Goal: Transaction & Acquisition: Purchase product/service

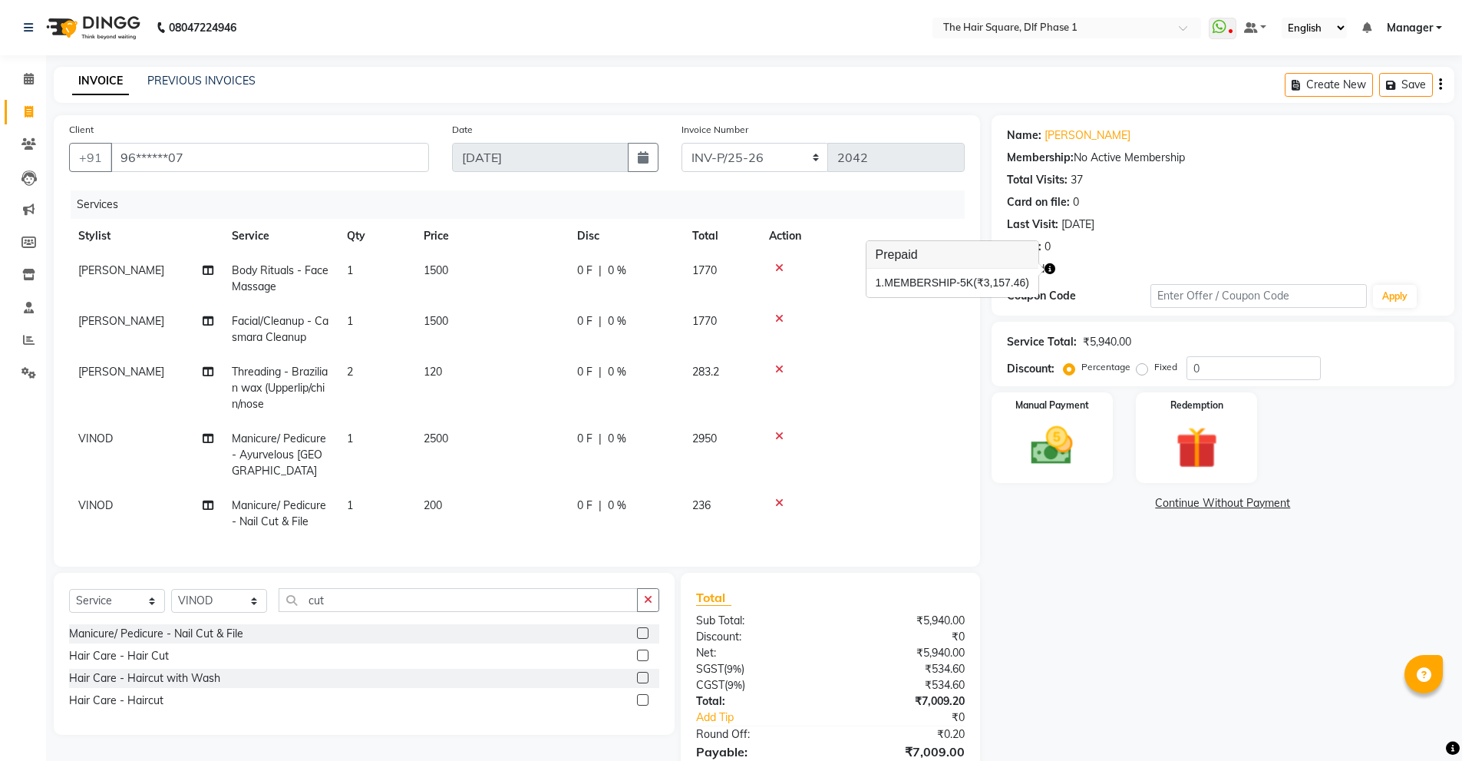
select select "5766"
select select "service"
select select "39749"
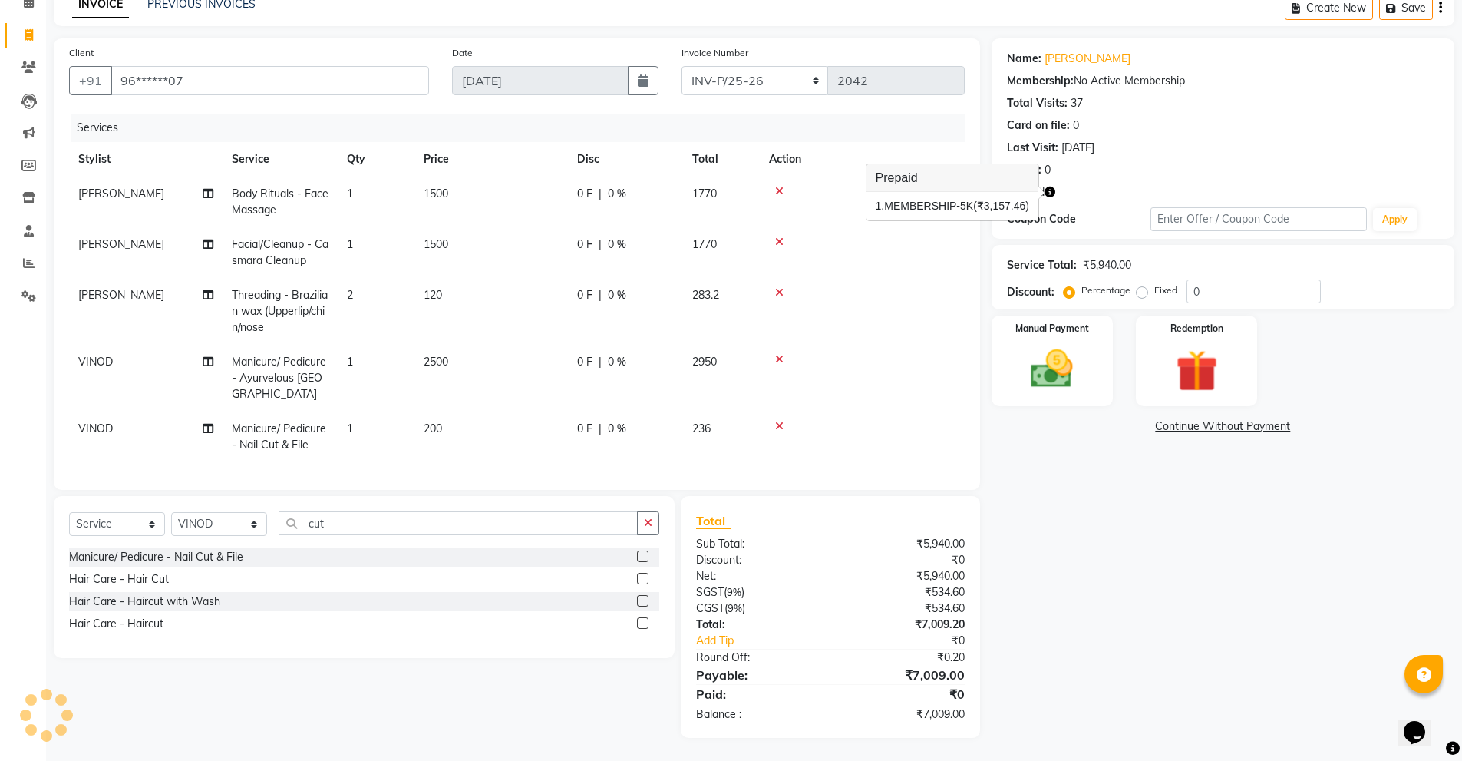
click at [781, 186] on icon at bounding box center [779, 191] width 8 height 11
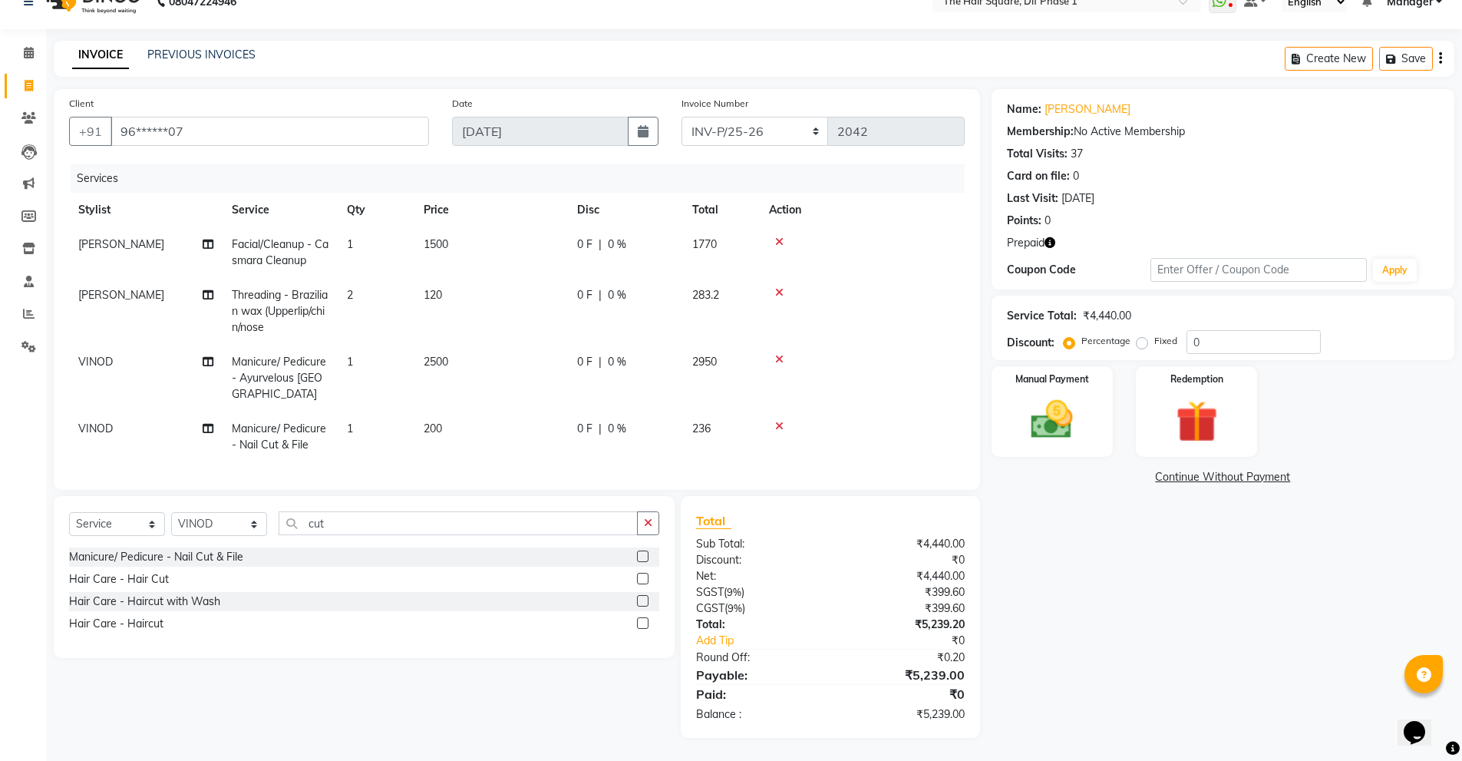
scroll to position [38, 0]
click at [781, 179] on div "Services" at bounding box center [524, 178] width 906 height 28
click at [777, 236] on icon at bounding box center [779, 241] width 8 height 11
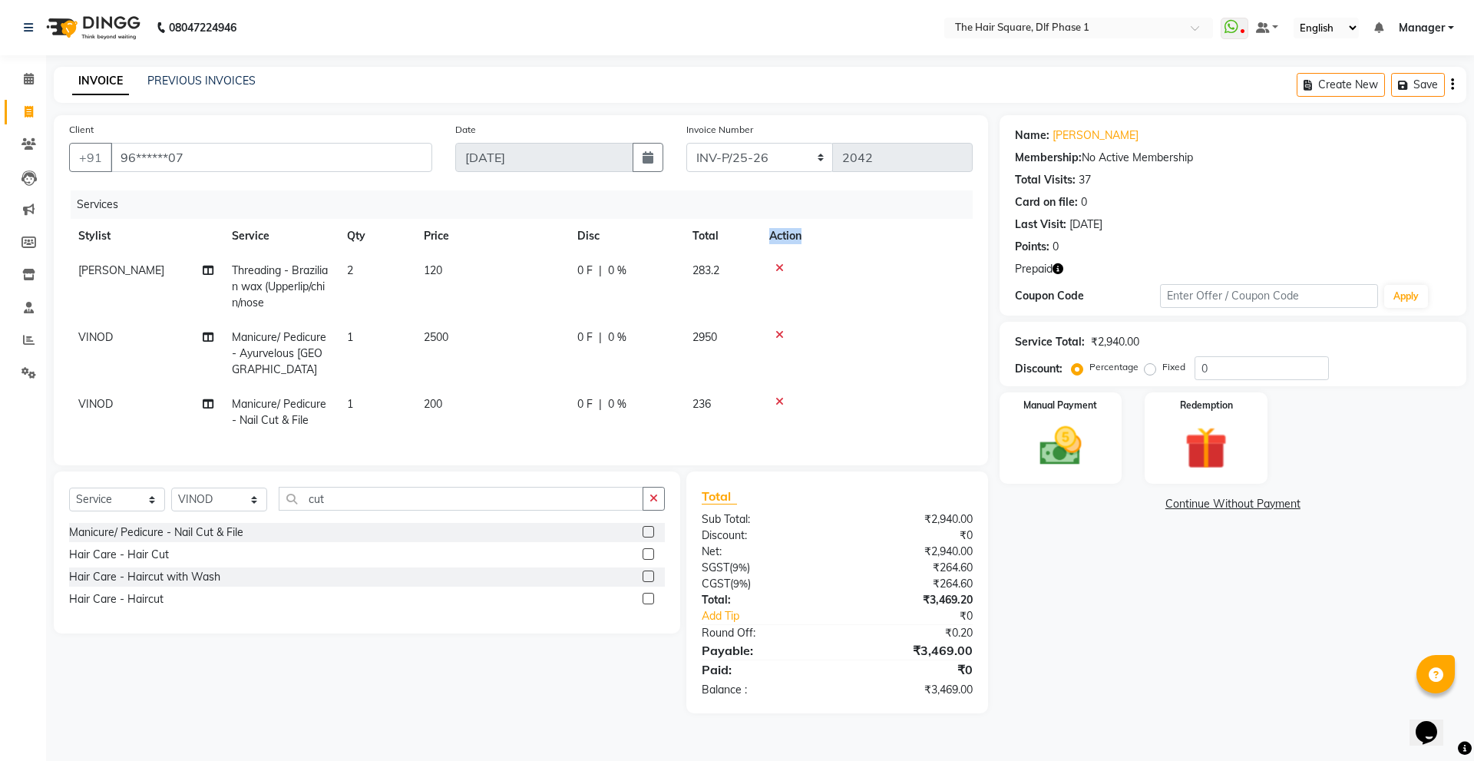
click at [777, 226] on th "Action" at bounding box center [866, 236] width 213 height 35
click at [781, 271] on icon at bounding box center [779, 268] width 8 height 11
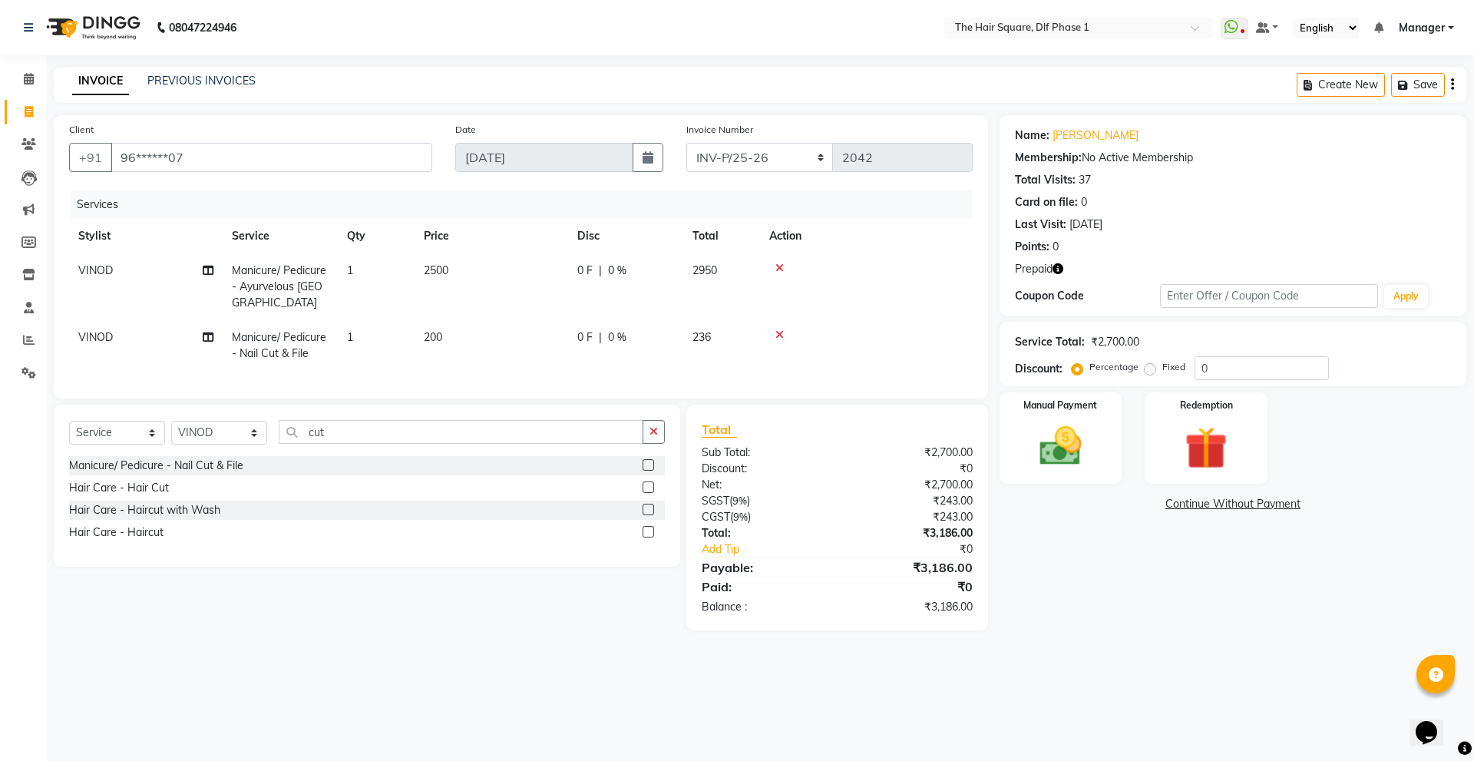
click at [778, 272] on icon at bounding box center [779, 268] width 8 height 11
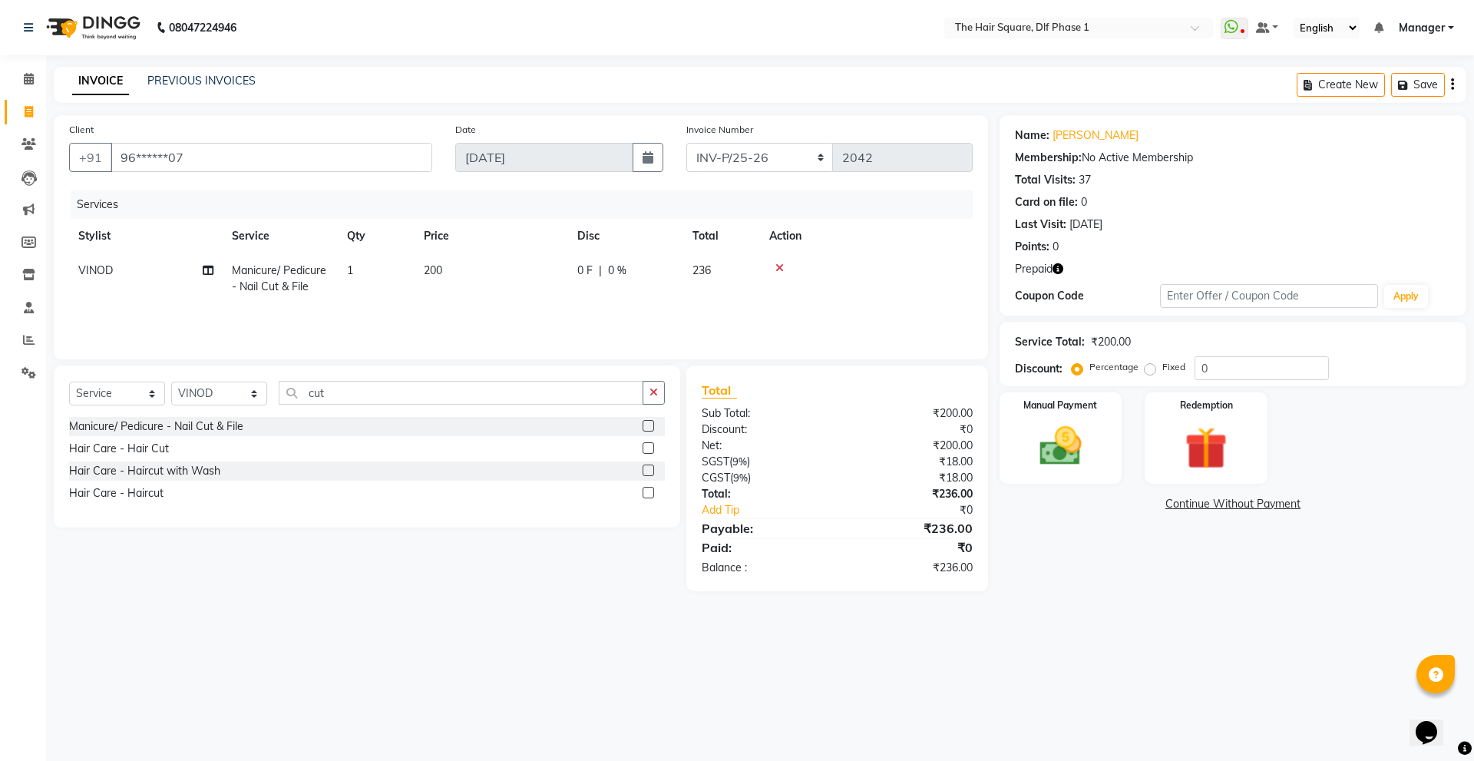
click at [777, 270] on icon at bounding box center [779, 268] width 8 height 11
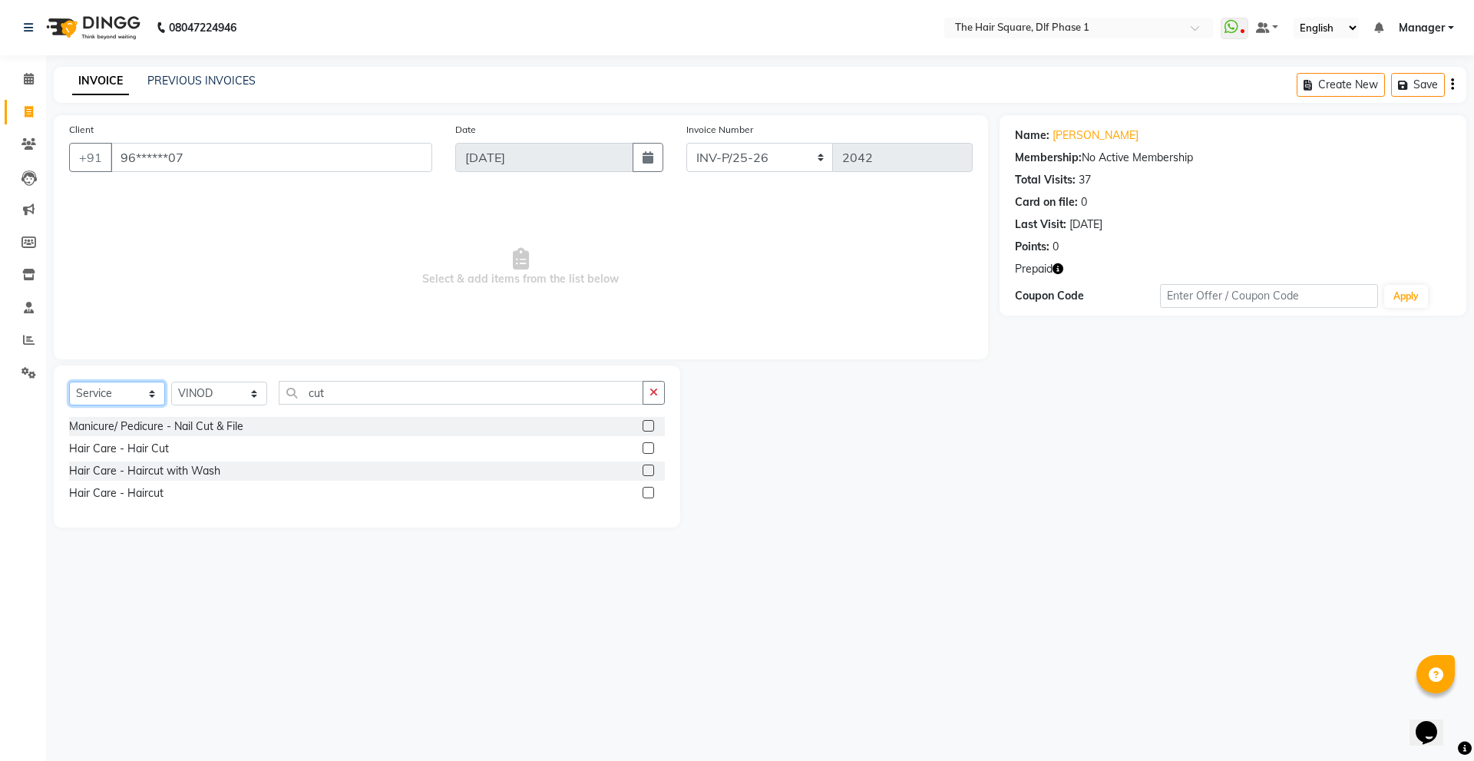
click at [117, 393] on select "Select Service Product Membership Package Voucher Prepaid Gift Card" at bounding box center [117, 394] width 96 height 24
select select "P"
click at [69, 382] on select "Select Service Product Membership Package Voucher Prepaid Gift Card" at bounding box center [117, 394] width 96 height 24
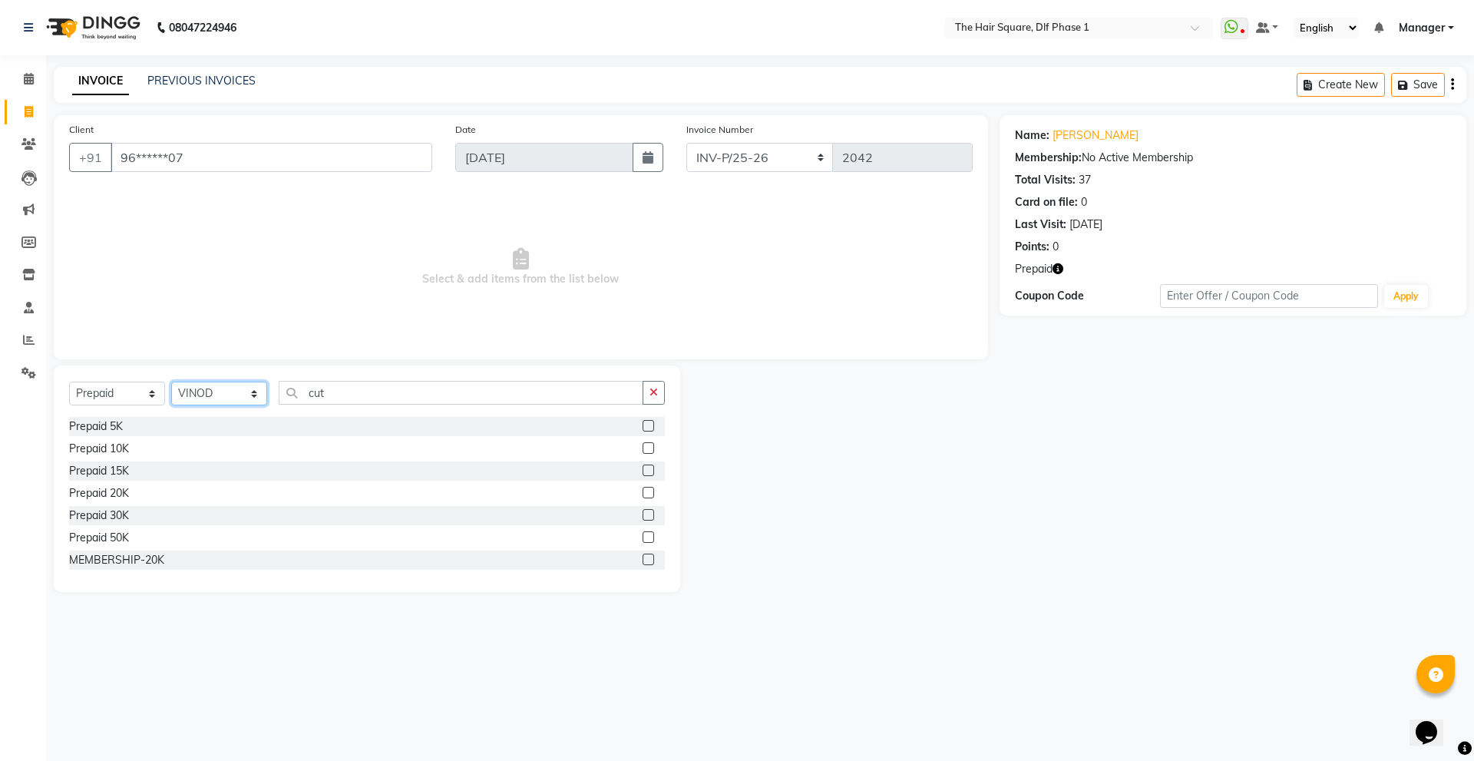
click at [201, 393] on select "Select Stylist [PERSON_NAME] AMIT [PERSON_NAME] [PERSON_NAME] [PERSON_NAME] Man…" at bounding box center [219, 394] width 96 height 24
select select "39356"
click at [171, 382] on select "Select Stylist [PERSON_NAME] AMIT [PERSON_NAME] [PERSON_NAME] [PERSON_NAME] Man…" at bounding box center [219, 394] width 96 height 24
click at [642, 445] on label at bounding box center [648, 448] width 12 height 12
click at [642, 445] on input "checkbox" at bounding box center [647, 449] width 10 height 10
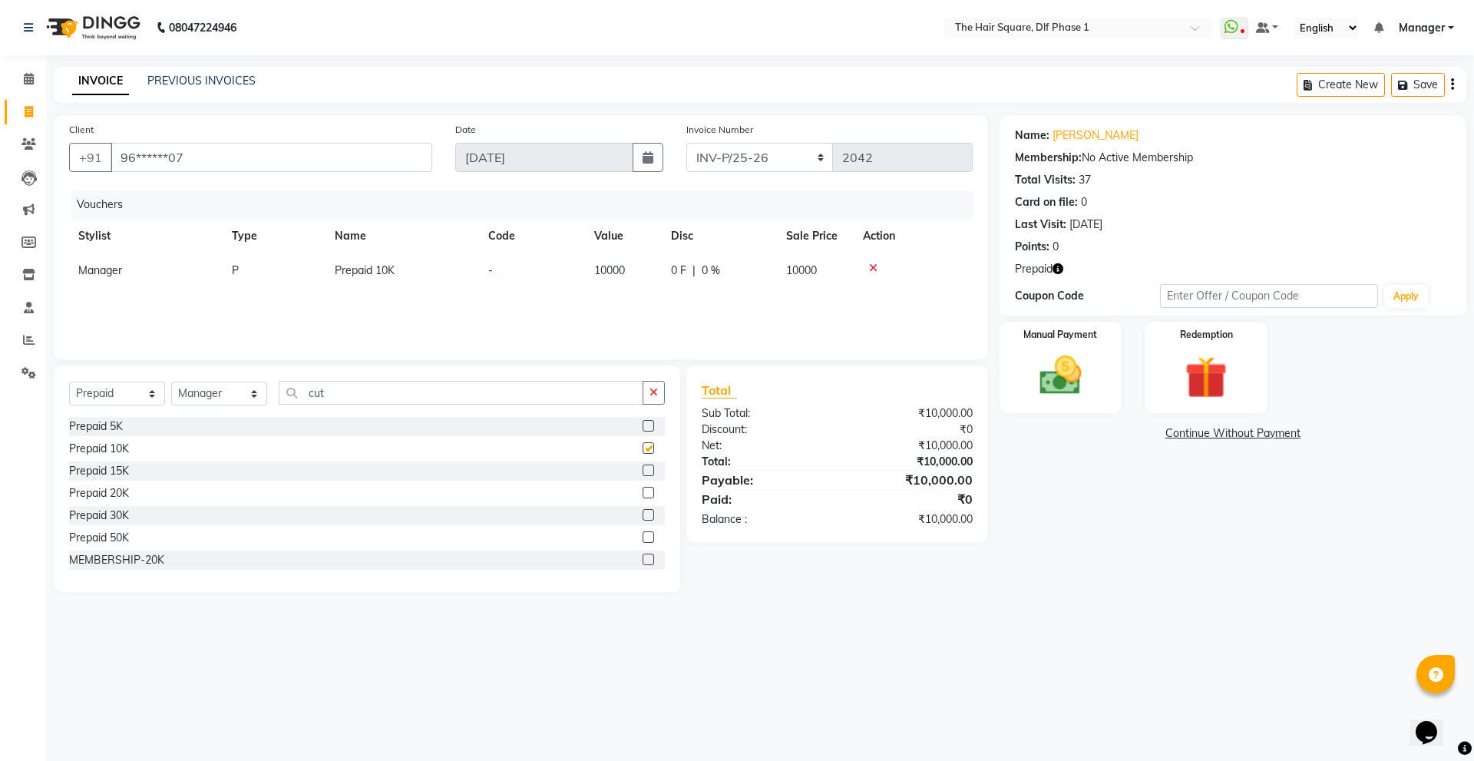
checkbox input "false"
click at [1110, 393] on div "Manual Payment" at bounding box center [1059, 367] width 127 height 94
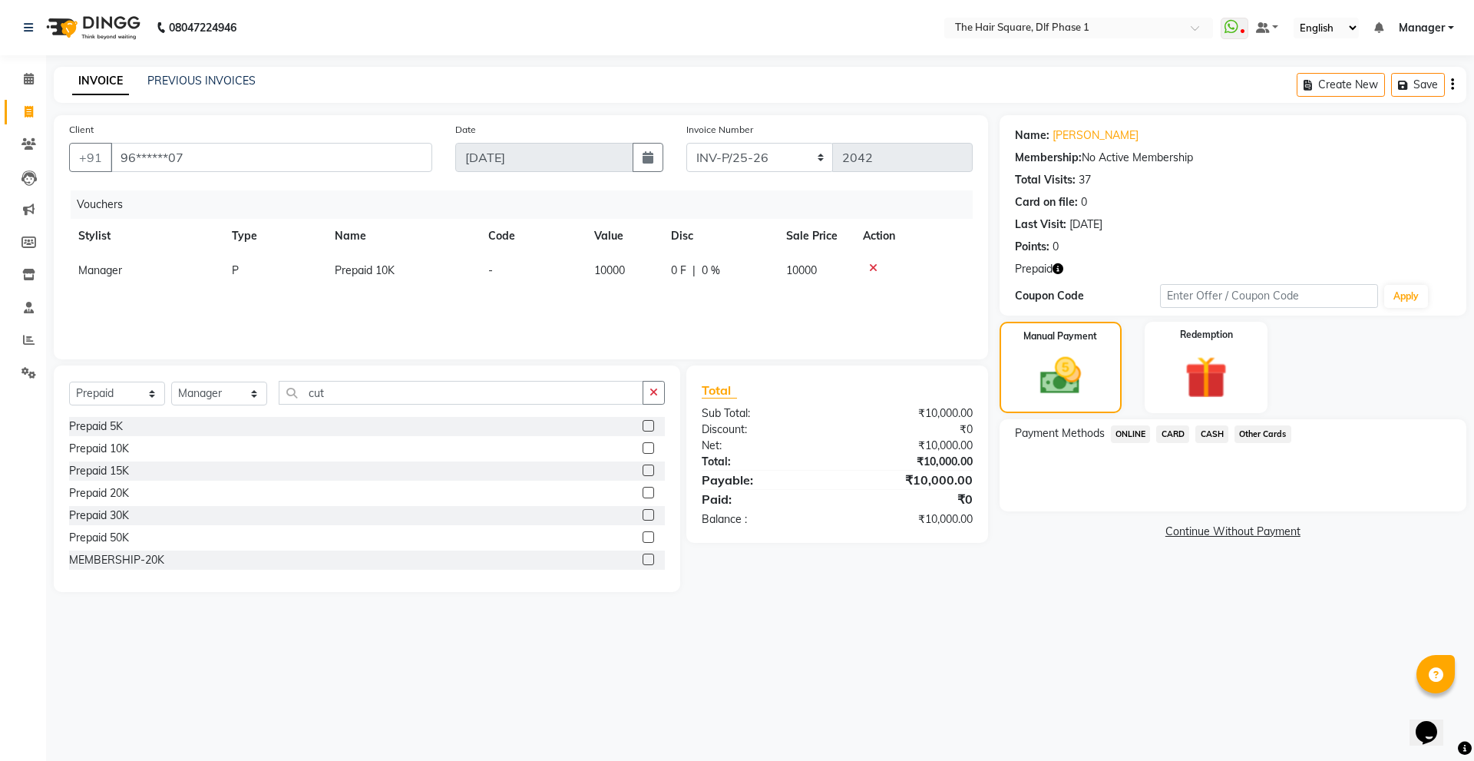
drag, startPoint x: 1203, startPoint y: 431, endPoint x: 1207, endPoint y: 440, distance: 10.3
click at [1204, 430] on span "CASH" at bounding box center [1211, 434] width 33 height 18
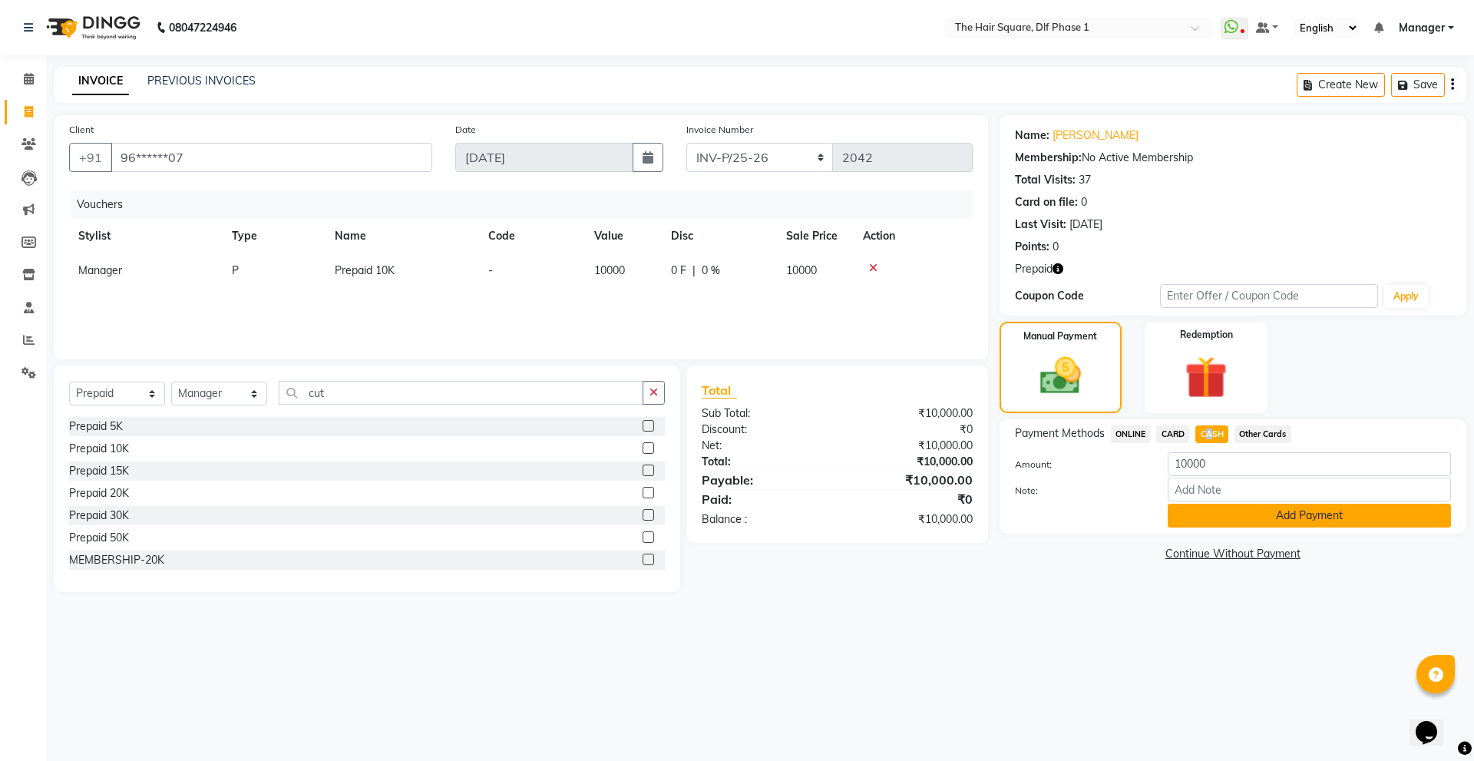
click at [1201, 510] on button "Add Payment" at bounding box center [1309, 516] width 283 height 24
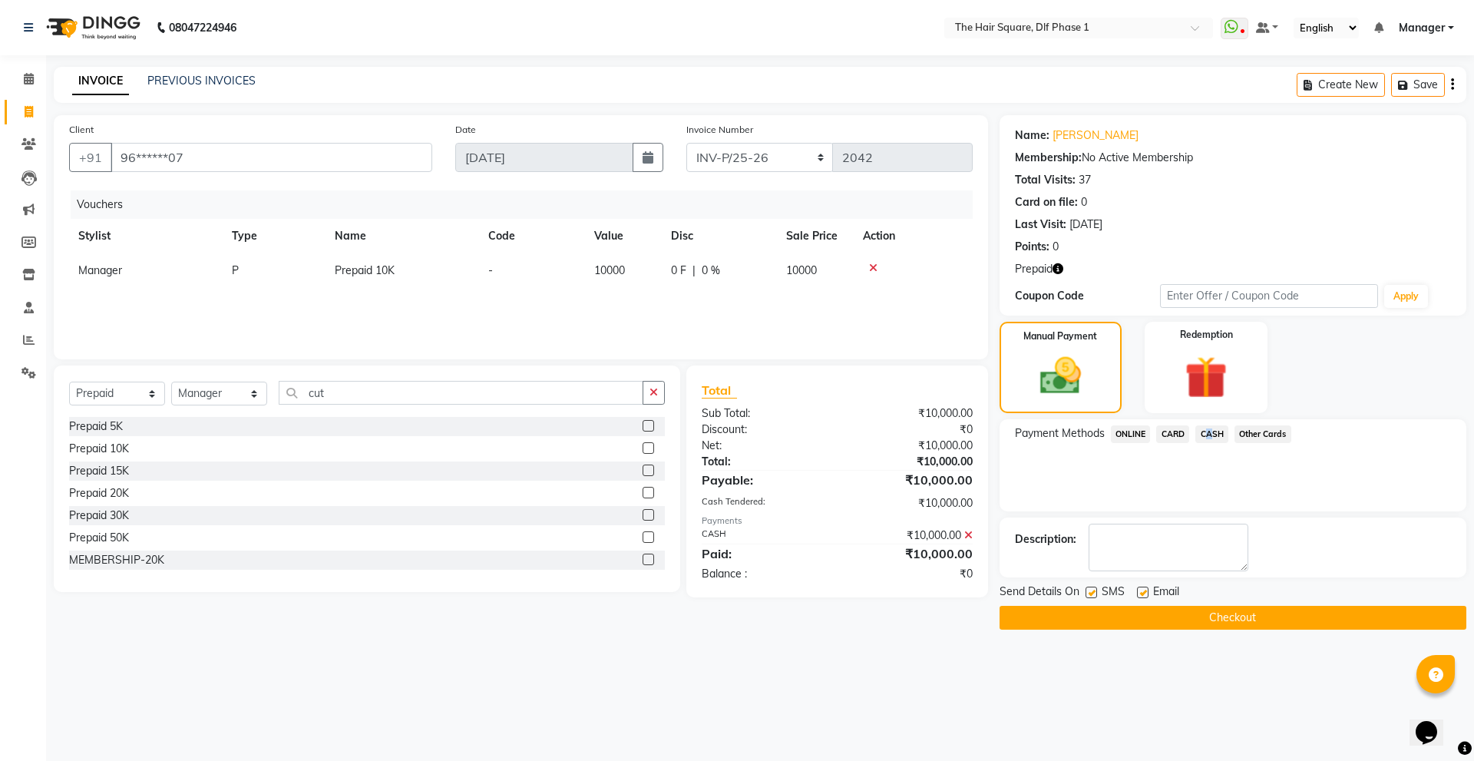
click at [1176, 615] on button "Checkout" at bounding box center [1232, 618] width 467 height 24
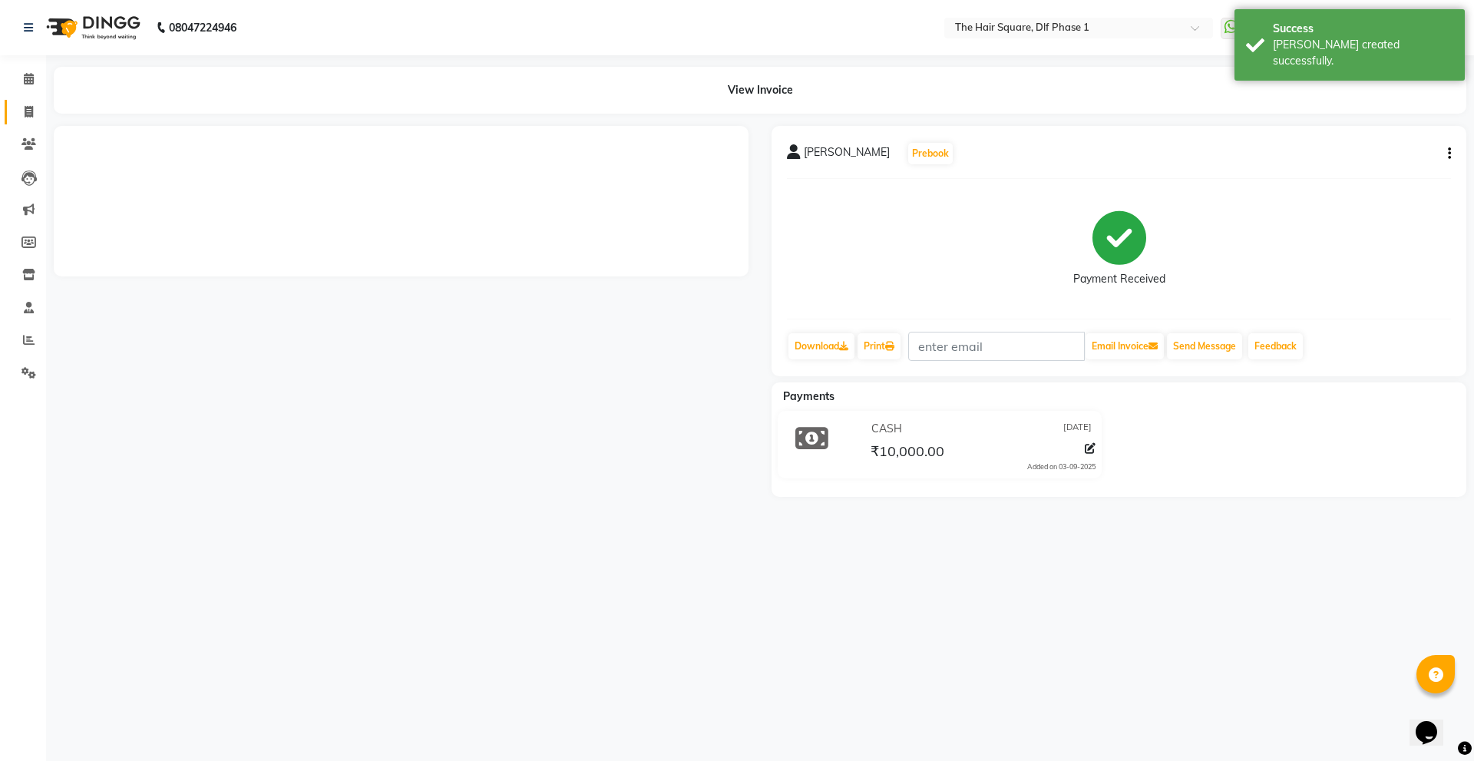
click at [29, 108] on icon at bounding box center [29, 112] width 8 height 12
select select "service"
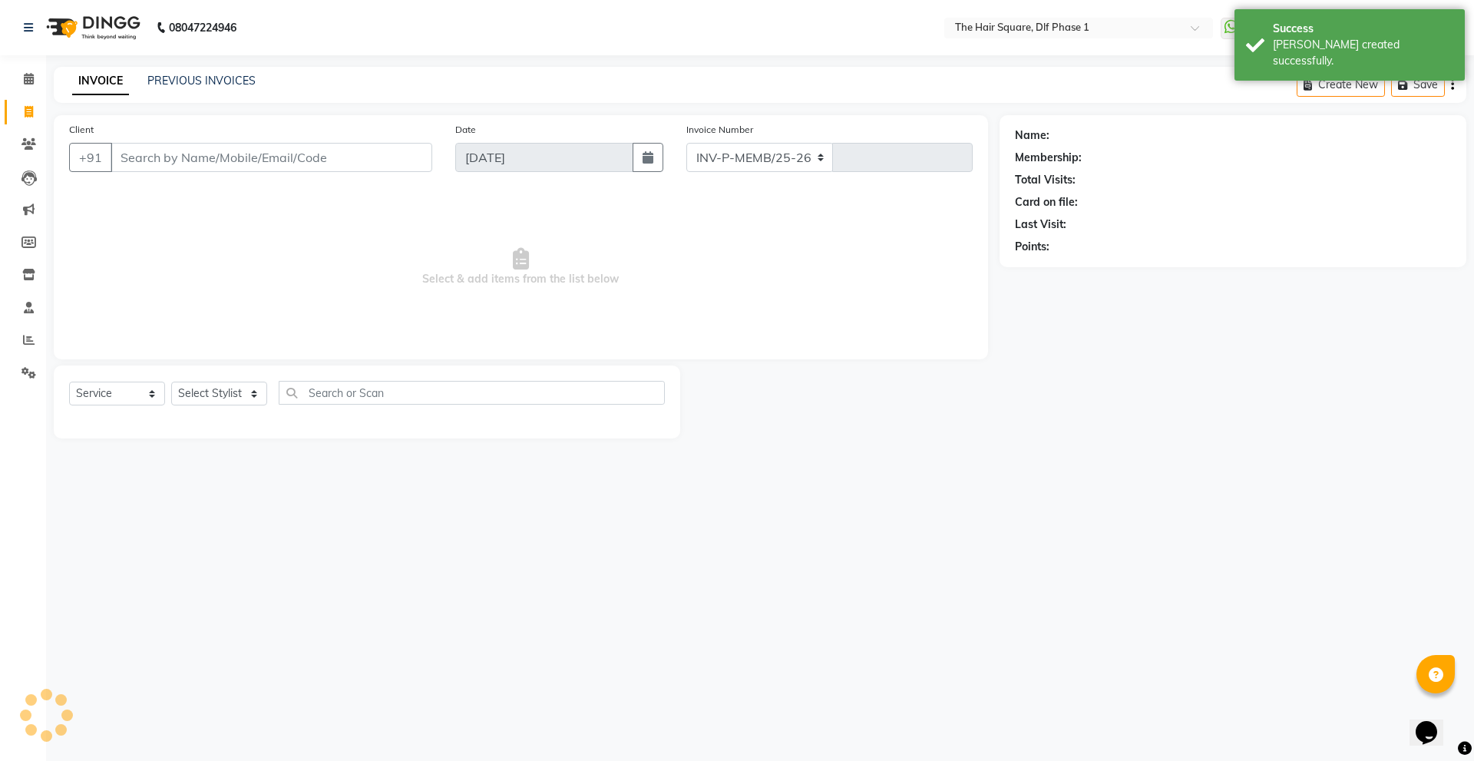
select select "5766"
type input "2043"
click at [169, 161] on input "Client" at bounding box center [272, 157] width 322 height 29
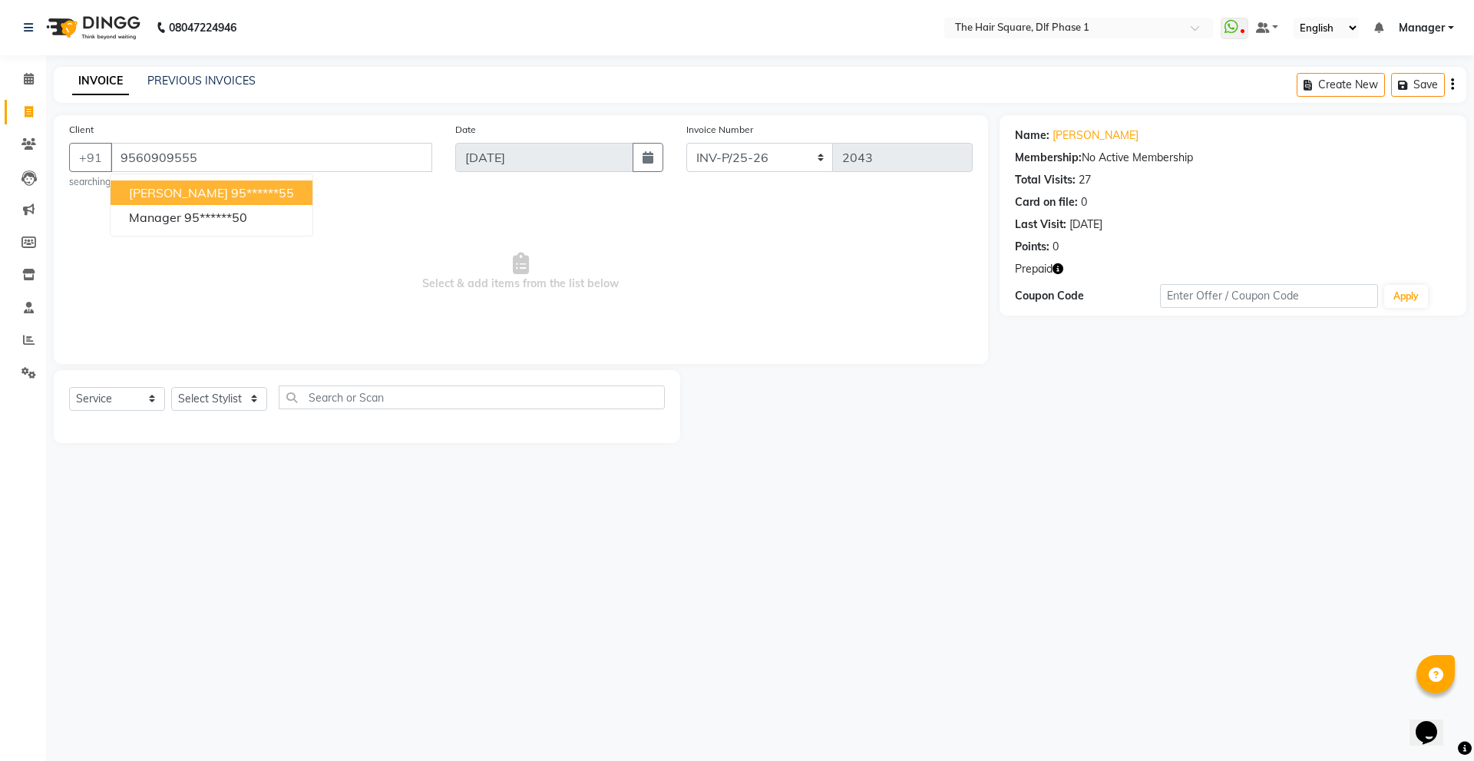
click at [234, 203] on button "[PERSON_NAME] 95******55" at bounding box center [212, 192] width 202 height 25
type input "95******55"
click at [1054, 269] on icon "button" at bounding box center [1057, 268] width 11 height 11
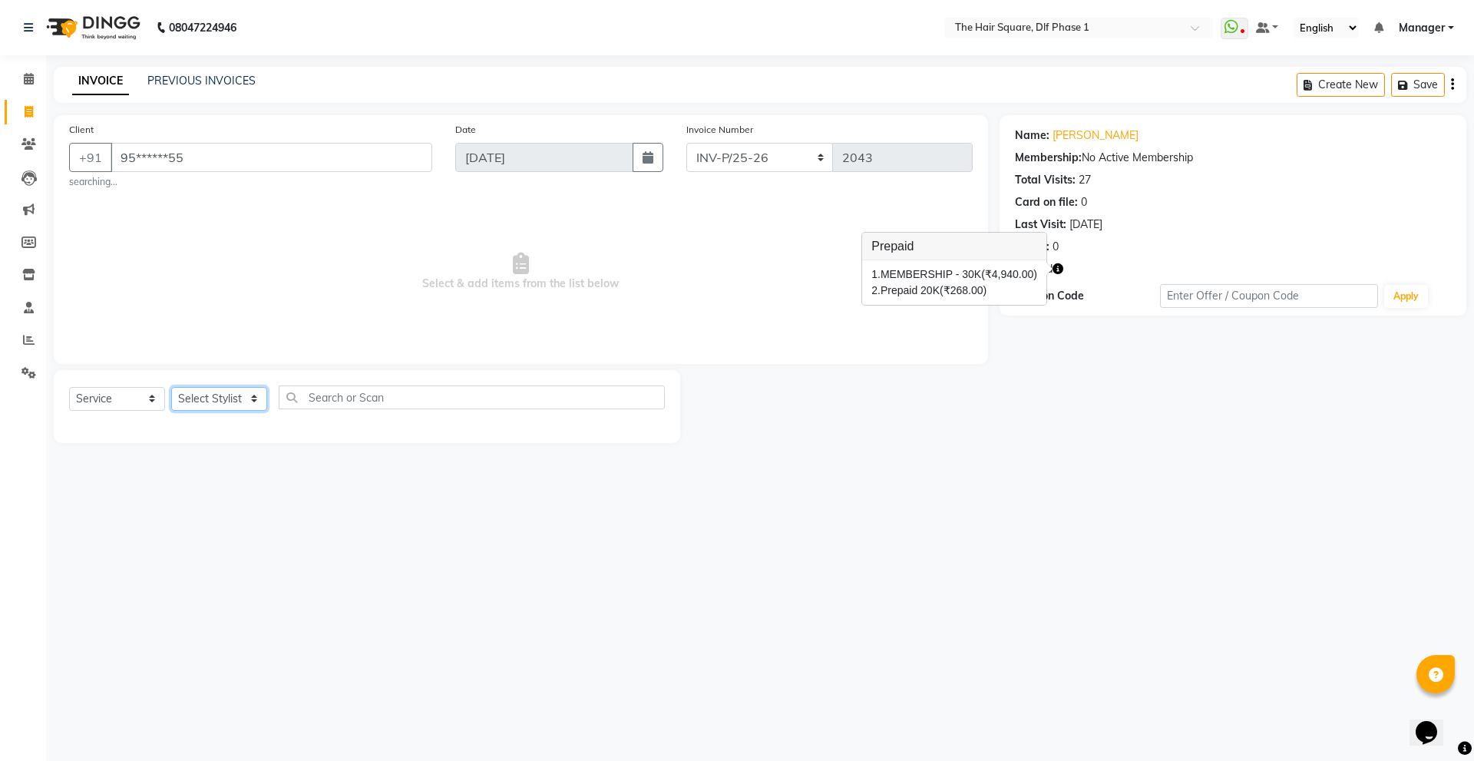
click at [191, 396] on select "Select Stylist [PERSON_NAME] AMIT [PERSON_NAME] [PERSON_NAME] [PERSON_NAME] Man…" at bounding box center [219, 399] width 96 height 24
click at [171, 387] on select "Select Stylist [PERSON_NAME] AMIT [PERSON_NAME] [PERSON_NAME] [PERSON_NAME] Man…" at bounding box center [219, 399] width 96 height 24
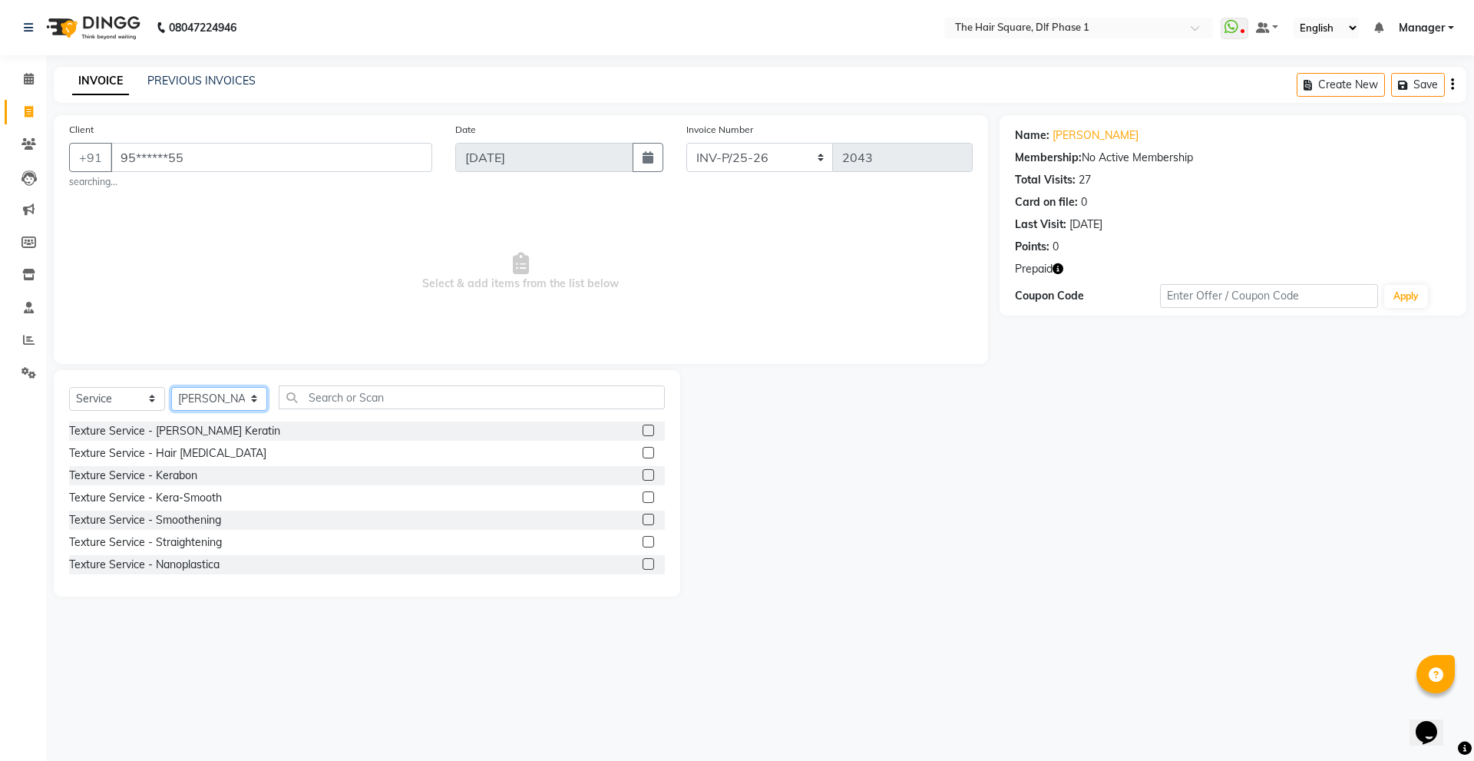
drag, startPoint x: 203, startPoint y: 398, endPoint x: 198, endPoint y: 408, distance: 11.7
click at [203, 396] on select "Select Stylist [PERSON_NAME] AMIT [PERSON_NAME] [PERSON_NAME] [PERSON_NAME] Man…" at bounding box center [219, 399] width 96 height 24
select select "39747"
click at [171, 387] on select "Select Stylist [PERSON_NAME] AMIT [PERSON_NAME] [PERSON_NAME] [PERSON_NAME] Man…" at bounding box center [219, 399] width 96 height 24
click at [345, 397] on input "text" at bounding box center [472, 397] width 386 height 24
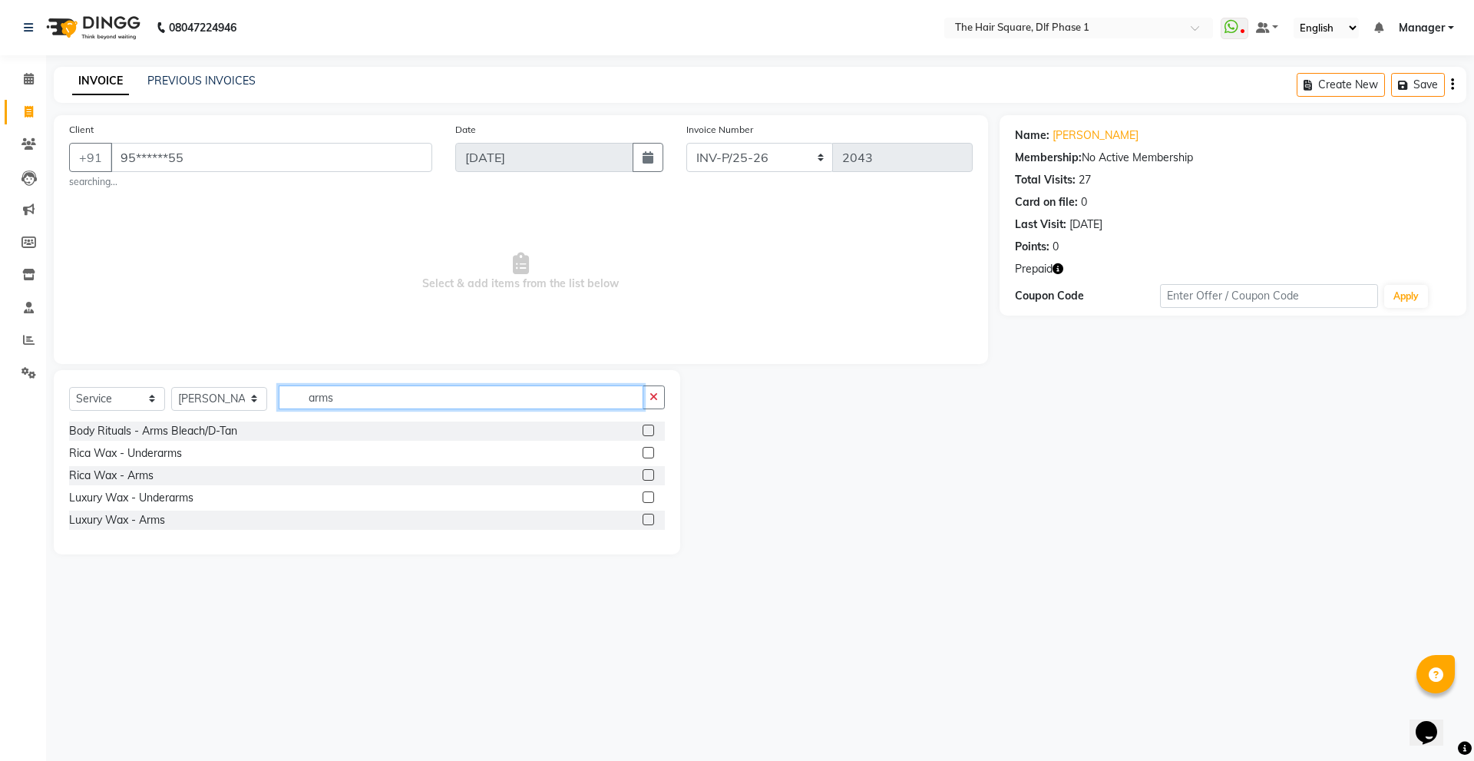
type input "arms"
click at [647, 472] on label at bounding box center [648, 475] width 12 height 12
click at [647, 472] on input "checkbox" at bounding box center [647, 476] width 10 height 10
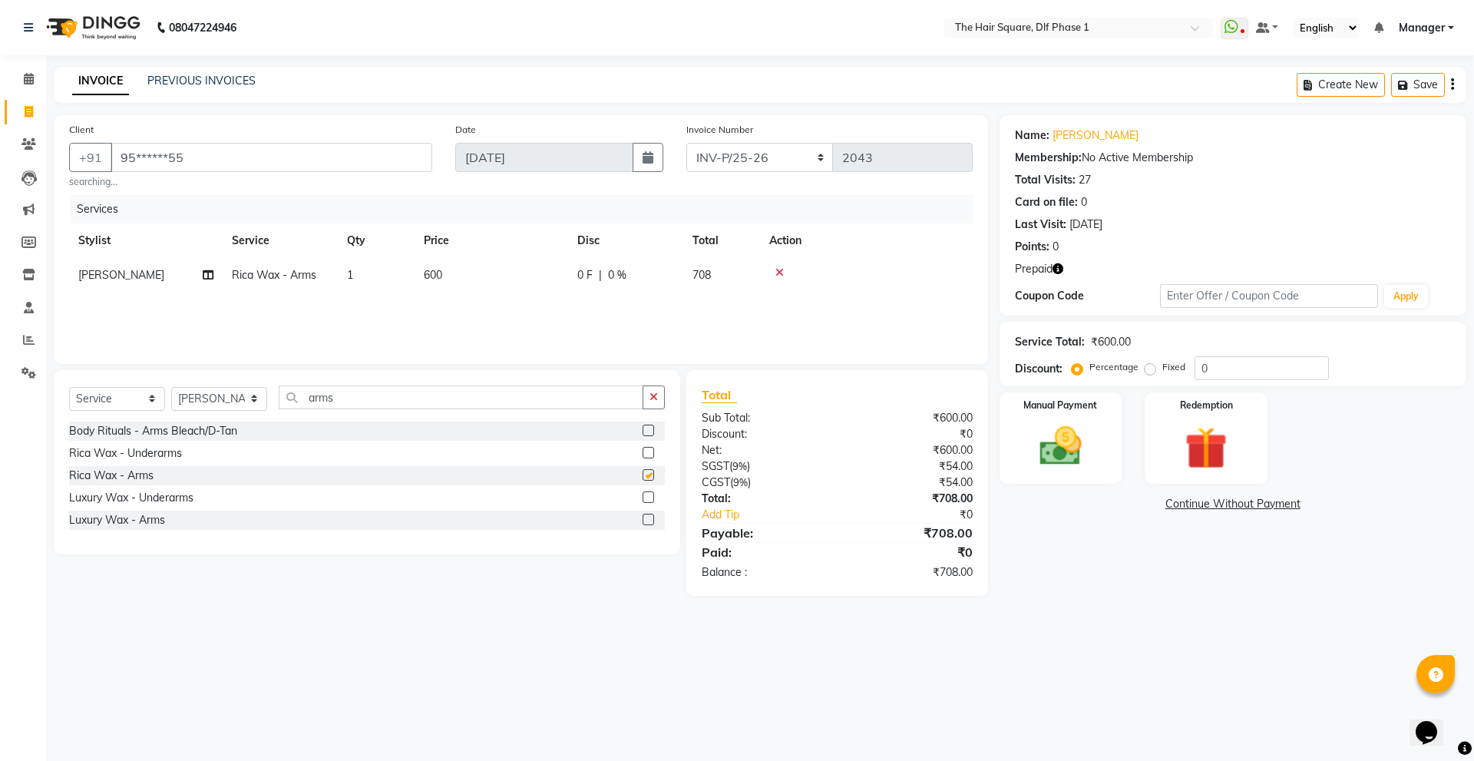
checkbox input "false"
click at [652, 451] on label at bounding box center [648, 453] width 12 height 12
click at [652, 451] on input "checkbox" at bounding box center [647, 453] width 10 height 10
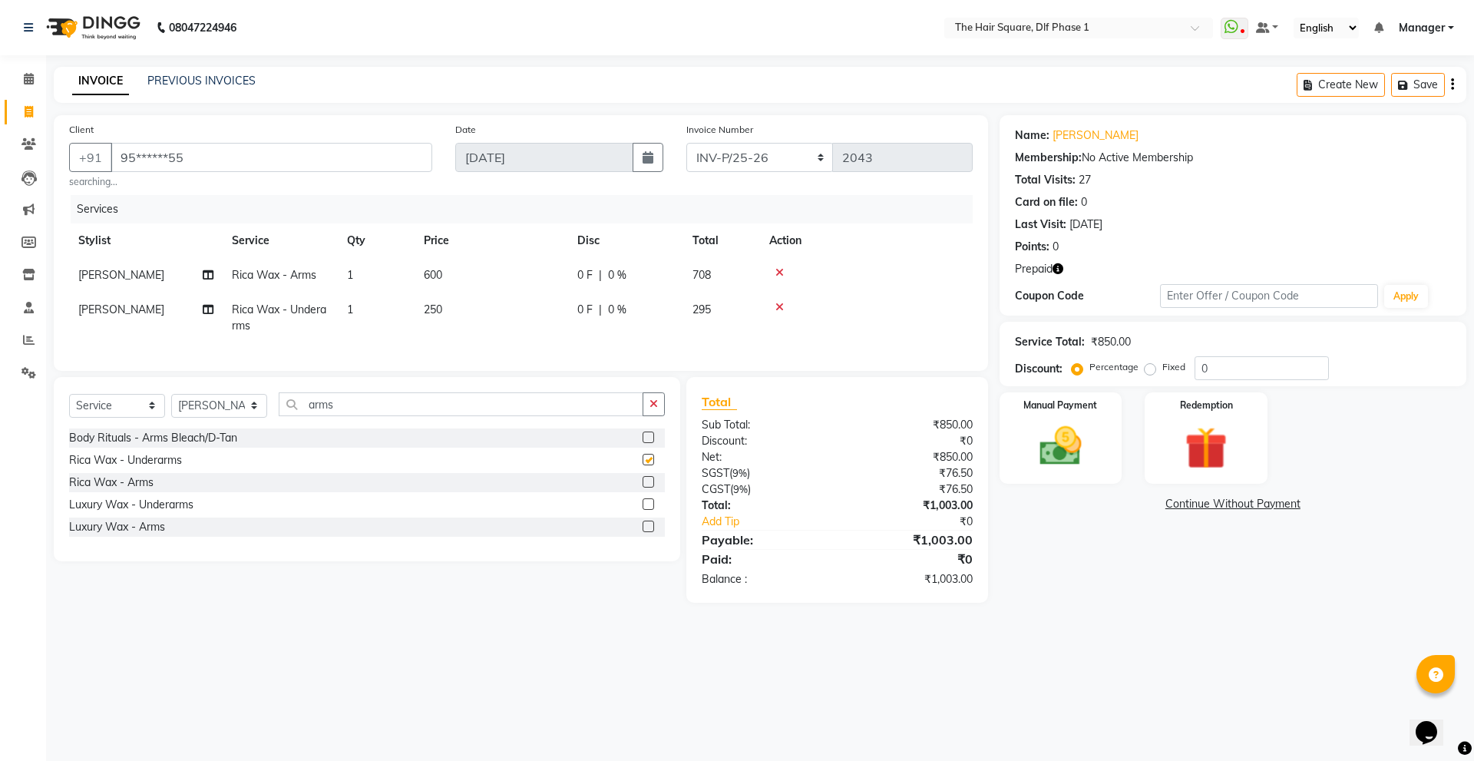
checkbox input "false"
click at [408, 416] on input "arms" at bounding box center [461, 404] width 365 height 24
type input "a"
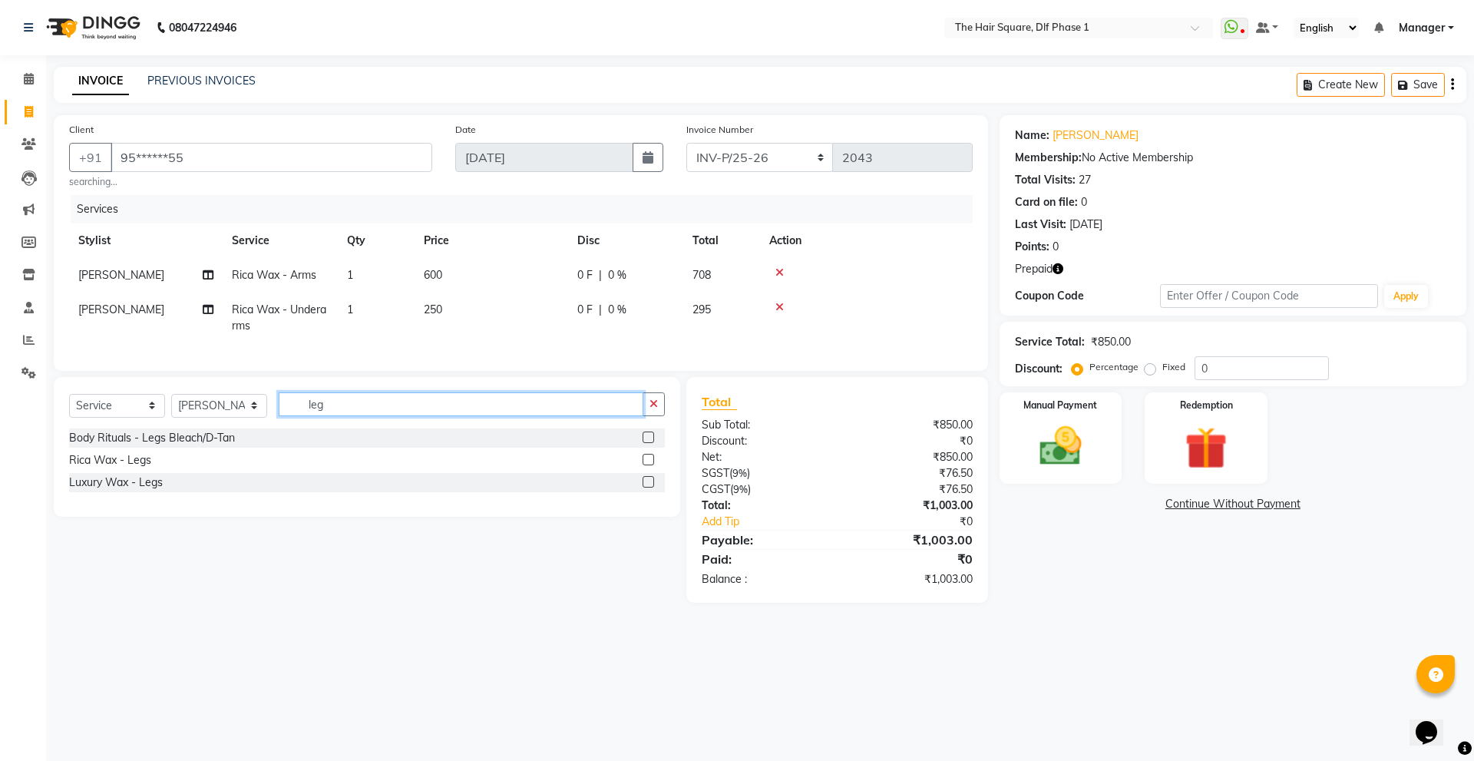
type input "leg"
click at [648, 487] on label at bounding box center [648, 482] width 12 height 12
click at [648, 487] on input "checkbox" at bounding box center [647, 482] width 10 height 10
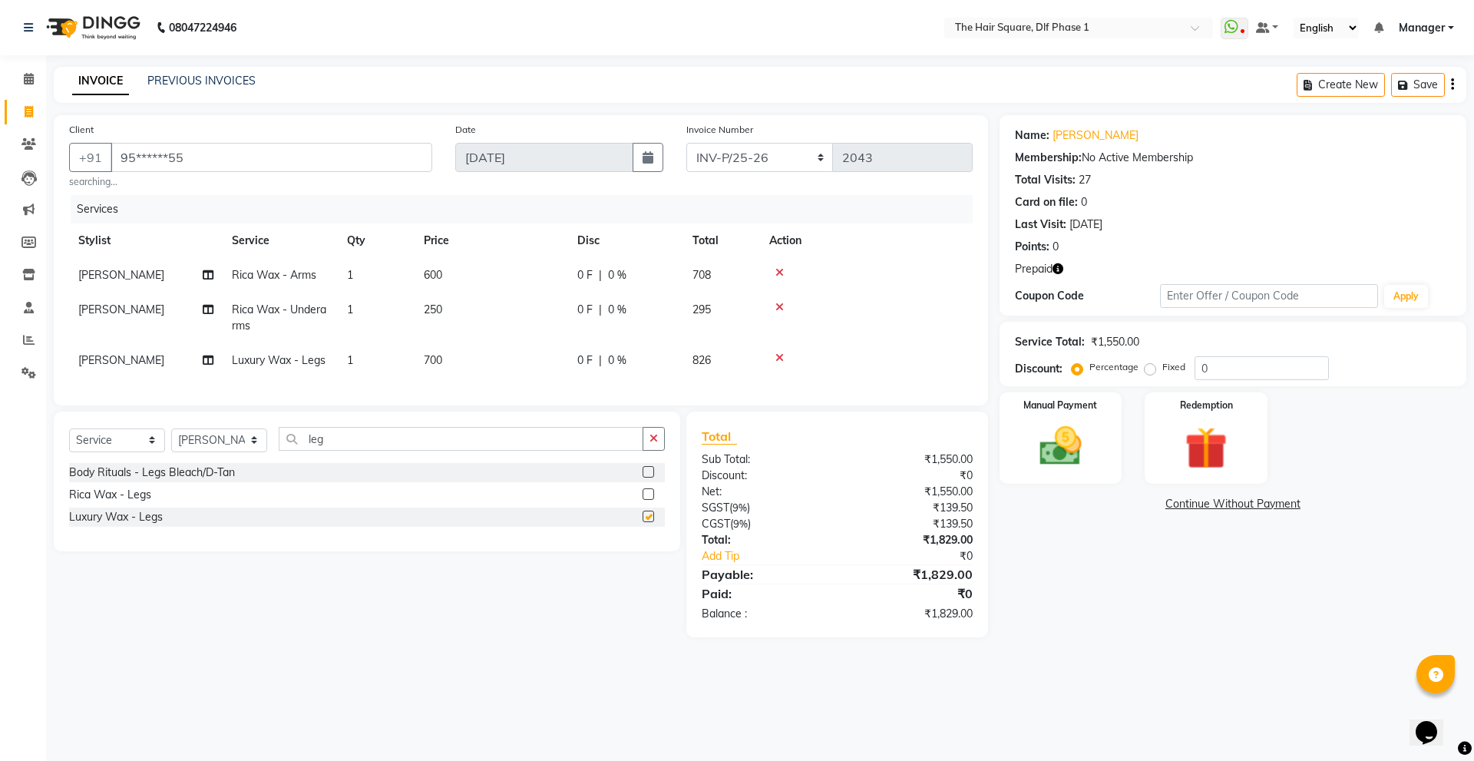
checkbox input "false"
click at [338, 441] on input "leg" at bounding box center [461, 439] width 365 height 24
type input "l"
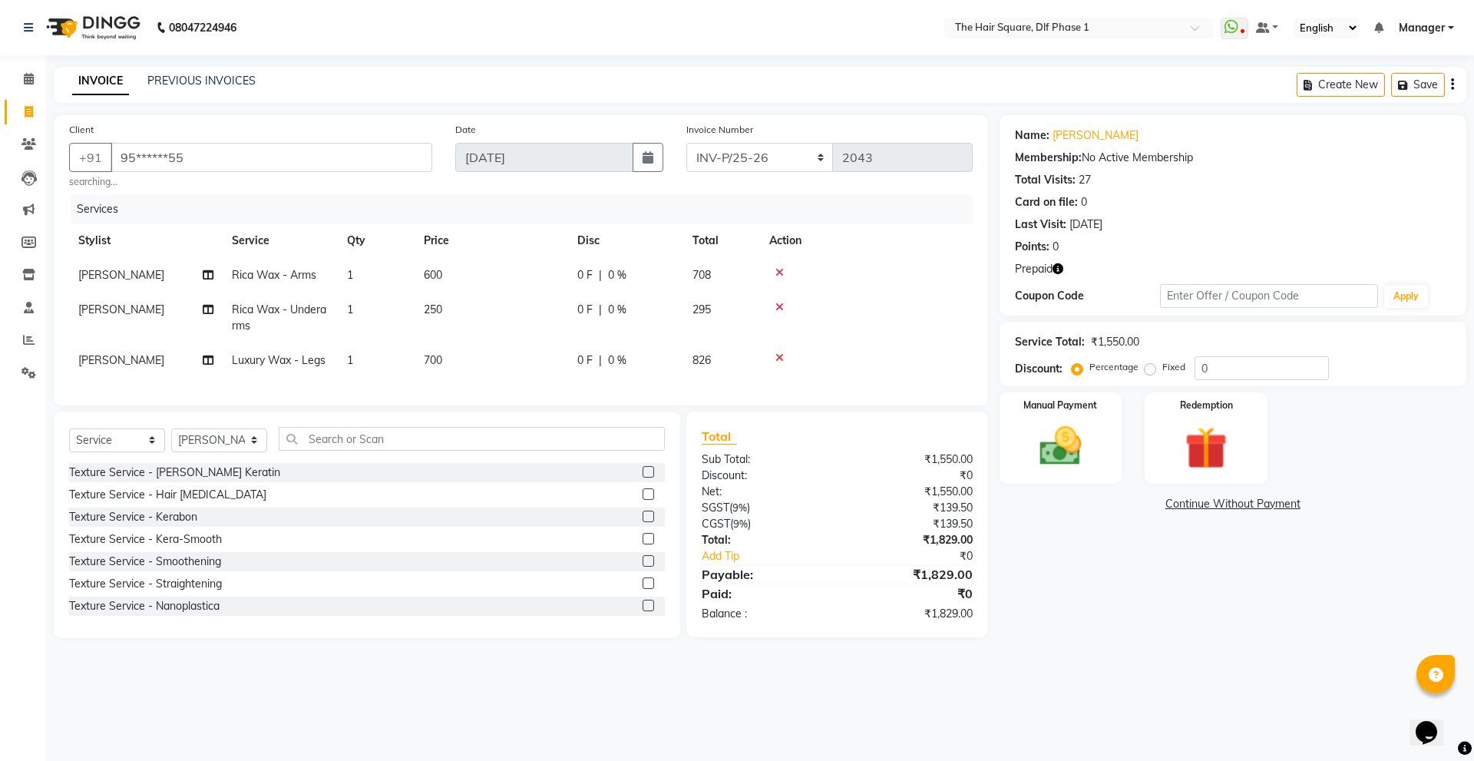
click at [435, 306] on span "250" at bounding box center [433, 309] width 18 height 14
select select "39747"
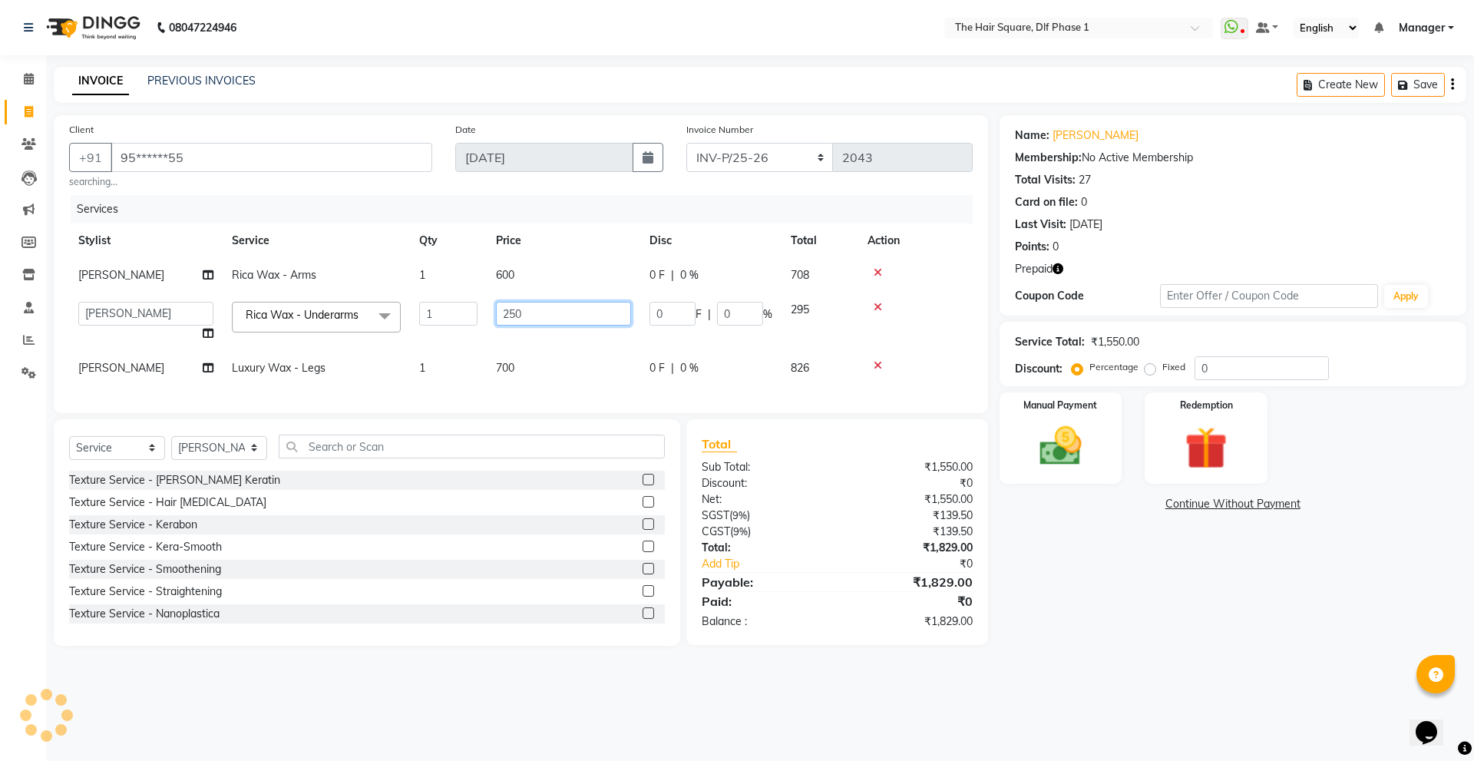
click at [563, 307] on input "250" at bounding box center [563, 314] width 135 height 24
type input "2"
type input "300"
click at [490, 717] on div "08047224946 Select Location × The Hair Square, Dlf Phase 1 WhatsApp Status ✕ St…" at bounding box center [737, 380] width 1474 height 761
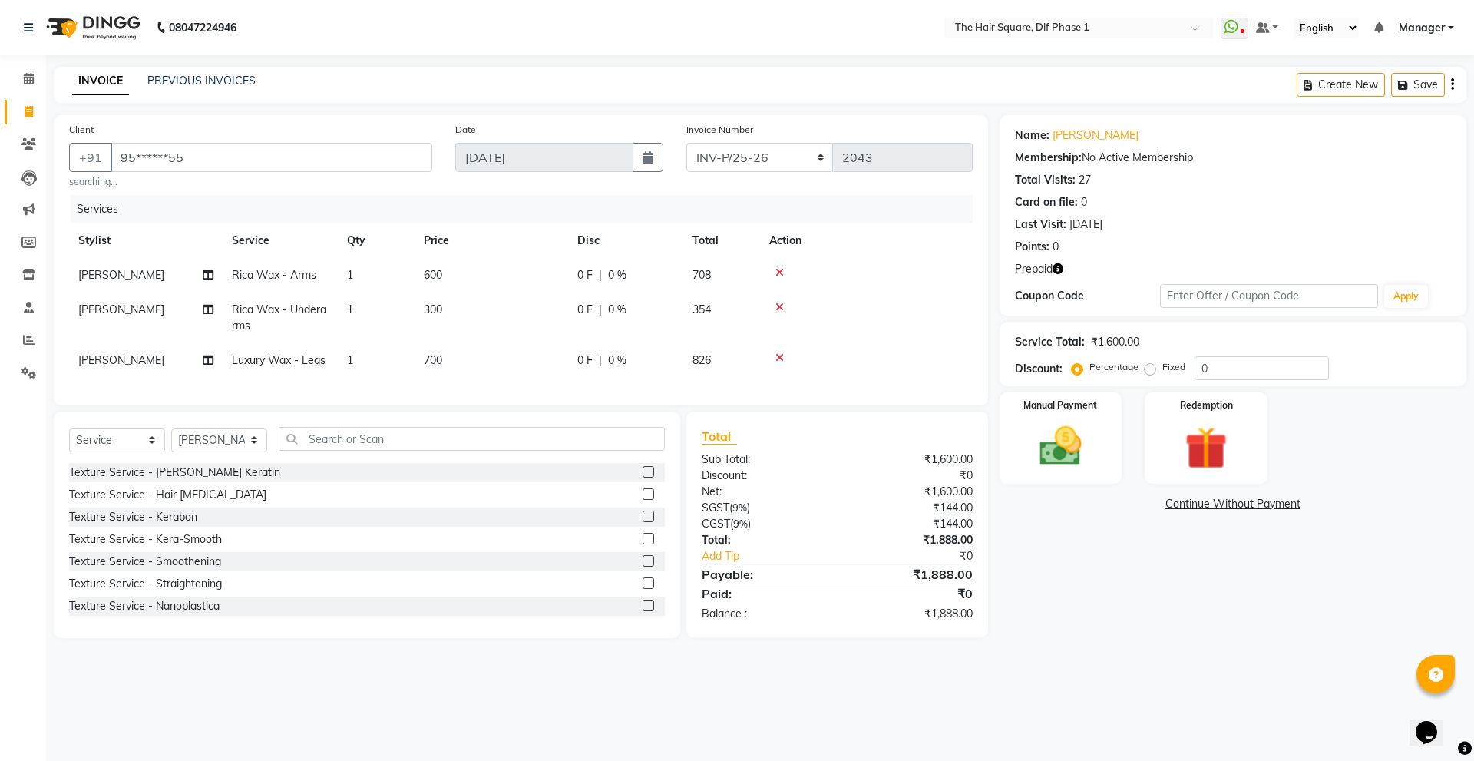
click at [352, 273] on span "1" at bounding box center [350, 275] width 6 height 14
select select "39747"
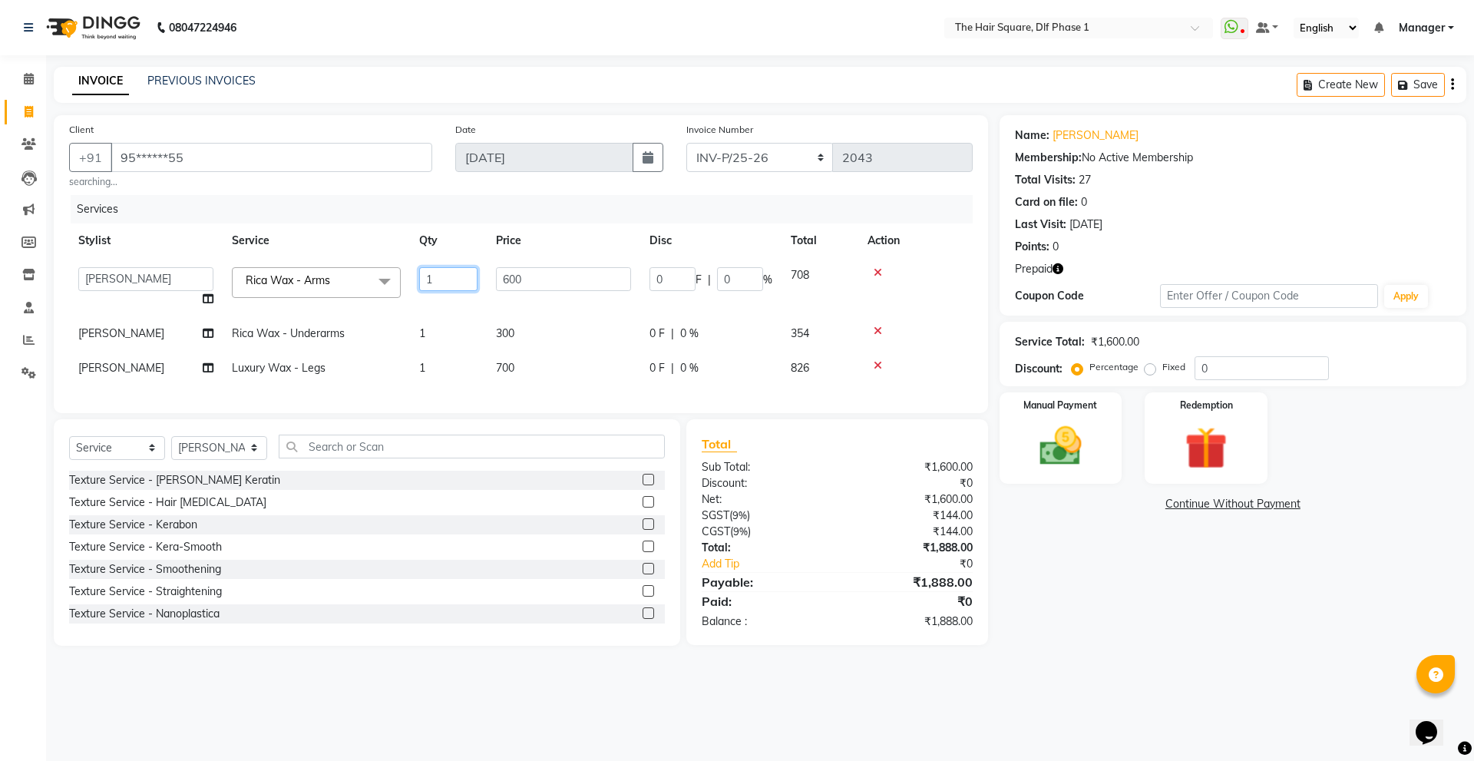
click at [436, 274] on input "1" at bounding box center [448, 279] width 58 height 24
type input "2"
click at [444, 332] on tr "[PERSON_NAME] Rica Wax - Underarms 1 300 0 F | 0 % 354" at bounding box center [520, 333] width 903 height 35
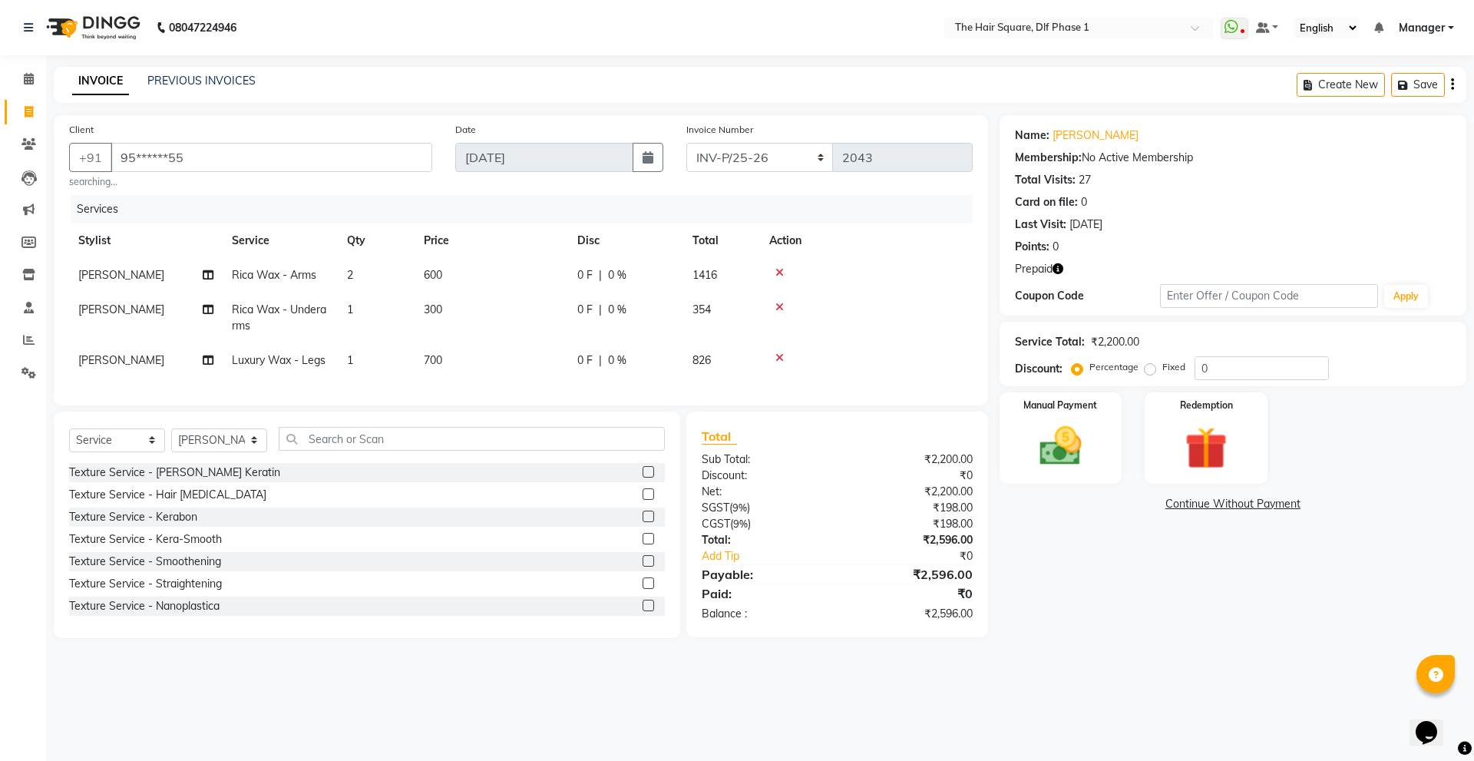
click at [382, 312] on td "1" at bounding box center [376, 317] width 77 height 51
select select "39747"
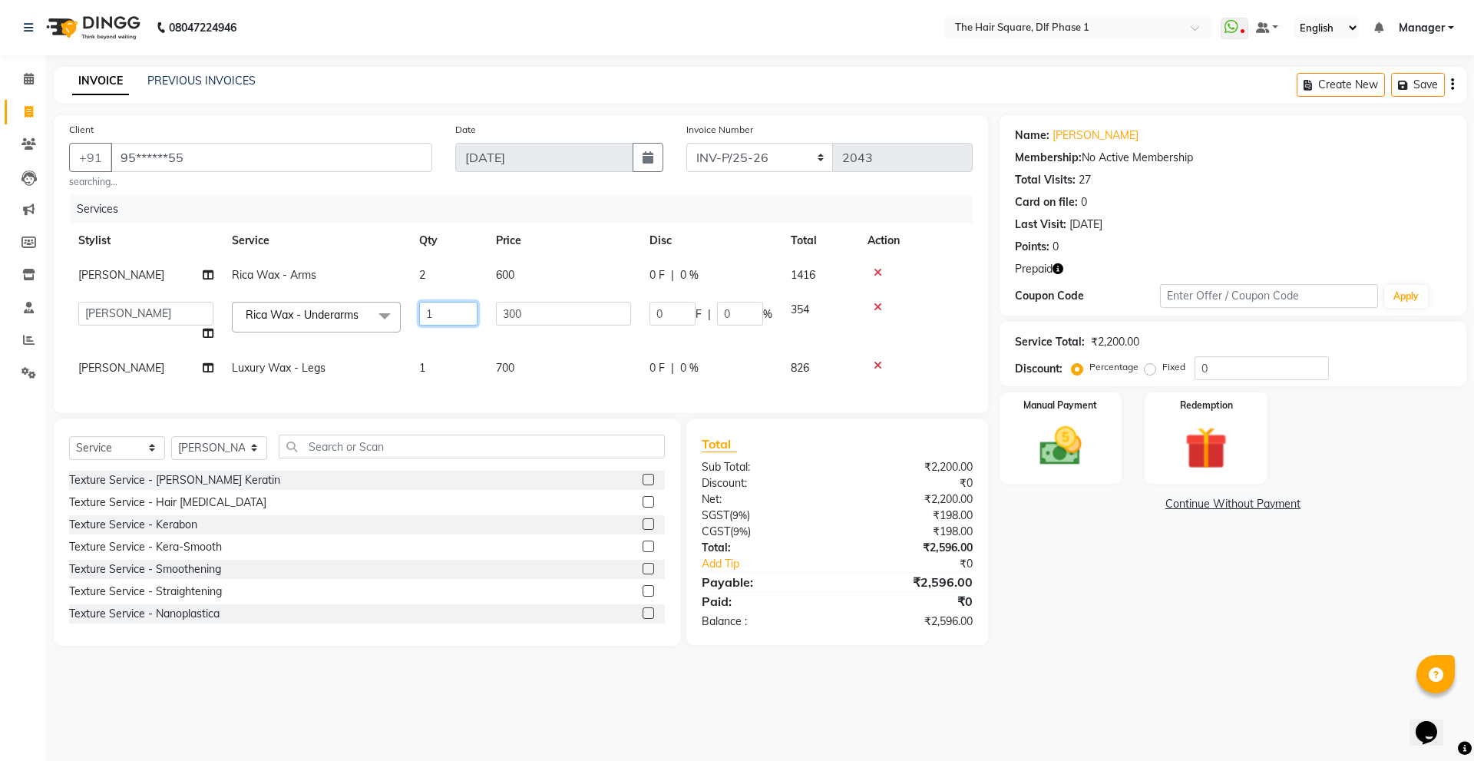
click at [434, 308] on input "1" at bounding box center [448, 314] width 58 height 24
type input "2"
click at [442, 372] on tr "[PERSON_NAME] Luxury Wax - Legs 1 700 0 F | 0 % 826" at bounding box center [520, 368] width 903 height 35
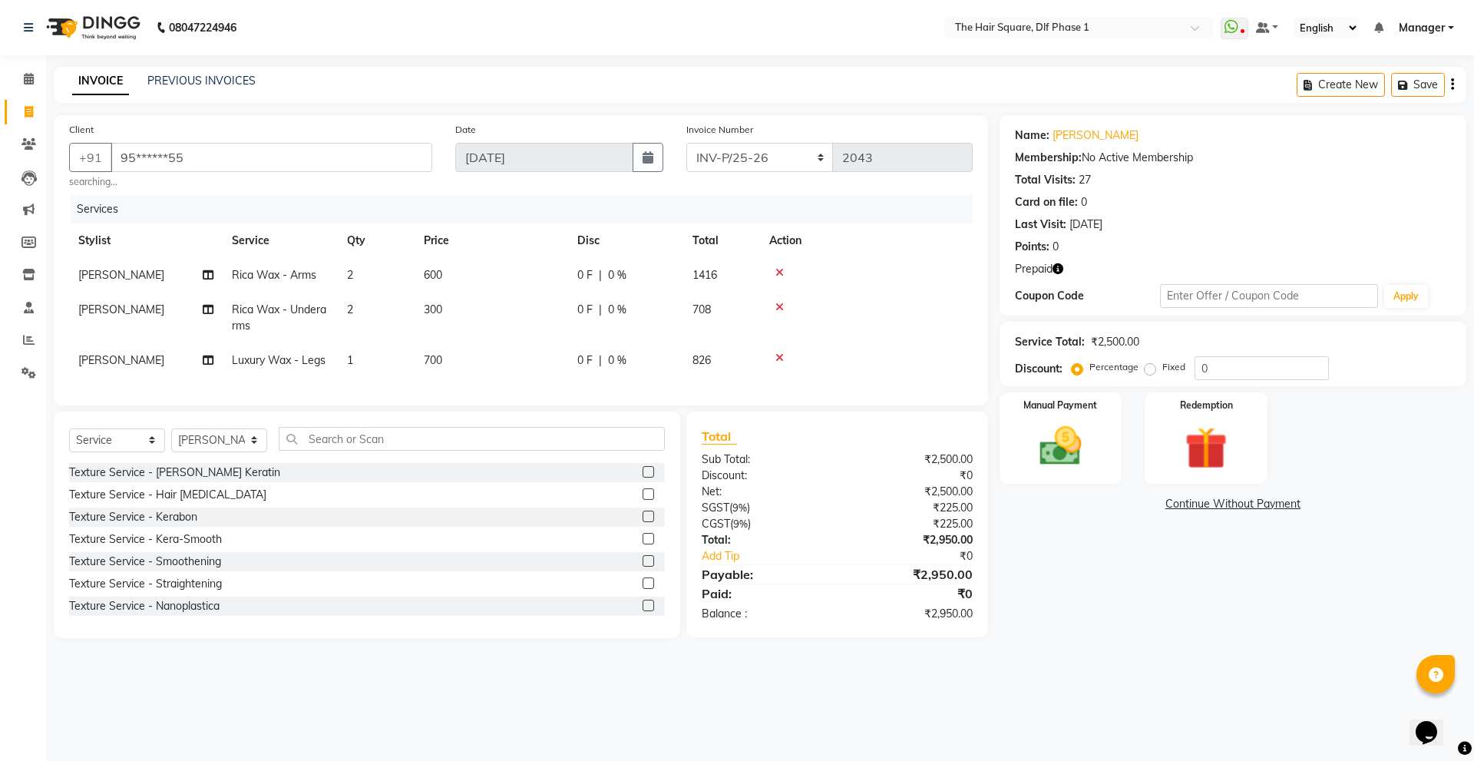
click at [382, 358] on td "1" at bounding box center [376, 360] width 77 height 35
select select "39747"
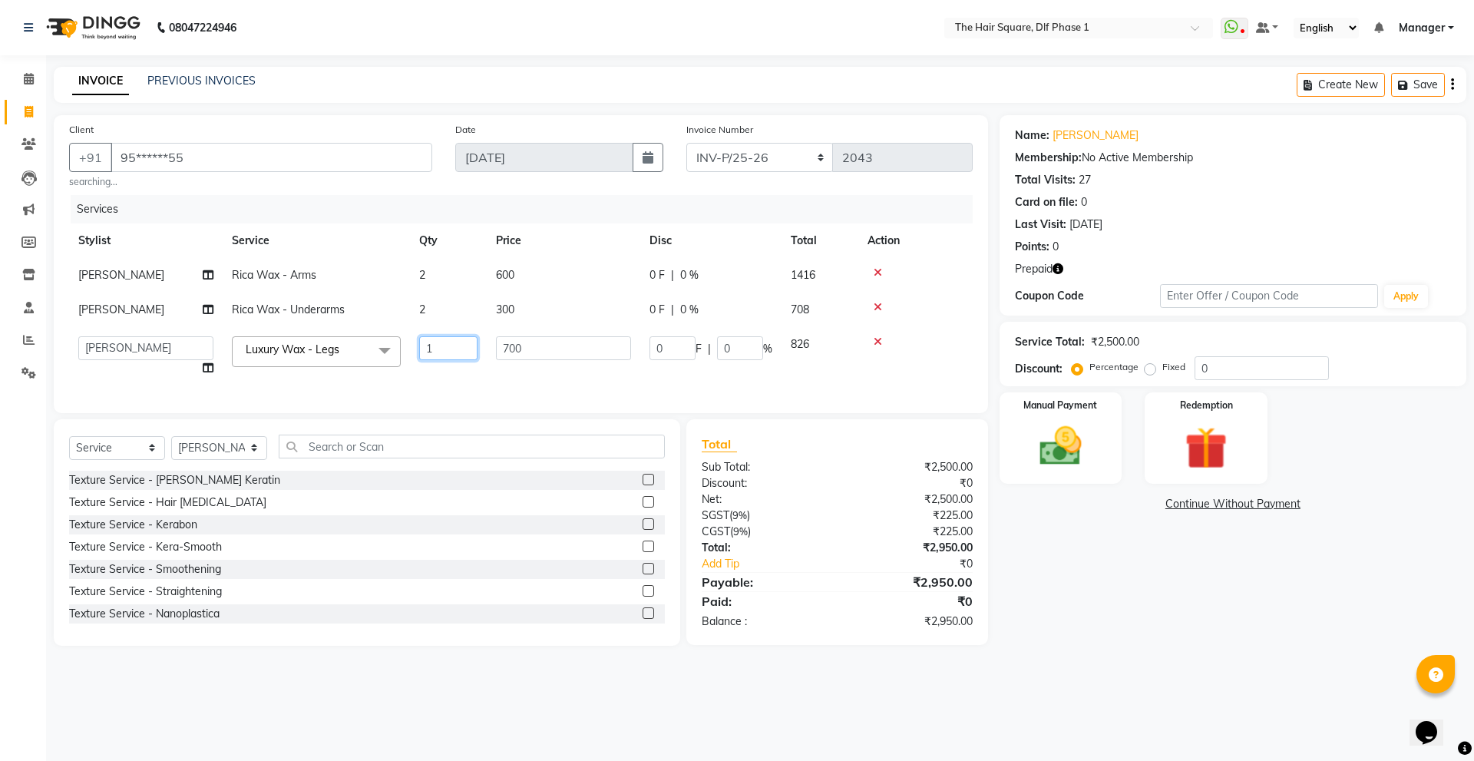
click at [447, 342] on input "1" at bounding box center [448, 348] width 58 height 24
type input "2"
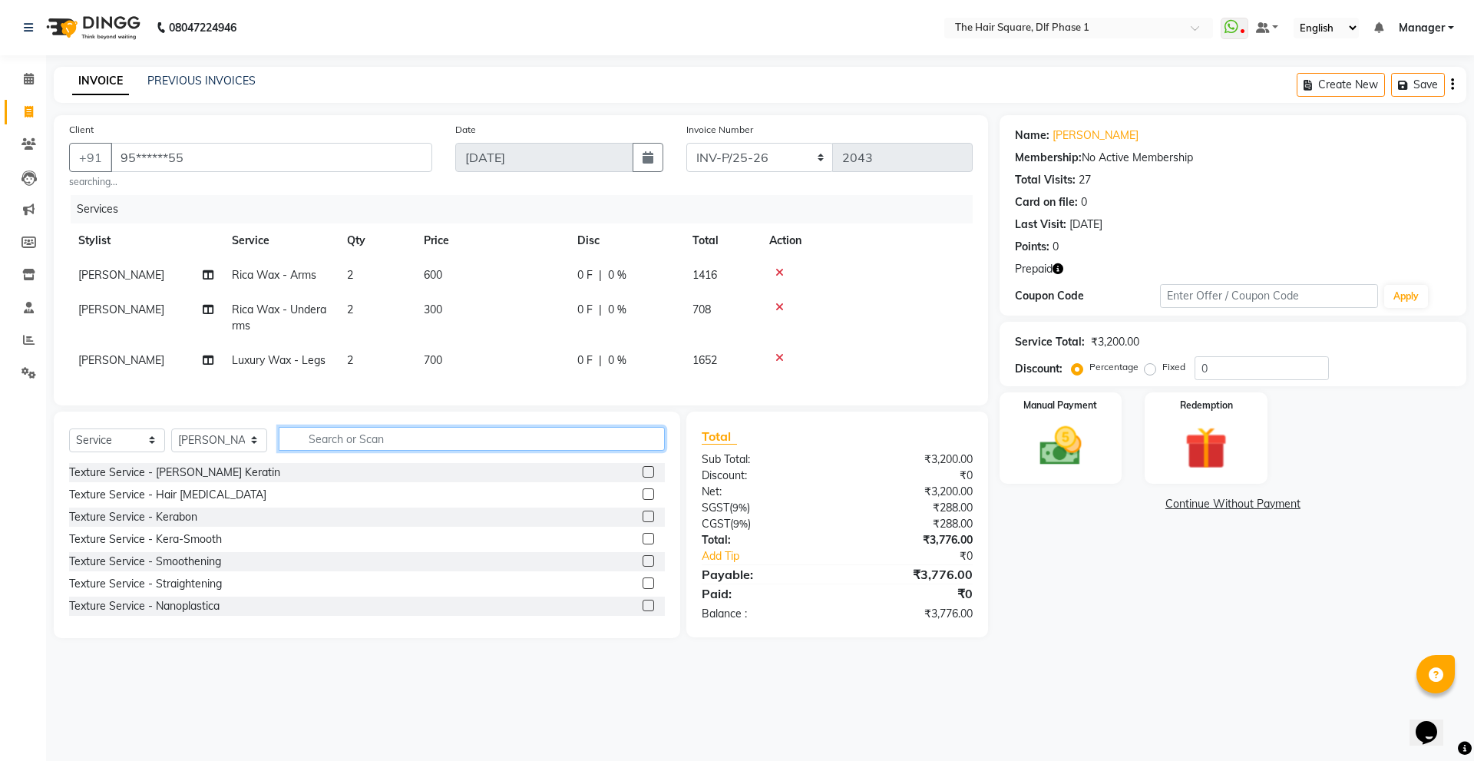
click at [343, 444] on input "text" at bounding box center [472, 439] width 386 height 24
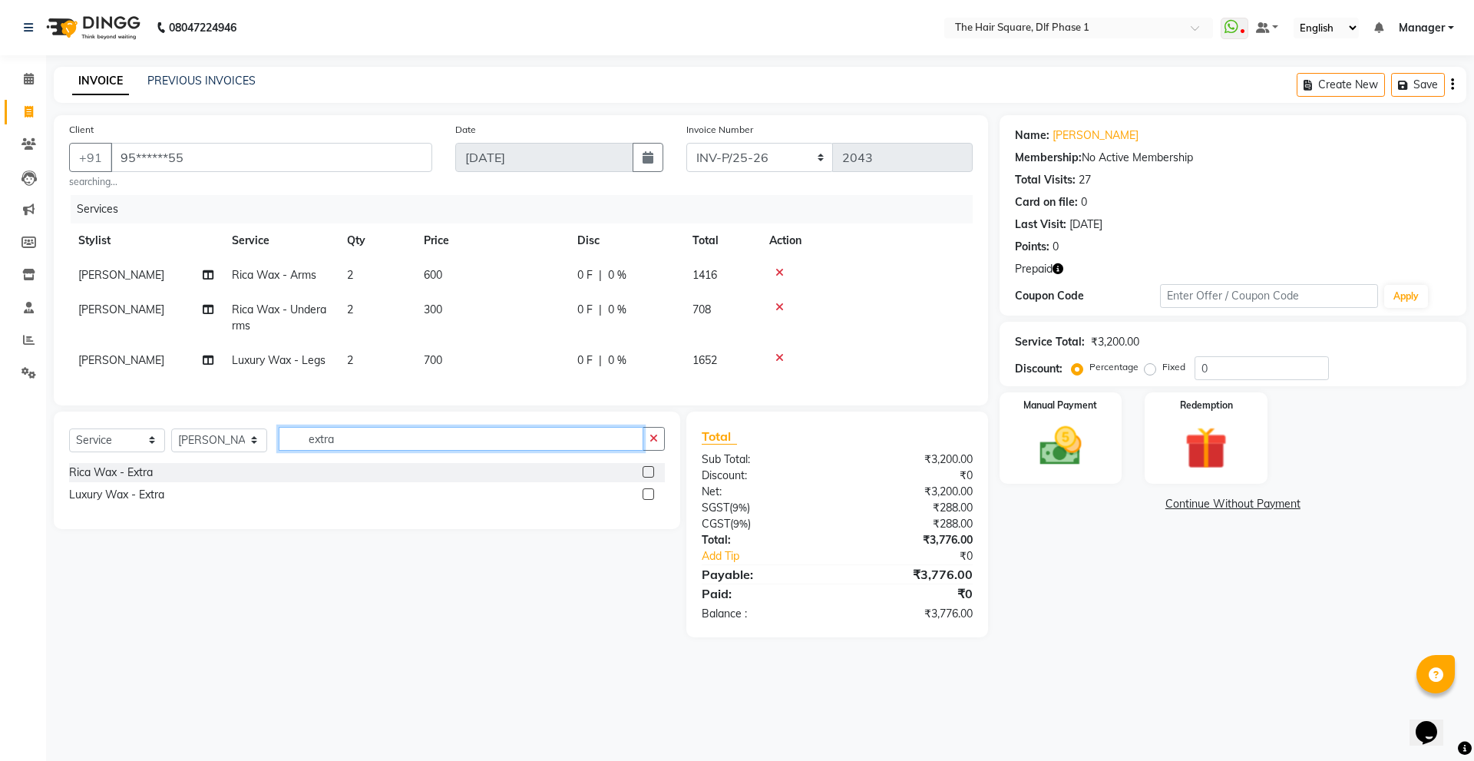
type input "extra"
click at [649, 500] on label at bounding box center [648, 494] width 12 height 12
click at [649, 500] on input "checkbox" at bounding box center [647, 495] width 10 height 10
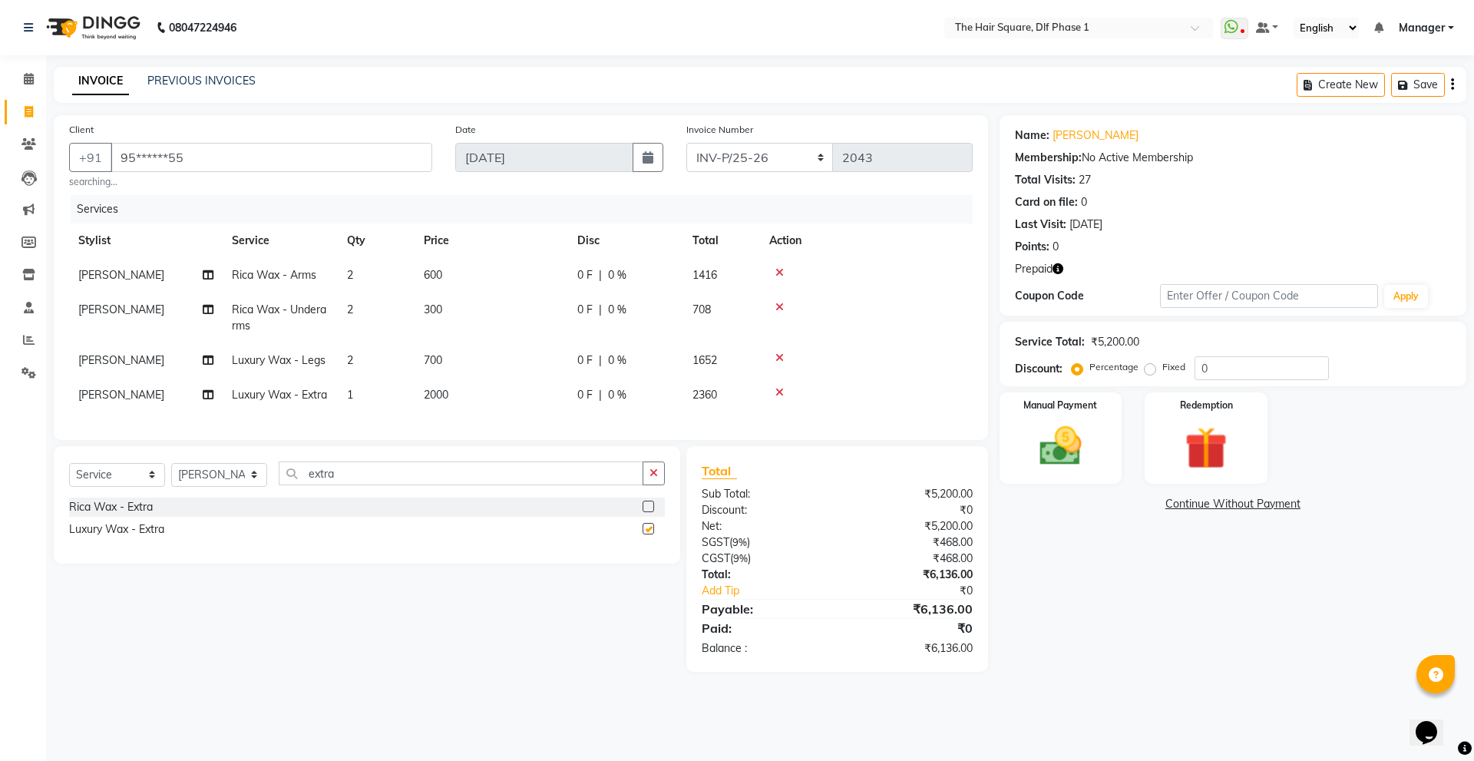
checkbox input "false"
click at [355, 485] on input "extra" at bounding box center [461, 473] width 365 height 24
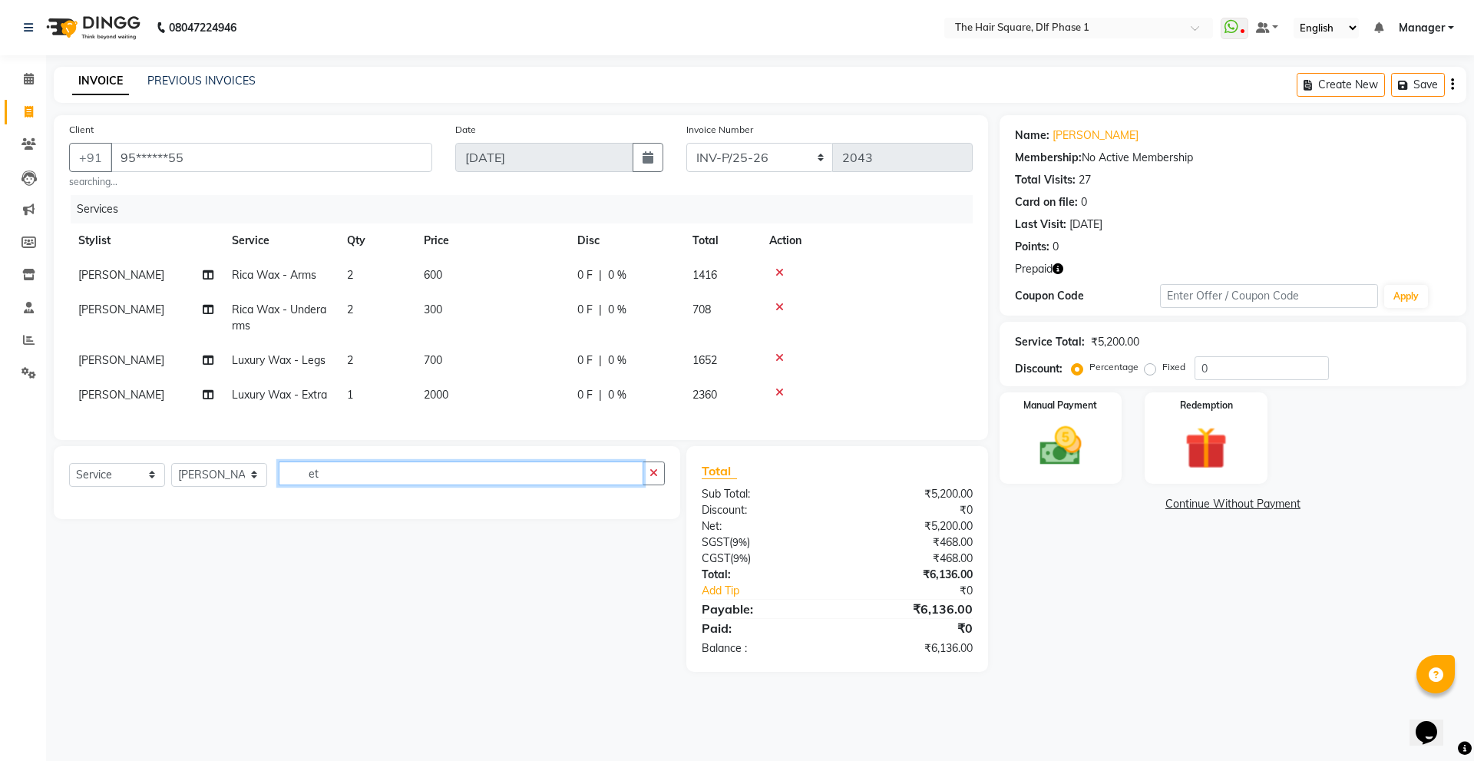
type input "e"
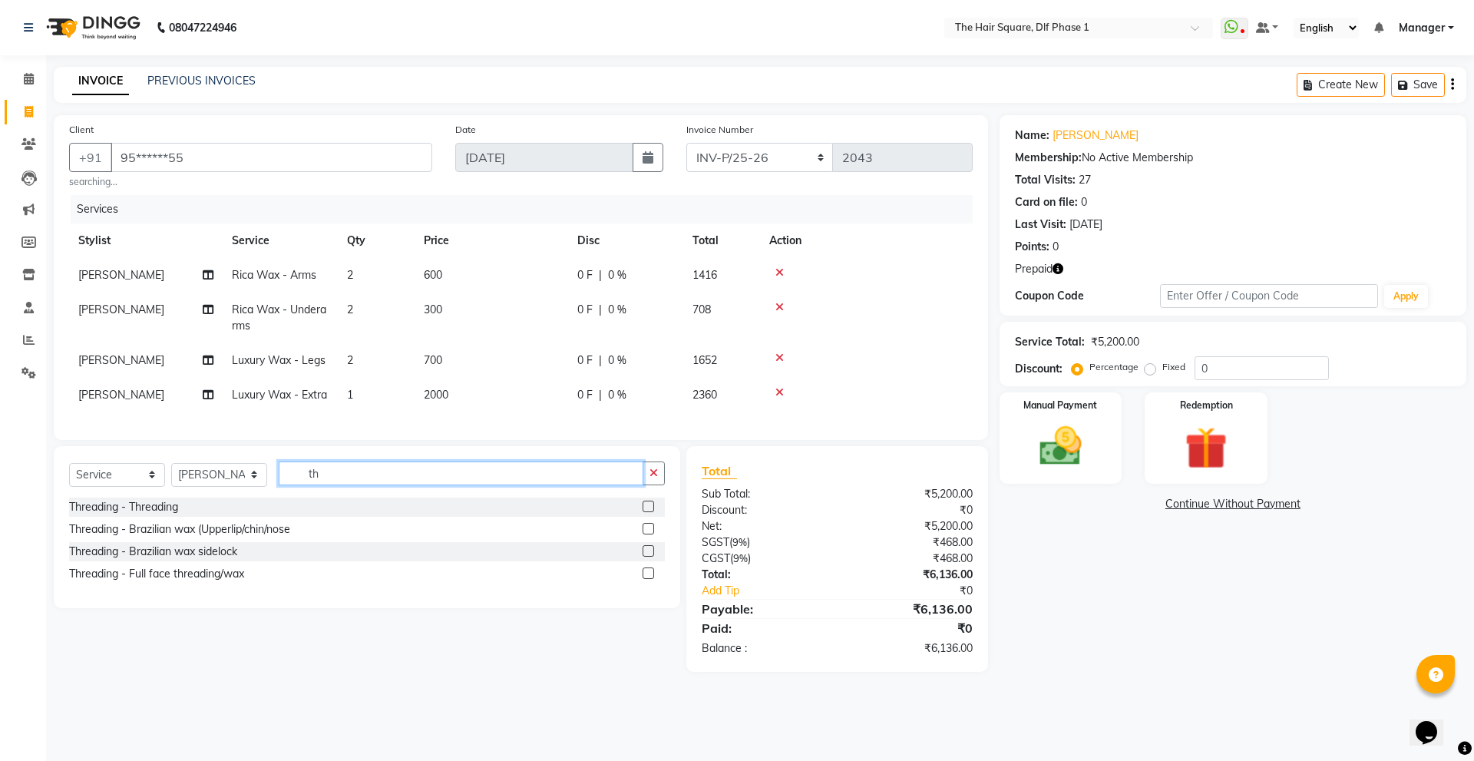
type input "t"
type input "thre"
click at [646, 512] on label at bounding box center [648, 506] width 12 height 12
click at [646, 512] on input "checkbox" at bounding box center [647, 507] width 10 height 10
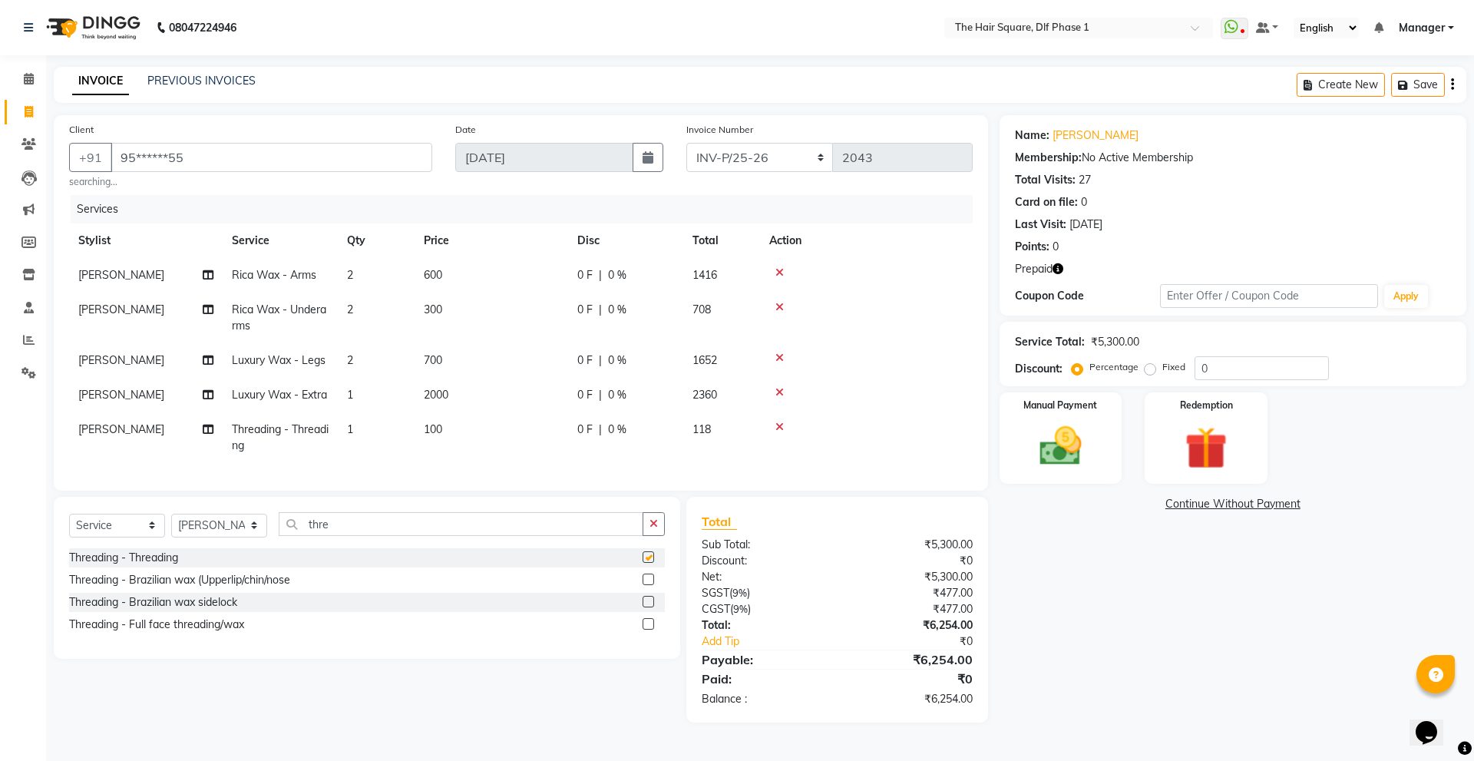
checkbox input "false"
click at [370, 446] on td "1" at bounding box center [376, 437] width 77 height 51
select select "39747"
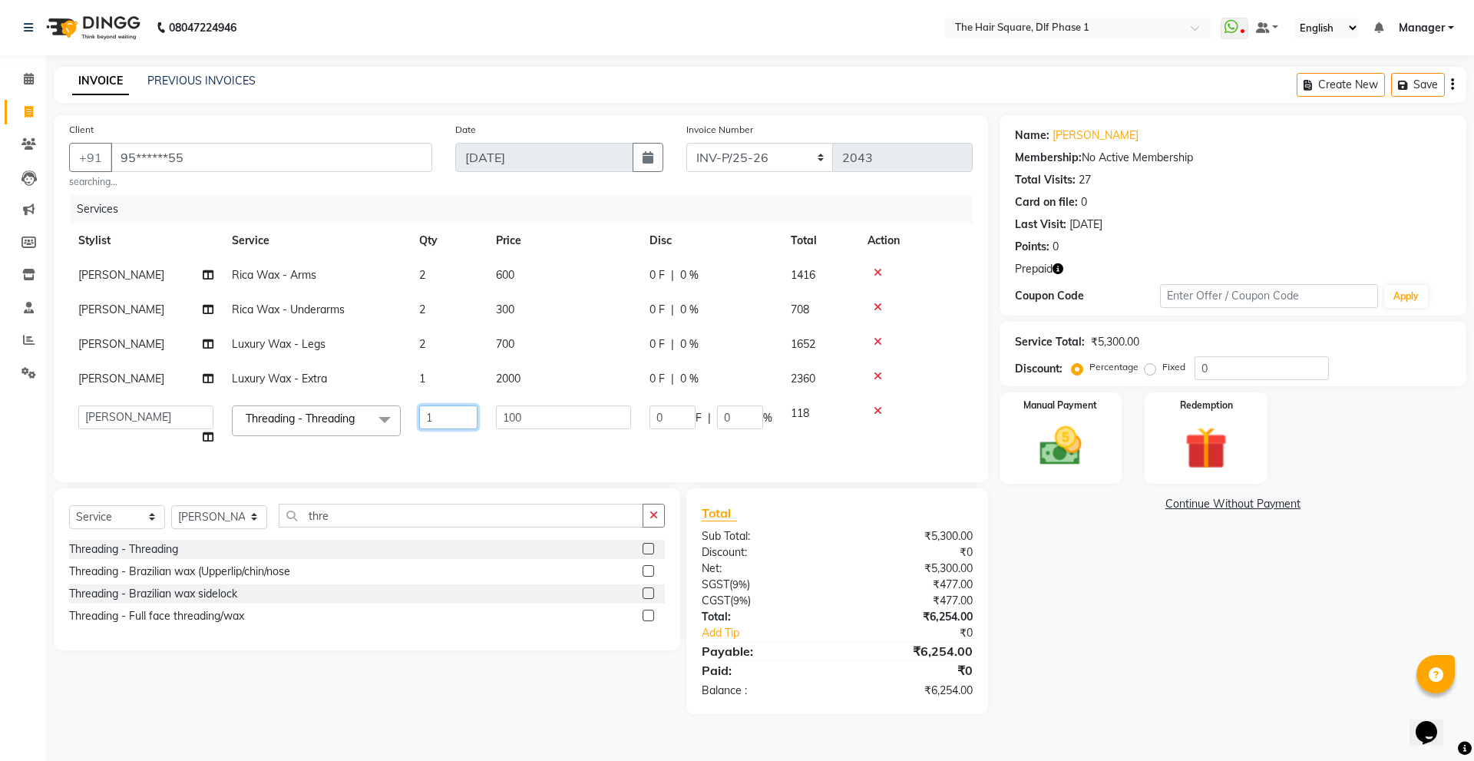
click at [452, 424] on input "1" at bounding box center [448, 417] width 58 height 24
type input "3"
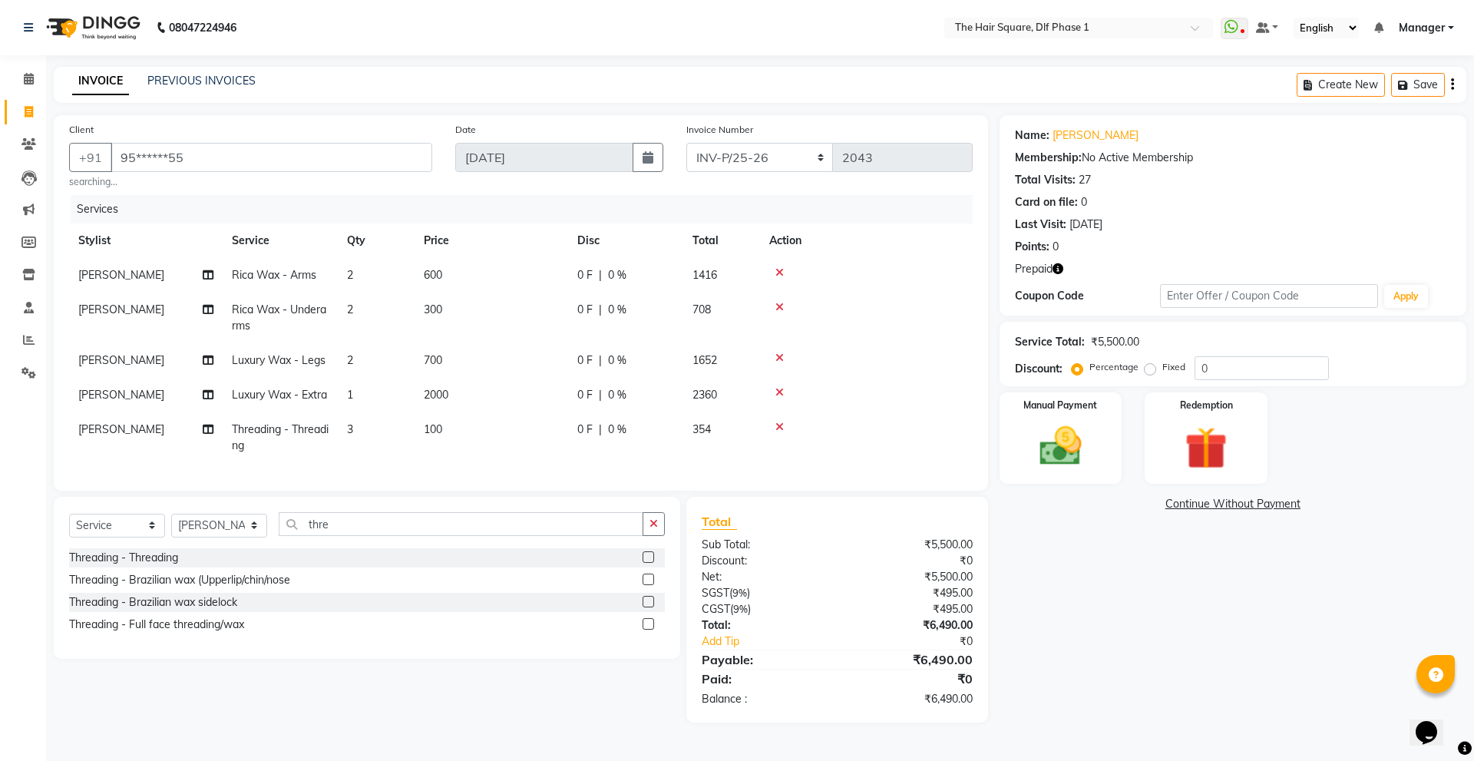
click at [1171, 681] on div "Name: [PERSON_NAME] Membership: No Active Membership Total Visits: 27 Card on f…" at bounding box center [1238, 418] width 478 height 607
click at [423, 547] on div "Select Service Product Membership Package Voucher Prepaid Gift Card Select Styl…" at bounding box center [367, 530] width 596 height 36
click at [435, 532] on input "thre" at bounding box center [461, 524] width 365 height 24
type input "t"
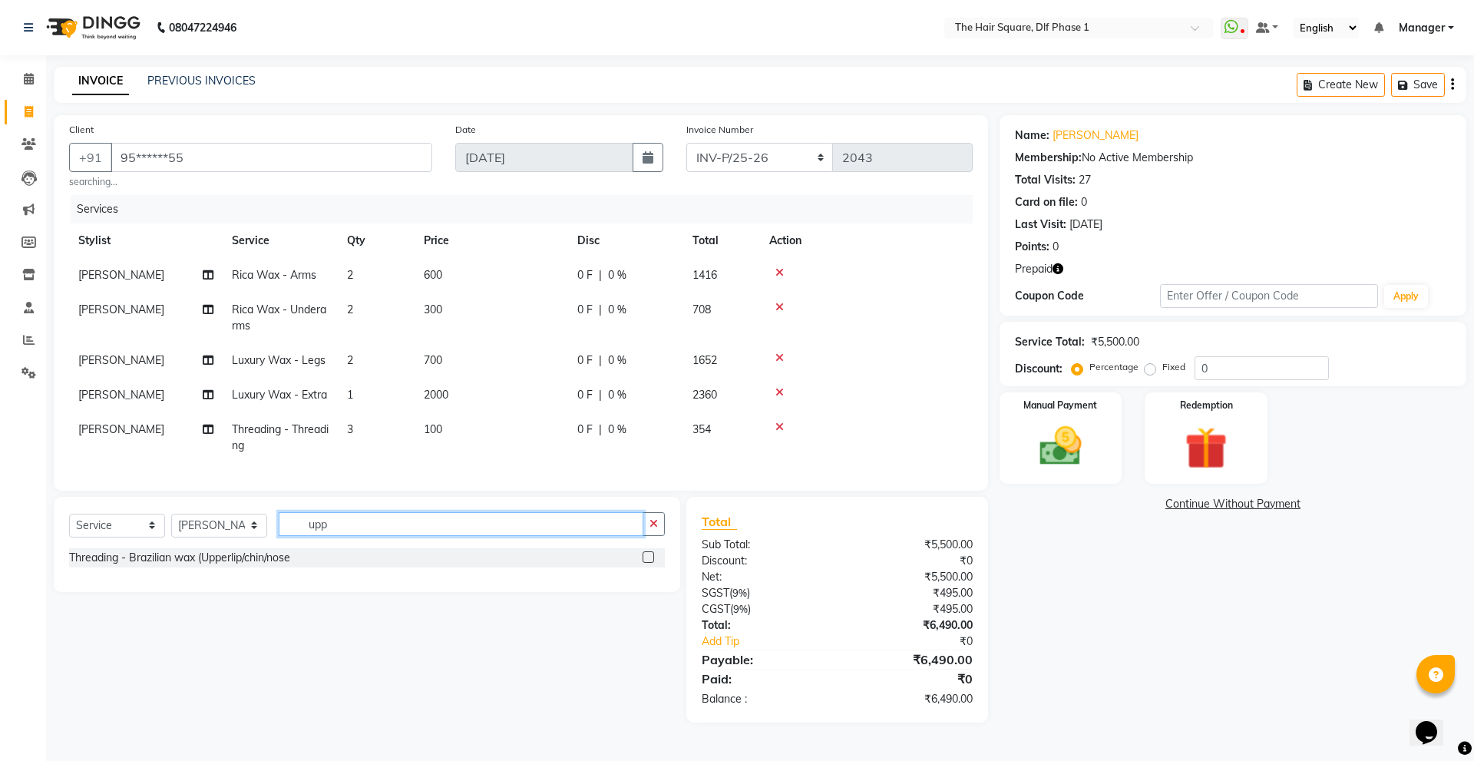
type input "upp"
click at [649, 563] on label at bounding box center [648, 557] width 12 height 12
click at [649, 563] on input "checkbox" at bounding box center [647, 558] width 10 height 10
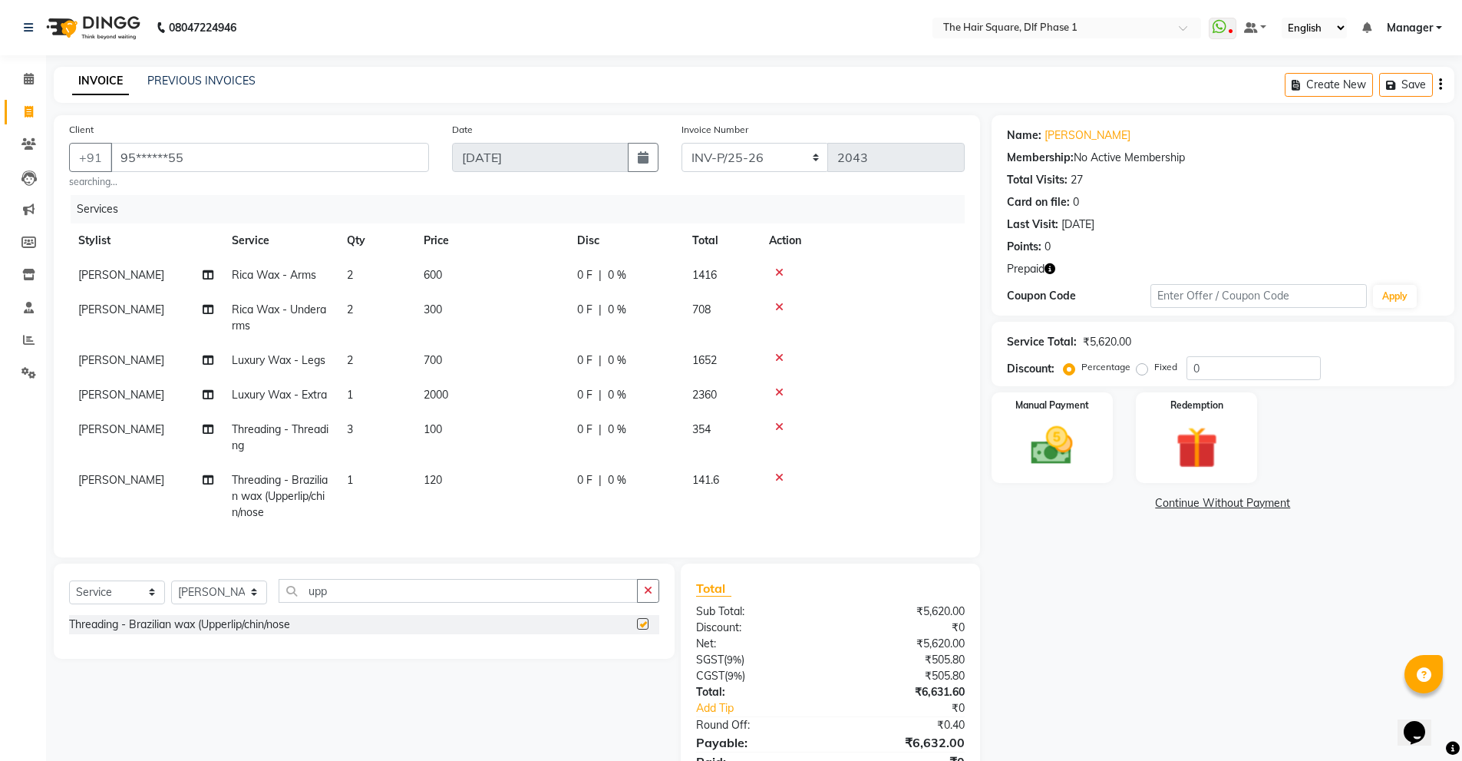
checkbox input "false"
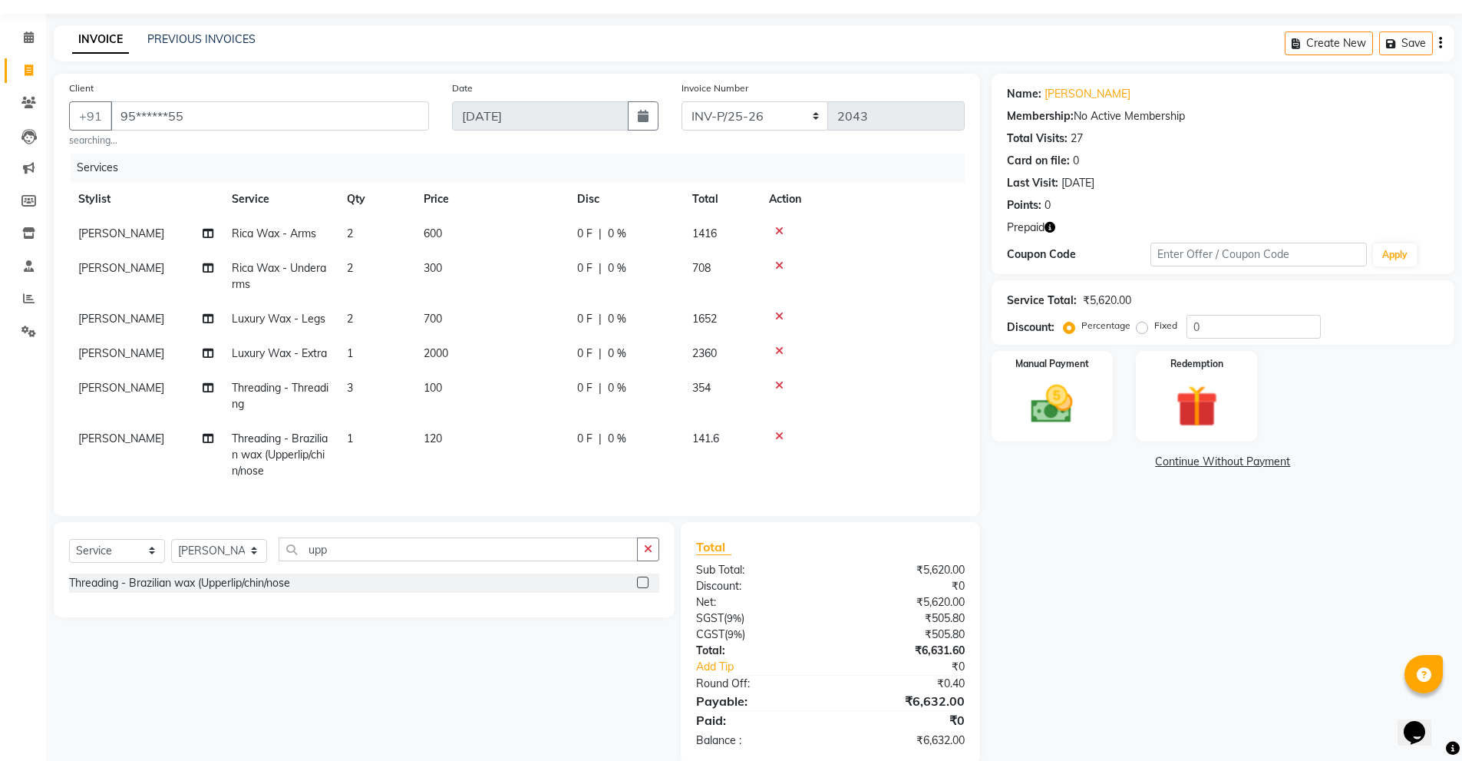
scroll to position [79, 0]
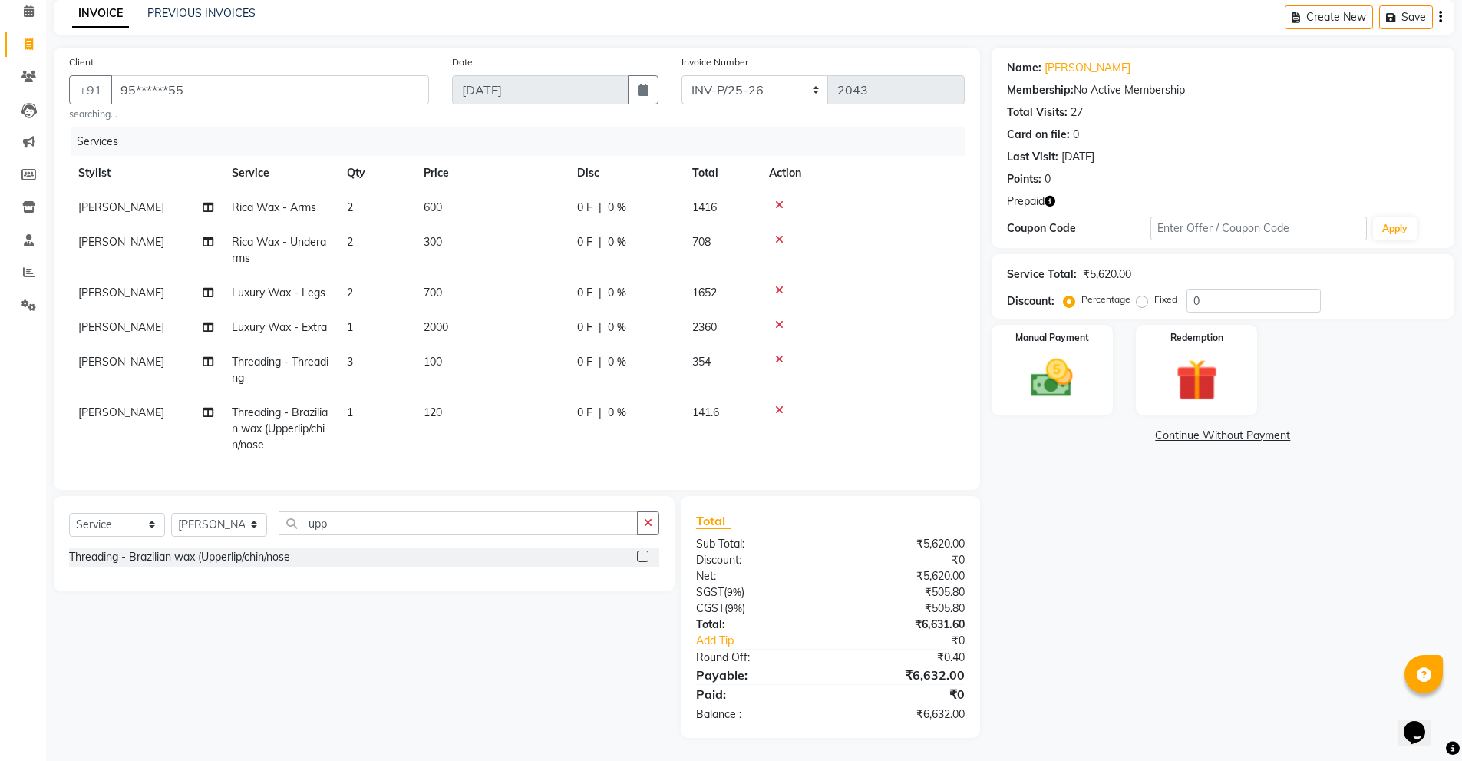
click at [378, 415] on td "1" at bounding box center [376, 428] width 77 height 67
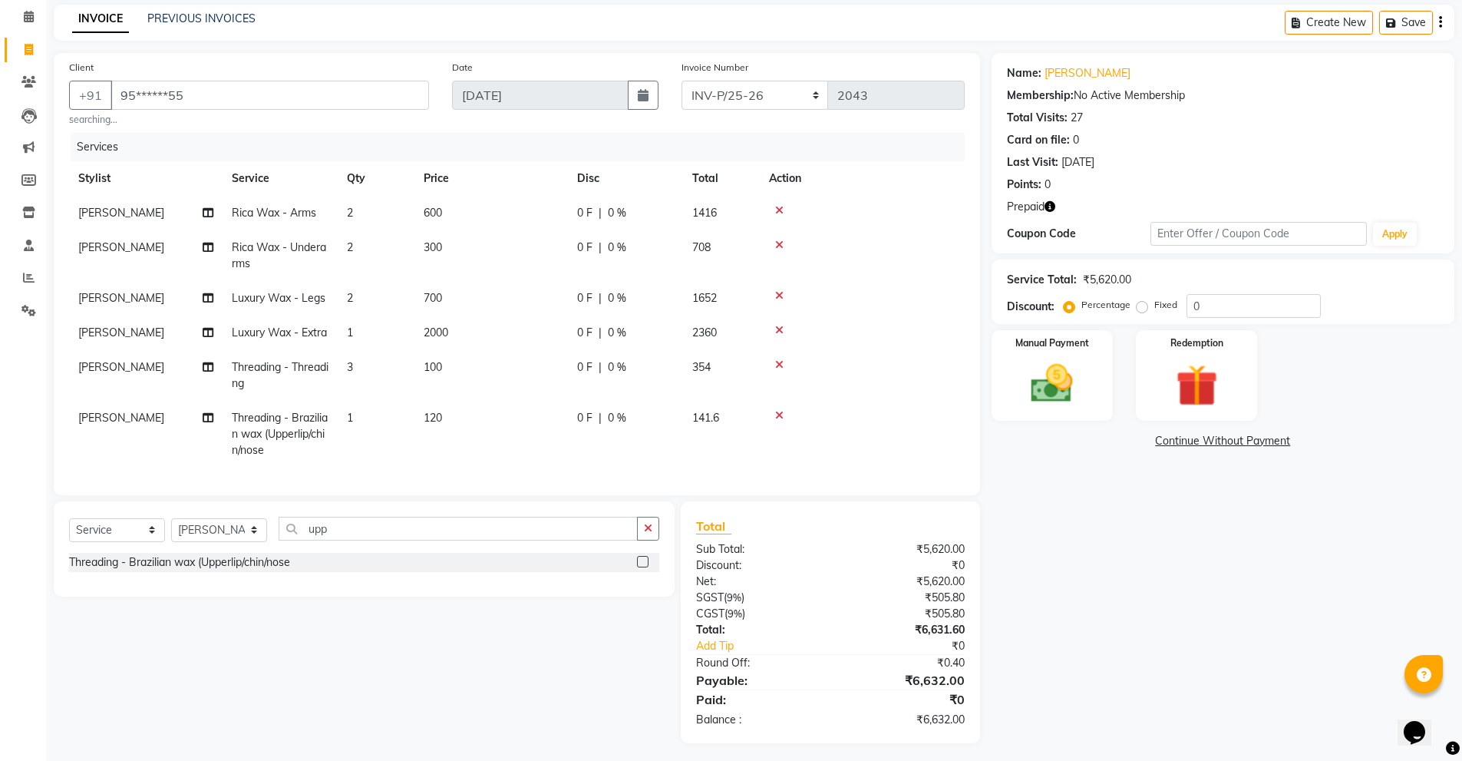
select select "39747"
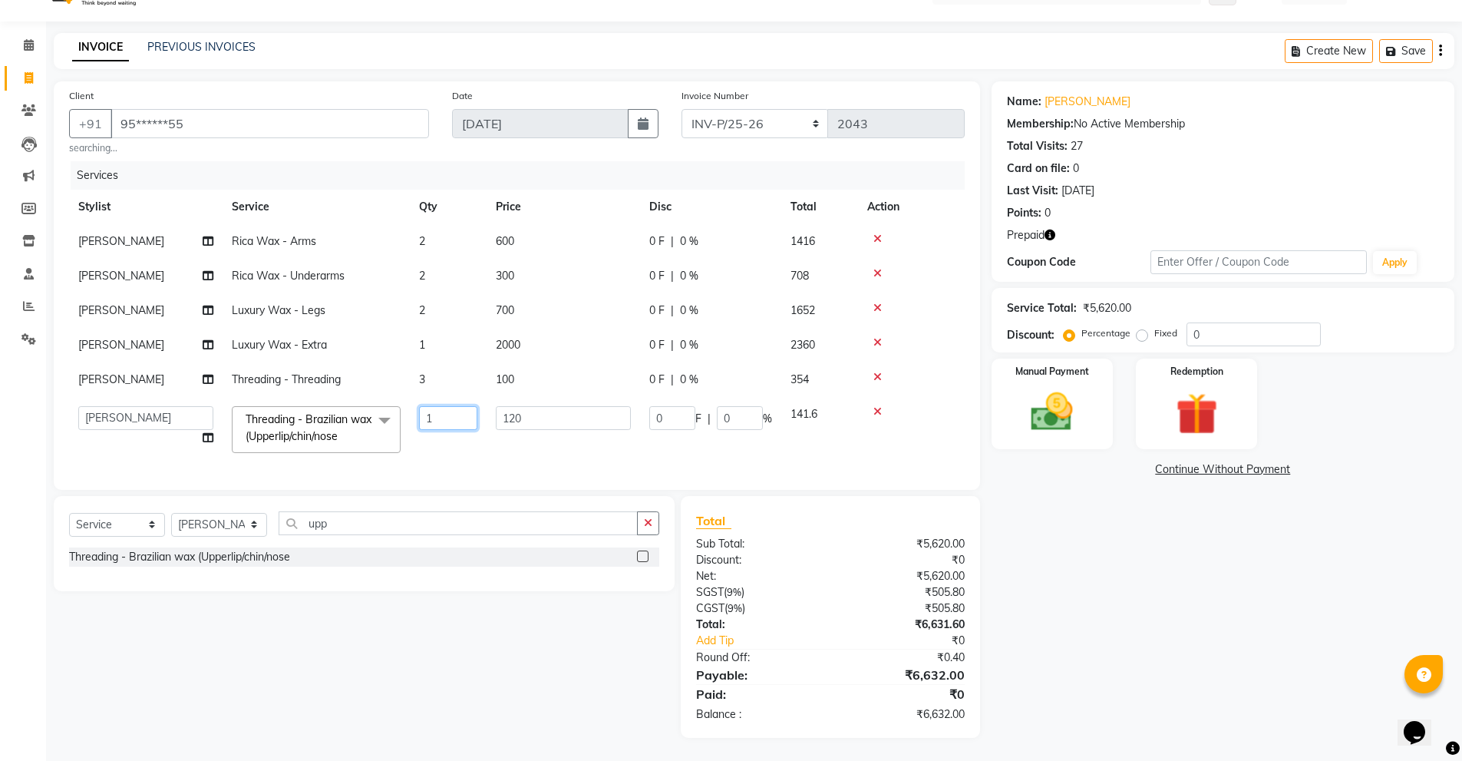
click at [444, 406] on input "1" at bounding box center [448, 418] width 58 height 24
type input "2"
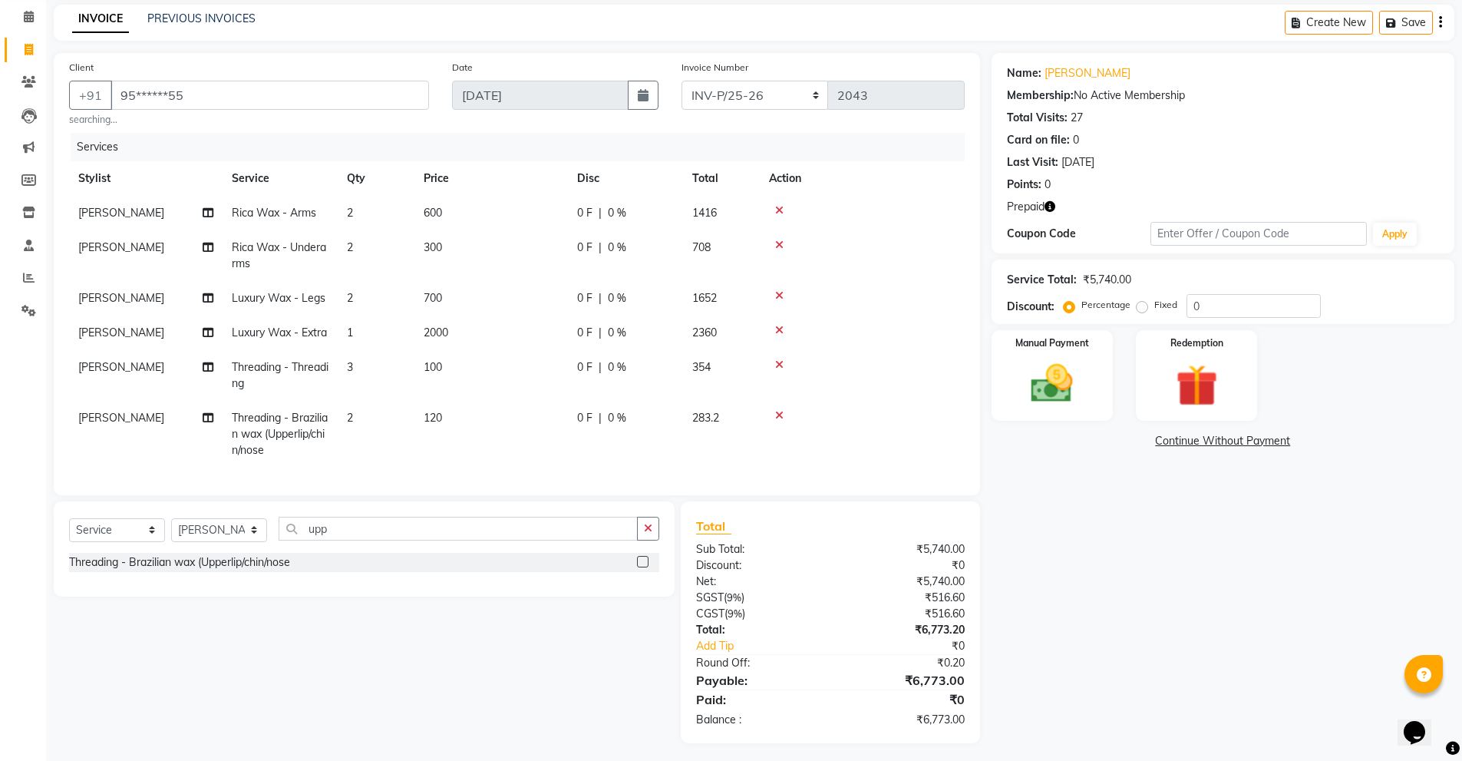
click at [998, 500] on div "Name: [PERSON_NAME] Membership: No Active Membership Total Visits: 27 Card on f…" at bounding box center [1229, 398] width 474 height 690
click at [416, 540] on input "upp" at bounding box center [458, 529] width 359 height 24
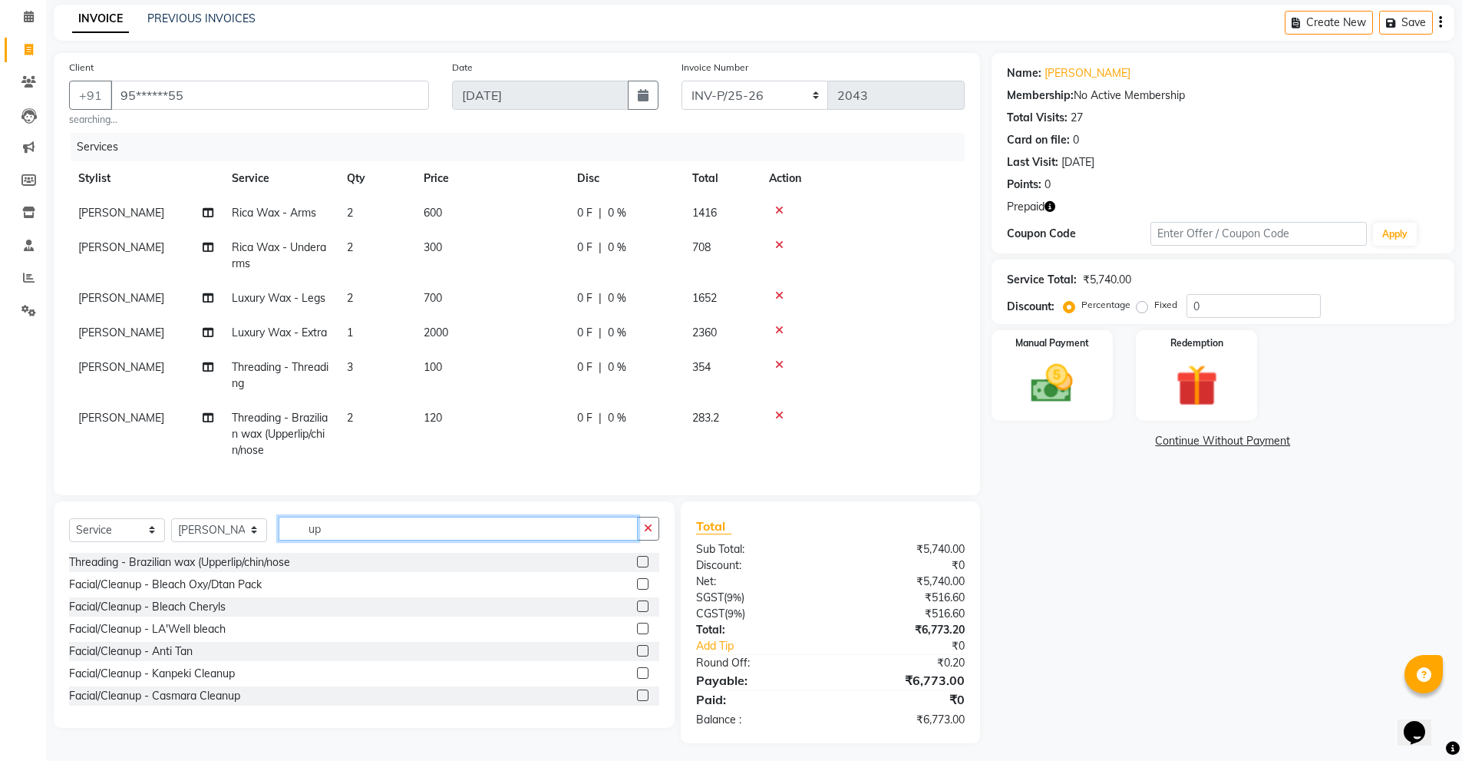
type input "u"
click at [357, 398] on td "3" at bounding box center [376, 375] width 77 height 51
select select "39747"
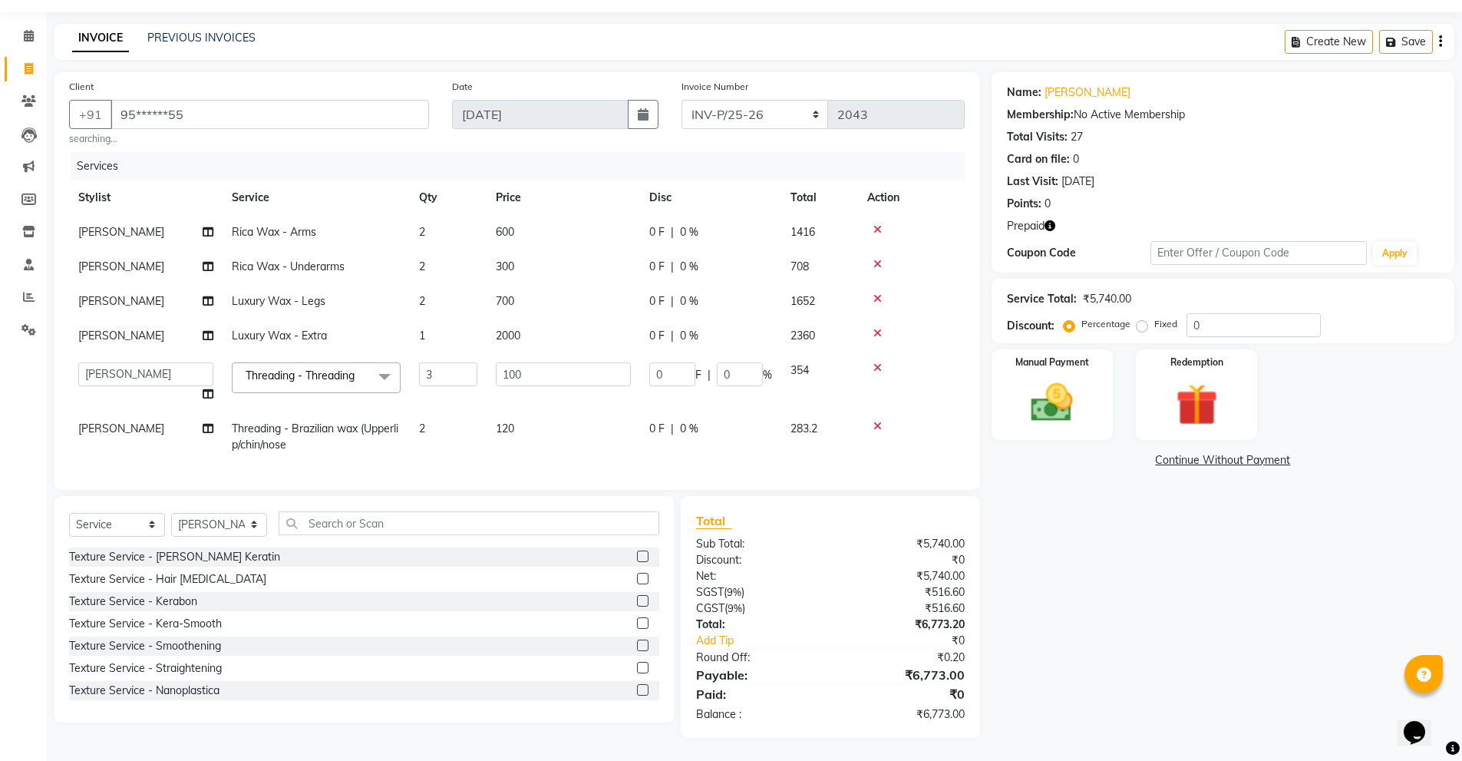
scroll to position [55, 0]
click at [448, 419] on td "2" at bounding box center [448, 436] width 77 height 51
select select "39747"
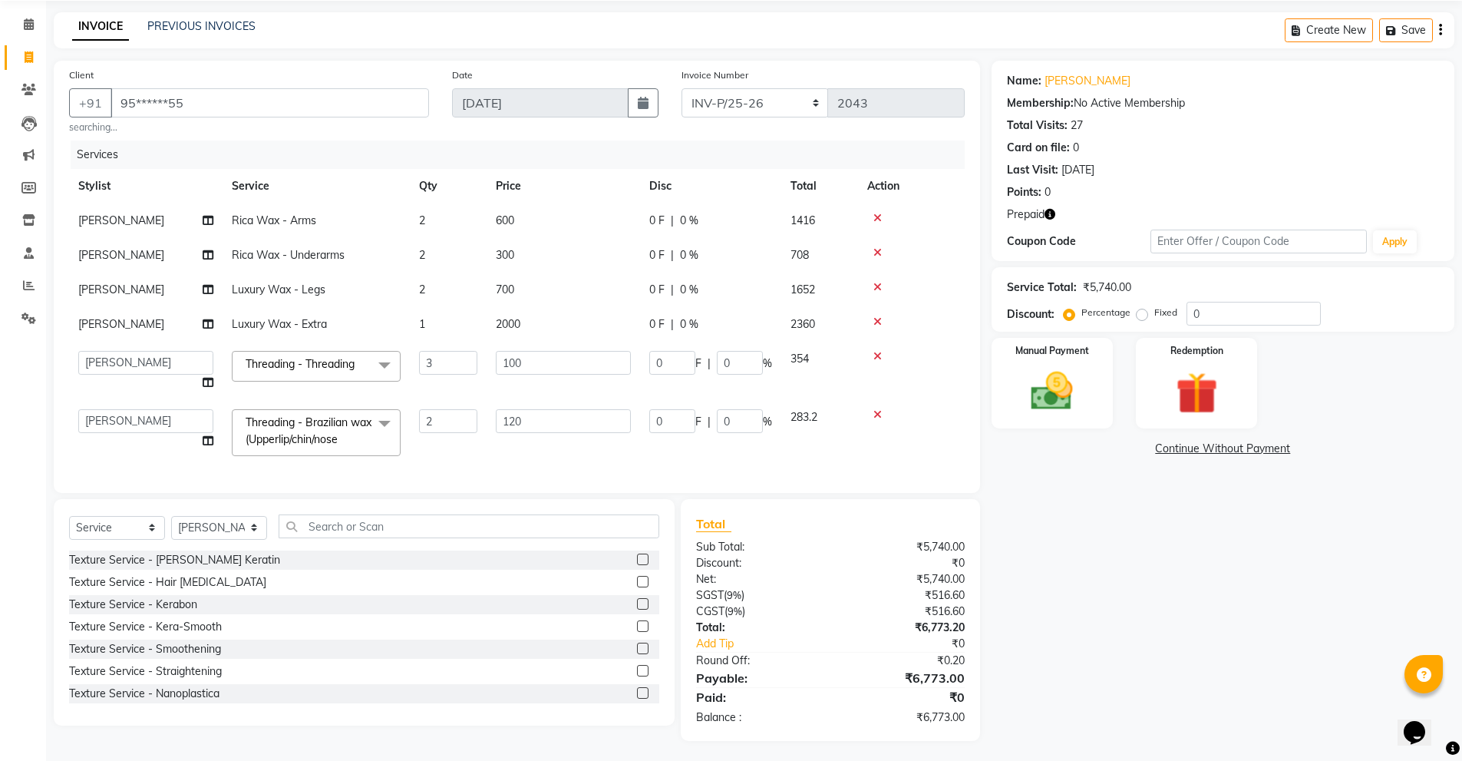
scroll to position [62, 0]
click at [448, 419] on input "2" at bounding box center [448, 418] width 58 height 24
type input "3"
click at [1412, 638] on div "Name: [PERSON_NAME] Membership: No Active Membership Total Visits: 27 Card on f…" at bounding box center [1229, 398] width 474 height 680
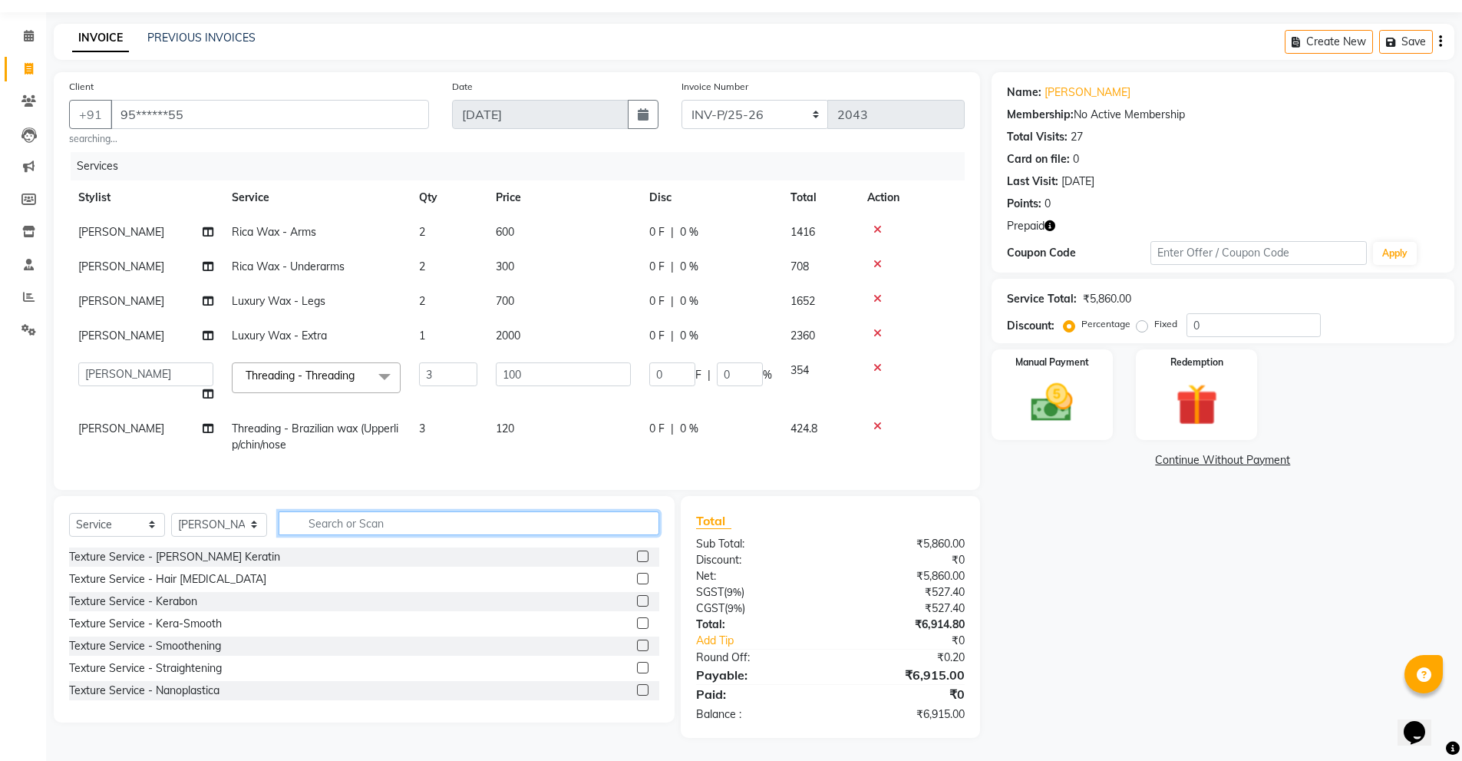
click at [368, 515] on input "text" at bounding box center [469, 523] width 381 height 24
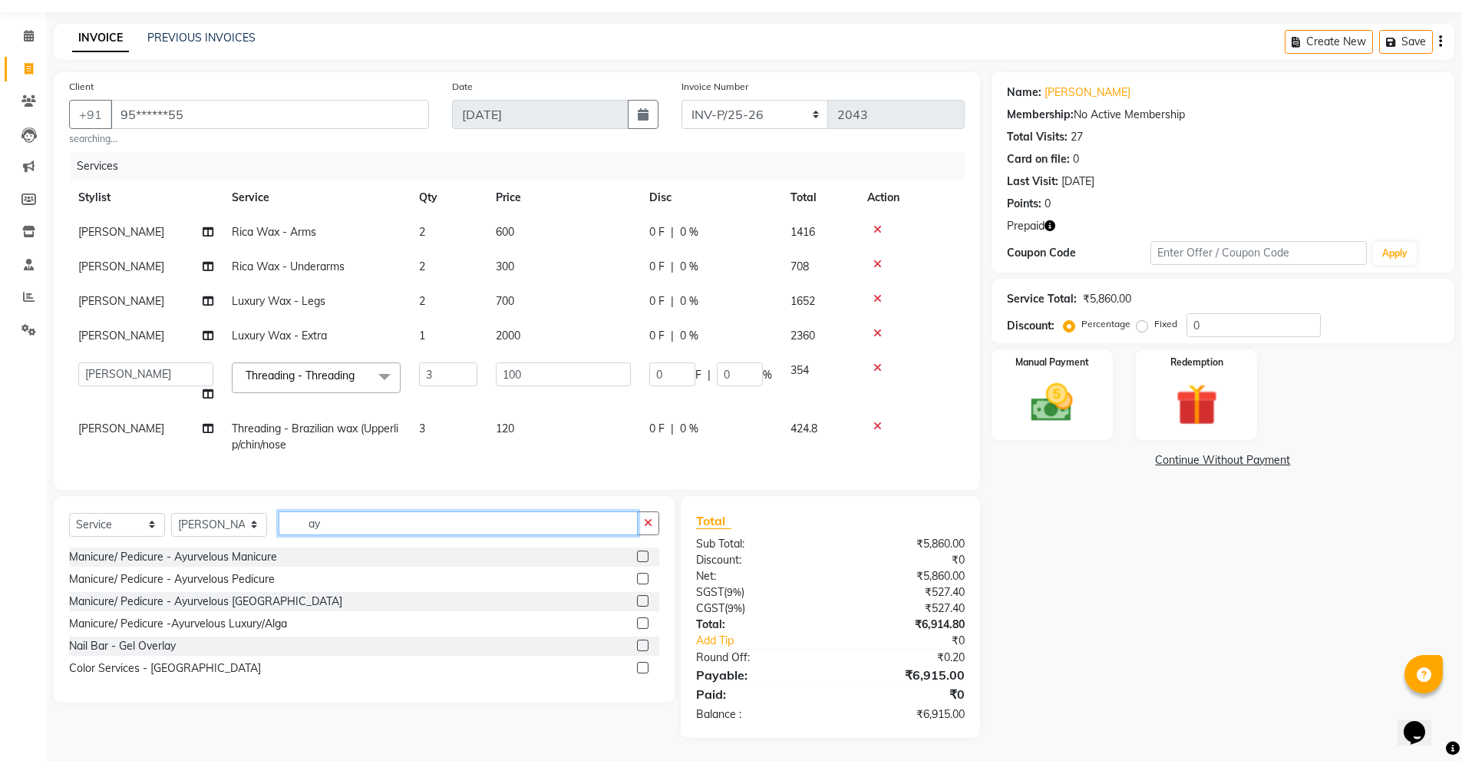
type input "ay"
click at [641, 599] on label at bounding box center [643, 601] width 12 height 12
click at [641, 599] on input "checkbox" at bounding box center [642, 601] width 10 height 10
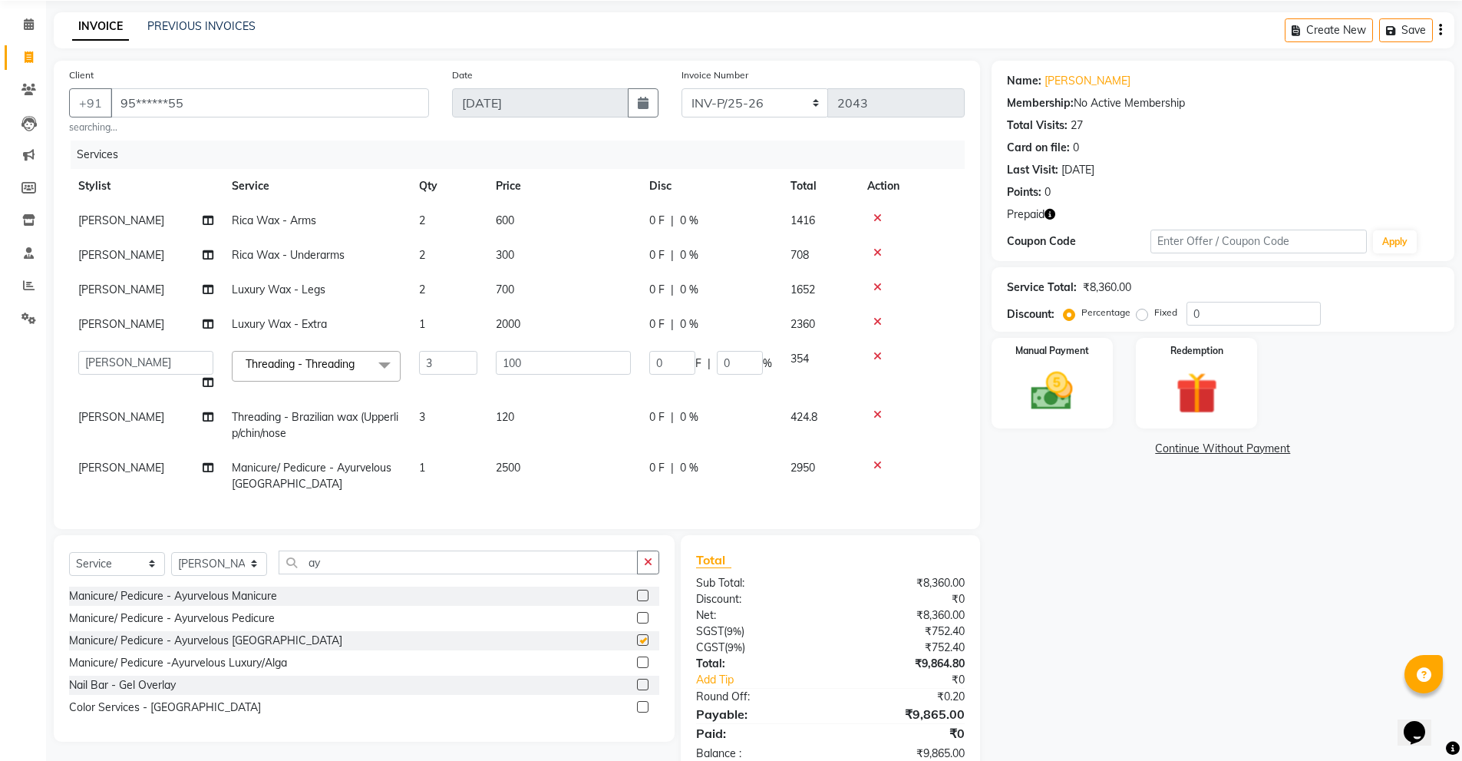
checkbox input "false"
click at [643, 623] on label at bounding box center [643, 618] width 12 height 12
click at [643, 623] on input "checkbox" at bounding box center [642, 618] width 10 height 10
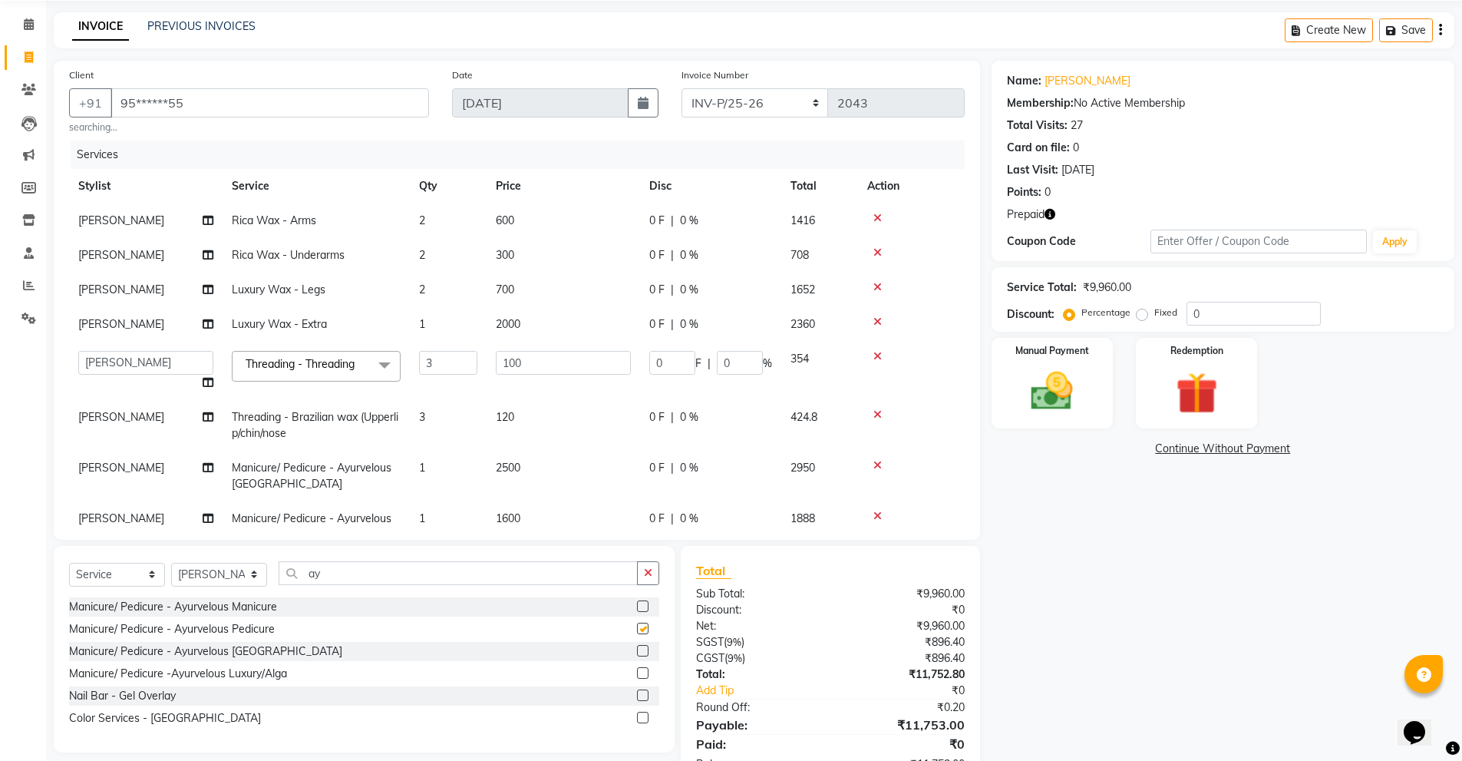
checkbox input "false"
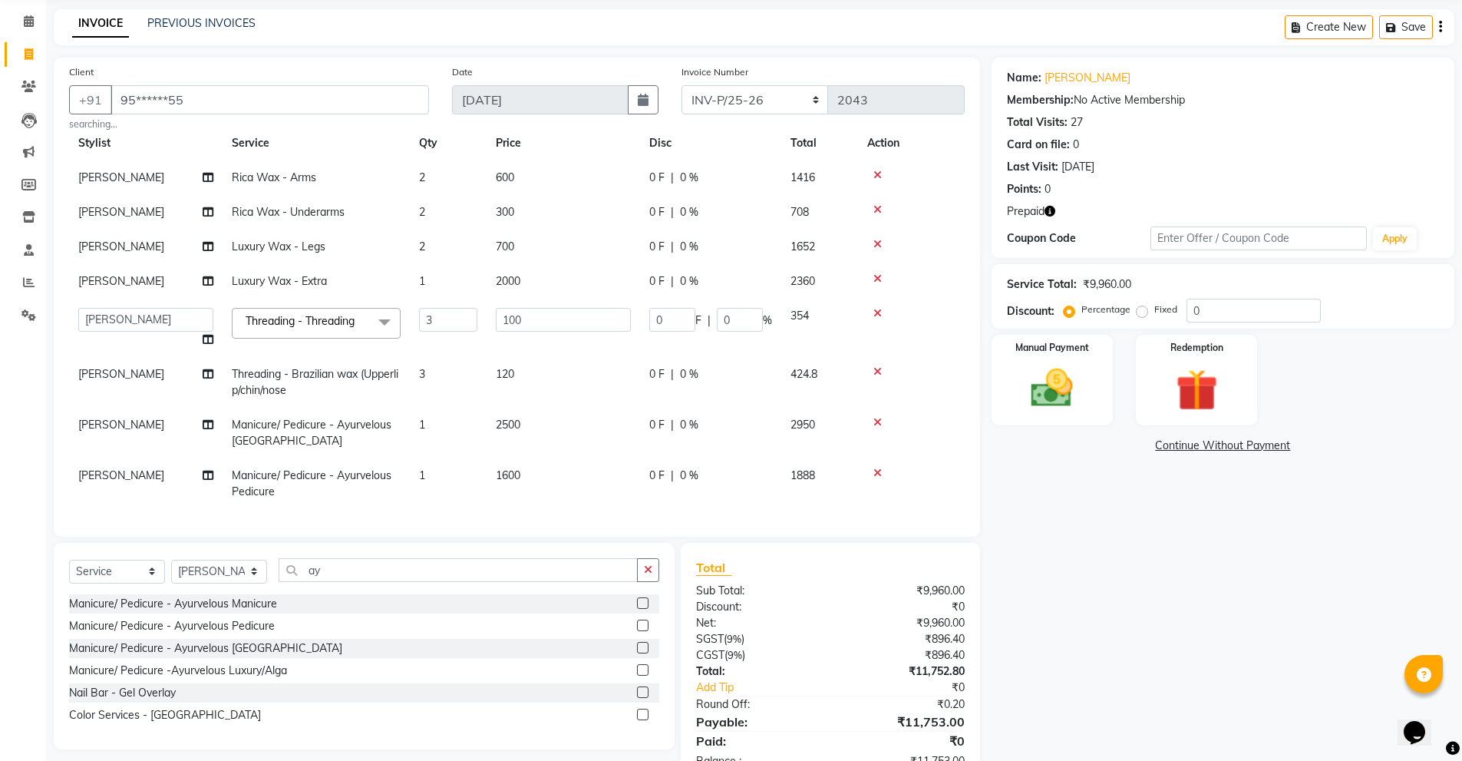
scroll to position [104, 0]
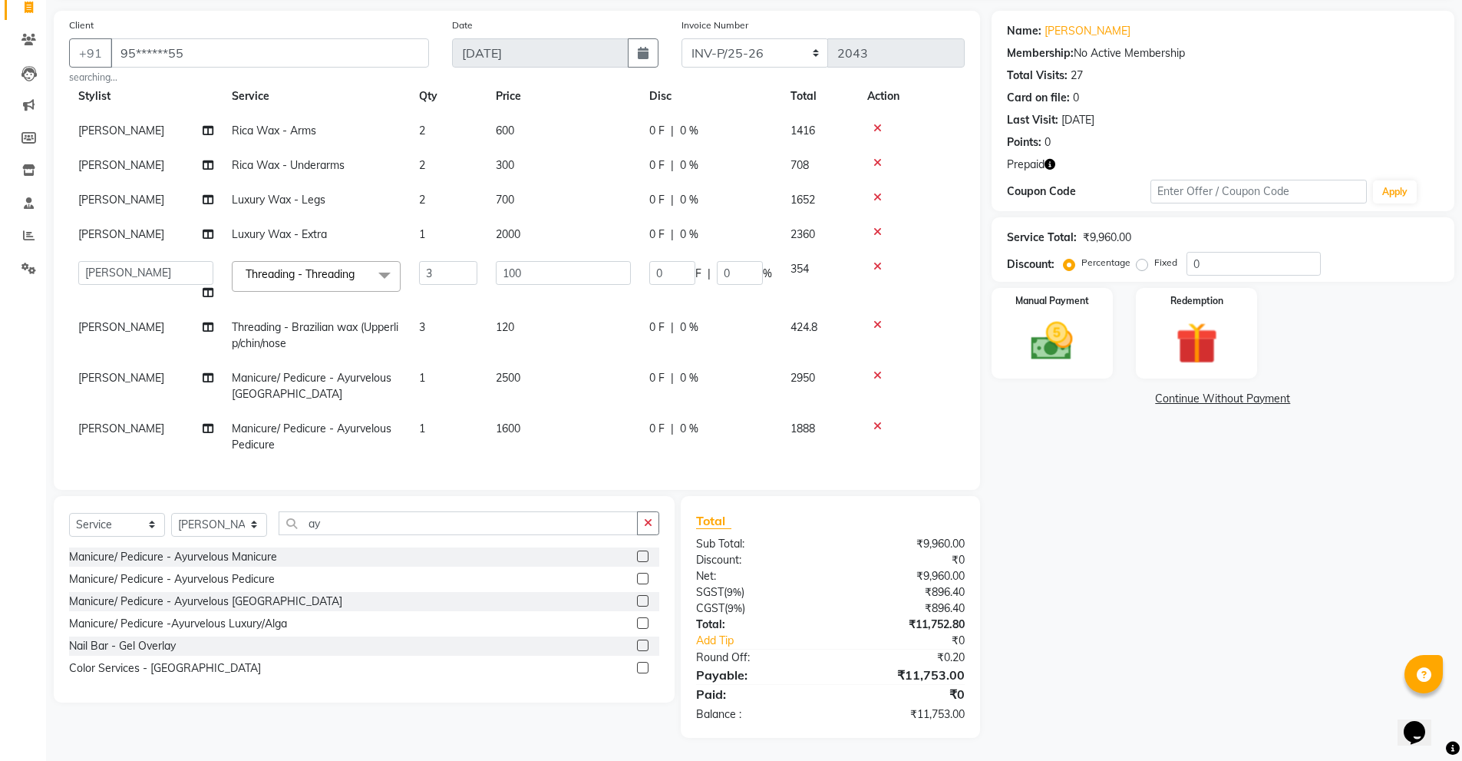
click at [877, 370] on icon at bounding box center [878, 375] width 8 height 11
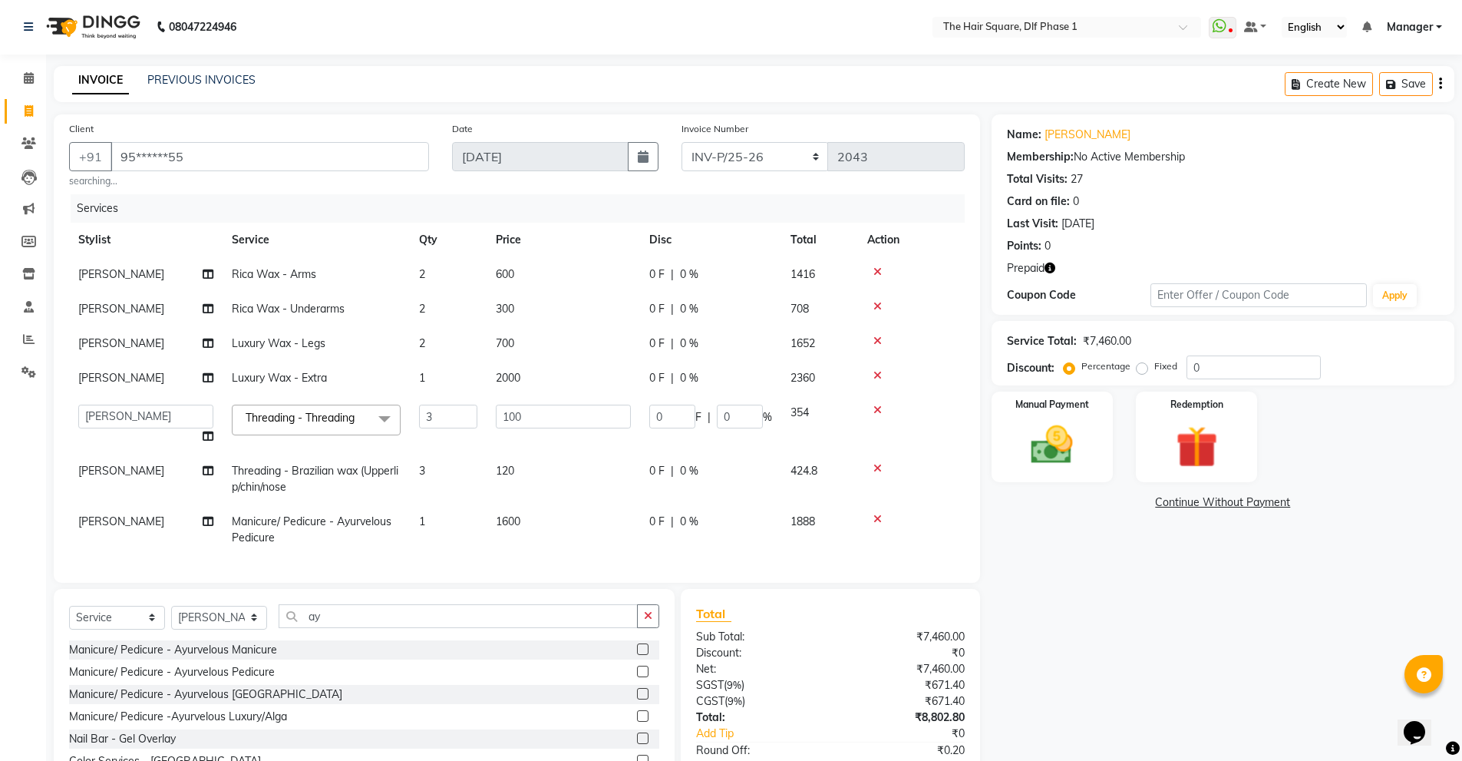
scroll to position [0, 0]
click at [429, 464] on td "3" at bounding box center [448, 479] width 77 height 51
select select "39747"
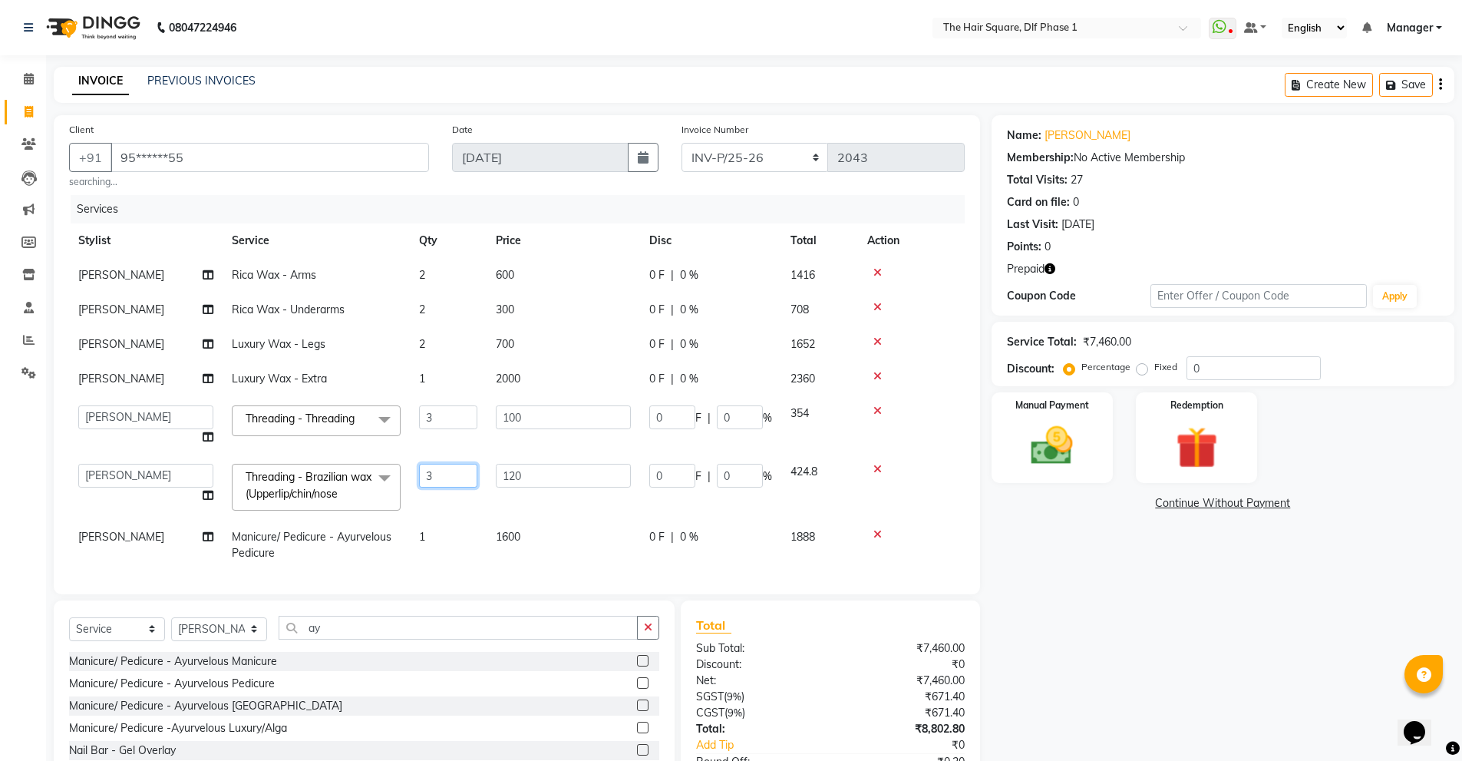
click at [446, 475] on input "3" at bounding box center [448, 476] width 58 height 24
type input "2"
click at [1121, 654] on div "Name: [PERSON_NAME] Membership: No Active Membership Total Visits: 27 Card on f…" at bounding box center [1229, 478] width 474 height 727
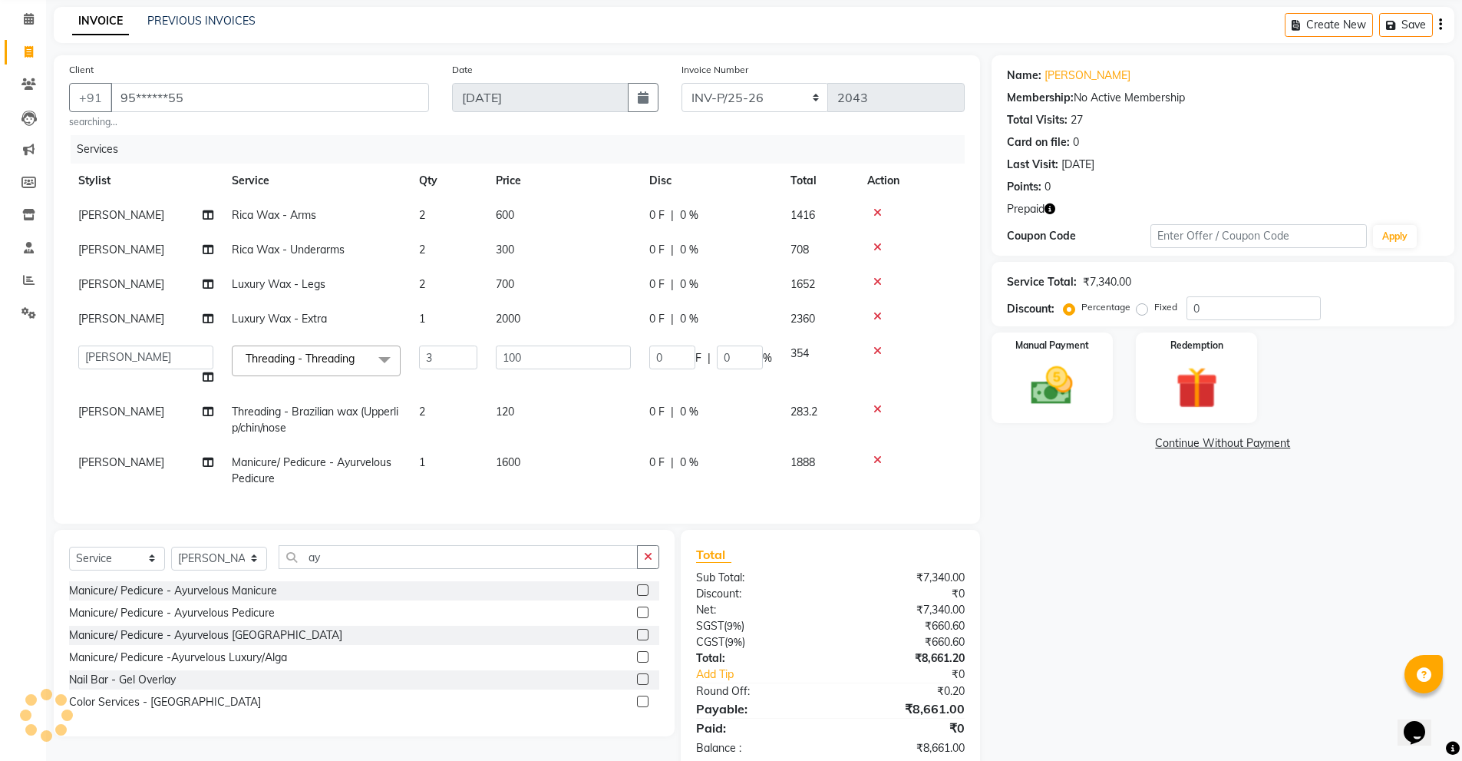
scroll to position [94, 0]
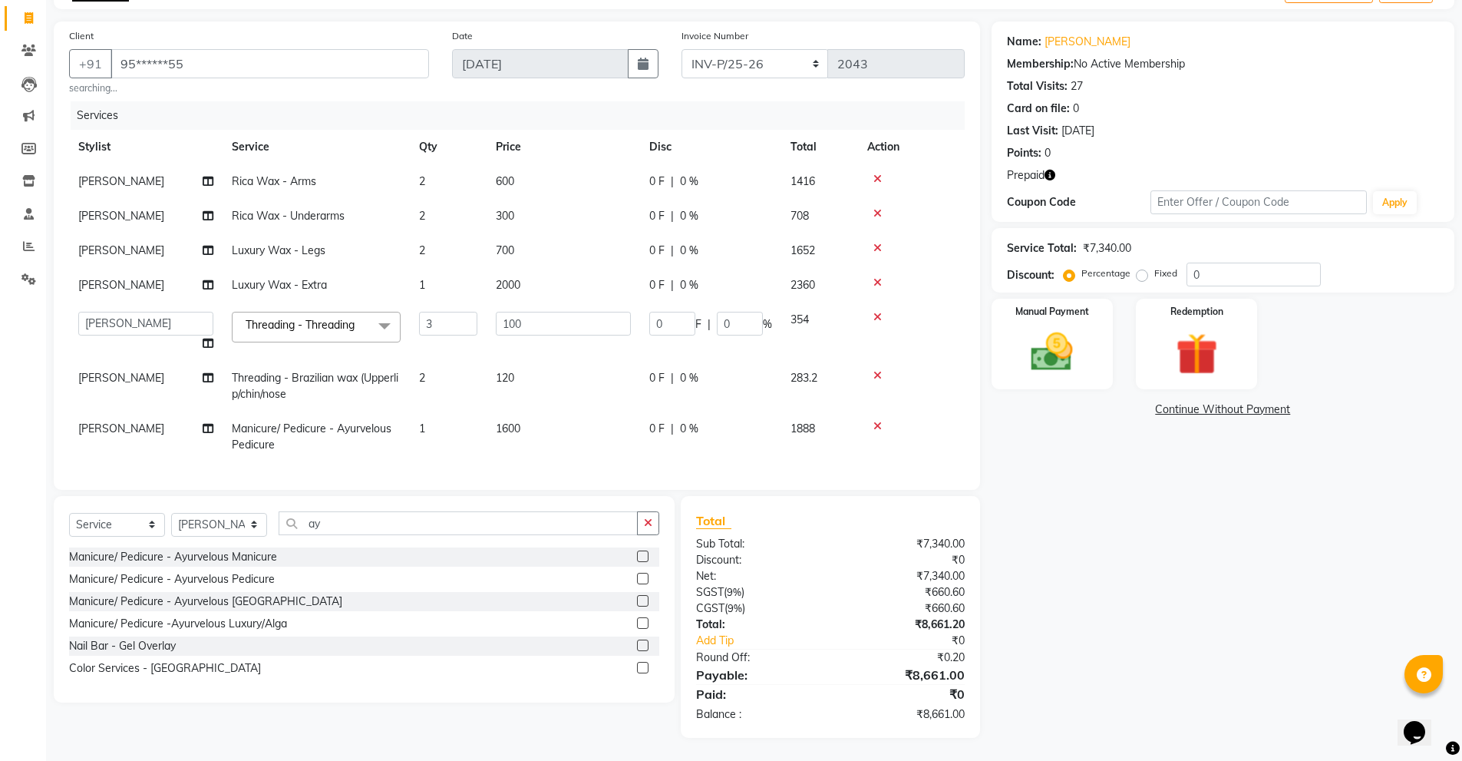
click at [137, 433] on td "[PERSON_NAME]" at bounding box center [146, 436] width 154 height 51
select select "39747"
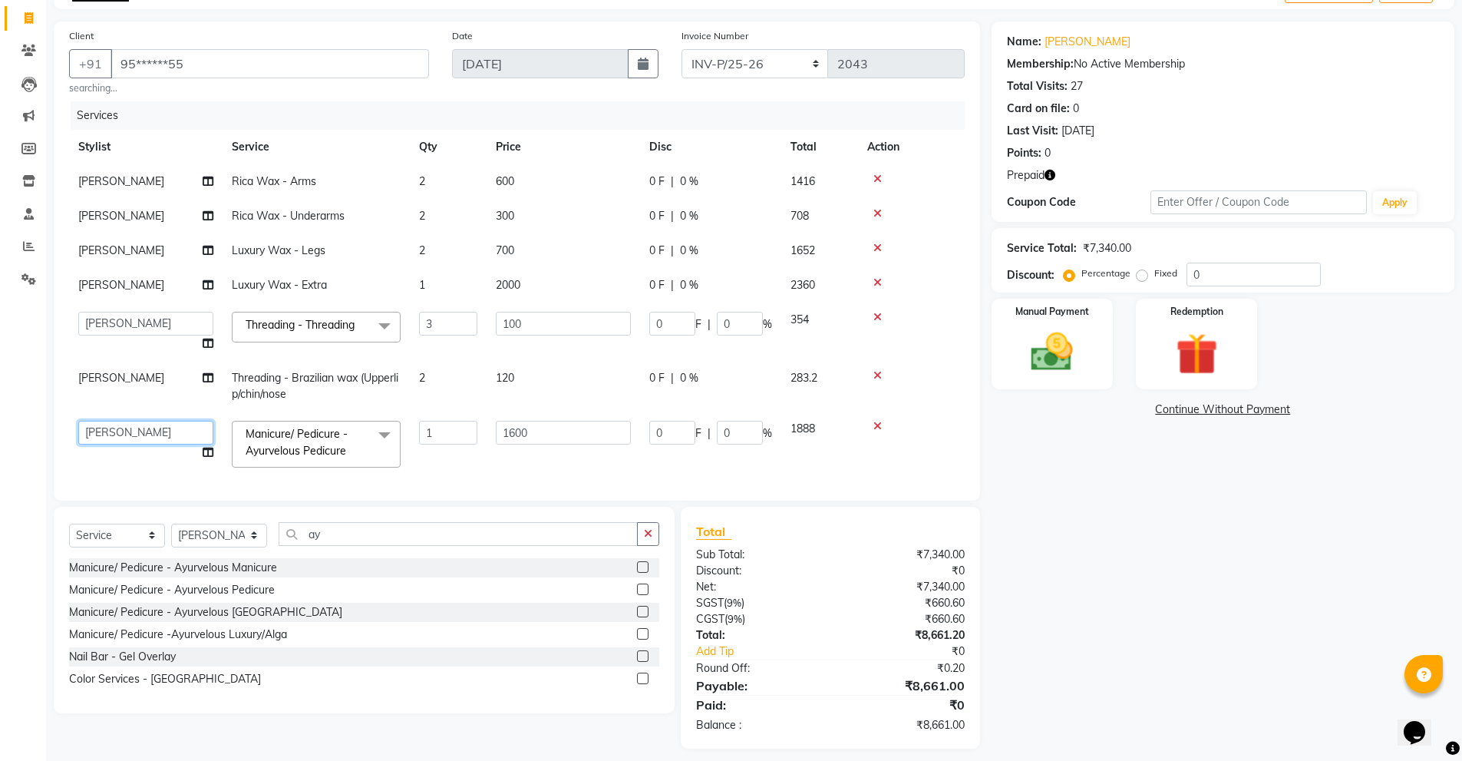
click at [137, 433] on select "[PERSON_NAME] [PERSON_NAME] [PERSON_NAME] [PERSON_NAME] Manager [PERSON_NAME] […" at bounding box center [145, 433] width 135 height 24
select select "39749"
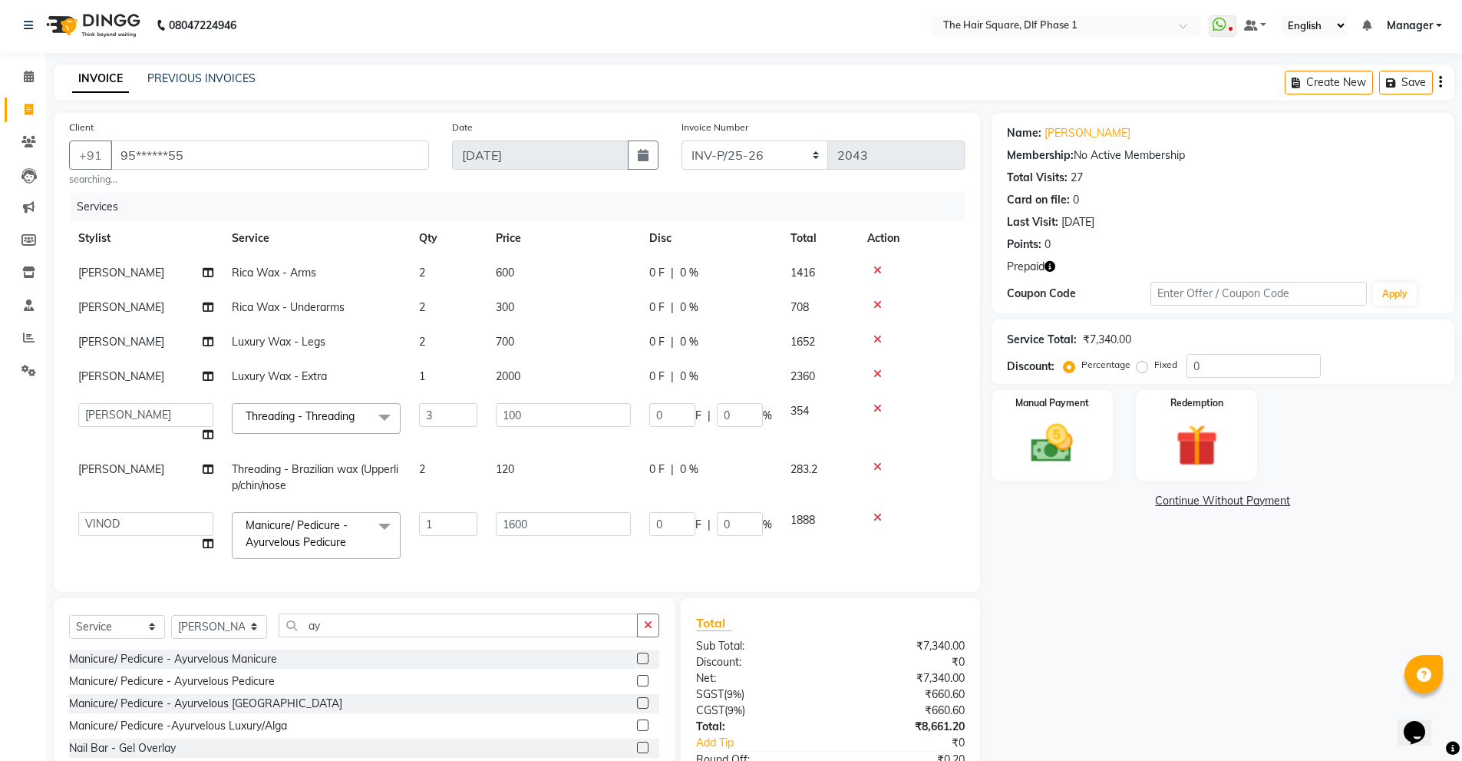
scroll to position [0, 0]
click at [1047, 266] on icon "button" at bounding box center [1050, 268] width 11 height 11
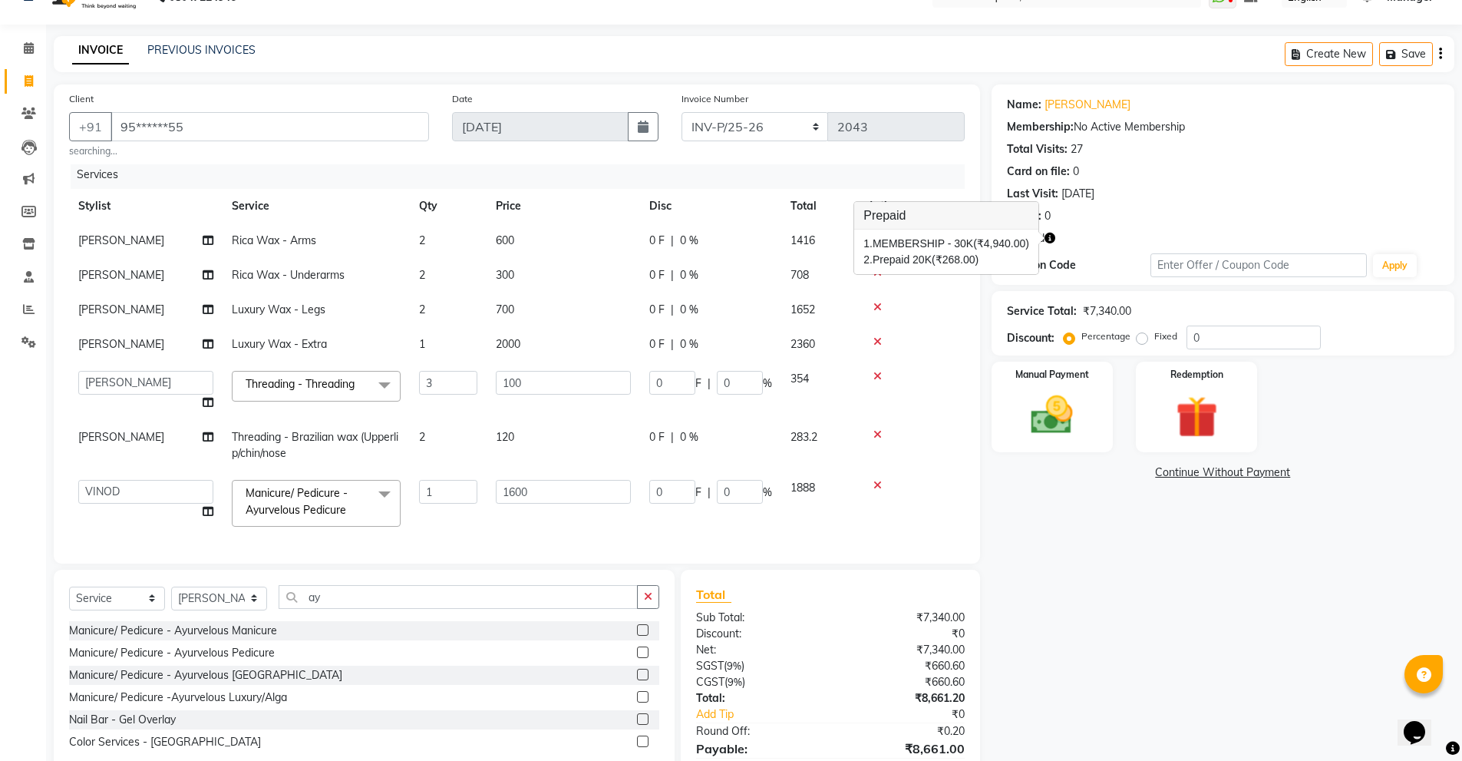
scroll to position [28, 0]
click at [1149, 410] on div "Redemption" at bounding box center [1197, 410] width 127 height 94
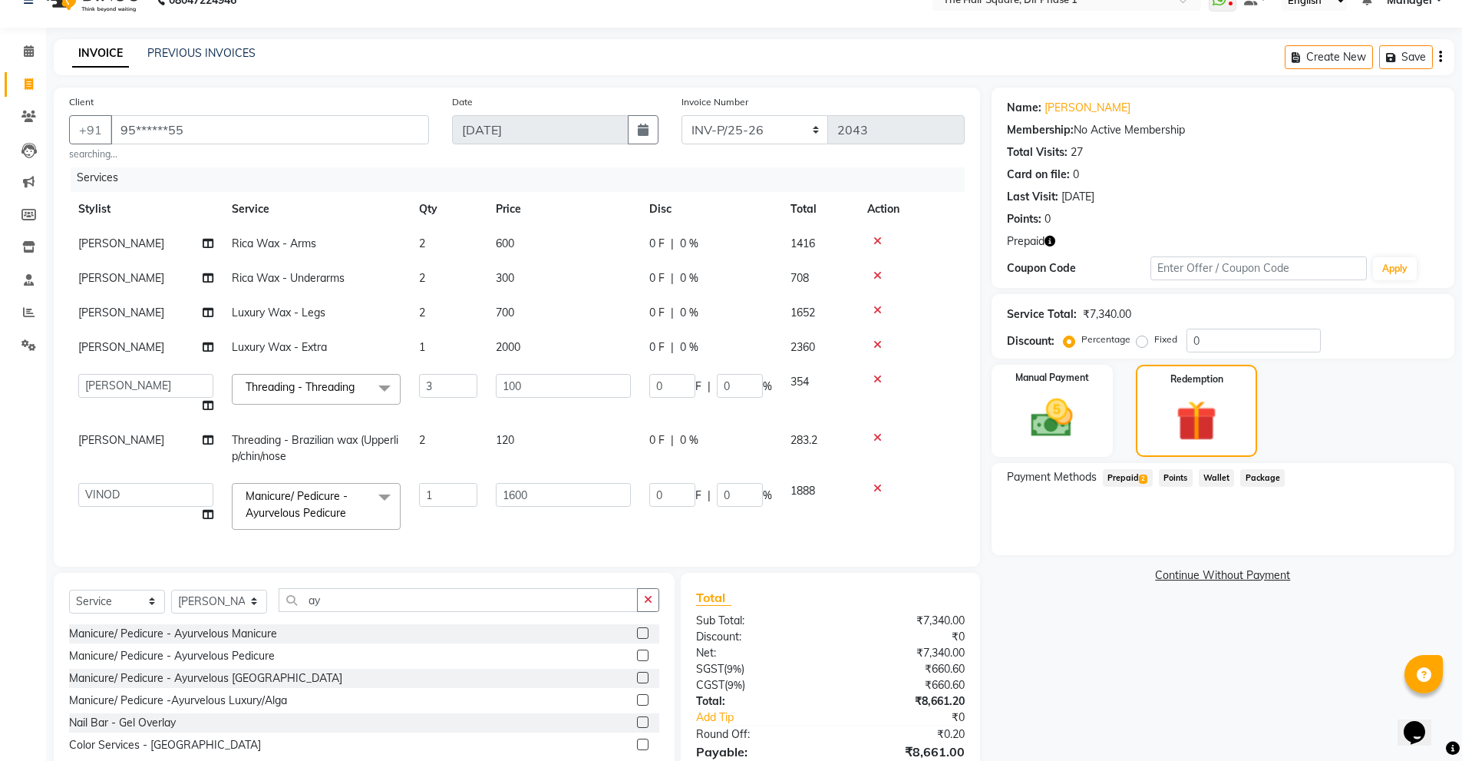
click at [1135, 474] on span "Prepaid 2" at bounding box center [1128, 478] width 50 height 18
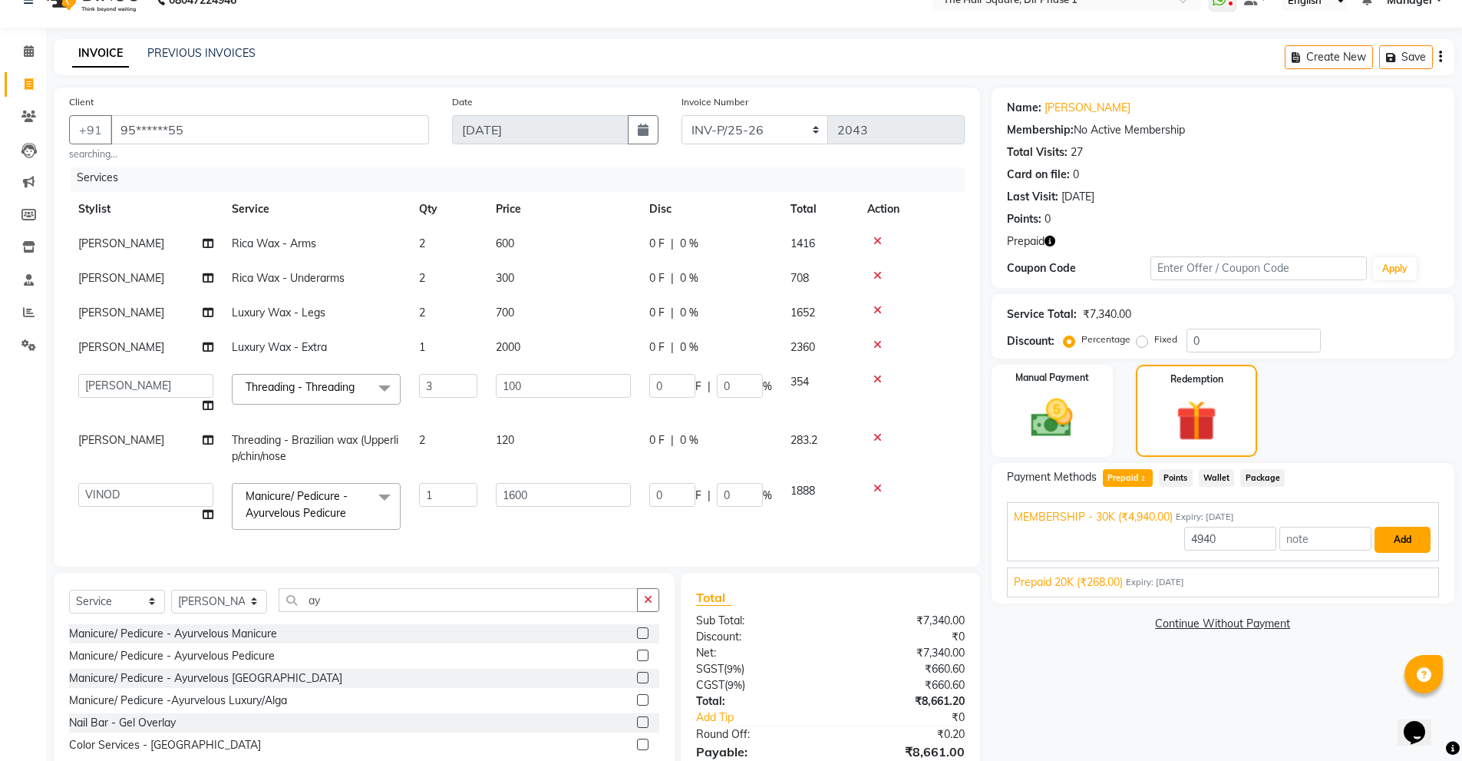
click at [1397, 530] on button "Add" at bounding box center [1403, 540] width 56 height 26
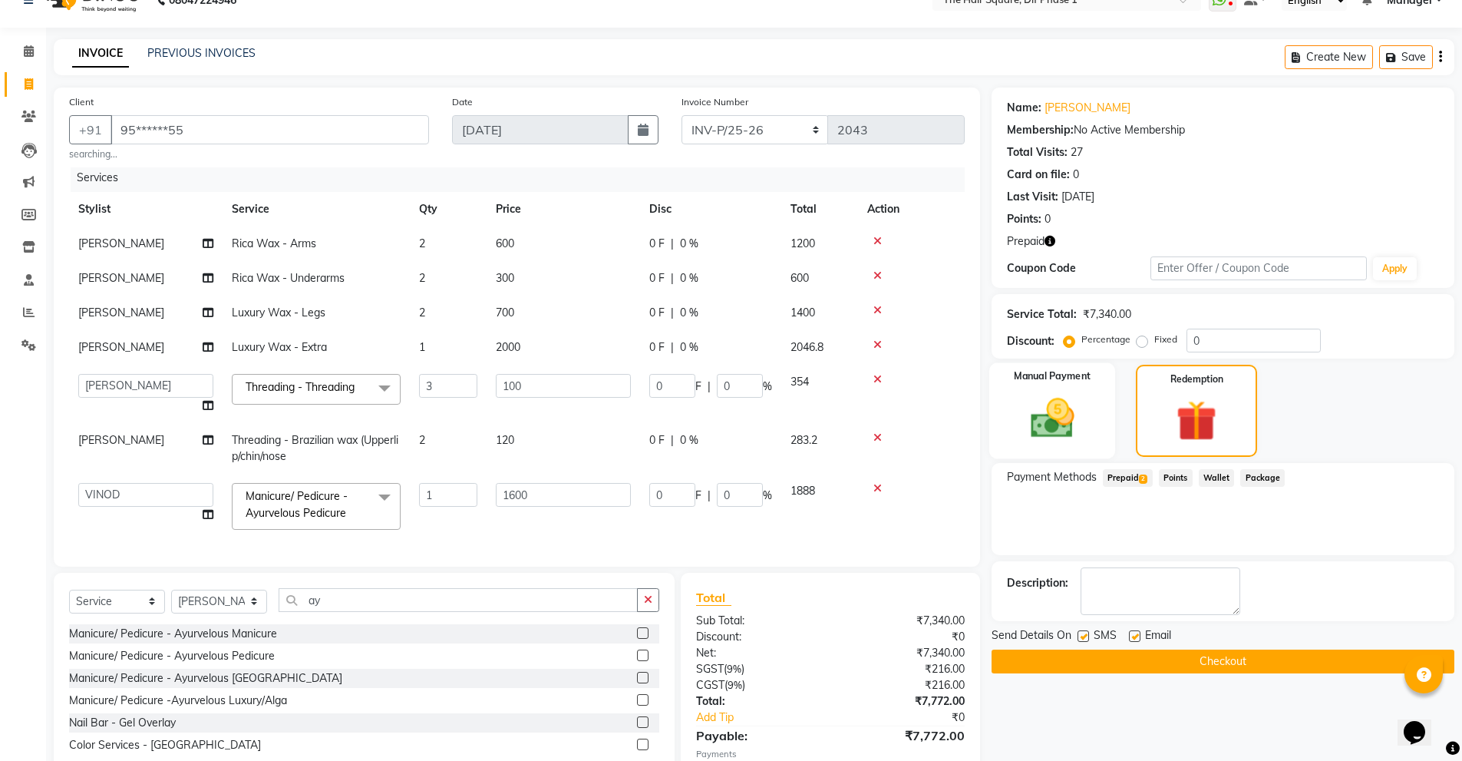
click at [1034, 423] on img at bounding box center [1052, 418] width 71 height 50
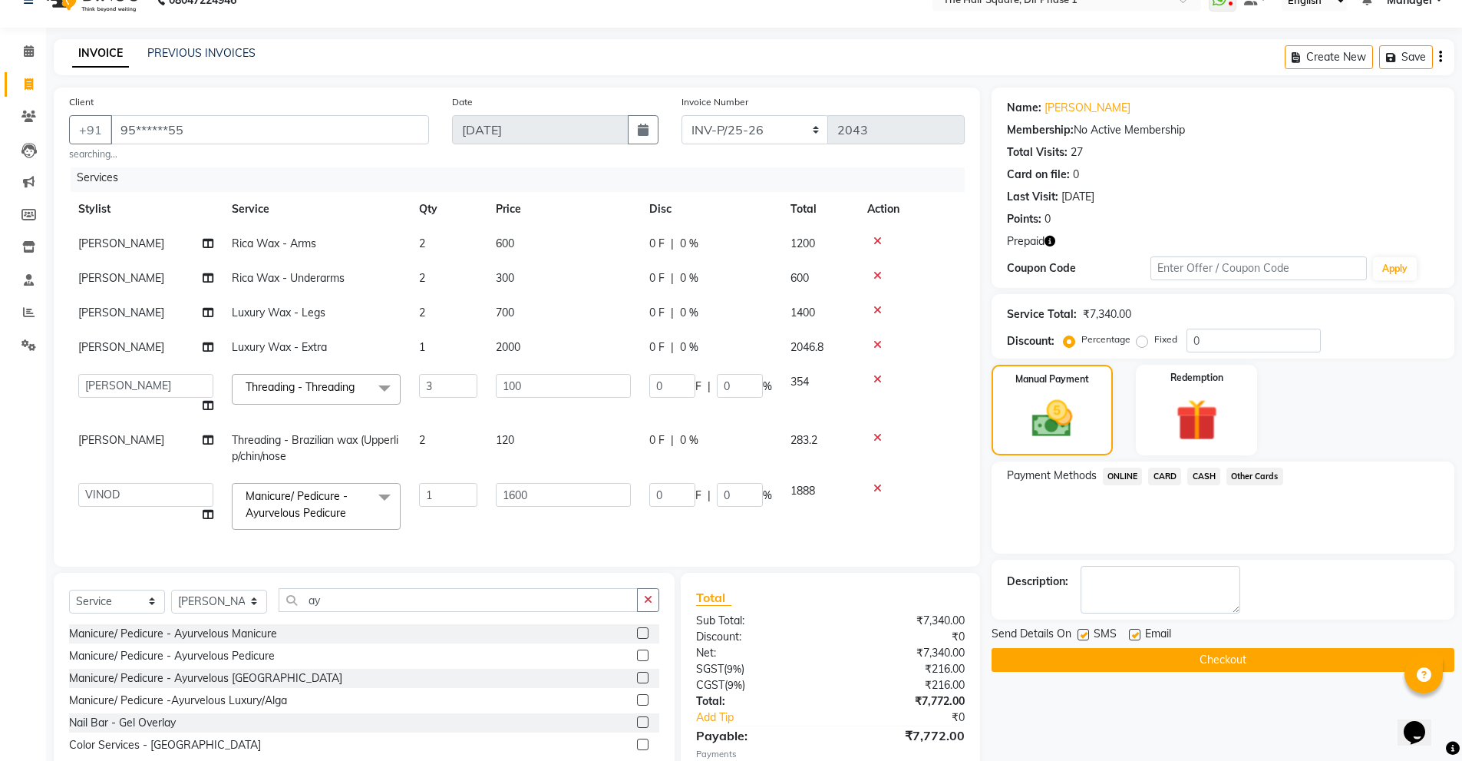
drag, startPoint x: 1127, startPoint y: 475, endPoint x: 1142, endPoint y: 467, distance: 17.2
click at [1127, 474] on span "ONLINE" at bounding box center [1123, 476] width 40 height 18
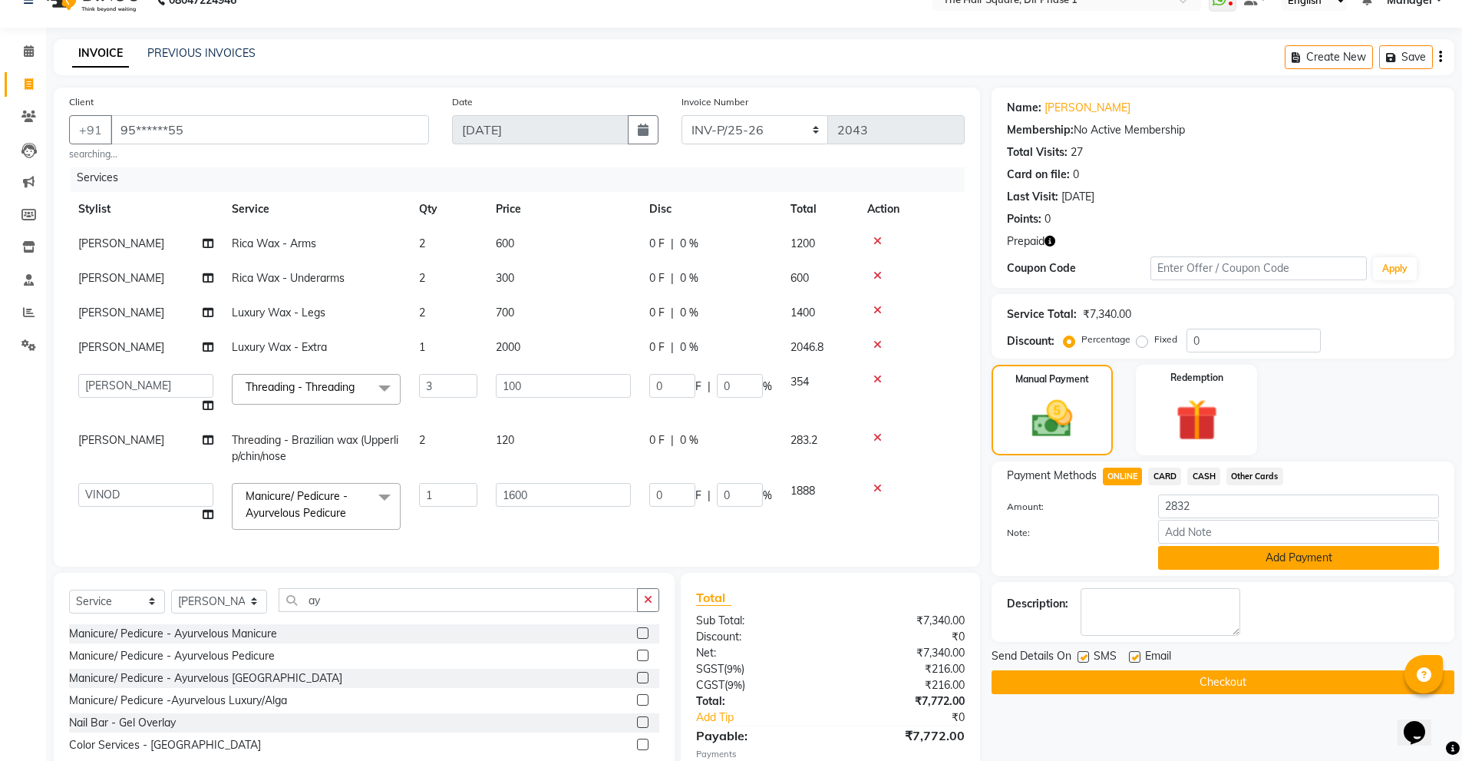
click at [1173, 553] on button "Add Payment" at bounding box center [1298, 558] width 281 height 24
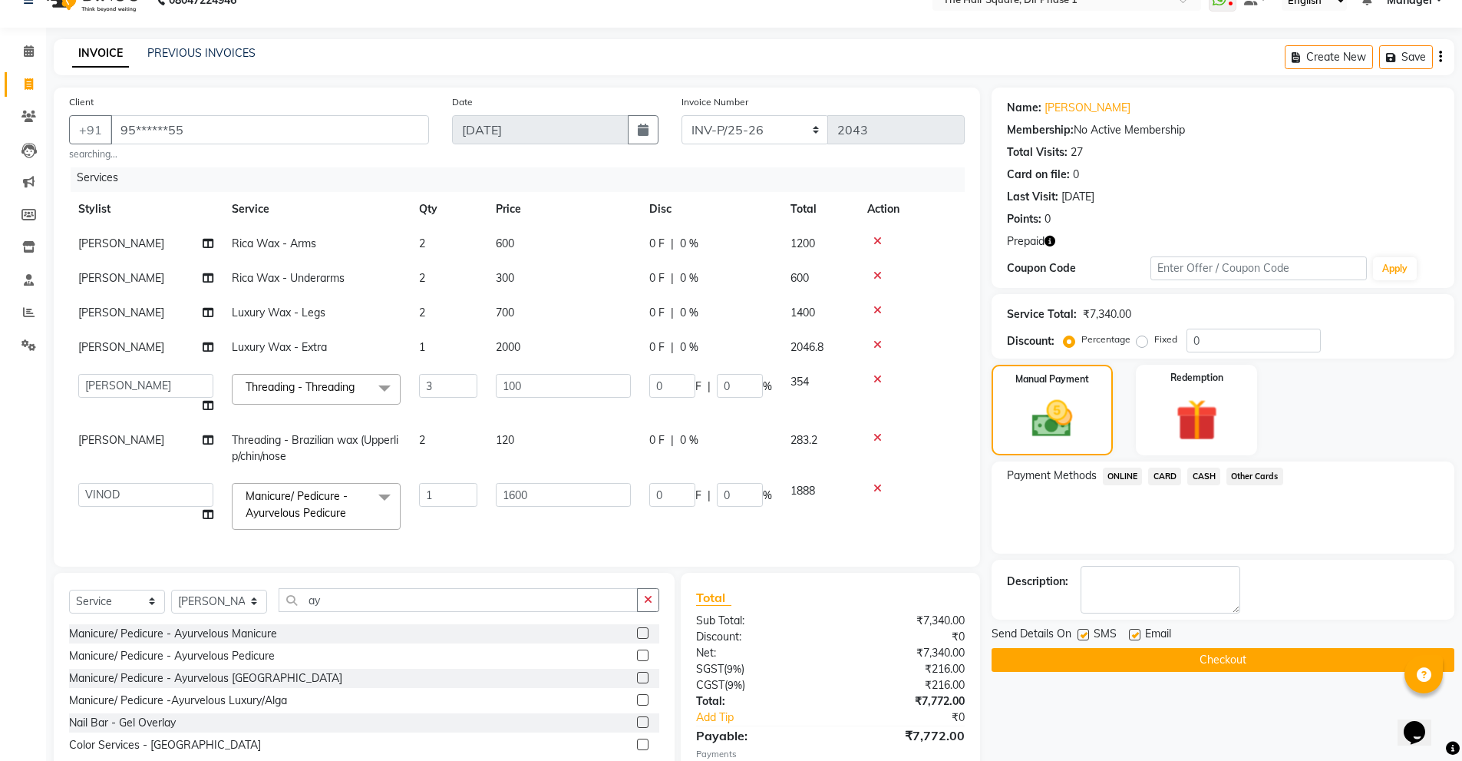
scroll to position [137, 0]
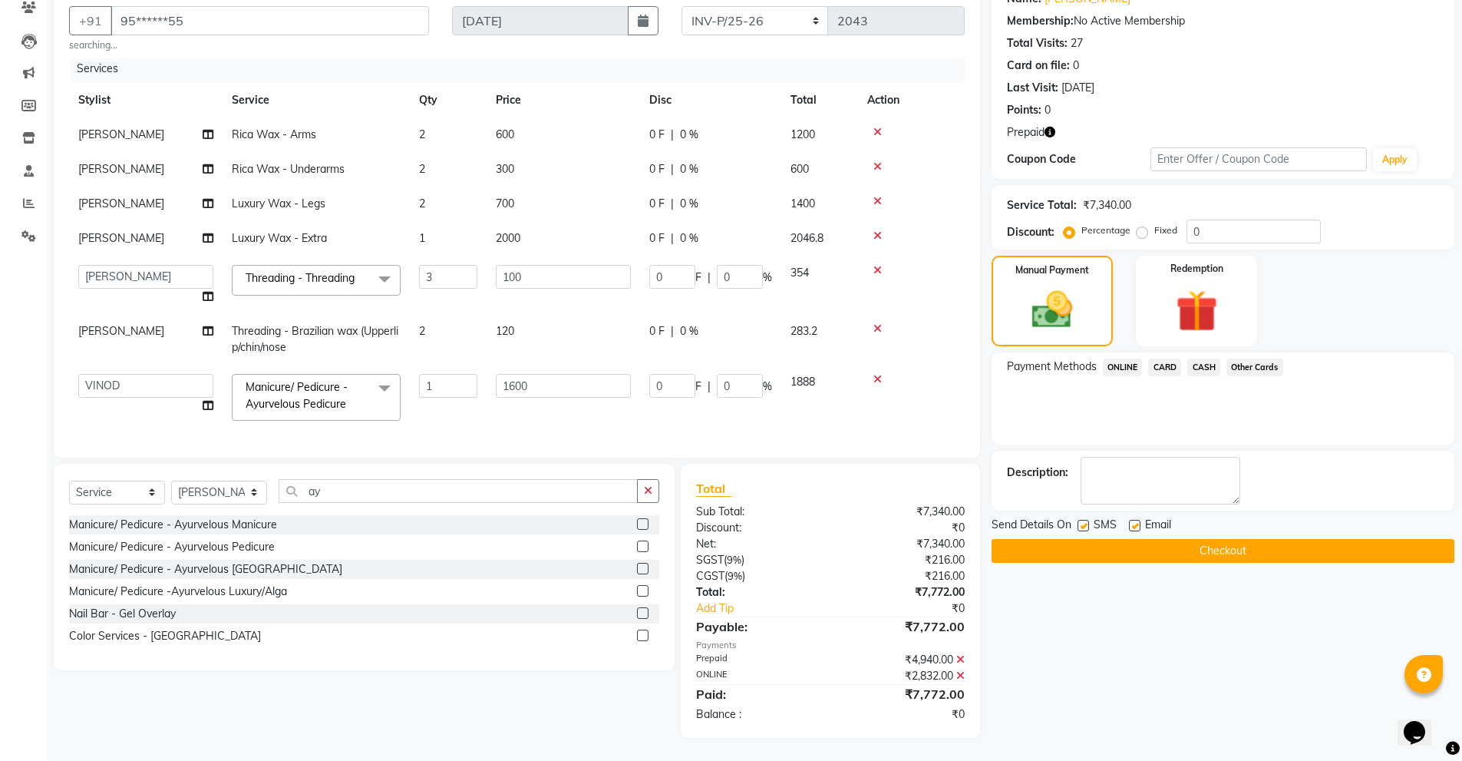
click at [1078, 551] on button "Checkout" at bounding box center [1223, 551] width 463 height 24
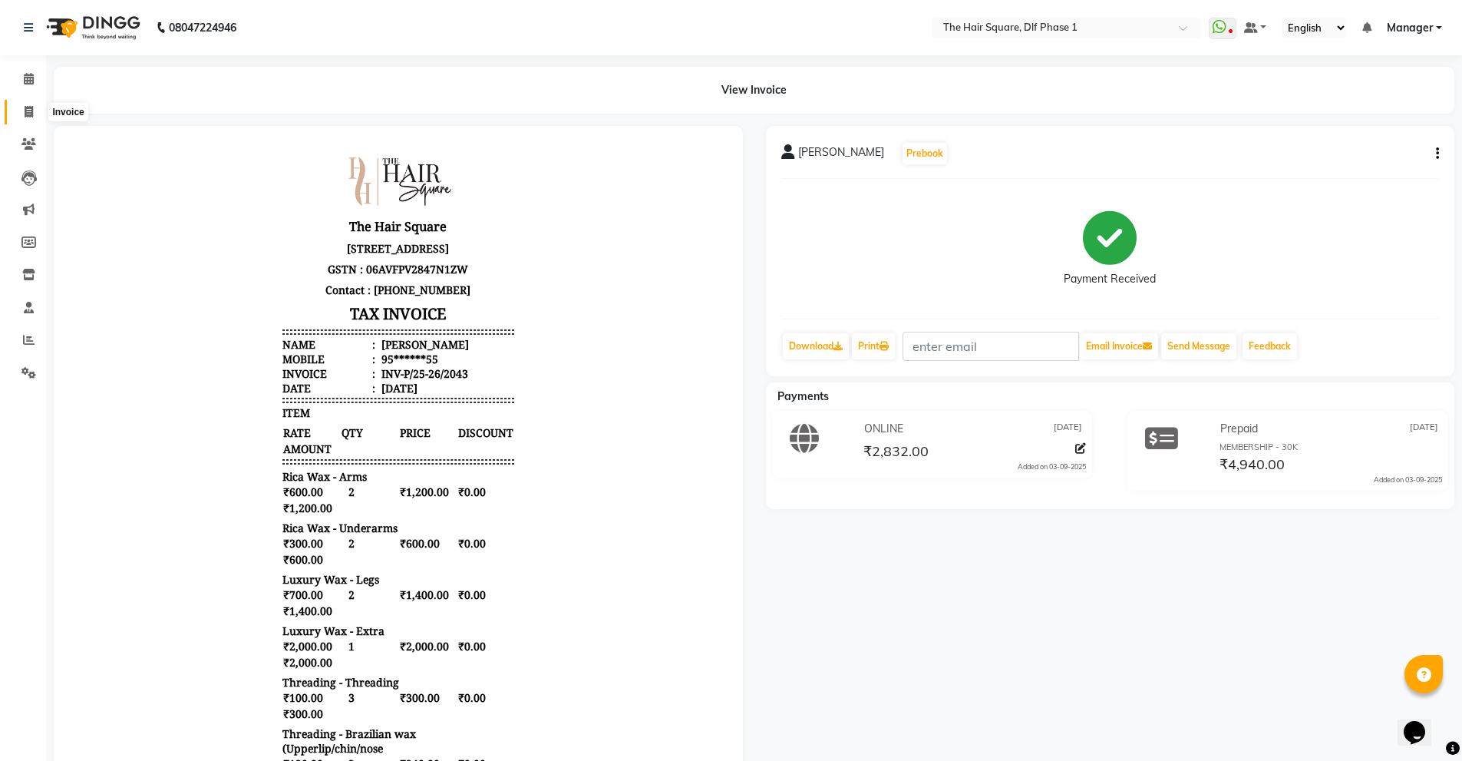
click at [25, 108] on icon at bounding box center [29, 112] width 8 height 12
select select "service"
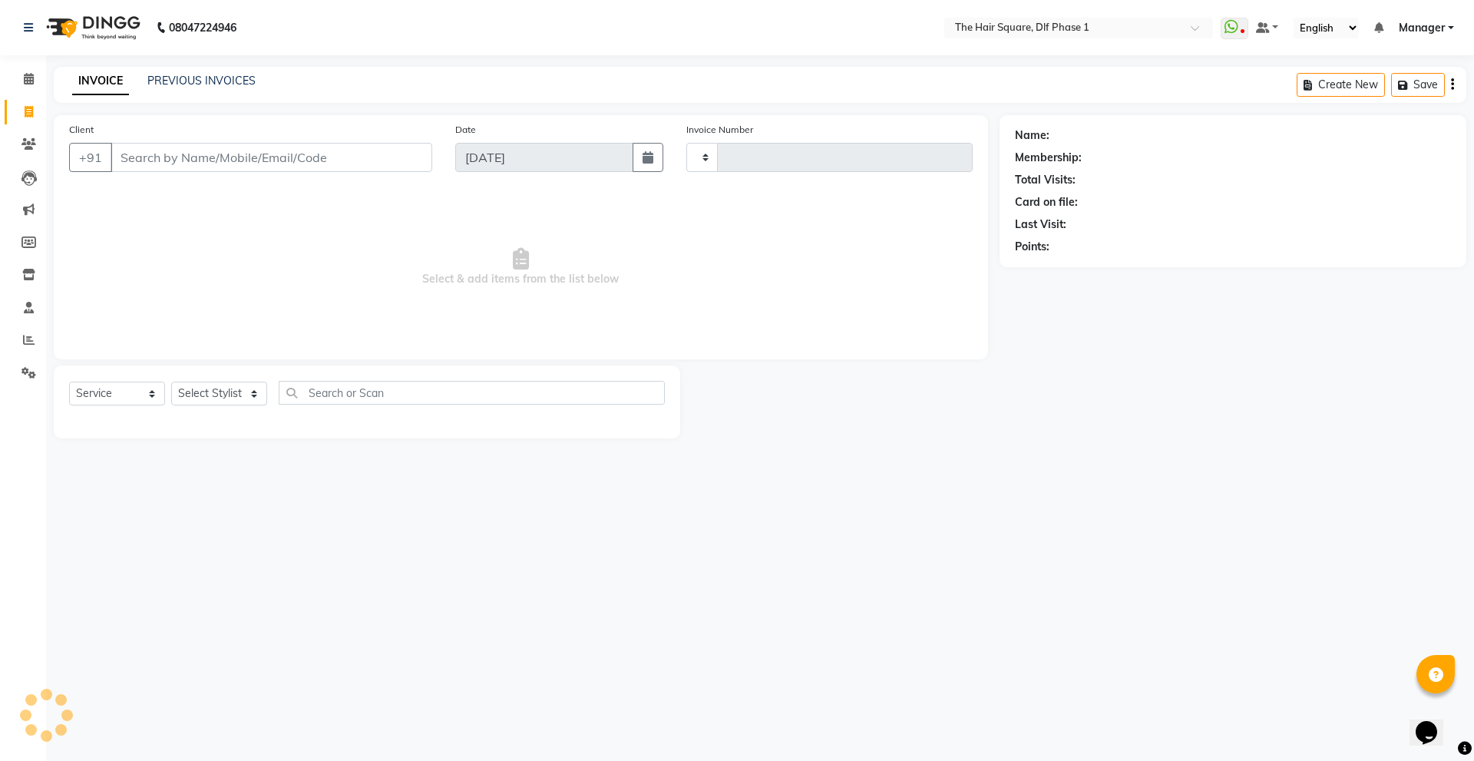
type input "2044"
select select "5766"
click at [200, 160] on input "Client" at bounding box center [272, 157] width 322 height 29
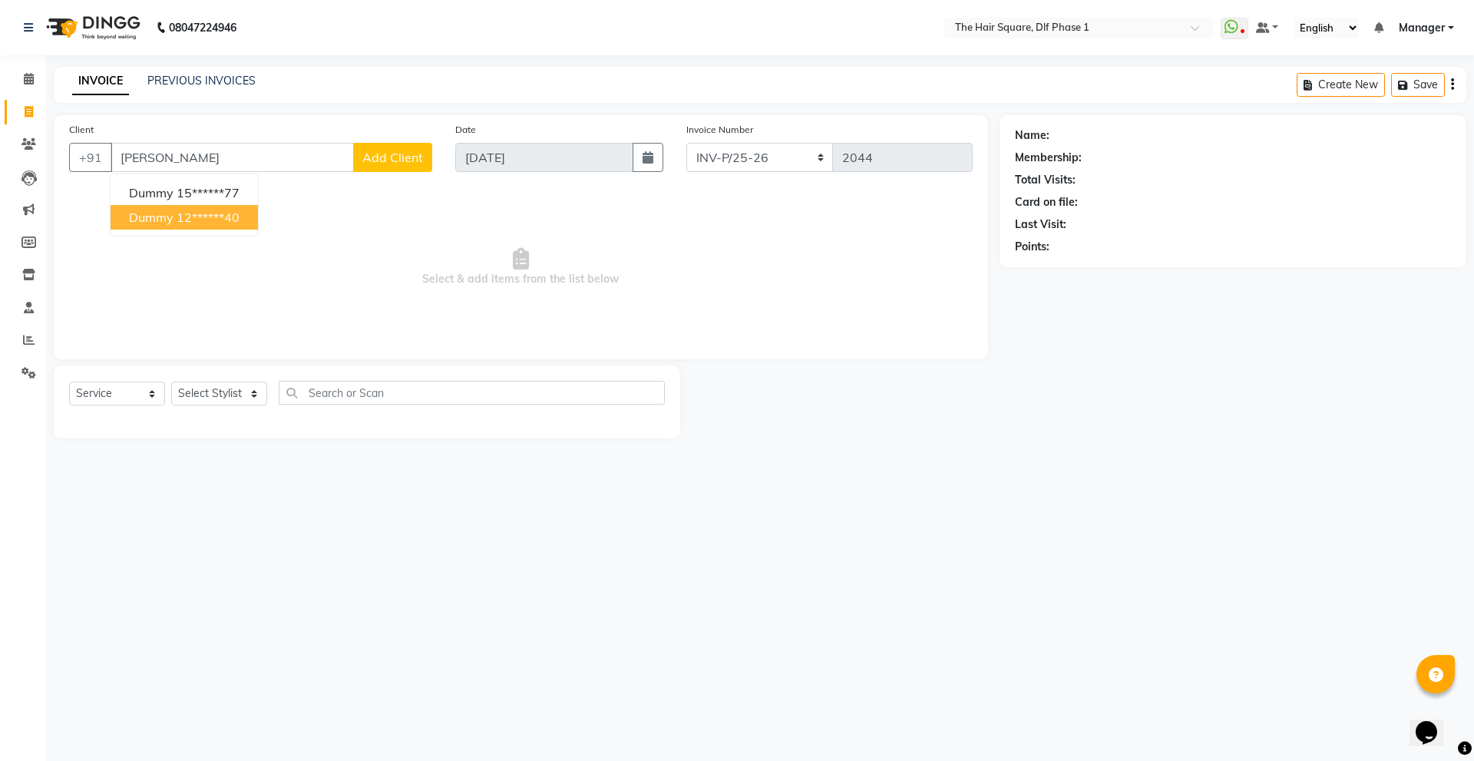
click at [188, 213] on ngb-highlight "12******40" at bounding box center [208, 217] width 63 height 15
type input "12******40"
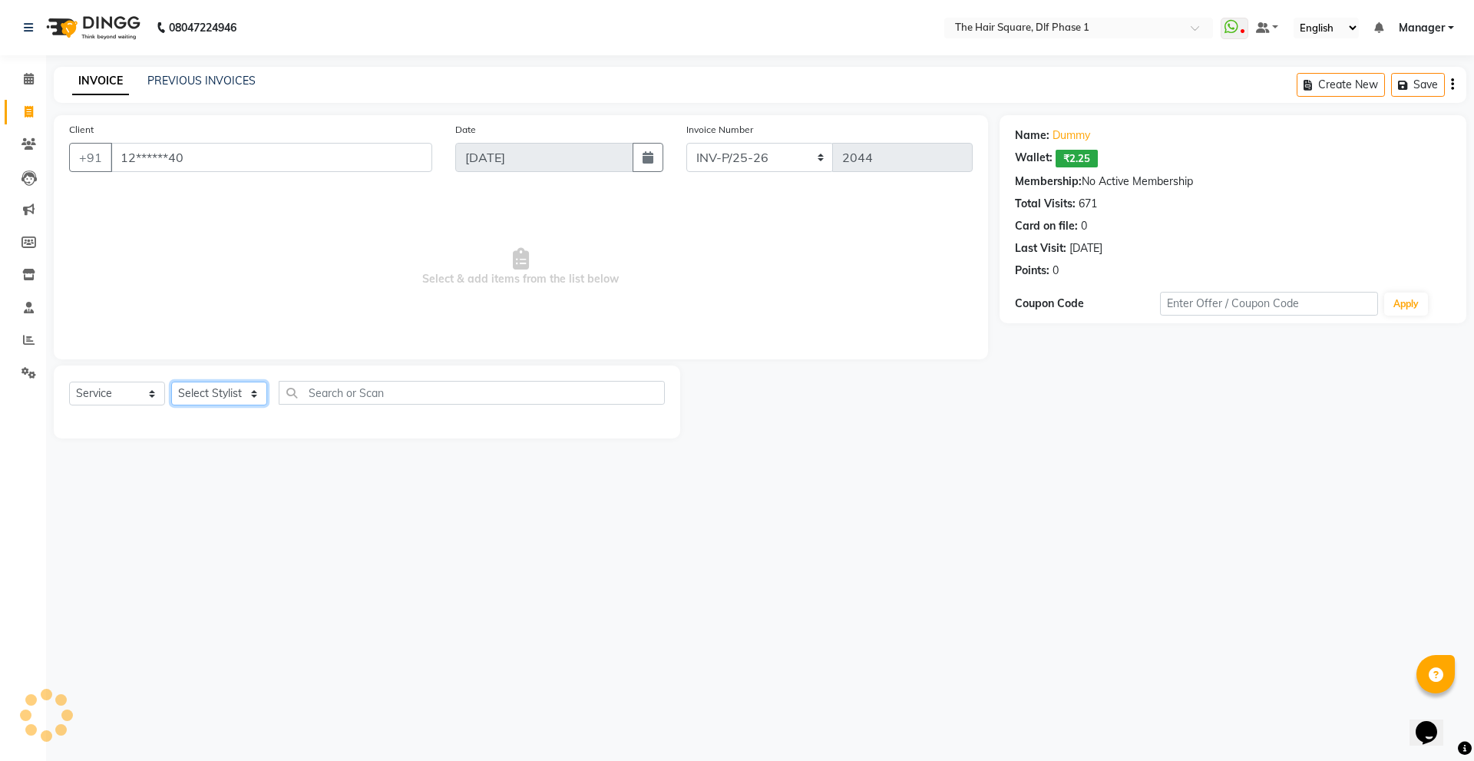
click at [212, 388] on select "Select Stylist [PERSON_NAME] AMIT [PERSON_NAME] [PERSON_NAME] [PERSON_NAME] Man…" at bounding box center [219, 394] width 96 height 24
select select "39747"
click at [171, 382] on select "Select Stylist [PERSON_NAME] AMIT [PERSON_NAME] [PERSON_NAME] [PERSON_NAME] Man…" at bounding box center [219, 394] width 96 height 24
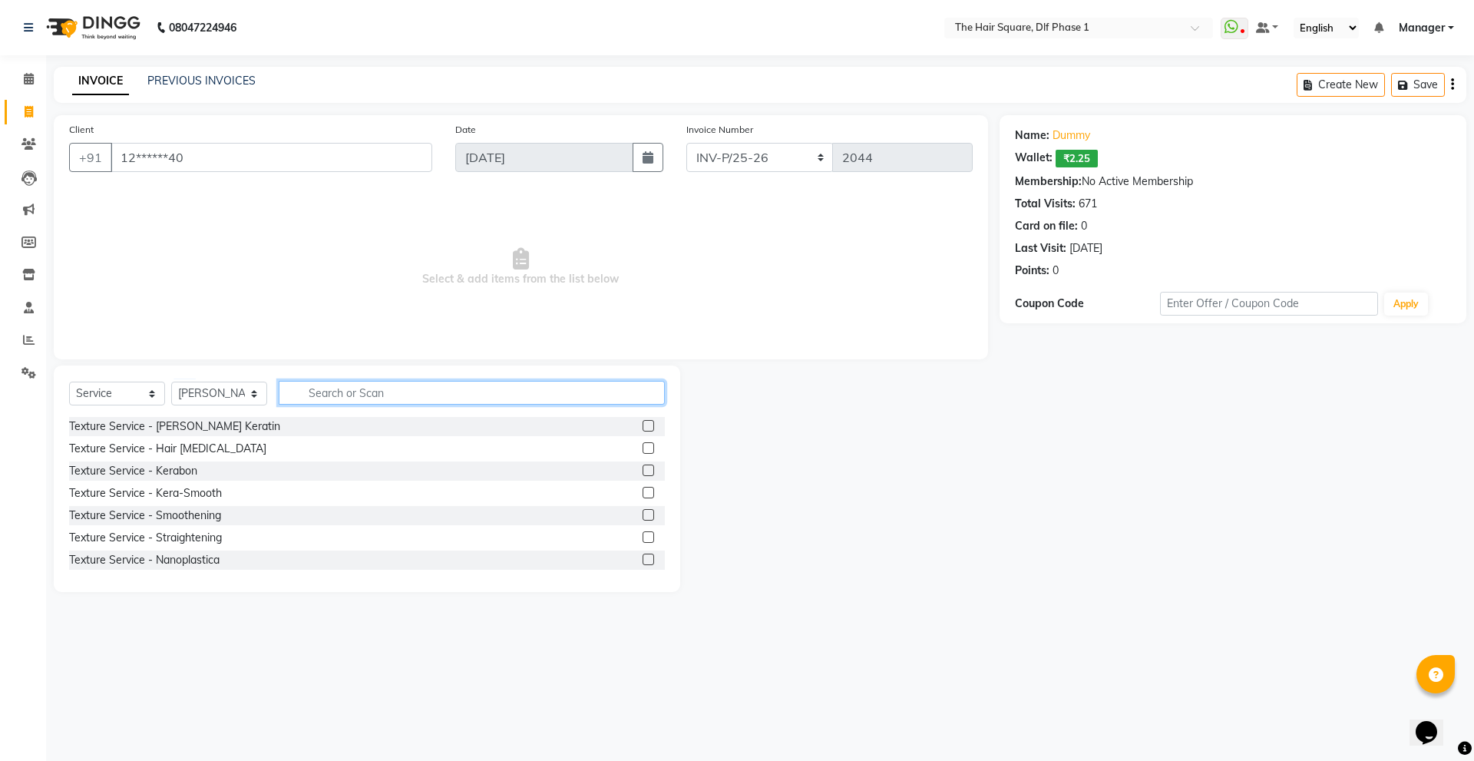
click at [310, 400] on input "text" at bounding box center [472, 393] width 386 height 24
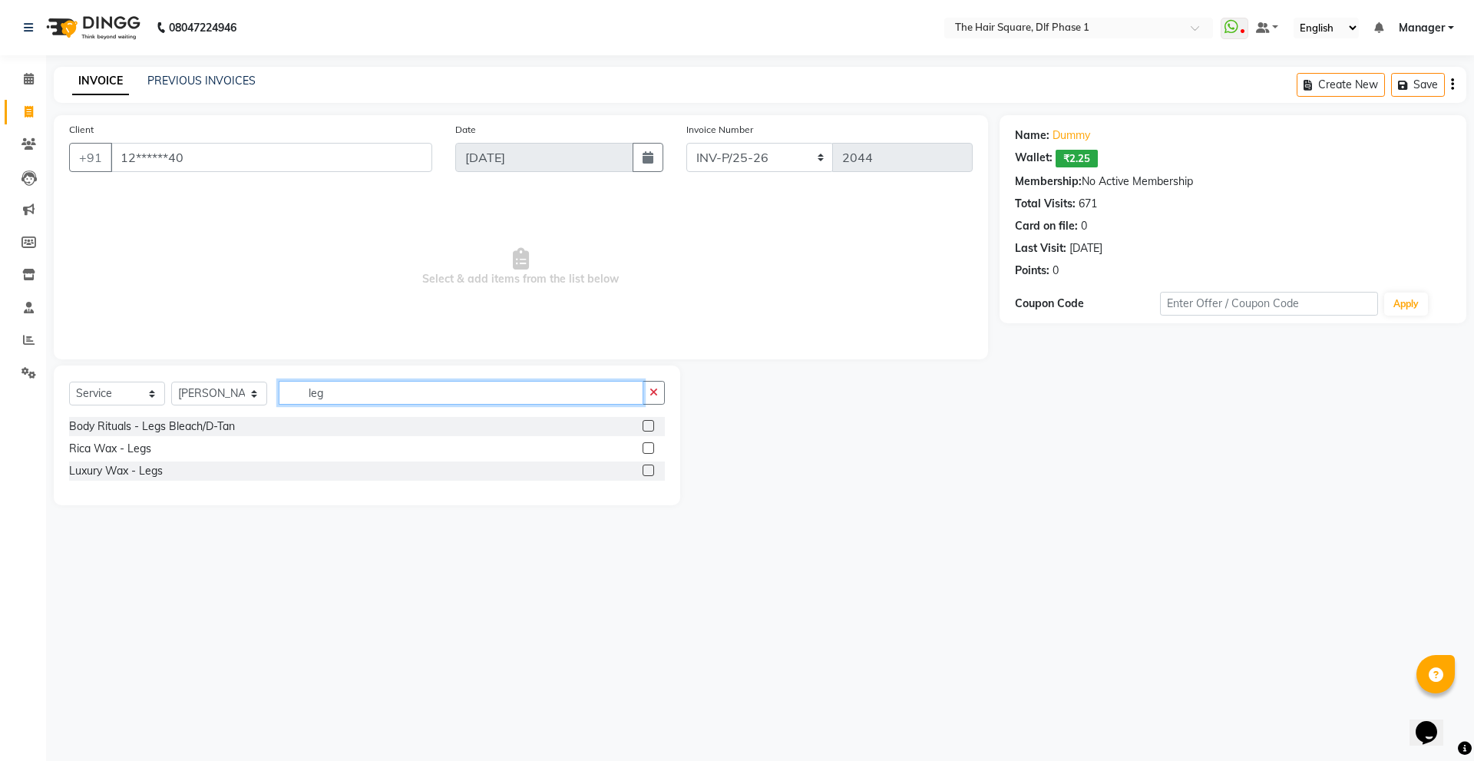
type input "leg"
click at [645, 471] on label at bounding box center [648, 470] width 12 height 12
click at [645, 471] on input "checkbox" at bounding box center [647, 471] width 10 height 10
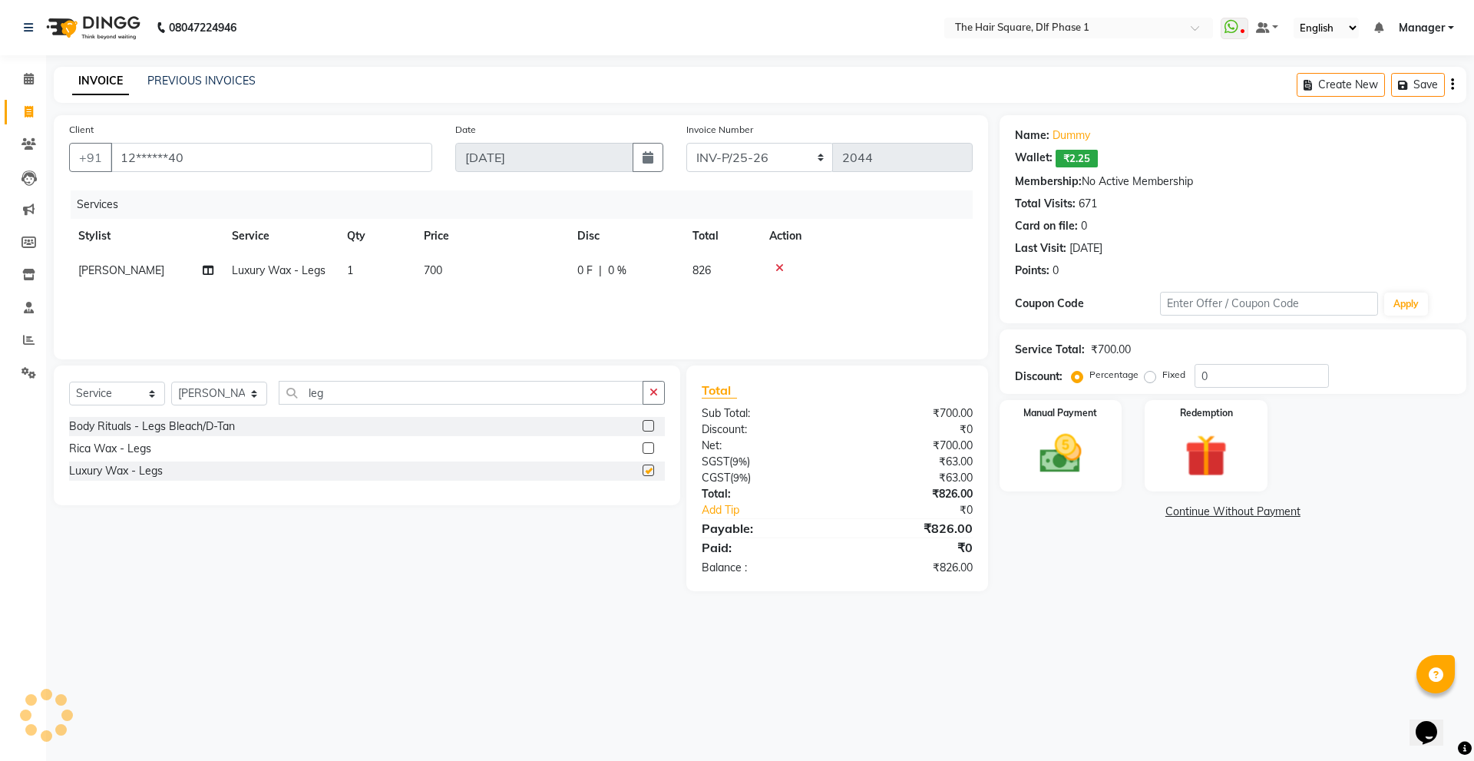
checkbox input "false"
click at [441, 269] on span "700" at bounding box center [433, 270] width 18 height 14
select select "39747"
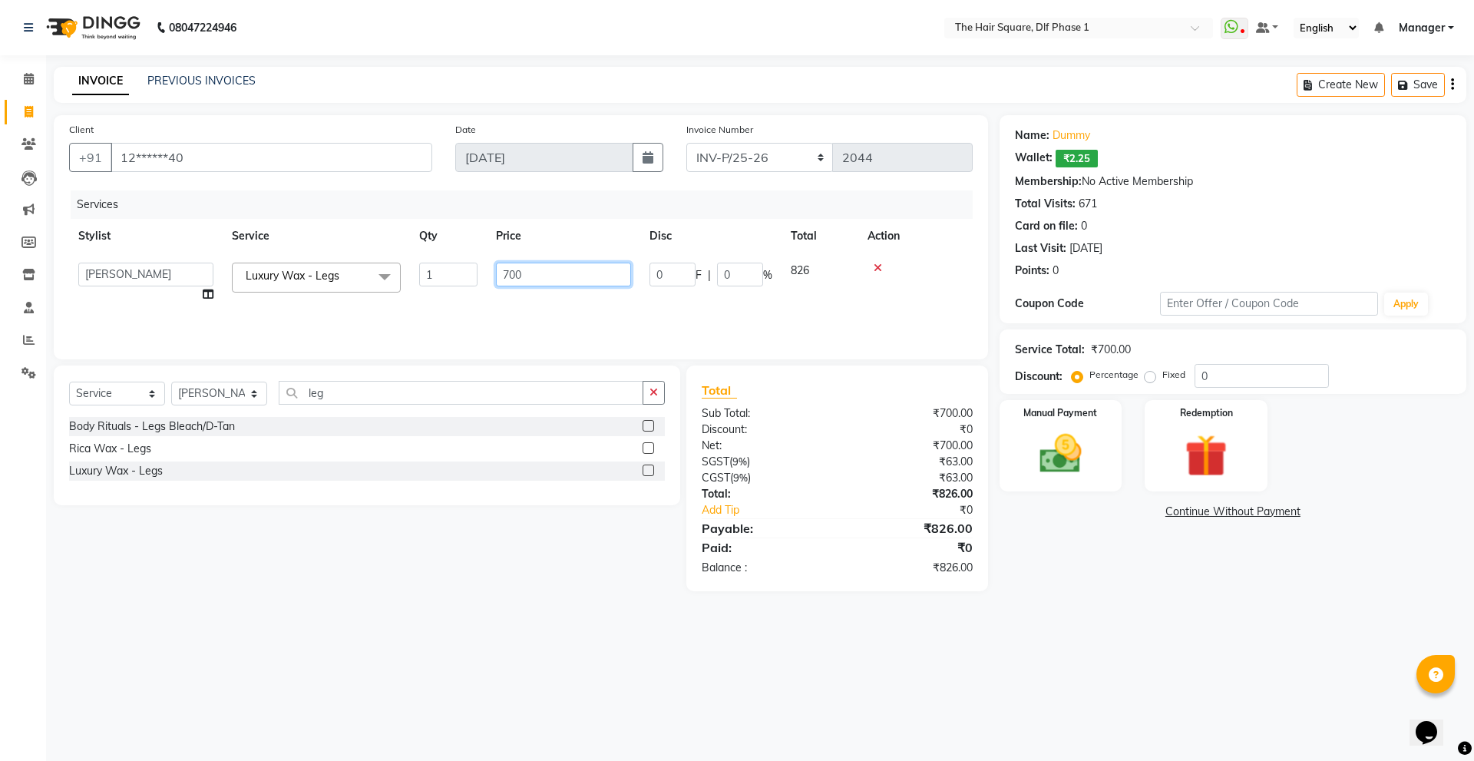
click at [528, 273] on input "700" at bounding box center [563, 275] width 135 height 24
type input "701"
click at [477, 614] on div "08047224946 Select Location × The Hair Square, Dlf Phase 1 WhatsApp Status ✕ St…" at bounding box center [737, 380] width 1474 height 761
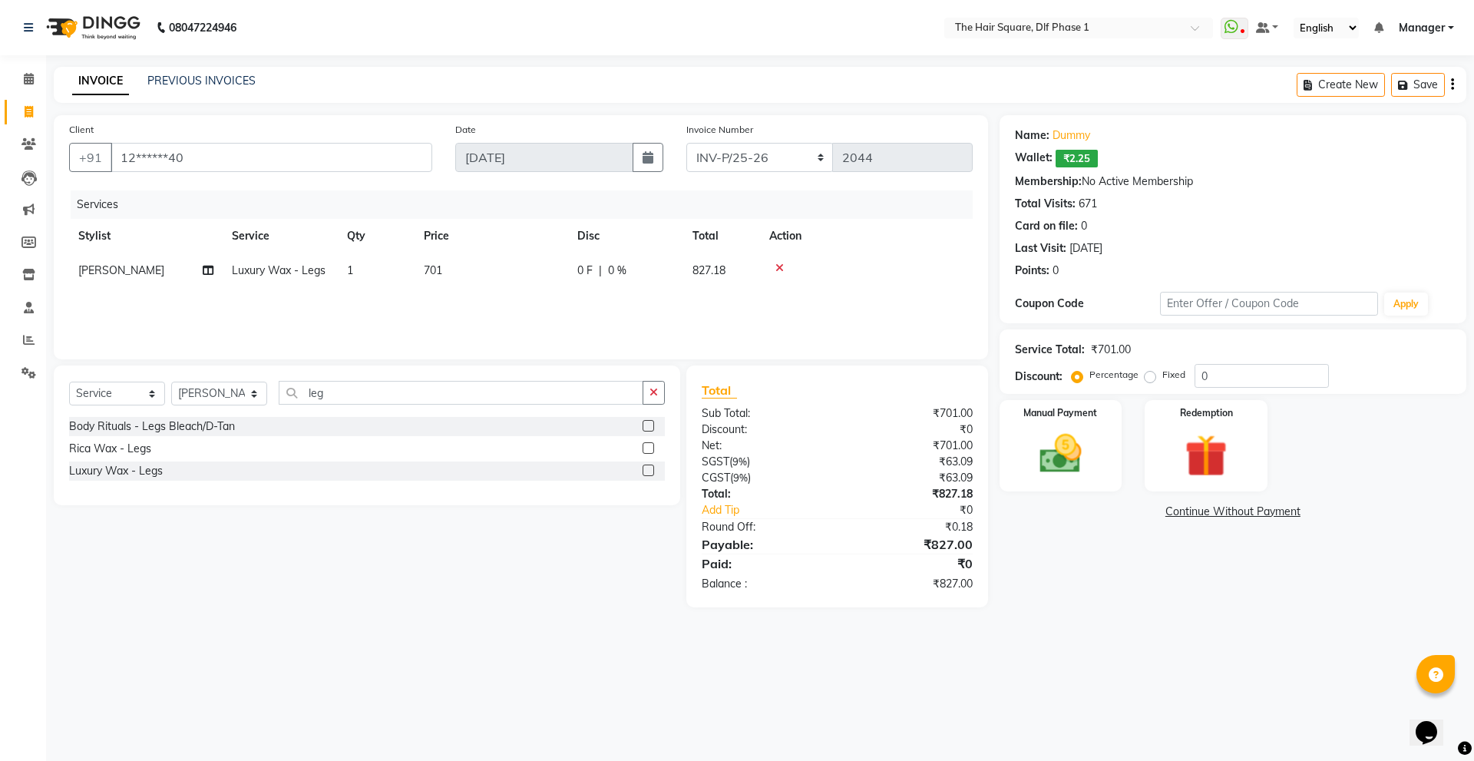
click at [442, 269] on span "701" at bounding box center [433, 270] width 18 height 14
select select "39747"
click at [544, 256] on td "701" at bounding box center [564, 282] width 154 height 58
click at [531, 269] on input "701" at bounding box center [563, 275] width 135 height 24
type input "702"
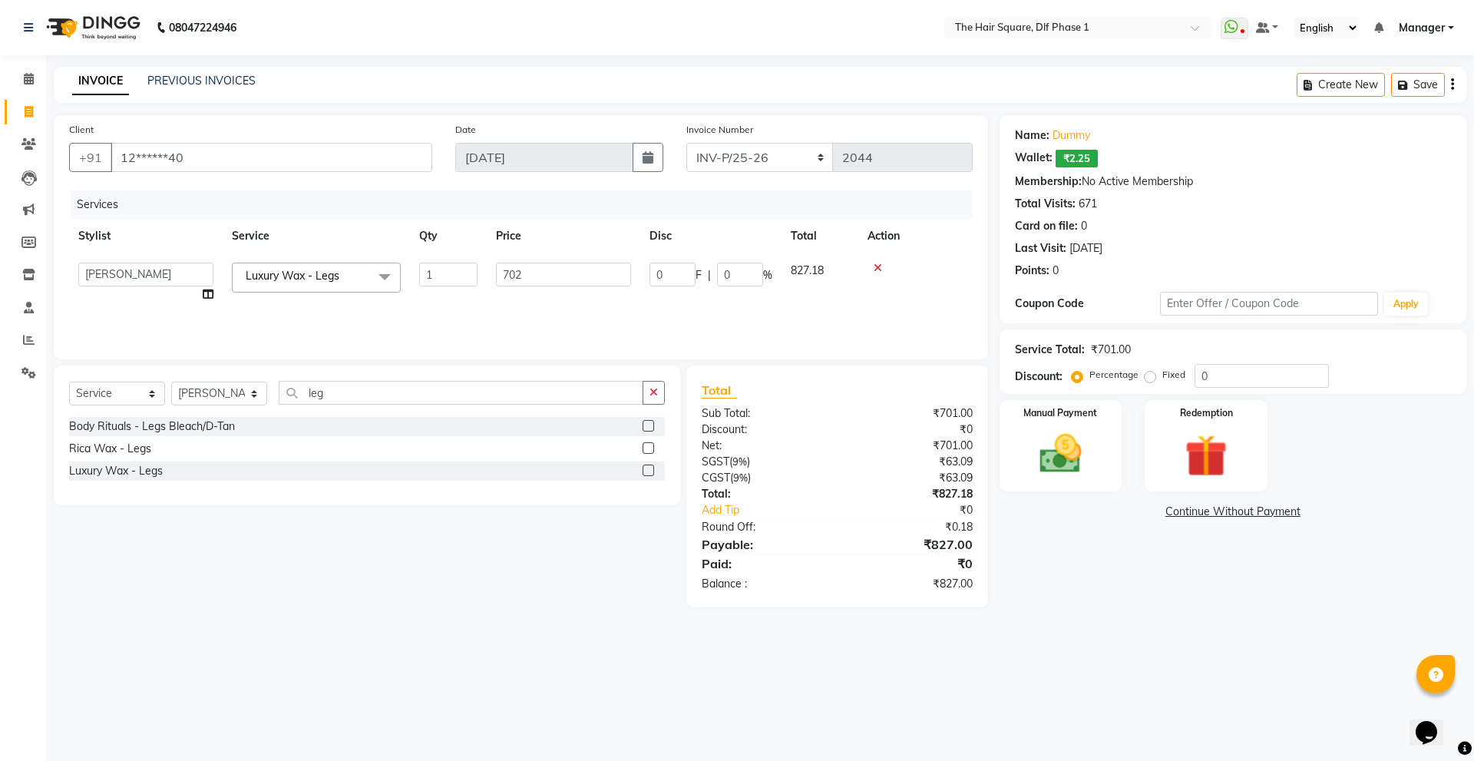
click at [477, 573] on div "Select Service Product Membership Package Voucher Prepaid Gift Card Select Styl…" at bounding box center [361, 486] width 638 height 242
click at [458, 261] on td "702" at bounding box center [492, 270] width 154 height 35
select select "39747"
click at [535, 274] on input "702" at bounding box center [563, 275] width 135 height 24
type input "710"
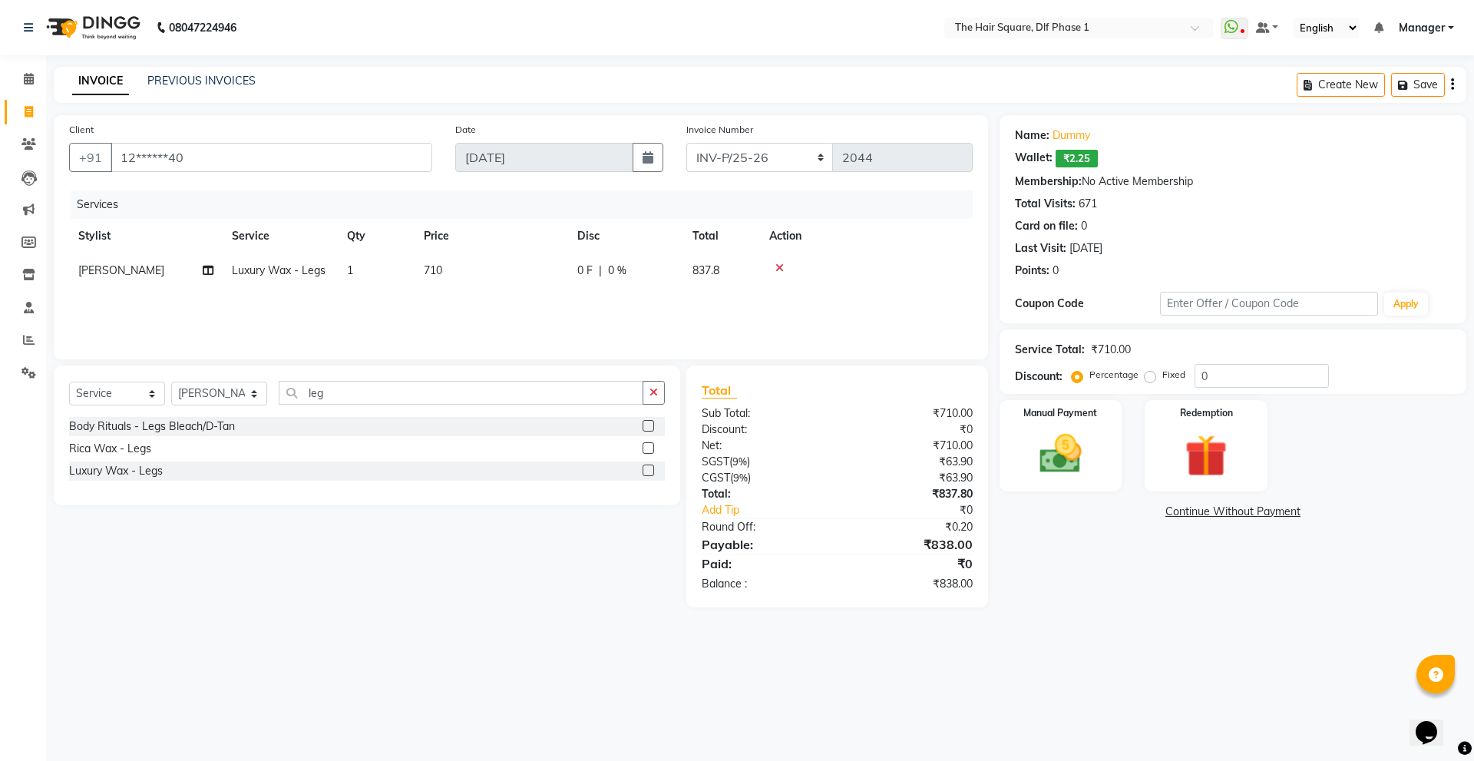
click at [533, 560] on div "Select Service Product Membership Package Voucher Prepaid Gift Card Select Styl…" at bounding box center [361, 486] width 638 height 242
click at [445, 268] on td "710" at bounding box center [492, 270] width 154 height 35
select select "39747"
click at [550, 275] on input "710" at bounding box center [563, 275] width 135 height 24
type input "720"
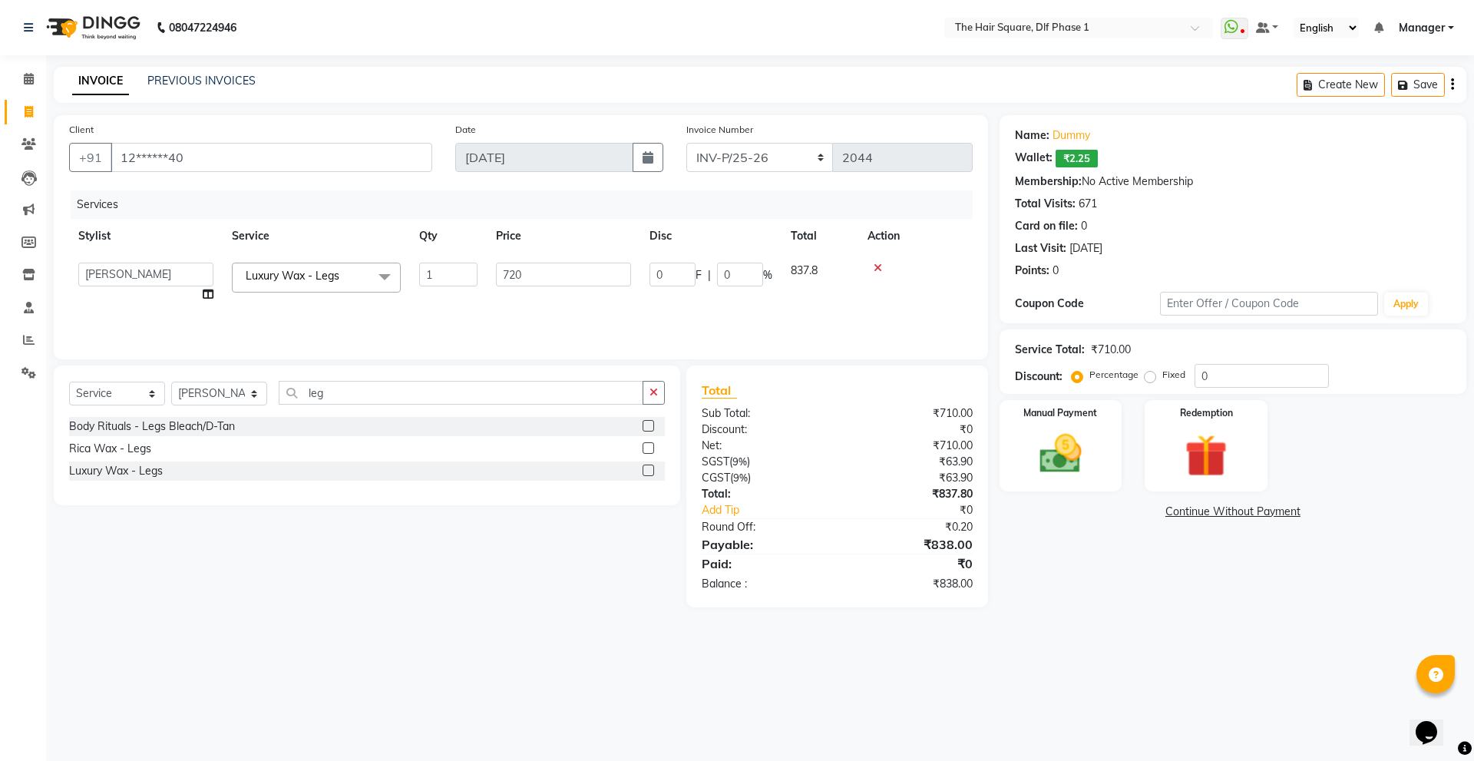
click at [589, 554] on div "Select Service Product Membership Package Voucher Prepaid Gift Card Select Styl…" at bounding box center [361, 486] width 638 height 242
click at [454, 269] on td "720" at bounding box center [492, 270] width 154 height 35
select select "39747"
click at [533, 273] on input "720" at bounding box center [563, 275] width 135 height 24
type input "725"
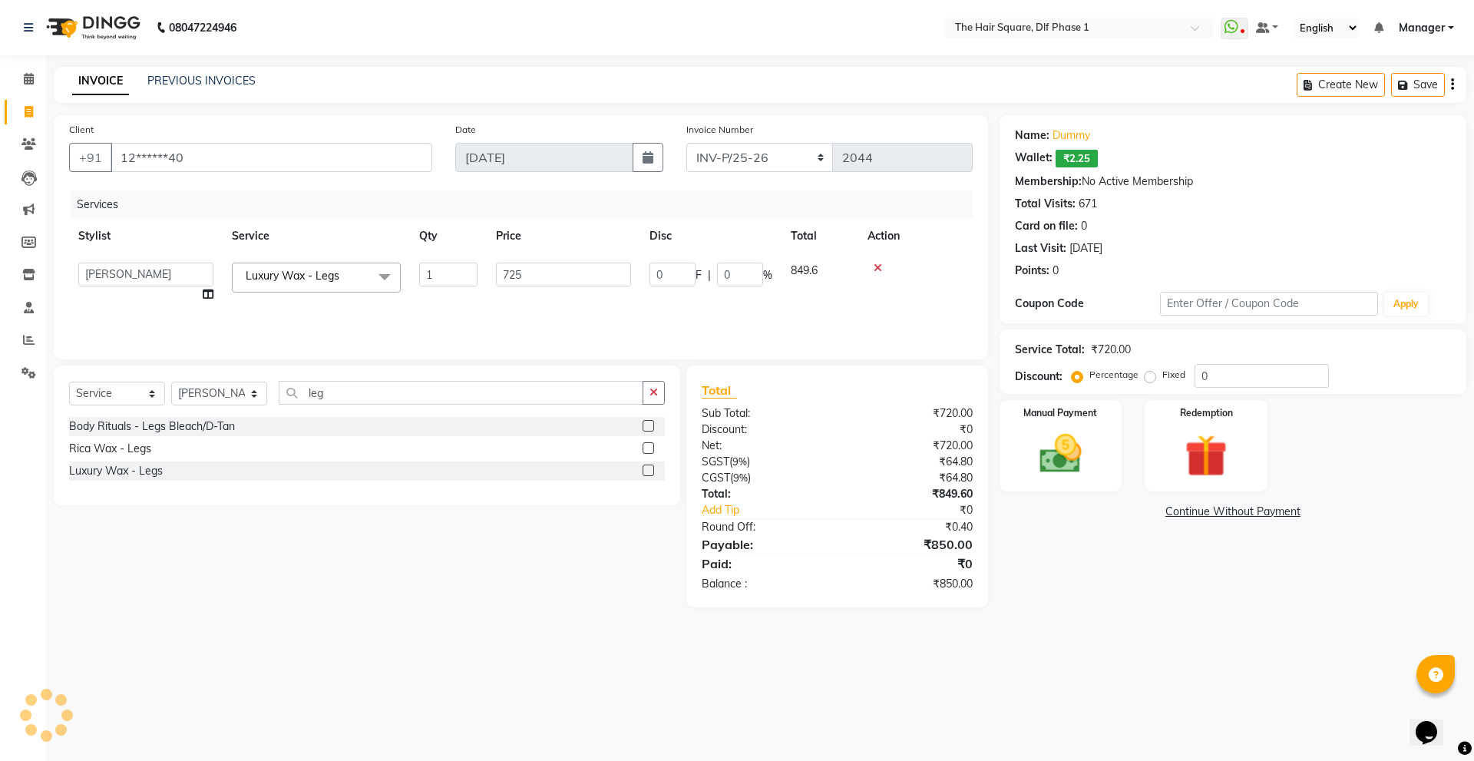
click at [487, 578] on div "Select Service Product Membership Package Voucher Prepaid Gift Card Select Styl…" at bounding box center [361, 486] width 638 height 242
click at [452, 274] on td "725" at bounding box center [492, 270] width 154 height 35
select select "39747"
click at [547, 273] on input "725" at bounding box center [563, 275] width 135 height 24
type input "730"
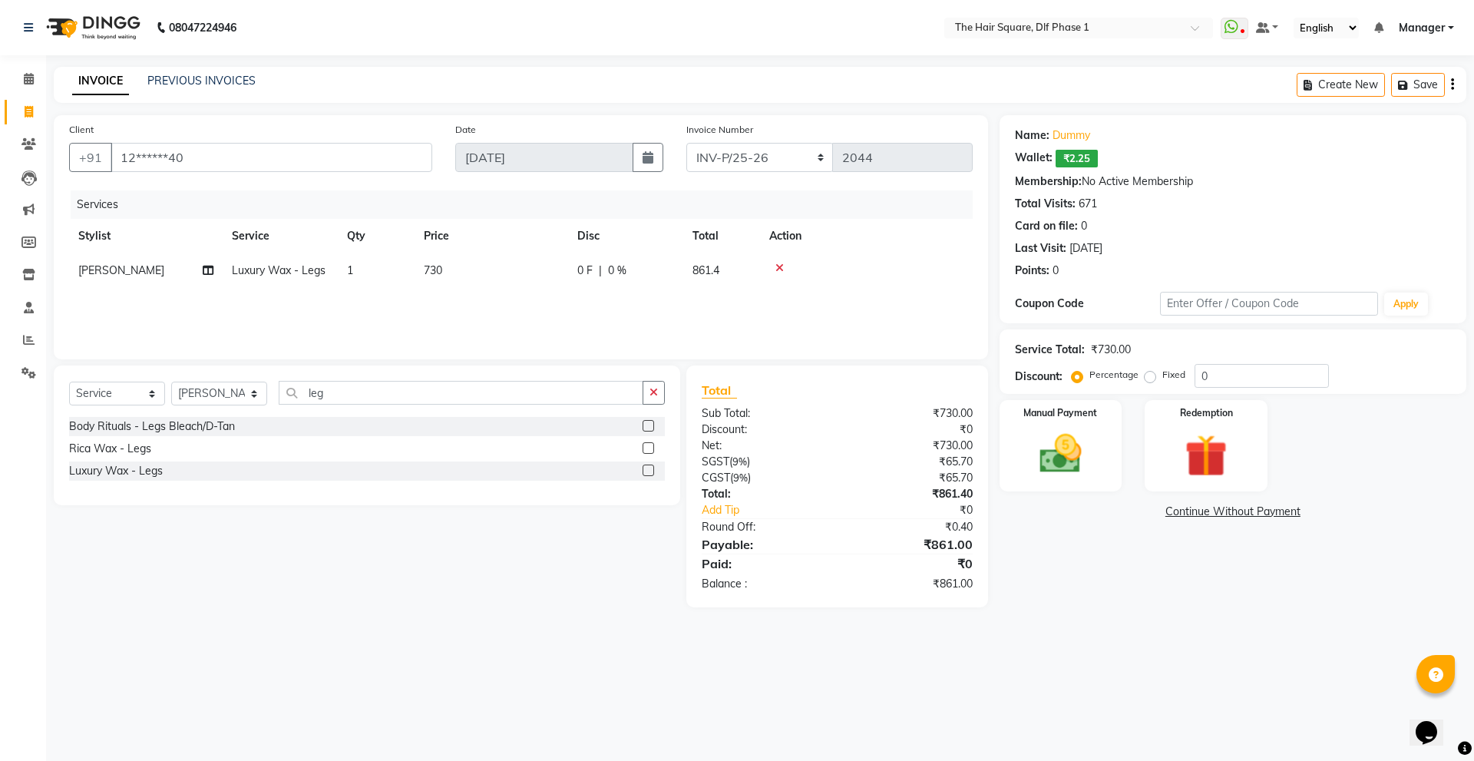
click at [502, 536] on div "Select Service Product Membership Package Voucher Prepaid Gift Card Select Styl…" at bounding box center [361, 486] width 638 height 242
click at [444, 269] on td "730" at bounding box center [492, 270] width 154 height 35
select select "39747"
click at [533, 266] on input "730" at bounding box center [563, 275] width 135 height 24
type input "740"
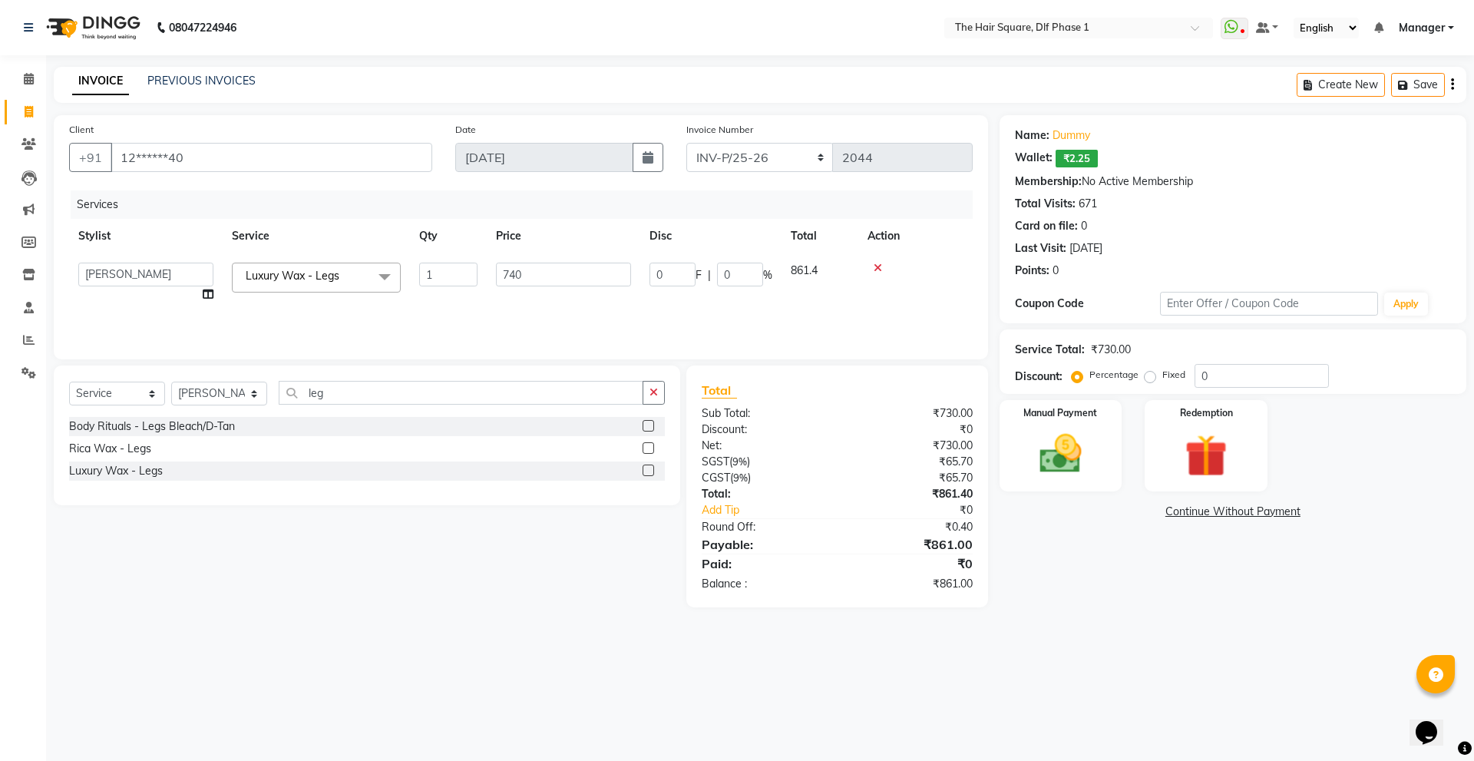
click at [461, 548] on div "Select Service Product Membership Package Voucher Prepaid Gift Card Select Styl…" at bounding box center [361, 486] width 638 height 242
click at [442, 269] on span "740" at bounding box center [433, 270] width 18 height 14
select select "39747"
click at [559, 268] on input "740" at bounding box center [563, 275] width 135 height 24
type input "742"
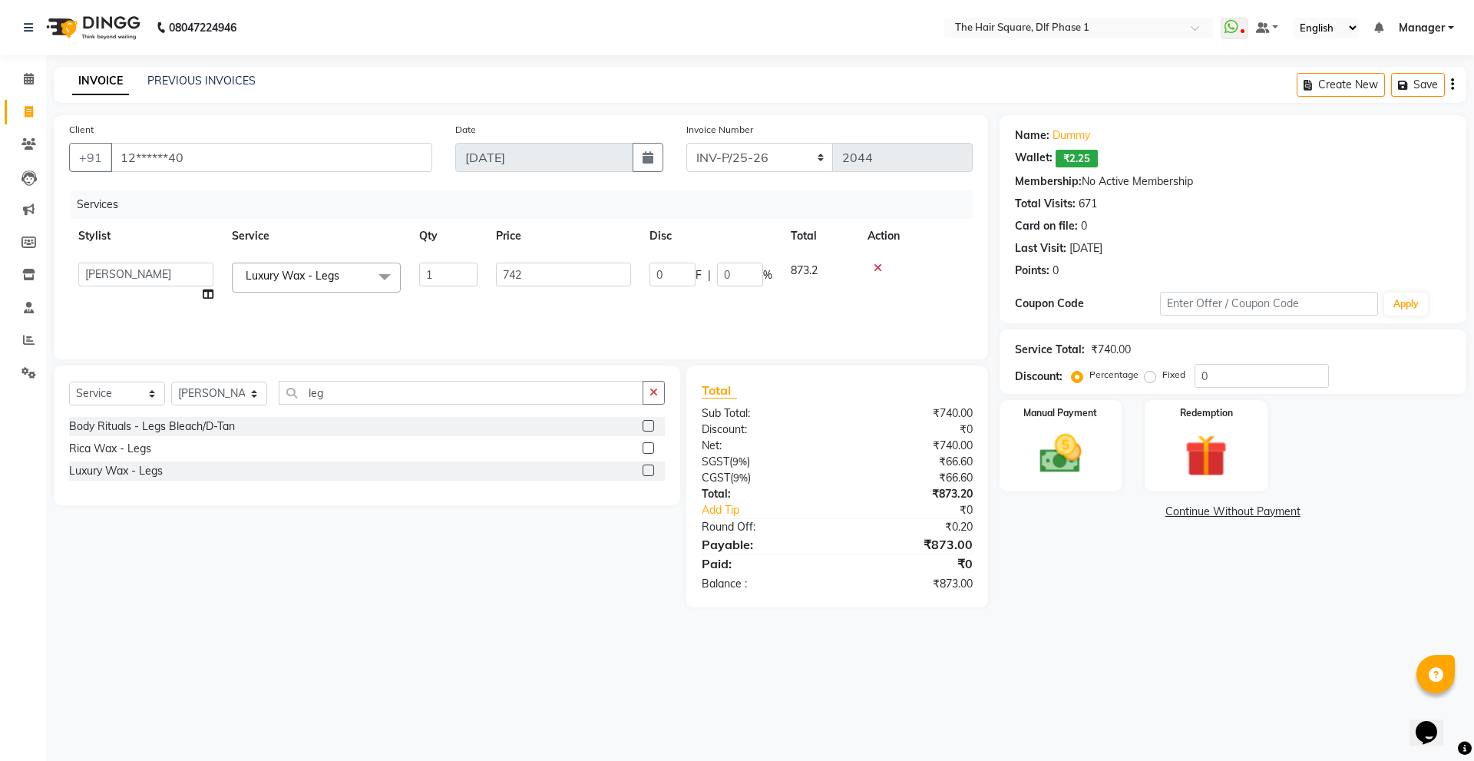
click at [530, 540] on div "Select Service Product Membership Package Voucher Prepaid Gift Card Select Styl…" at bounding box center [361, 486] width 638 height 242
click at [439, 274] on span "742" at bounding box center [433, 270] width 18 height 14
select select "39747"
click at [540, 272] on input "742" at bounding box center [563, 275] width 135 height 24
type input "743"
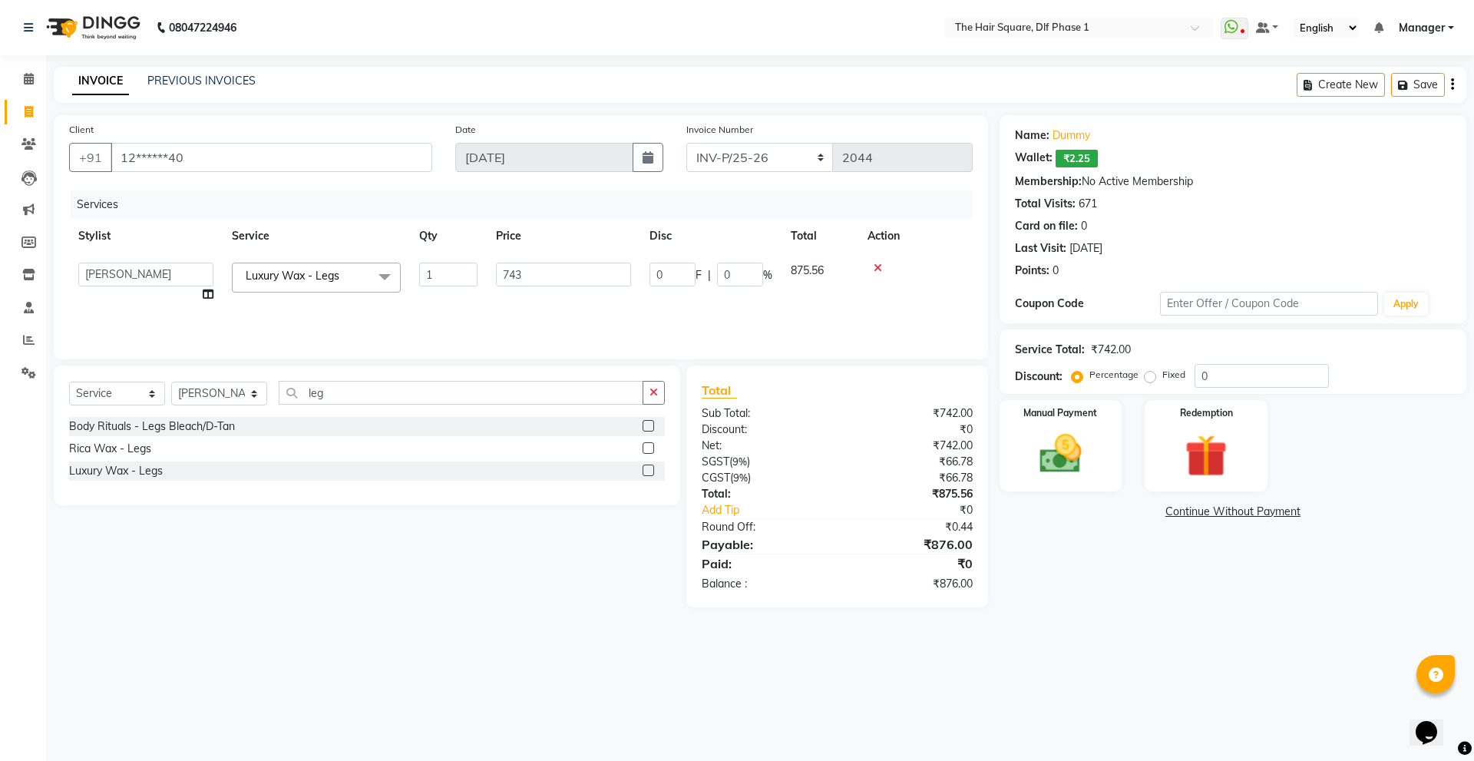
click at [528, 668] on div "08047224946 Select Location × The Hair Square, Dlf Phase 1 WhatsApp Status ✕ St…" at bounding box center [737, 380] width 1474 height 761
click at [1070, 463] on img at bounding box center [1060, 453] width 71 height 51
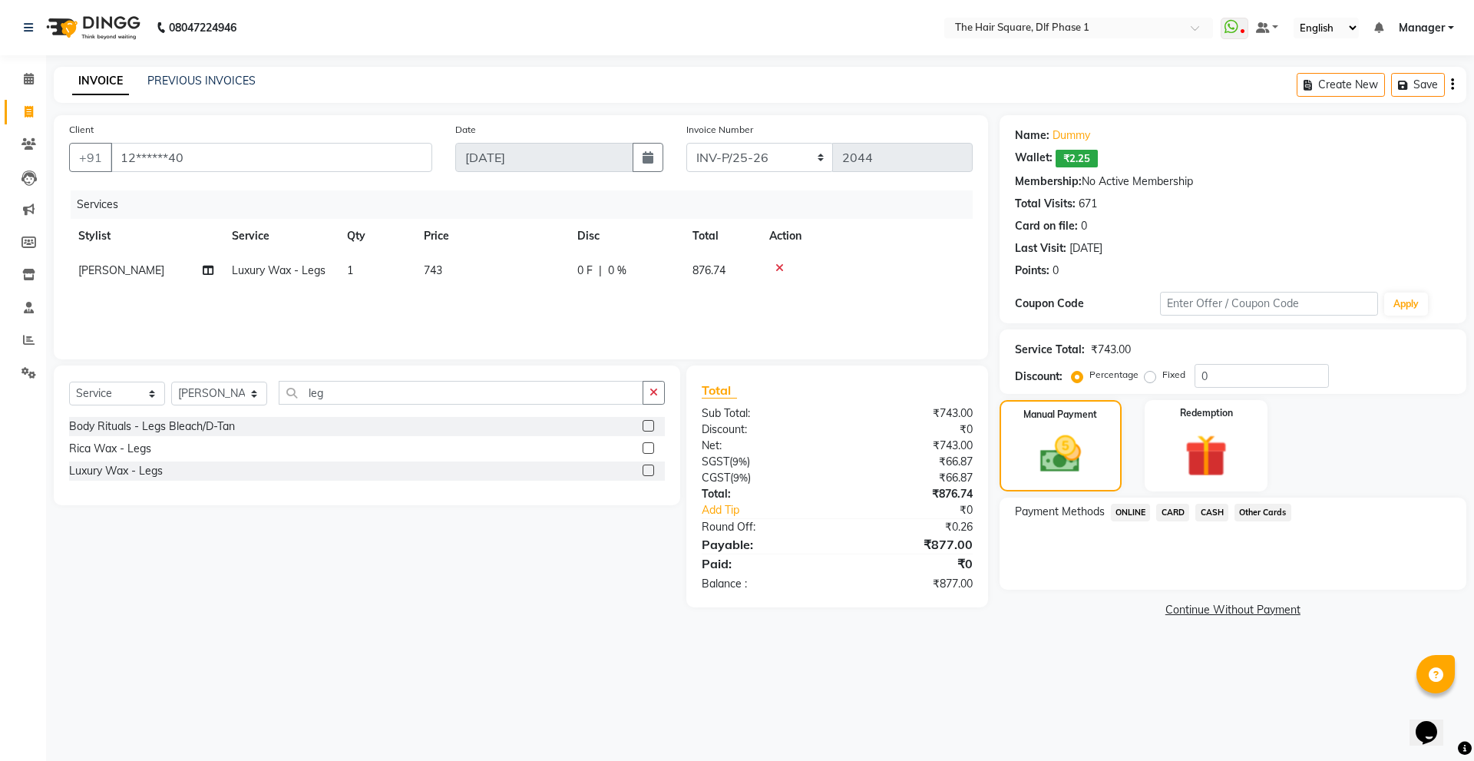
click at [1147, 507] on span "ONLINE" at bounding box center [1131, 513] width 40 height 18
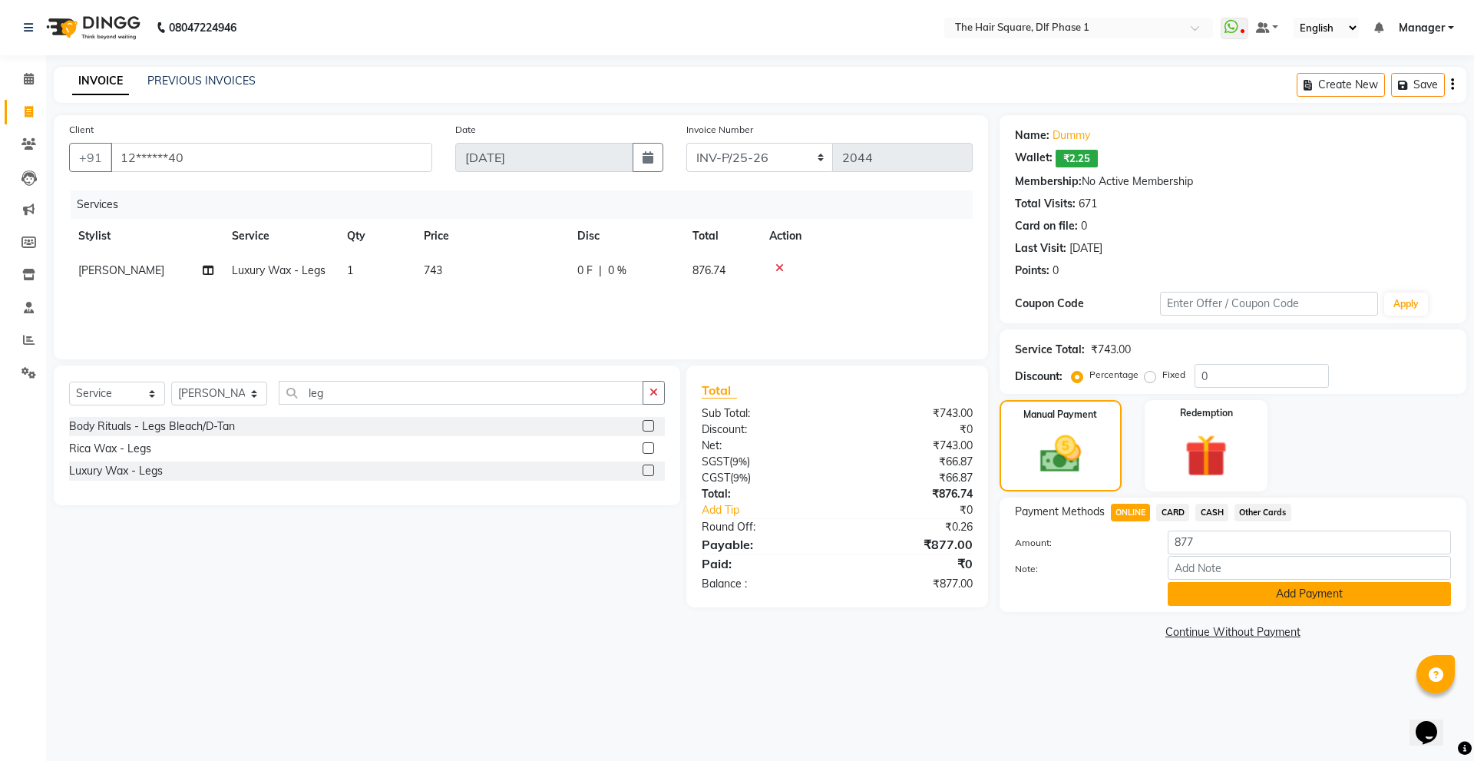
click at [1220, 598] on button "Add Payment" at bounding box center [1309, 594] width 283 height 24
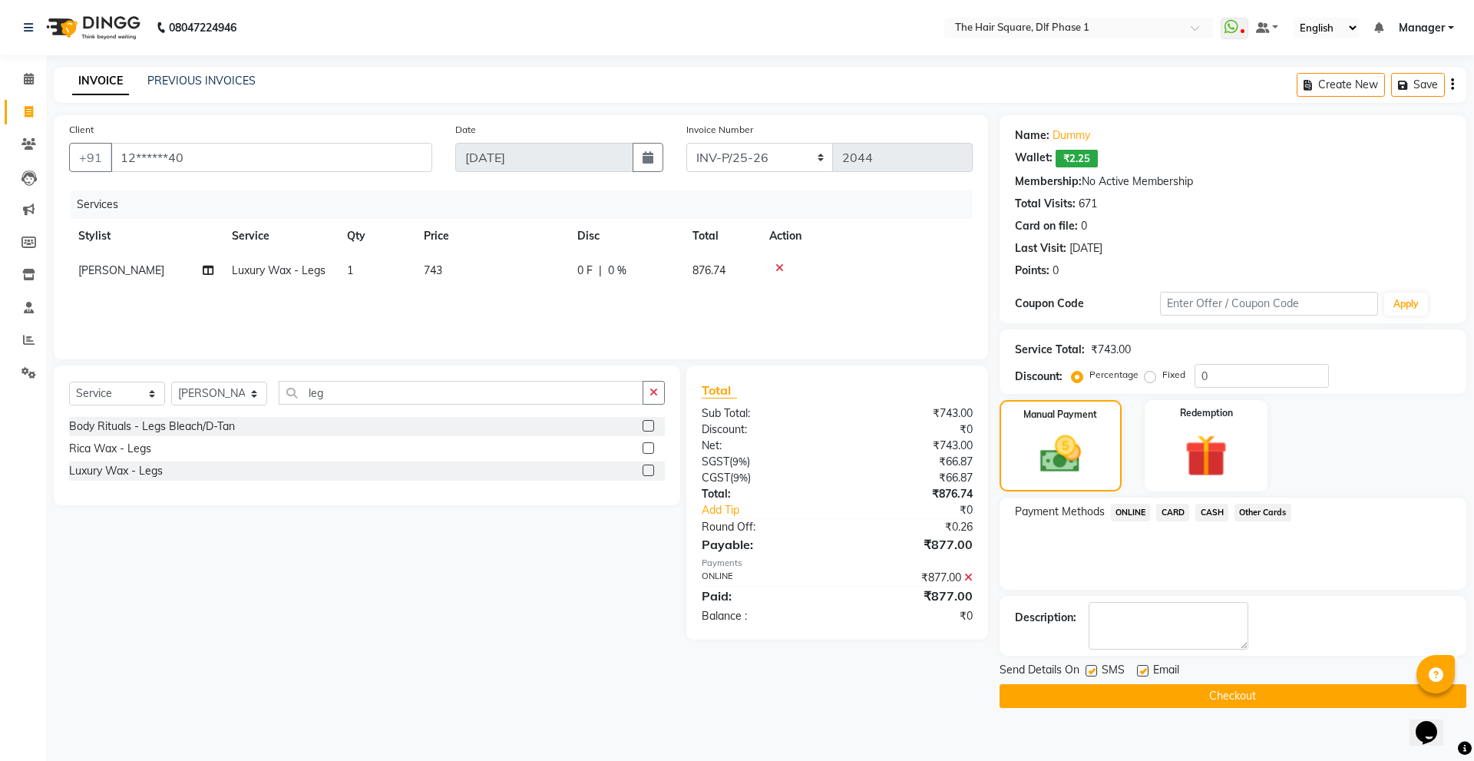
drag, startPoint x: 1171, startPoint y: 699, endPoint x: 1171, endPoint y: 684, distance: 14.6
click at [1169, 696] on button "Checkout" at bounding box center [1232, 696] width 467 height 24
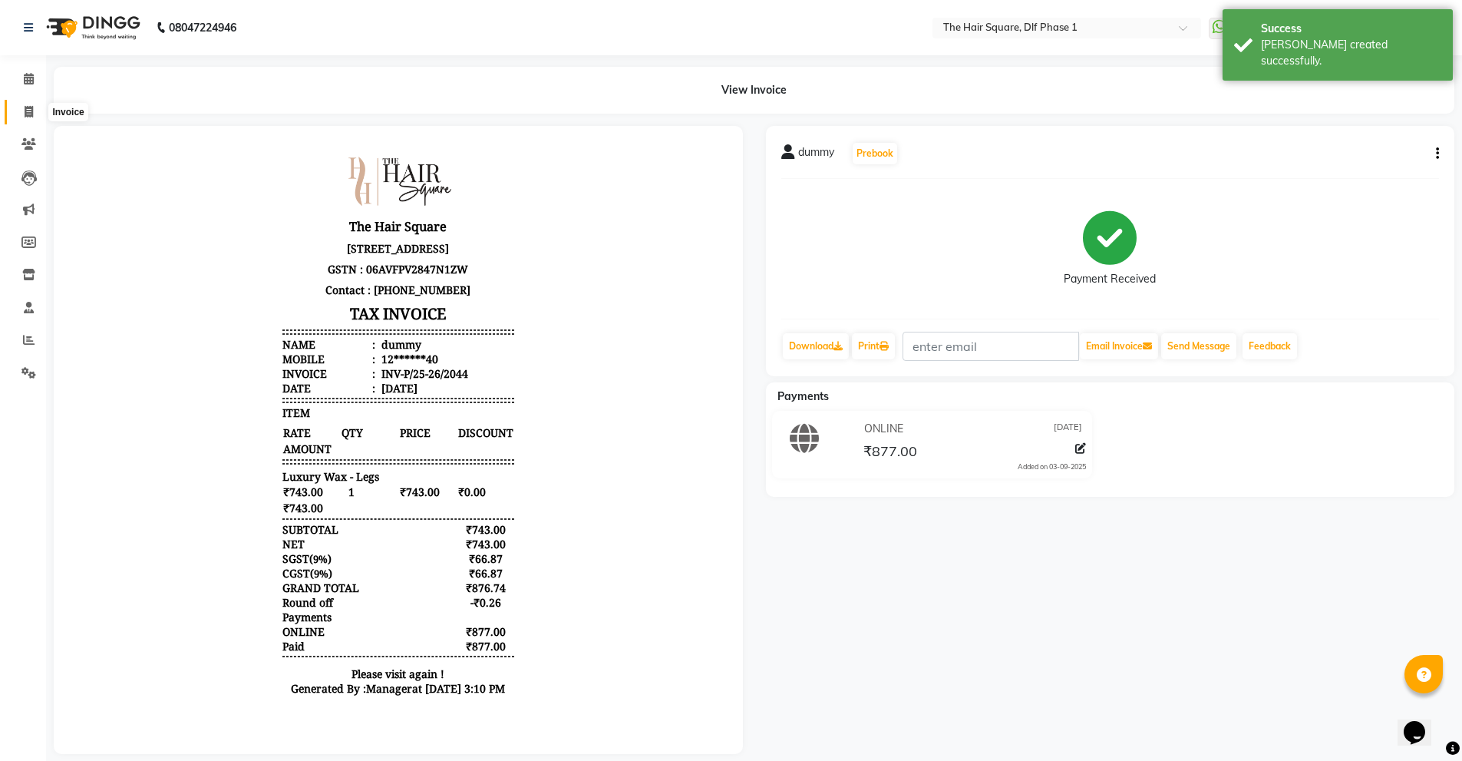
click at [30, 114] on icon at bounding box center [29, 112] width 8 height 12
select select "service"
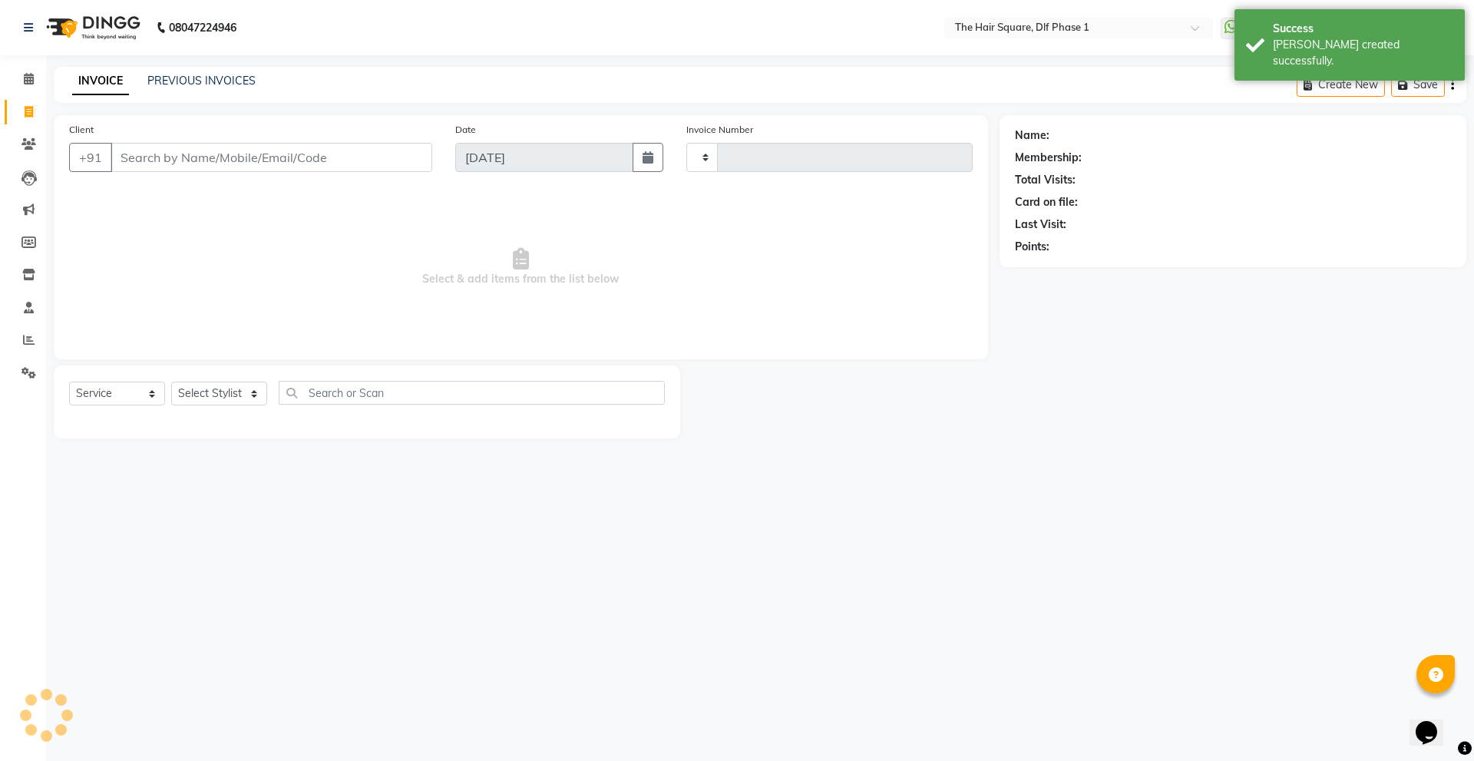
type input "2045"
select select "5766"
click at [144, 147] on input "Client" at bounding box center [272, 157] width 322 height 29
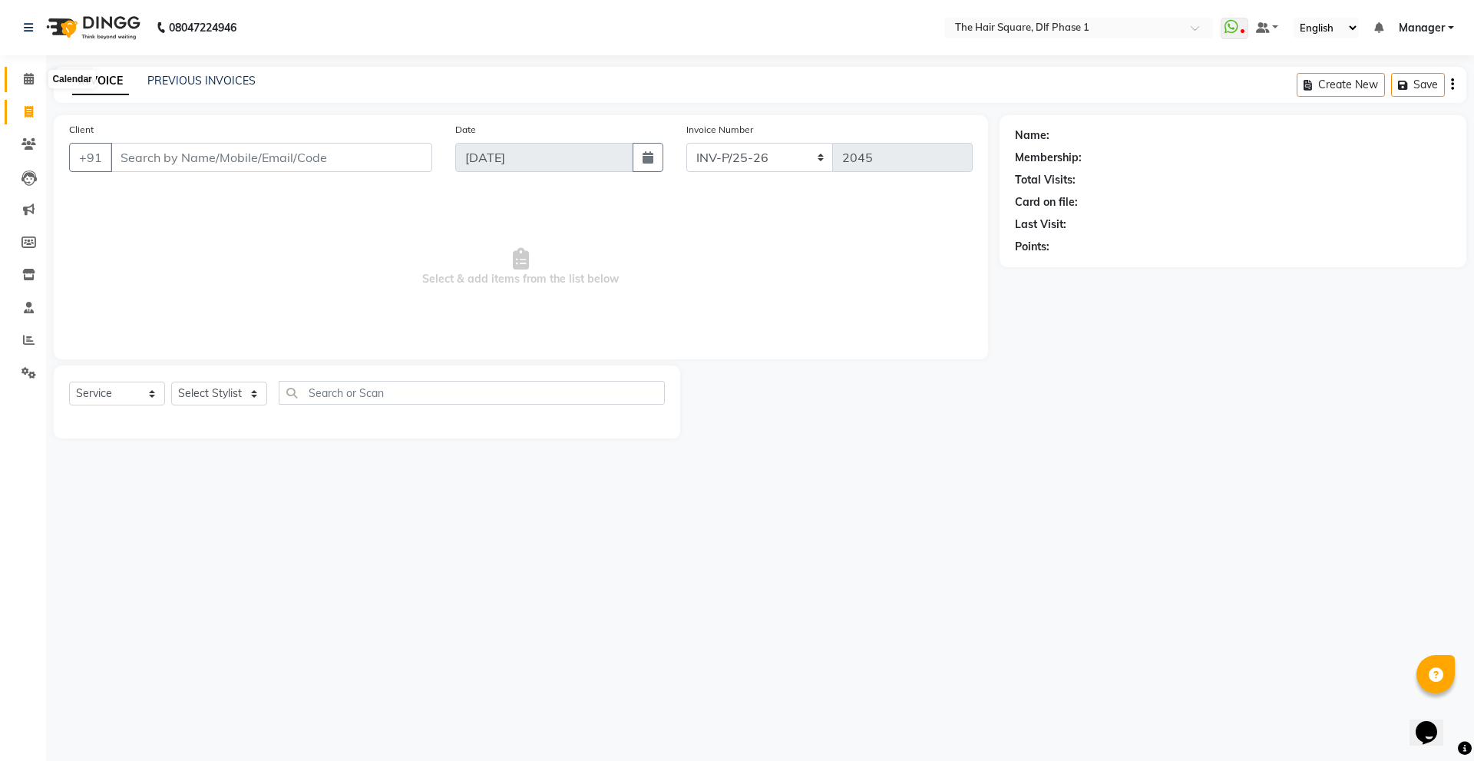
drag, startPoint x: 25, startPoint y: 81, endPoint x: 33, endPoint y: 80, distance: 8.6
click at [26, 81] on icon at bounding box center [29, 79] width 10 height 12
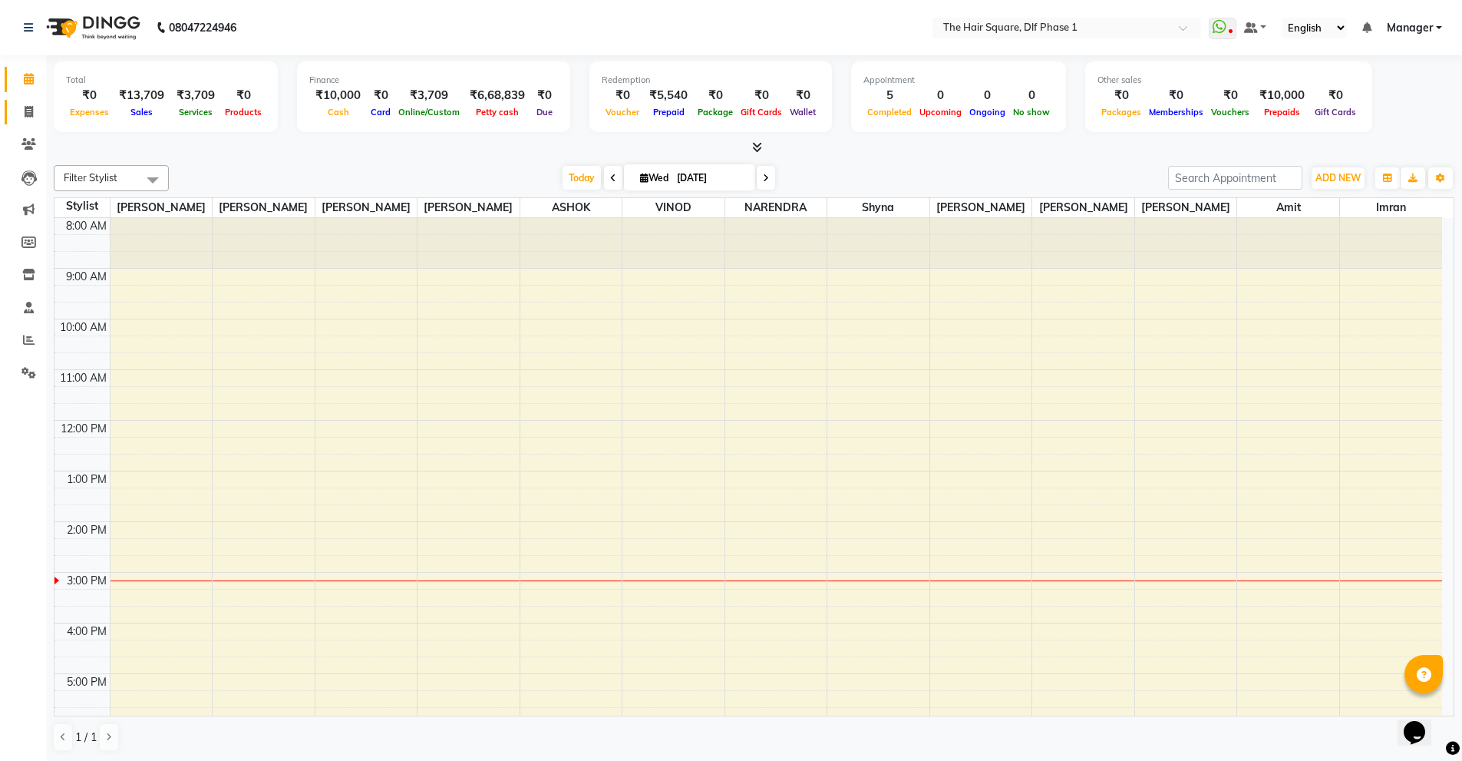
click at [23, 108] on span at bounding box center [28, 113] width 27 height 18
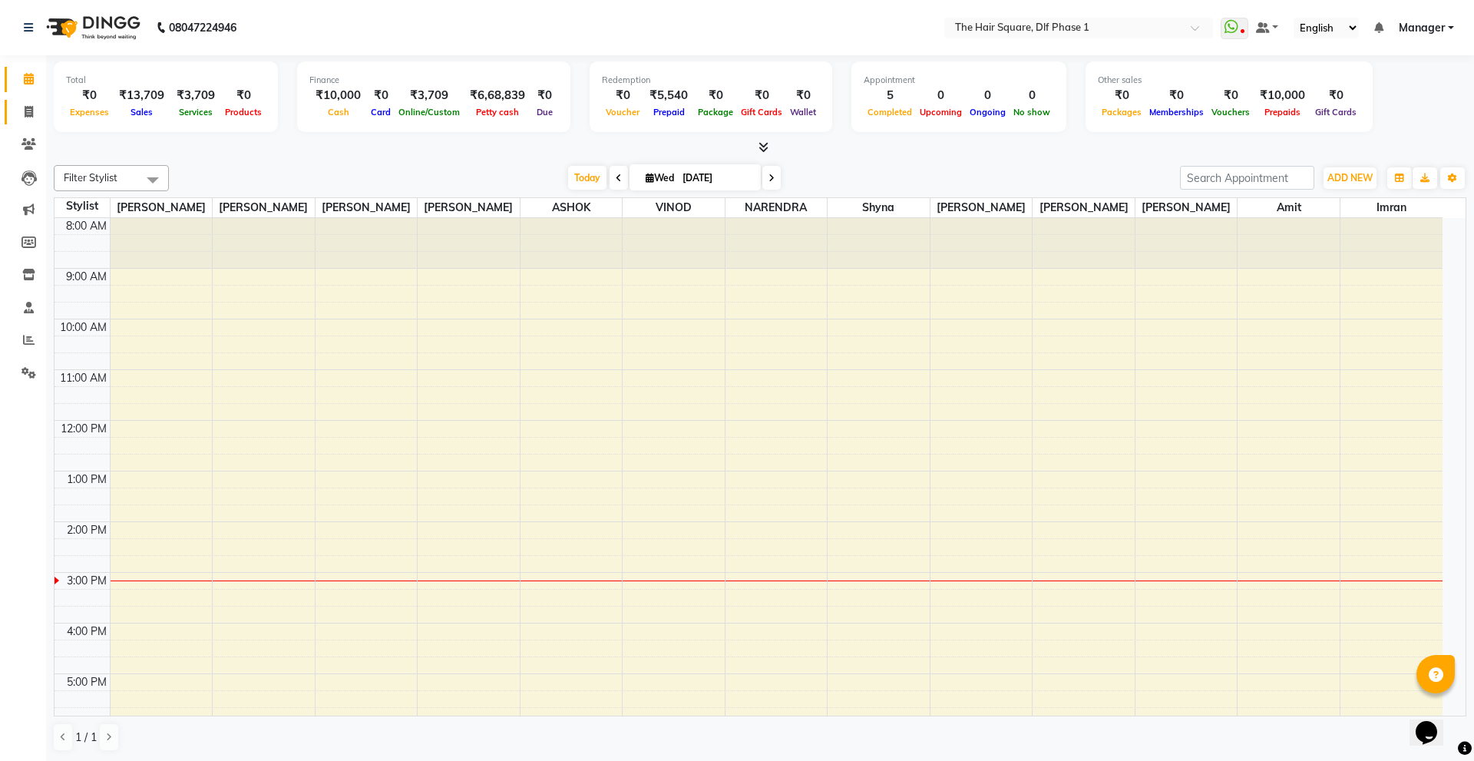
select select "5766"
select select "service"
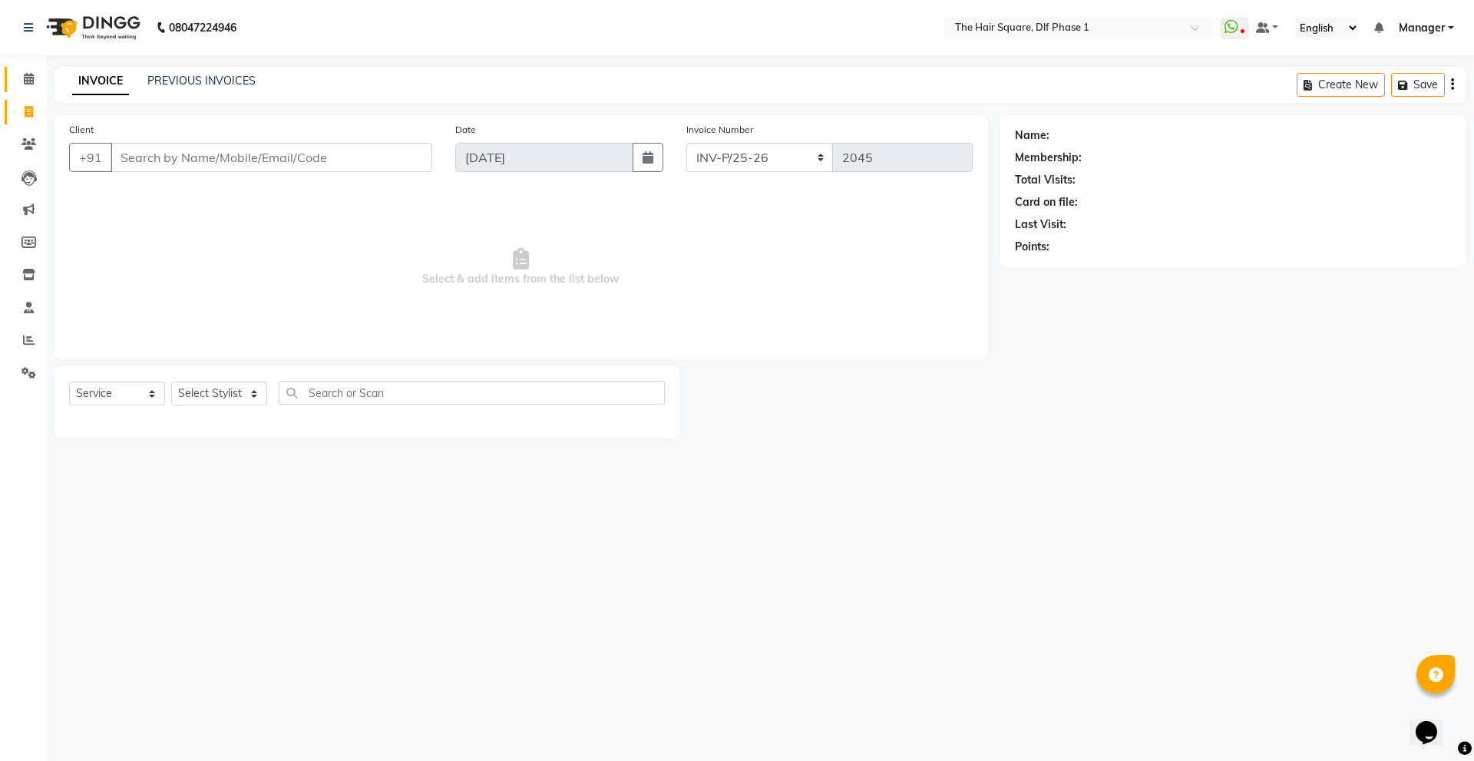
click at [17, 88] on link "Calendar" at bounding box center [23, 79] width 37 height 25
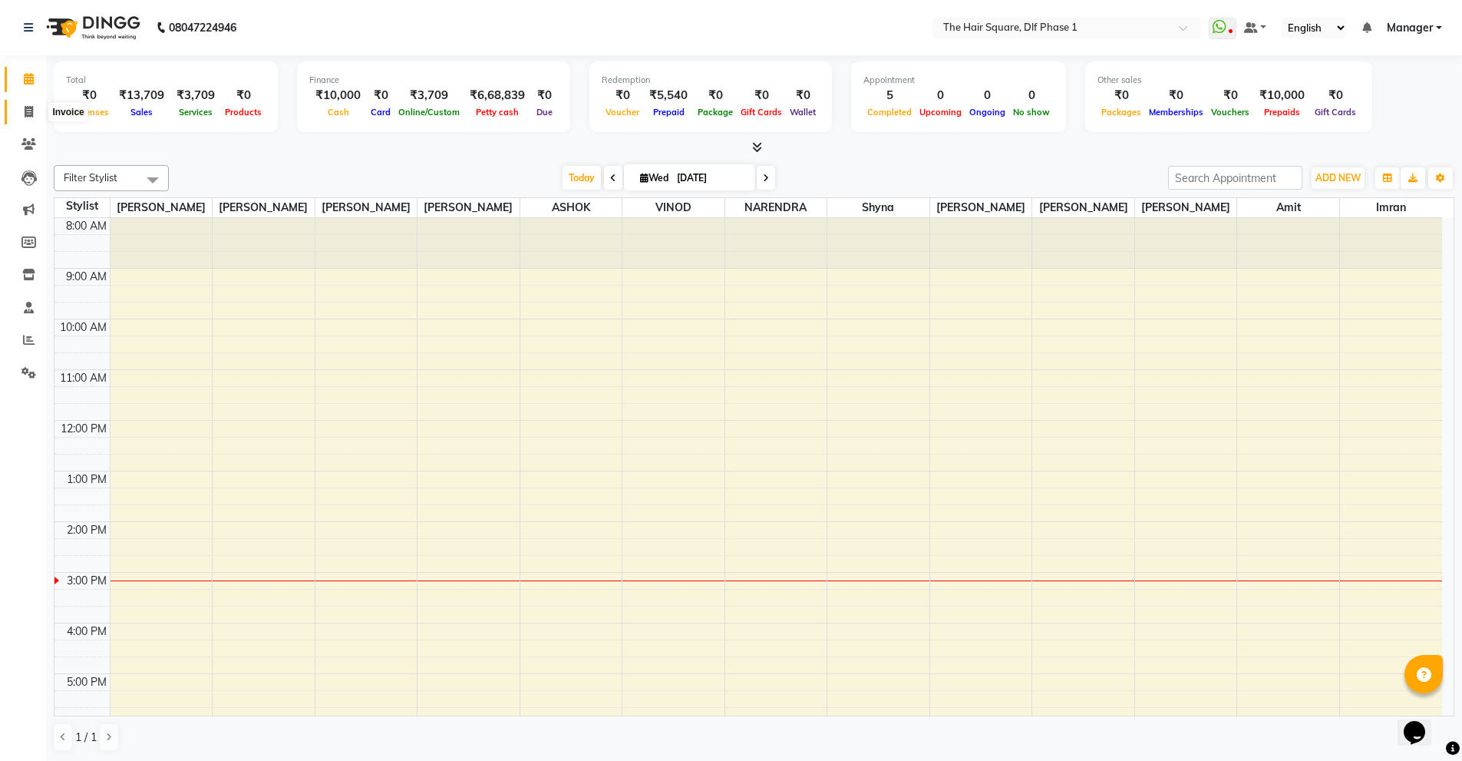
click at [31, 113] on icon at bounding box center [29, 112] width 8 height 12
select select "service"
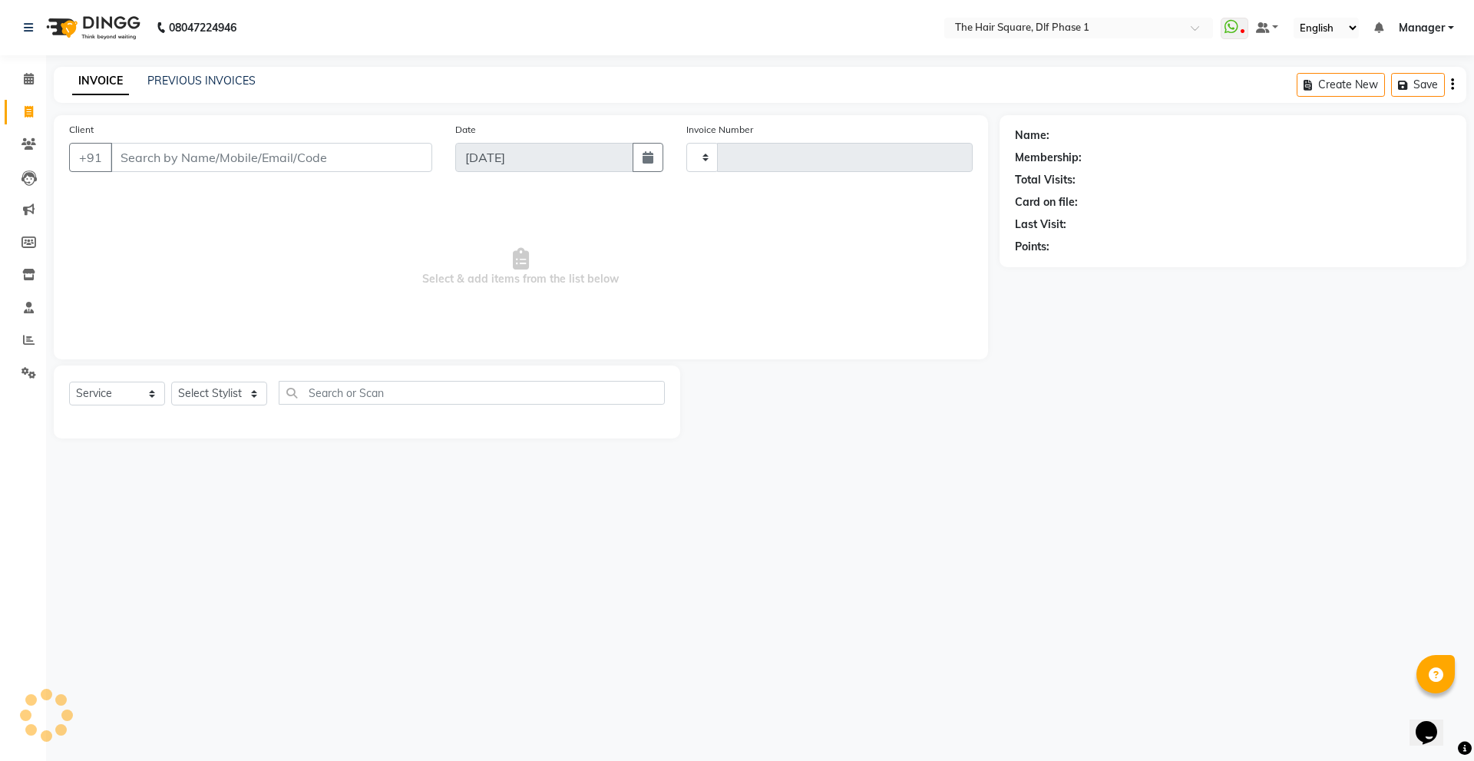
type input "2045"
select select "5766"
click at [218, 80] on link "PREVIOUS INVOICES" at bounding box center [201, 81] width 108 height 14
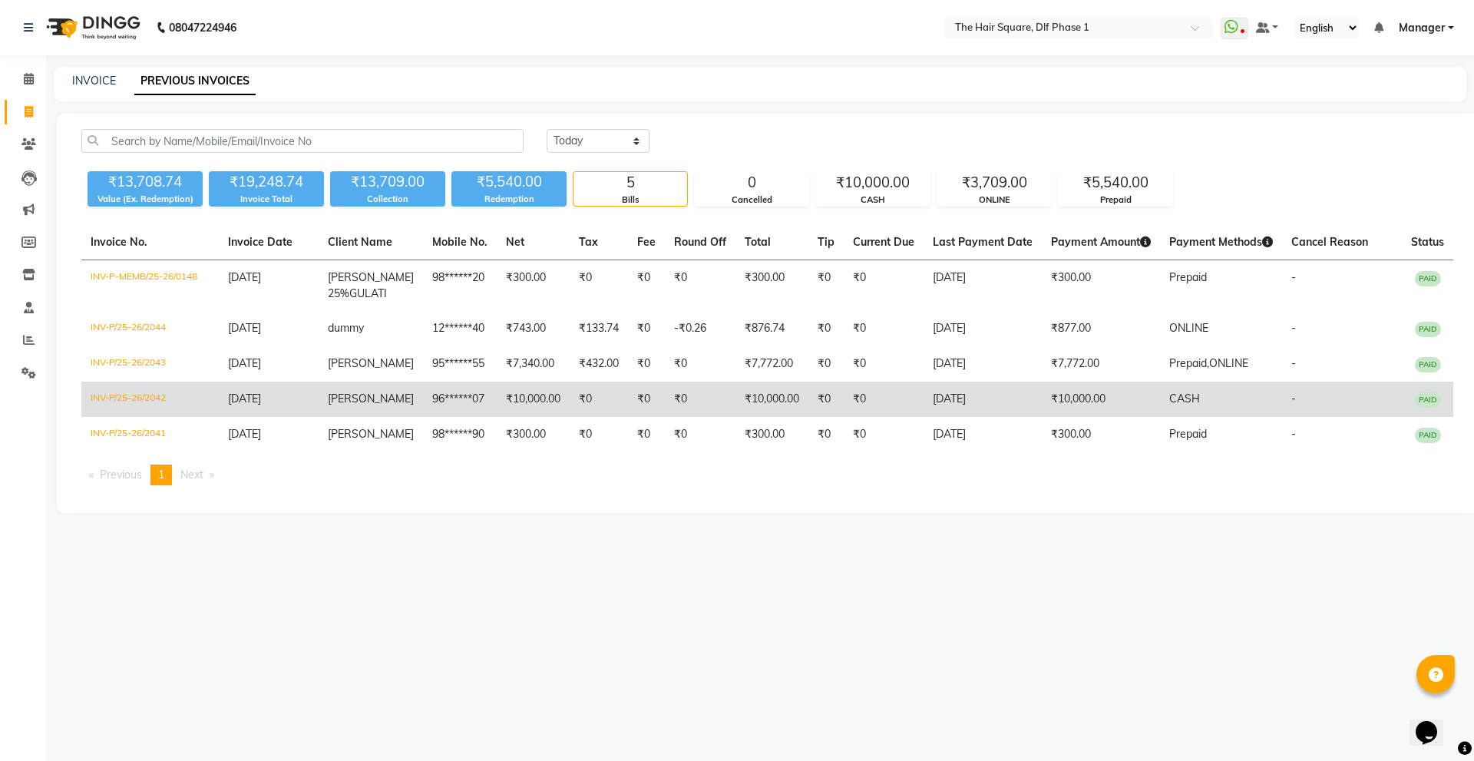
click at [401, 391] on td "[PERSON_NAME]" at bounding box center [371, 399] width 104 height 35
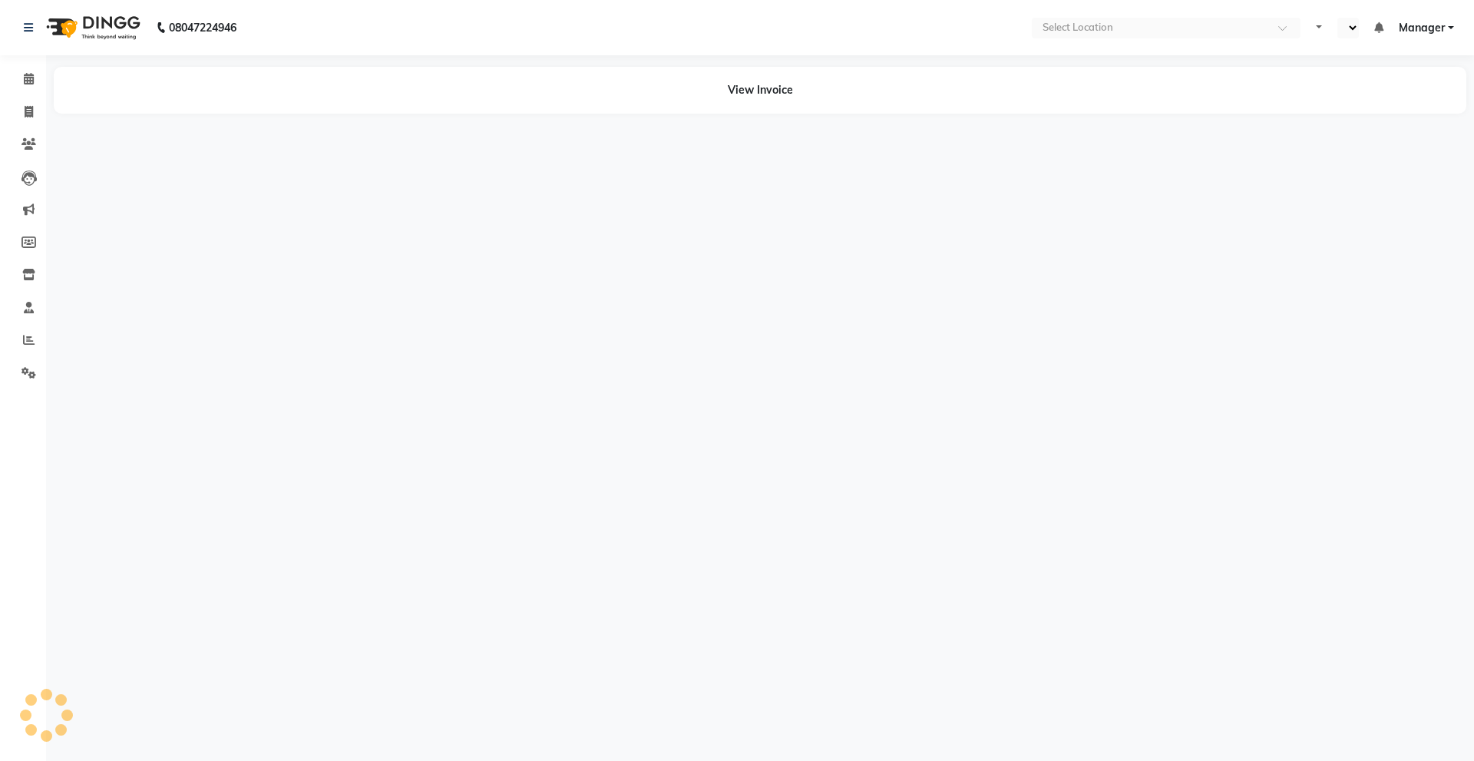
select select "en"
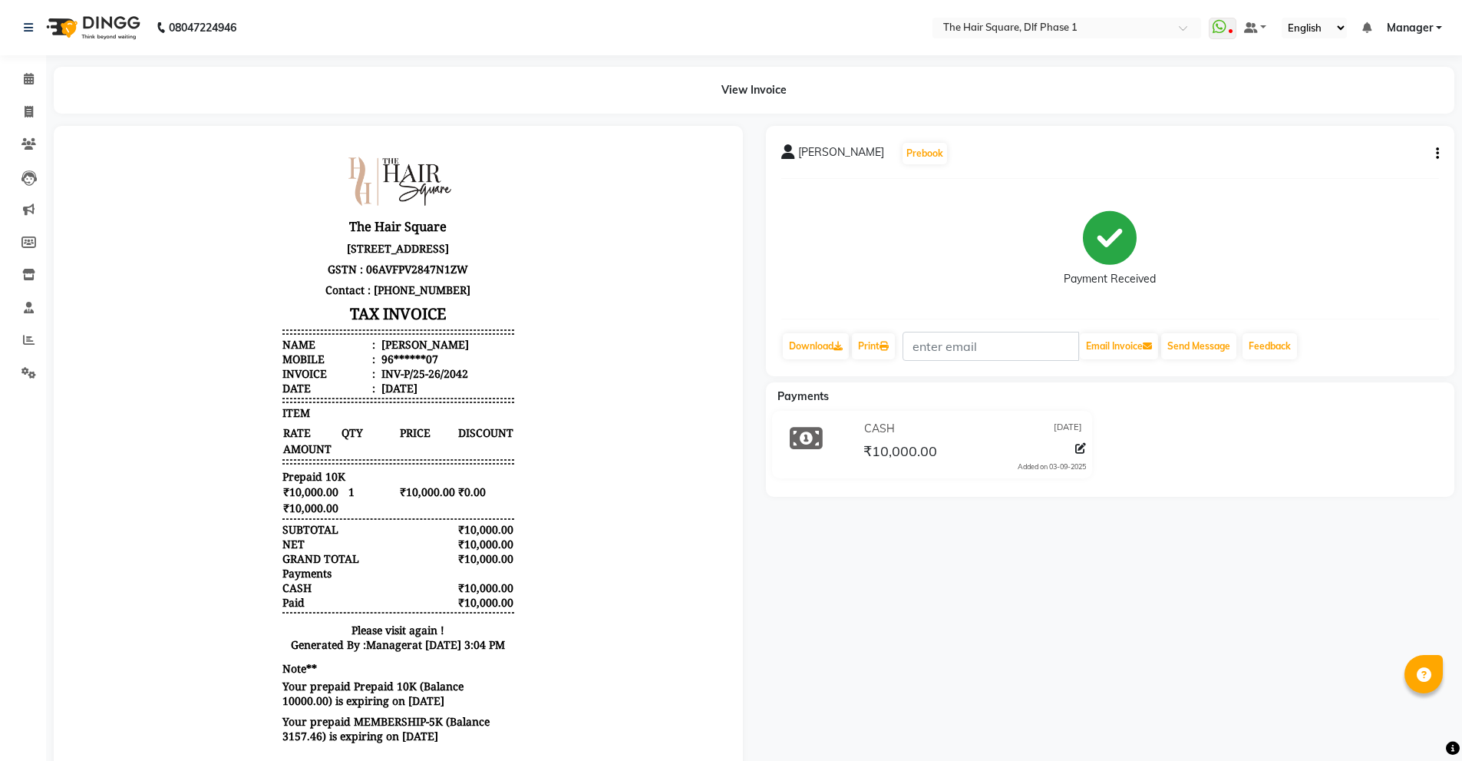
click at [1341, 25] on select "English ENGLISH Español العربية मराठी हिंदी ગુજરાતી தமிழ் 中文" at bounding box center [1314, 28] width 65 height 21
click at [1215, 99] on div "View Invoice" at bounding box center [754, 90] width 1401 height 47
click at [1268, 25] on ul "WhatsApp Status ✕ Status: Disconnected Most Recent Message: 11-08-2025 08:19 PM…" at bounding box center [1329, 28] width 241 height 21
click at [1268, 26] on ul "WhatsApp Status ✕ Status: Disconnected Most Recent Message: 11-08-2025 08:19 PM…" at bounding box center [1329, 28] width 241 height 21
click at [1260, 27] on link at bounding box center [1255, 28] width 23 height 16
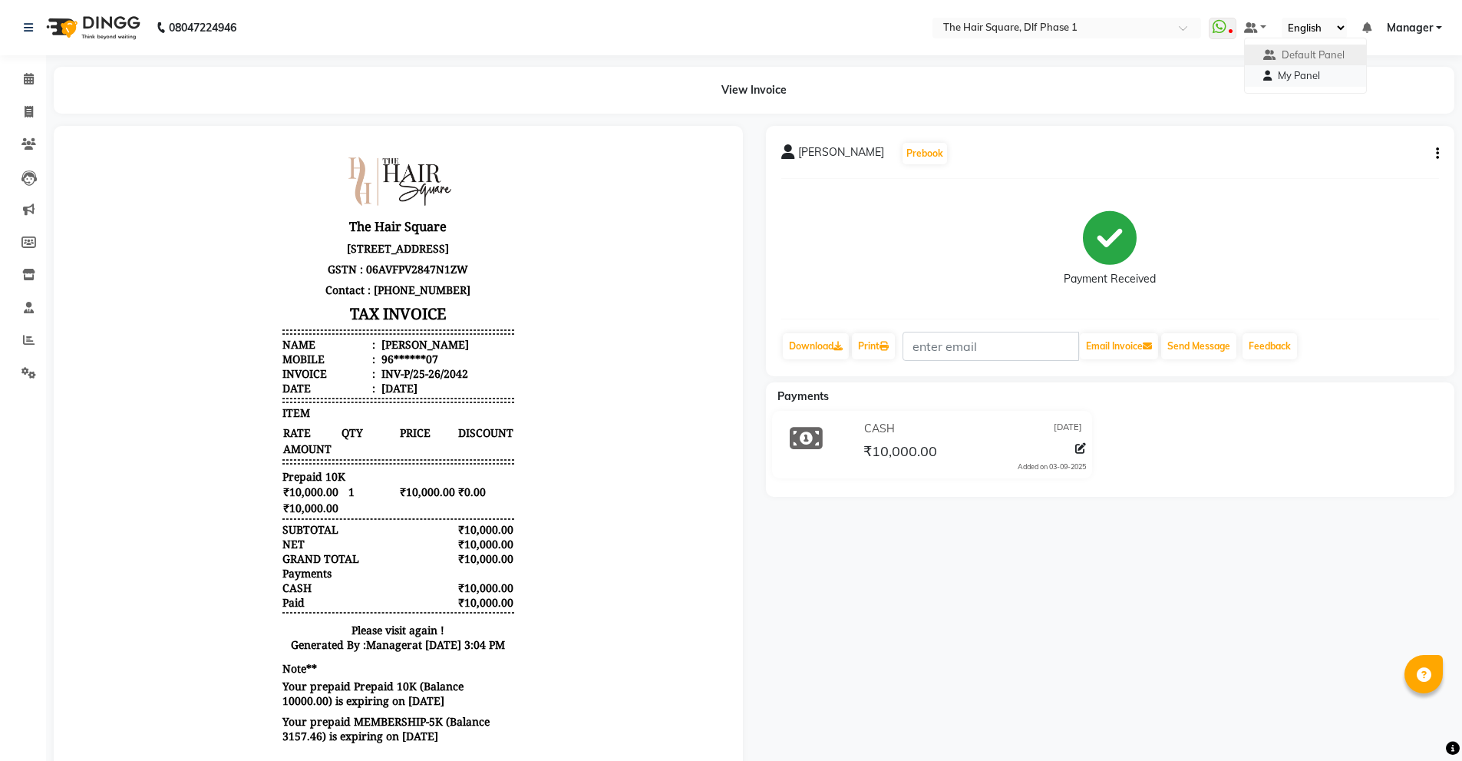
click at [1283, 69] on span "My Panel" at bounding box center [1299, 75] width 42 height 12
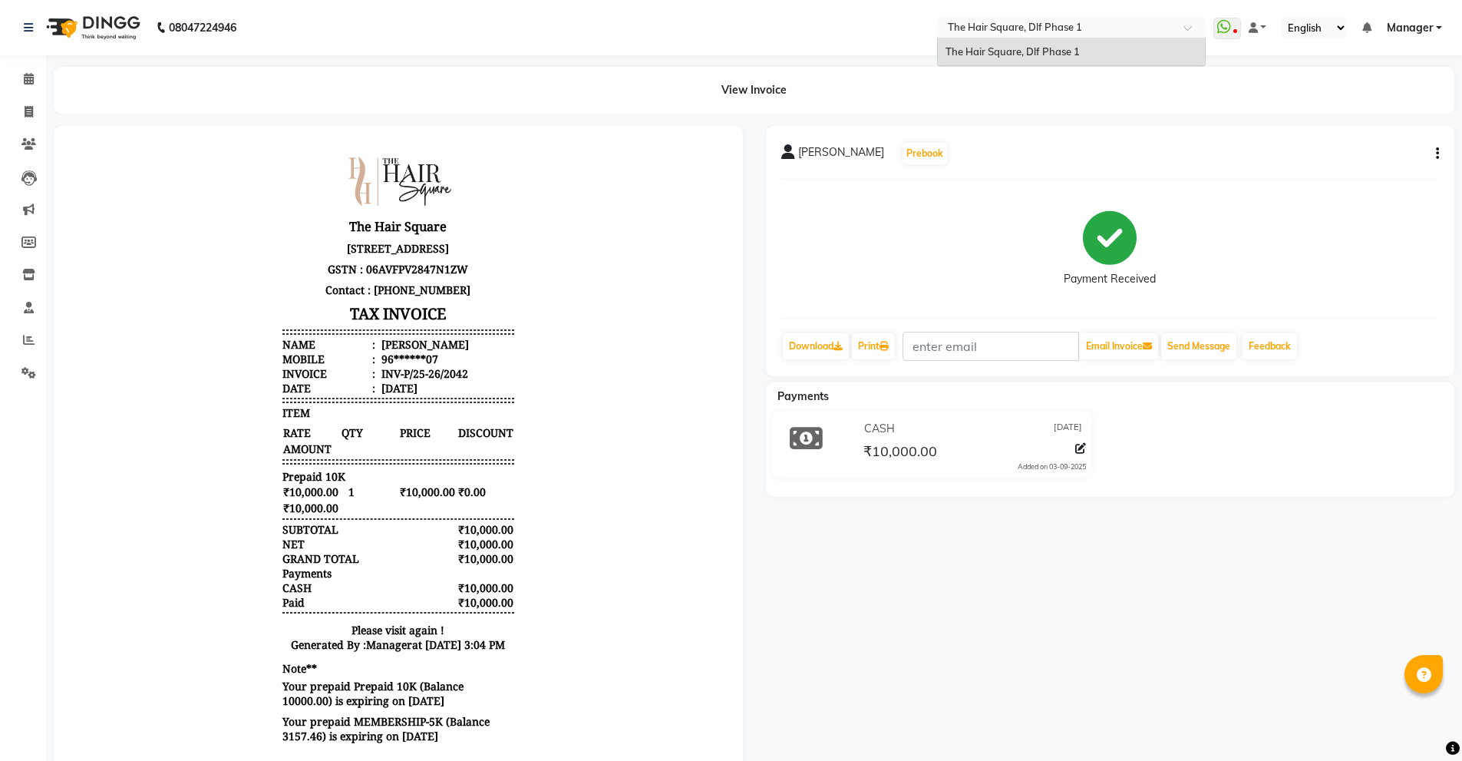
click at [1082, 21] on input "text" at bounding box center [1056, 28] width 223 height 15
click at [1080, 52] on span "The Hair Square, Dlf Phase 1" at bounding box center [1013, 51] width 134 height 12
click at [1433, 25] on span "Manager" at bounding box center [1410, 28] width 46 height 16
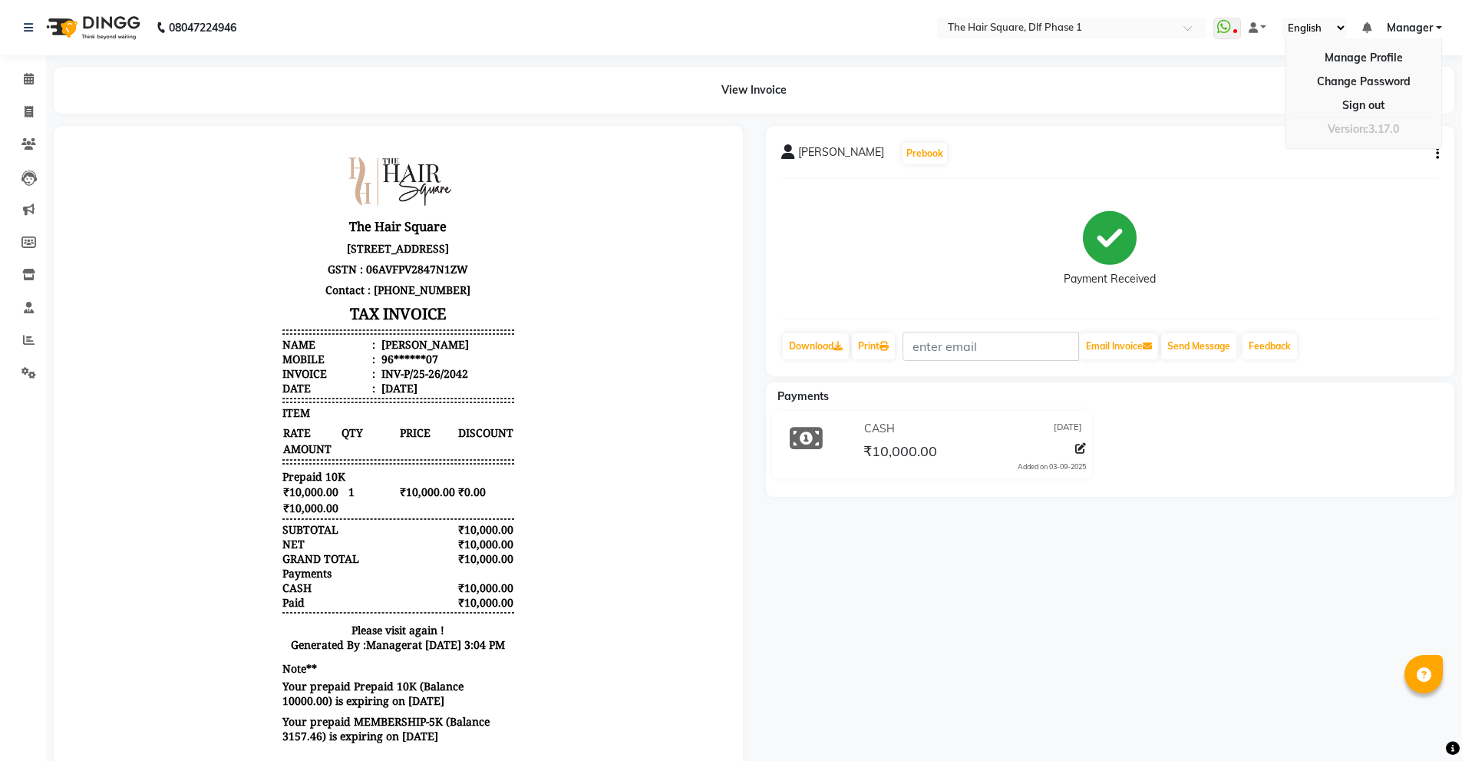
click at [1148, 194] on div "Payment Received" at bounding box center [1110, 248] width 659 height 115
drag, startPoint x: 370, startPoint y: 355, endPoint x: 436, endPoint y: 355, distance: 66.0
click at [436, 352] on li "Name : baljeet kaur" at bounding box center [398, 344] width 232 height 15
copy div "[PERSON_NAME]"
click at [28, 104] on span at bounding box center [28, 113] width 27 height 18
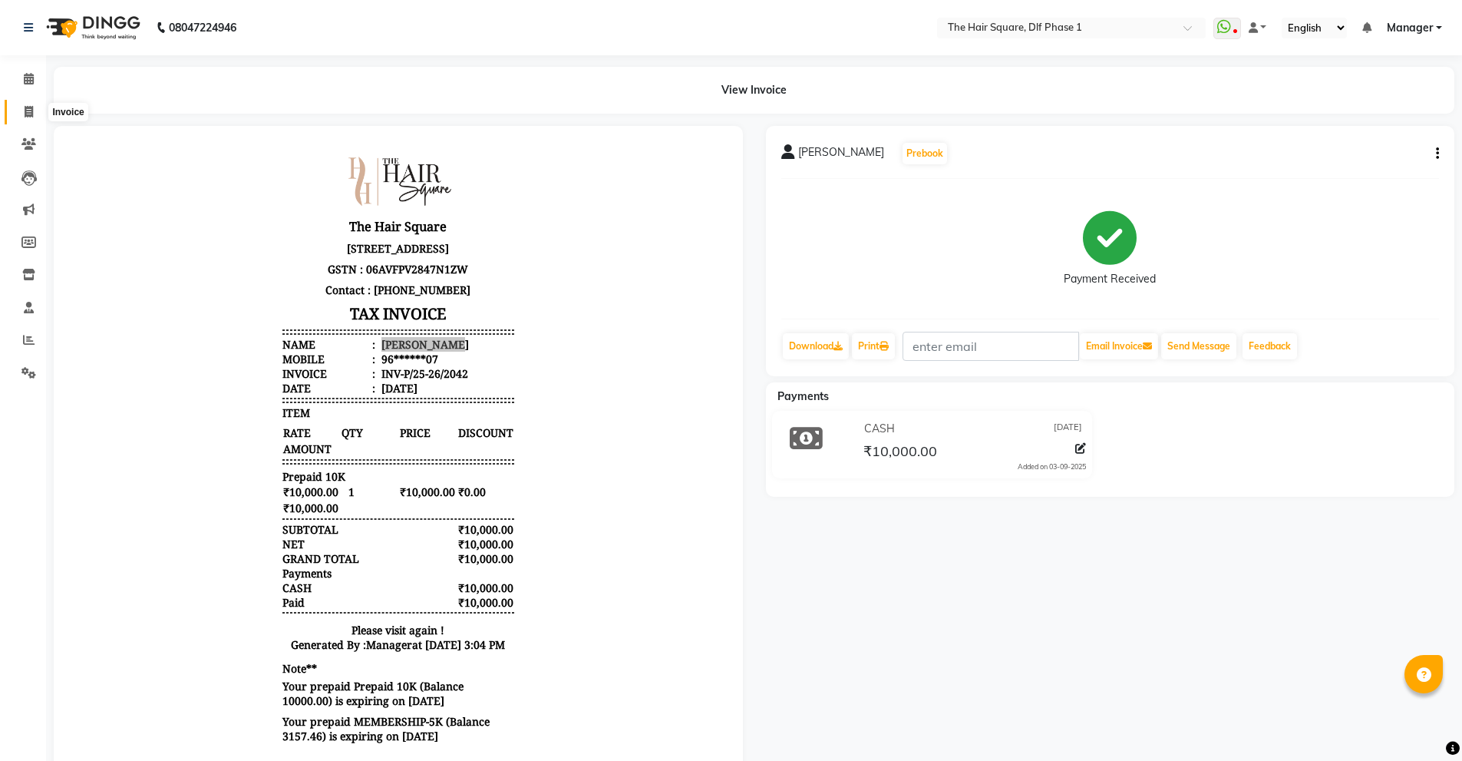
select select "5766"
select select "service"
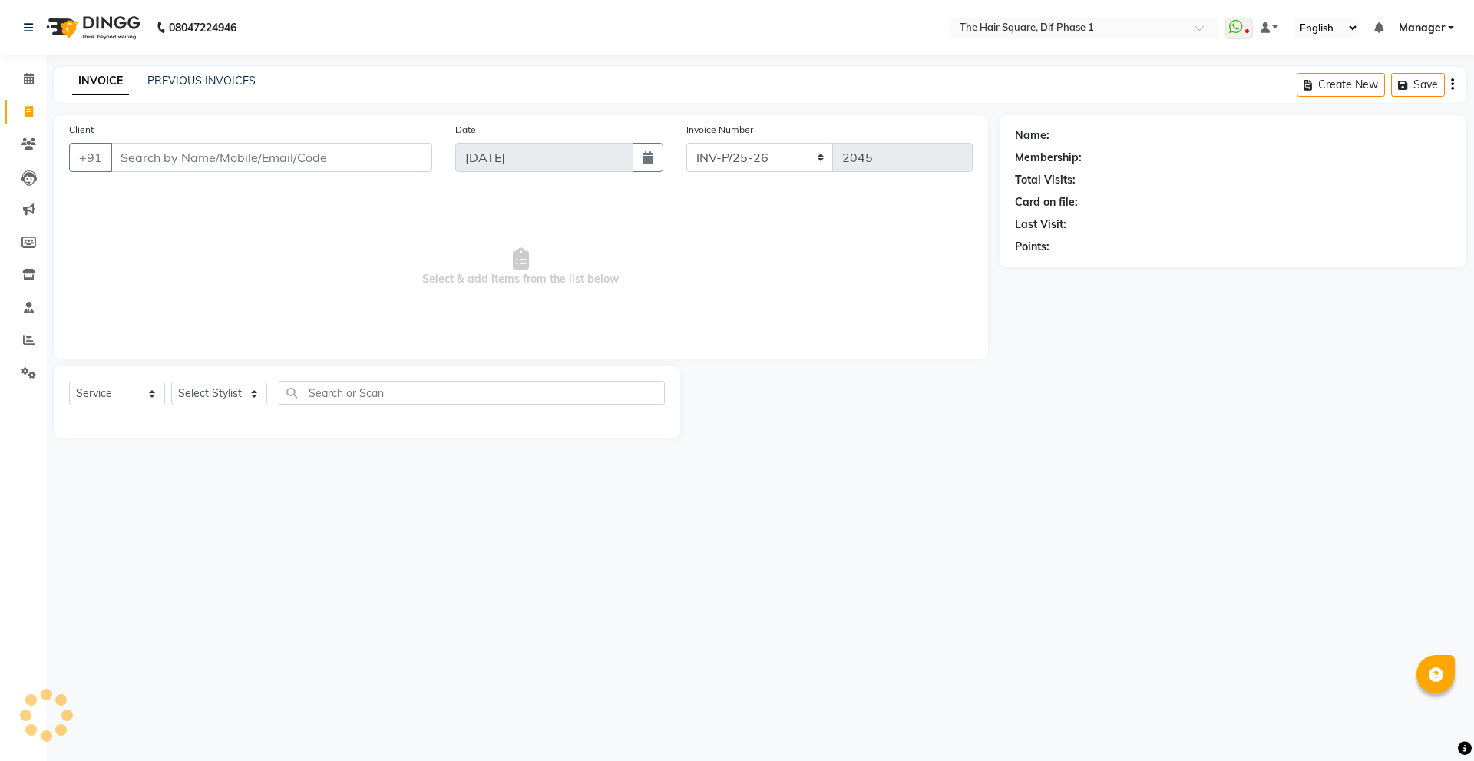
click at [169, 154] on input "Client" at bounding box center [272, 157] width 322 height 29
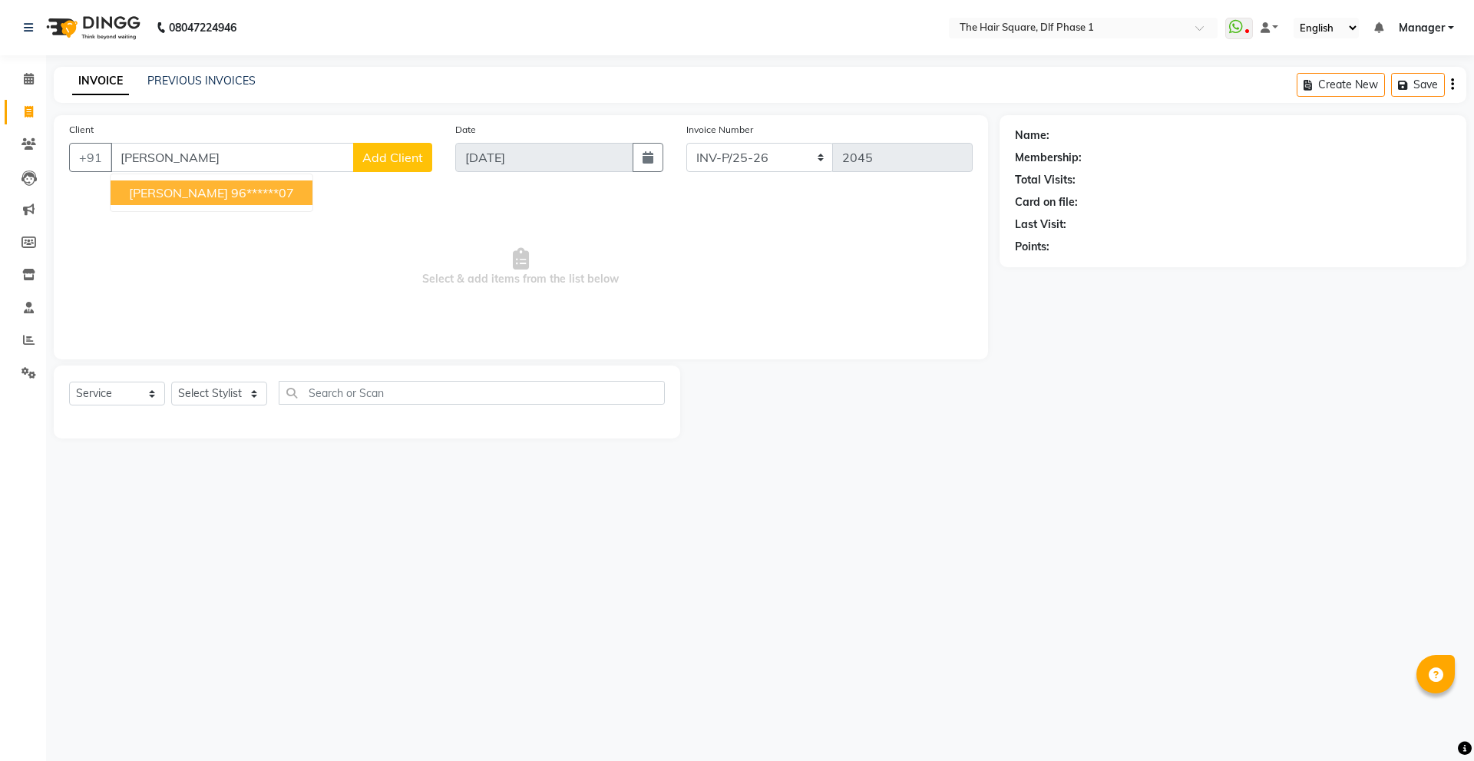
click at [252, 197] on ngb-highlight "96******07" at bounding box center [262, 192] width 63 height 15
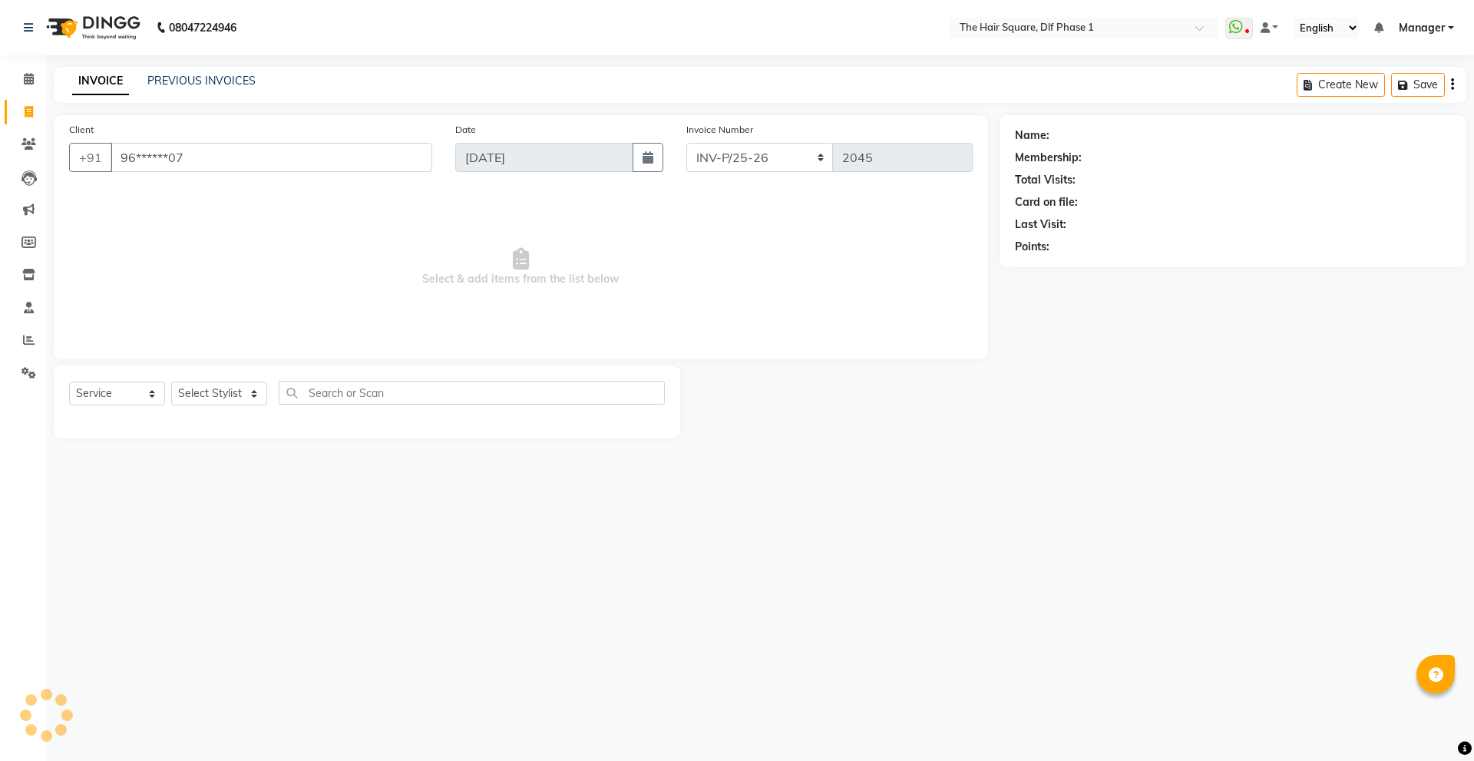
type input "96******07"
click at [1052, 263] on span "Prepaid" at bounding box center [1034, 269] width 38 height 16
click at [1063, 268] on icon "button" at bounding box center [1057, 268] width 11 height 11
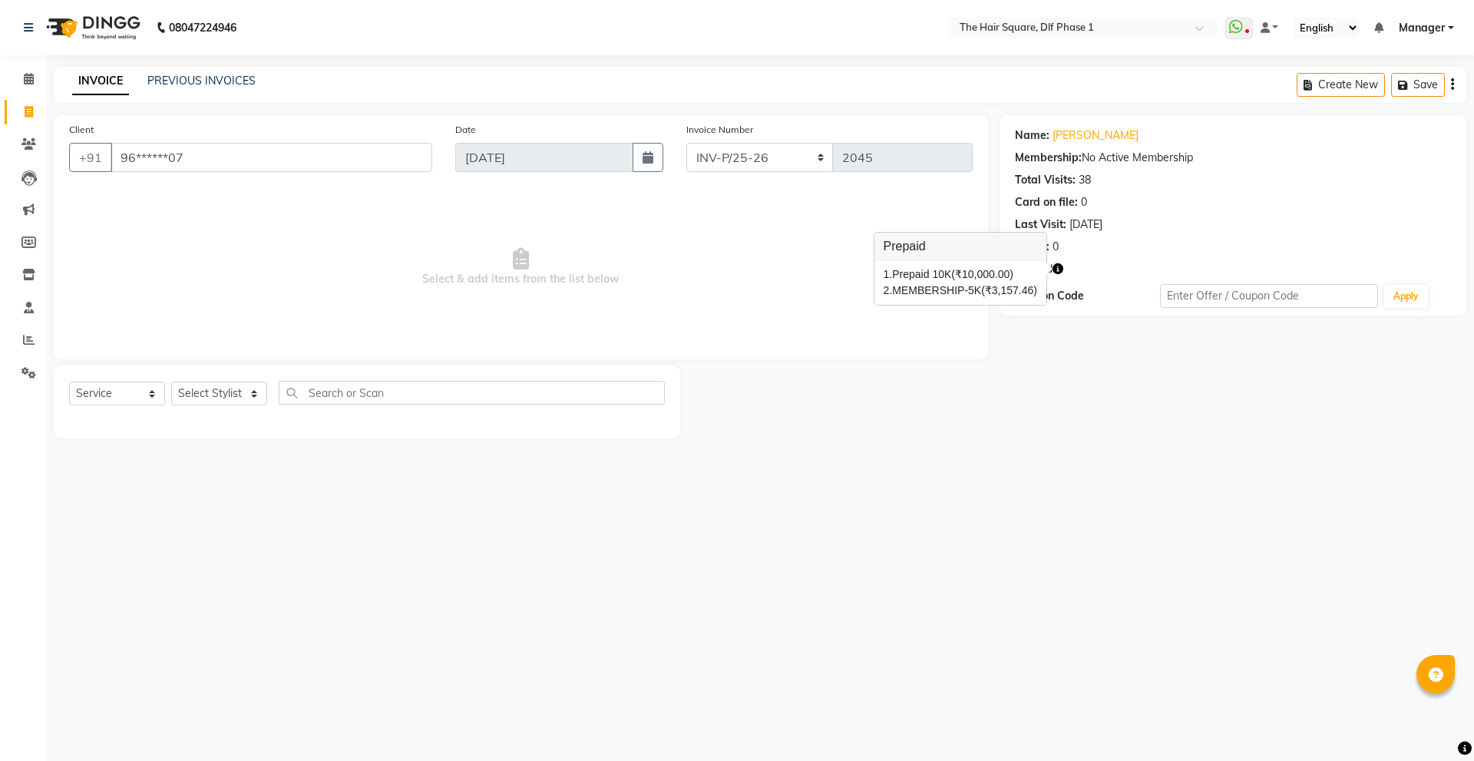
click at [880, 380] on div at bounding box center [839, 401] width 319 height 73
click at [221, 391] on select "Select Stylist [PERSON_NAME] AMIT [PERSON_NAME] [PERSON_NAME] [PERSON_NAME] Man…" at bounding box center [219, 394] width 96 height 24
select select "39747"
click at [171, 382] on select "Select Stylist [PERSON_NAME] AMIT [PERSON_NAME] [PERSON_NAME] [PERSON_NAME] Man…" at bounding box center [219, 394] width 96 height 24
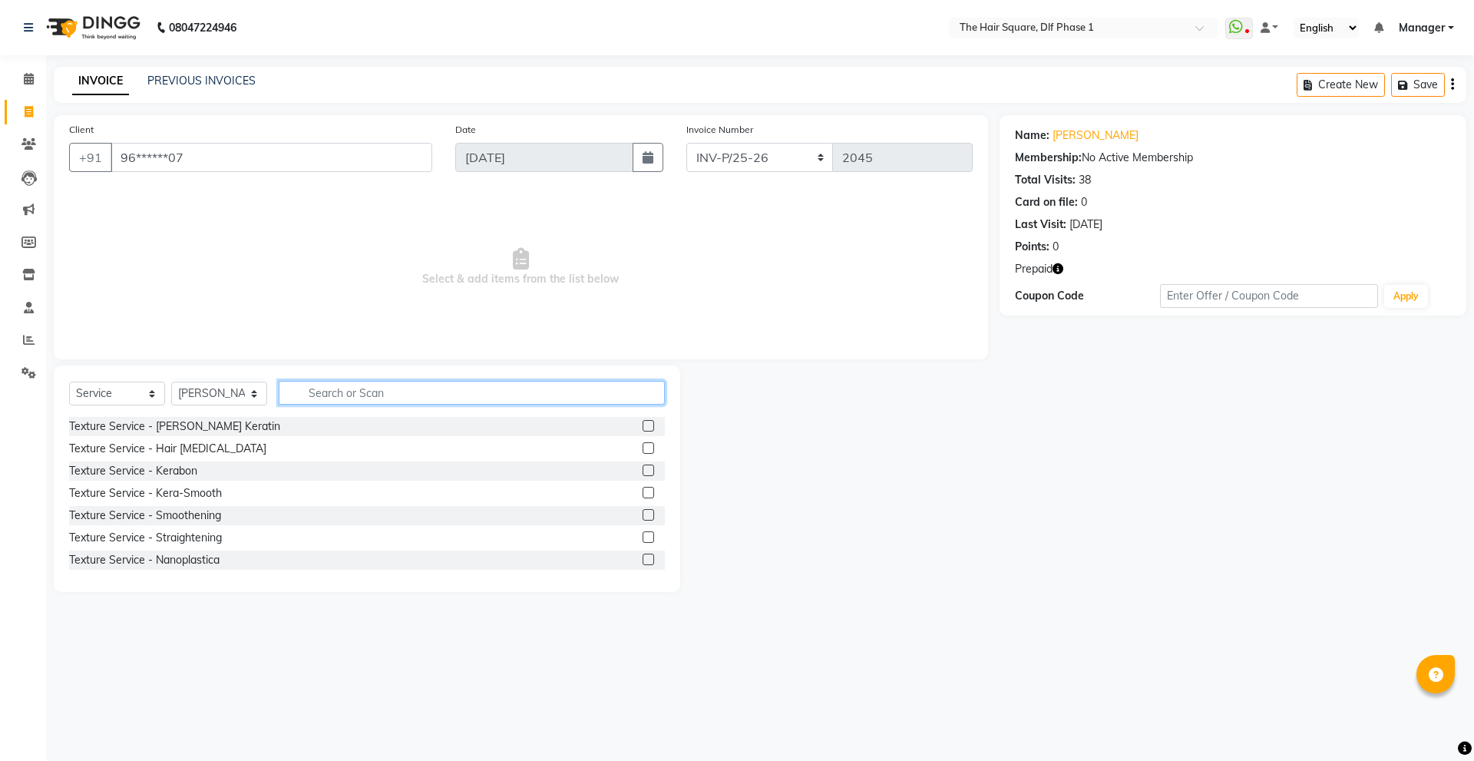
click at [315, 395] on input "text" at bounding box center [472, 393] width 386 height 24
click at [570, 399] on input "arms" at bounding box center [461, 393] width 365 height 24
type input "a"
type input "fac"
click at [642, 447] on label at bounding box center [648, 448] width 12 height 12
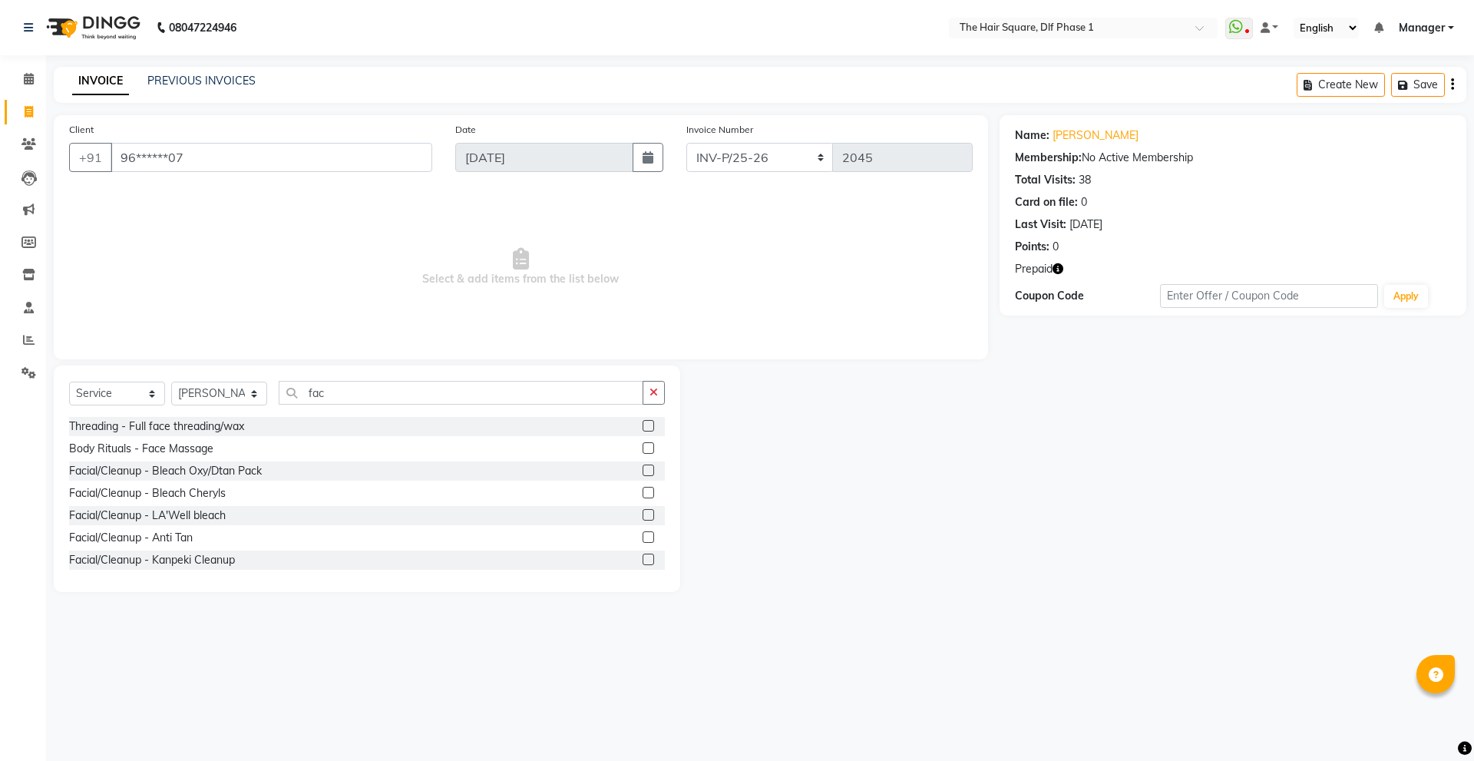
click at [642, 447] on input "checkbox" at bounding box center [647, 449] width 10 height 10
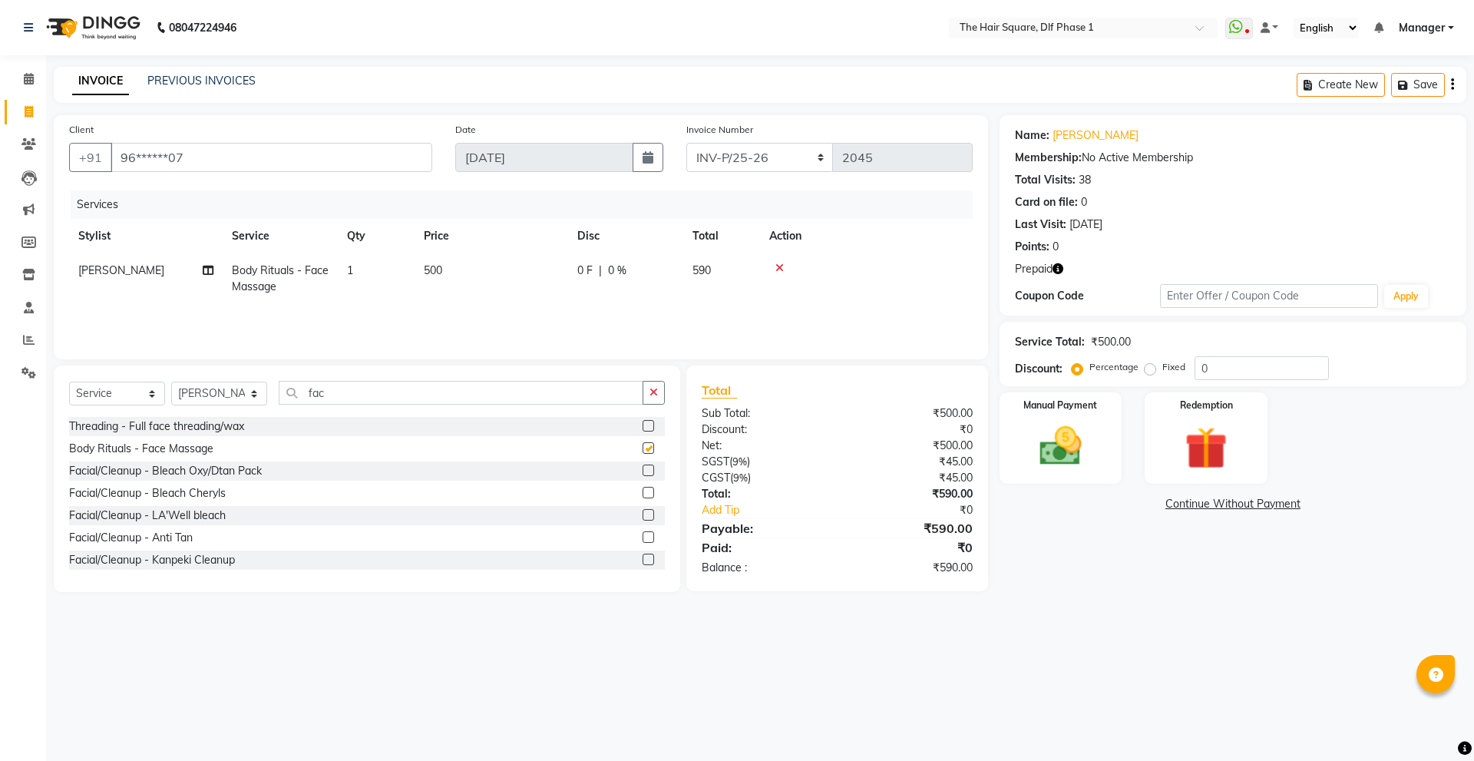
checkbox input "false"
click at [406, 387] on input "fac" at bounding box center [461, 393] width 365 height 24
type input "f"
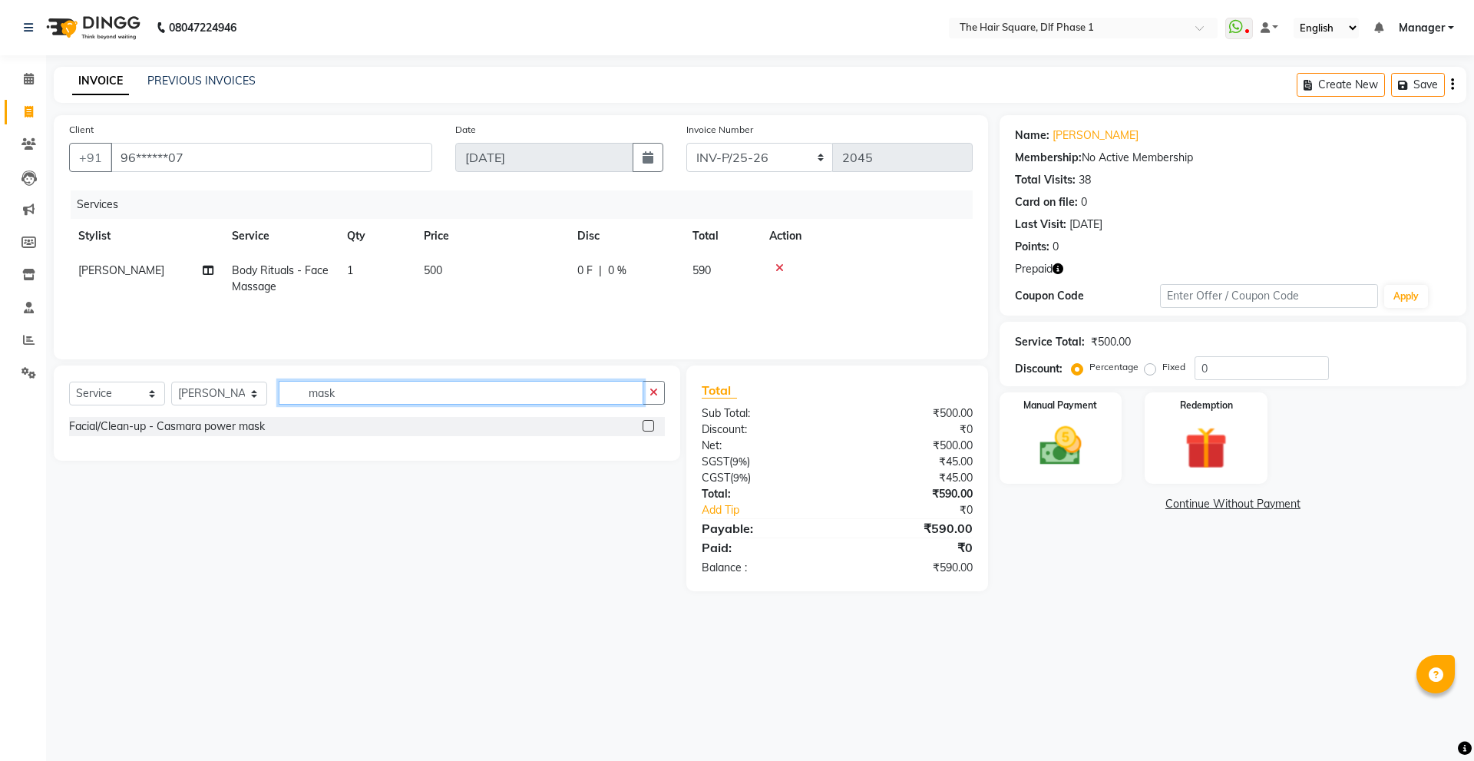
type input "mask"
click at [646, 422] on label at bounding box center [648, 426] width 12 height 12
click at [646, 422] on input "checkbox" at bounding box center [647, 426] width 10 height 10
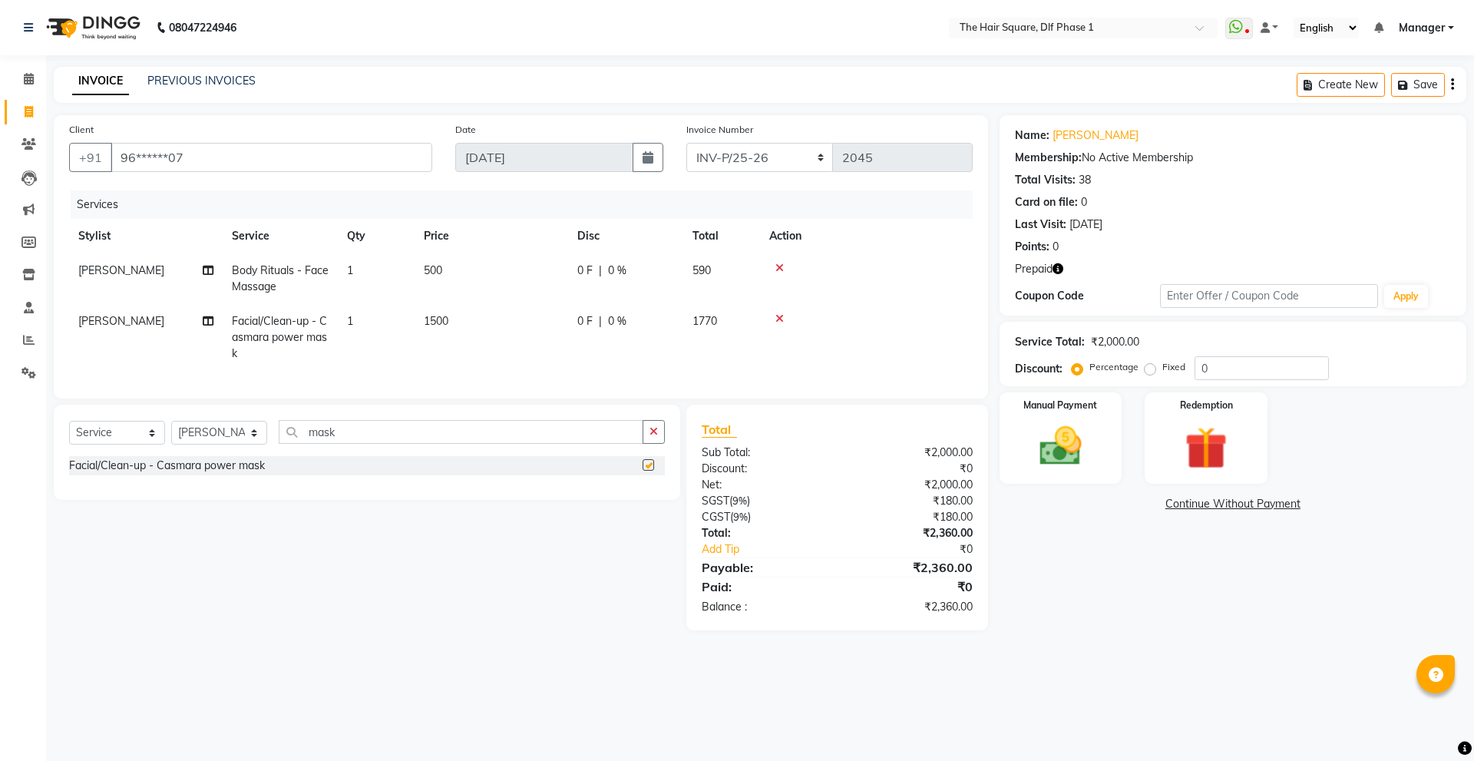
checkbox input "false"
click at [374, 444] on input "mask" at bounding box center [461, 432] width 365 height 24
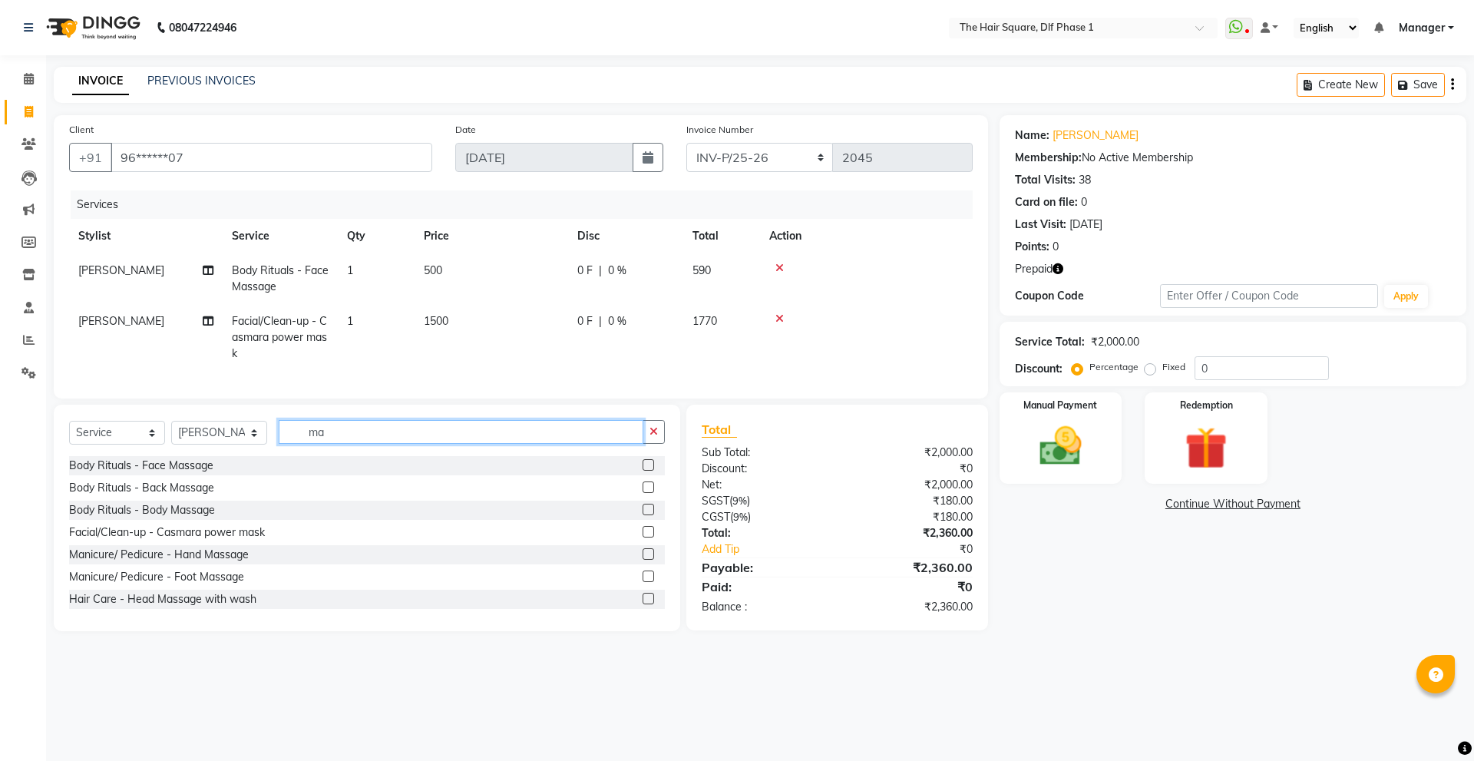
type input "m"
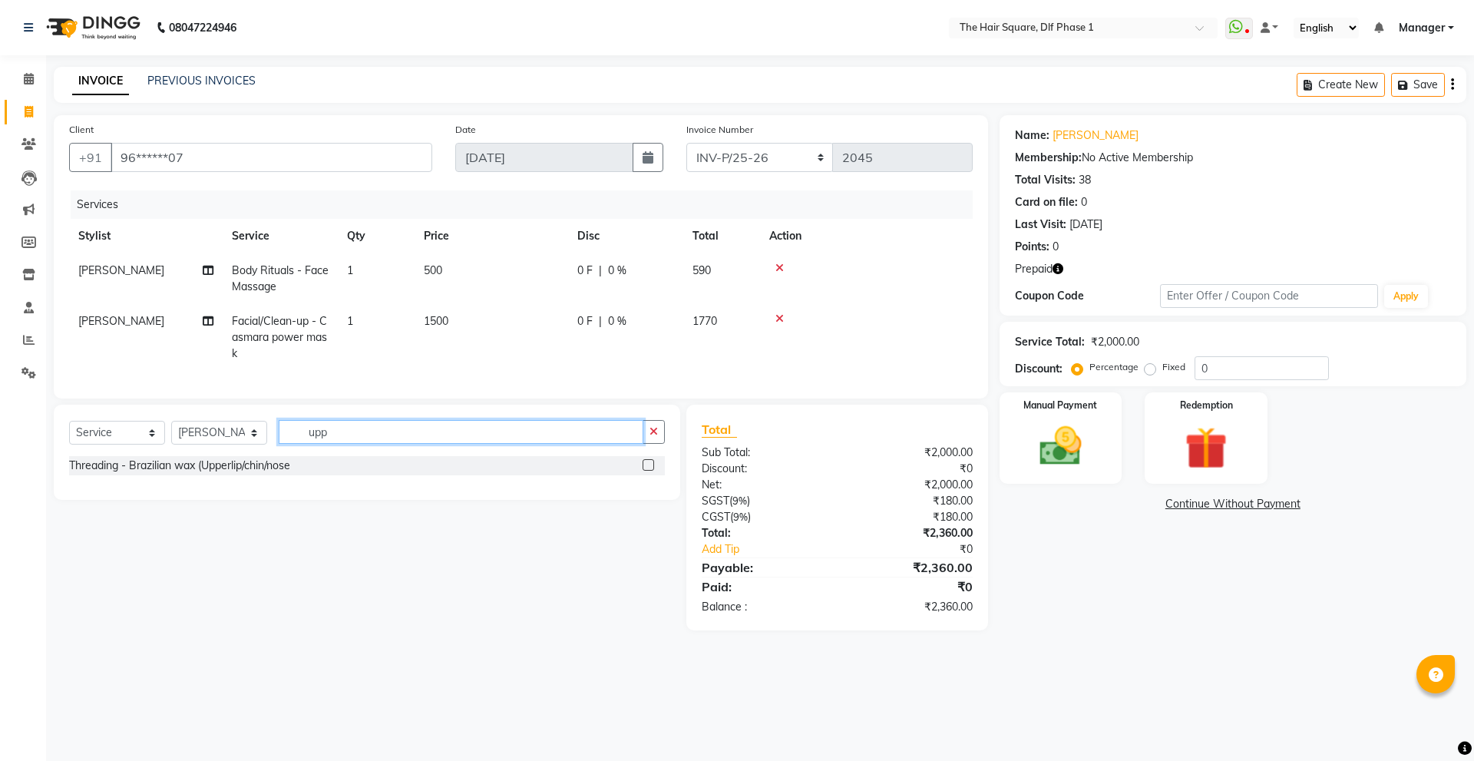
type input "upp"
click at [646, 471] on label at bounding box center [648, 465] width 12 height 12
click at [646, 471] on input "checkbox" at bounding box center [647, 466] width 10 height 10
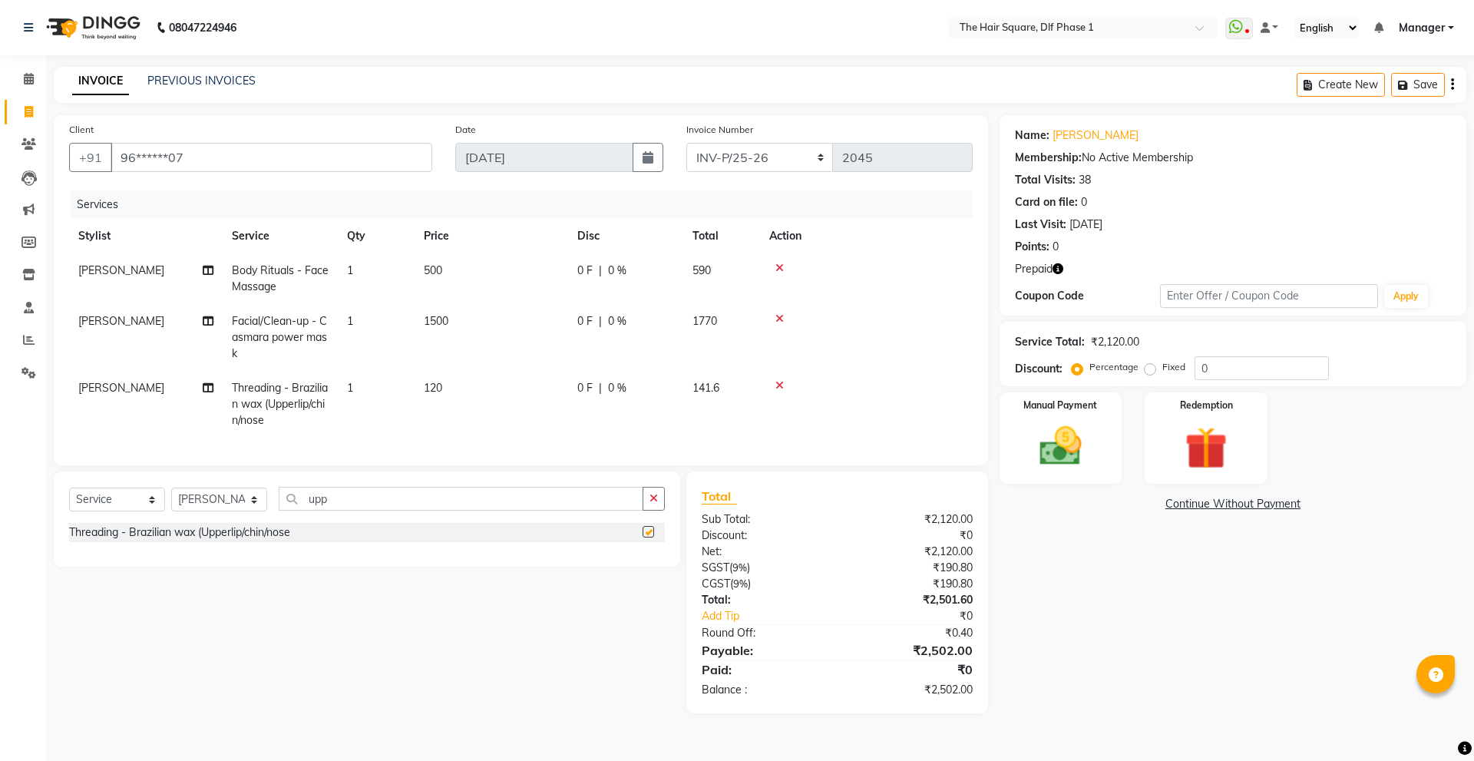
checkbox input "false"
click at [374, 389] on td "1" at bounding box center [376, 404] width 77 height 67
select select "39747"
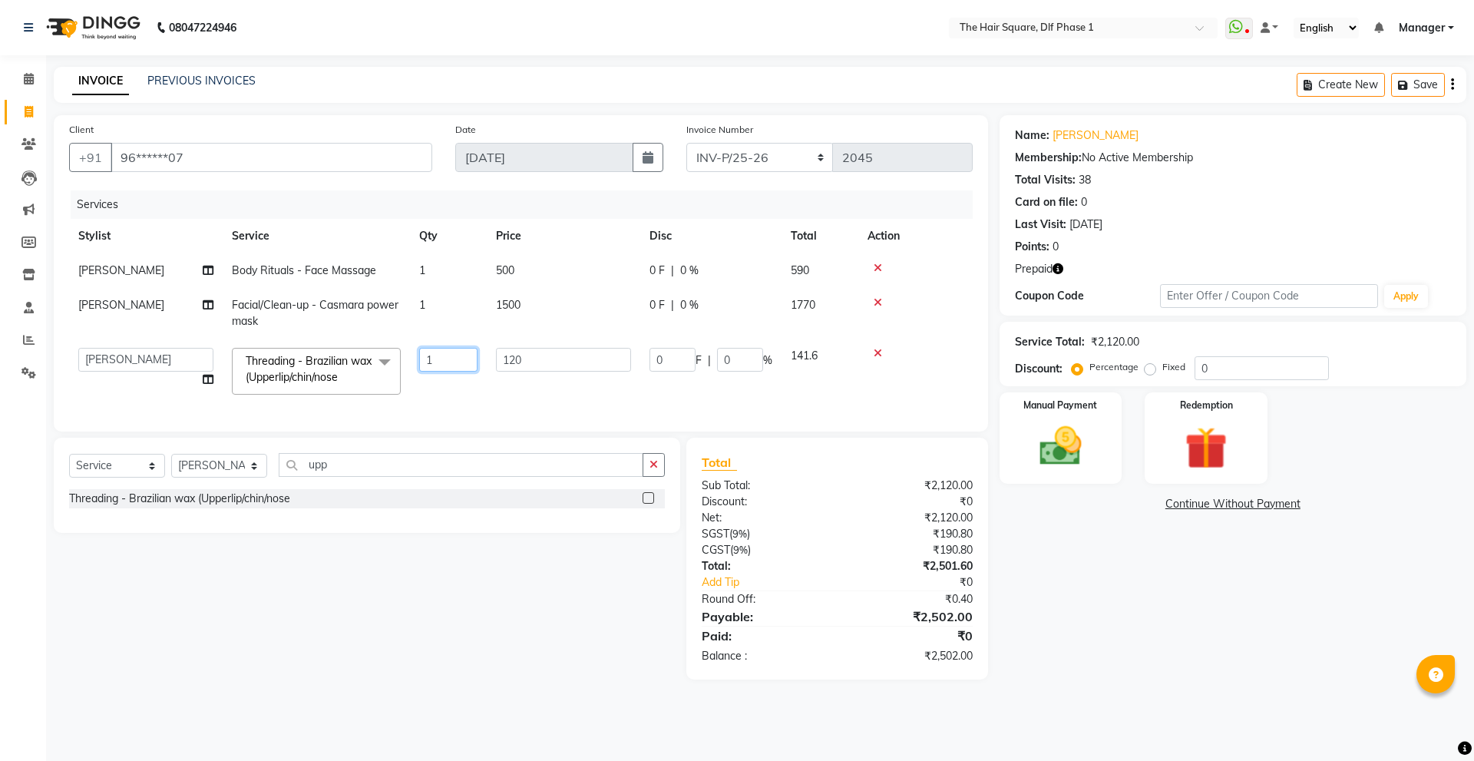
click at [435, 359] on input "1" at bounding box center [448, 360] width 58 height 24
type input "2"
click at [1085, 600] on div "Name: Baljeet Kaur Membership: No Active Membership Total Visits: 38 Card on fi…" at bounding box center [1238, 397] width 478 height 564
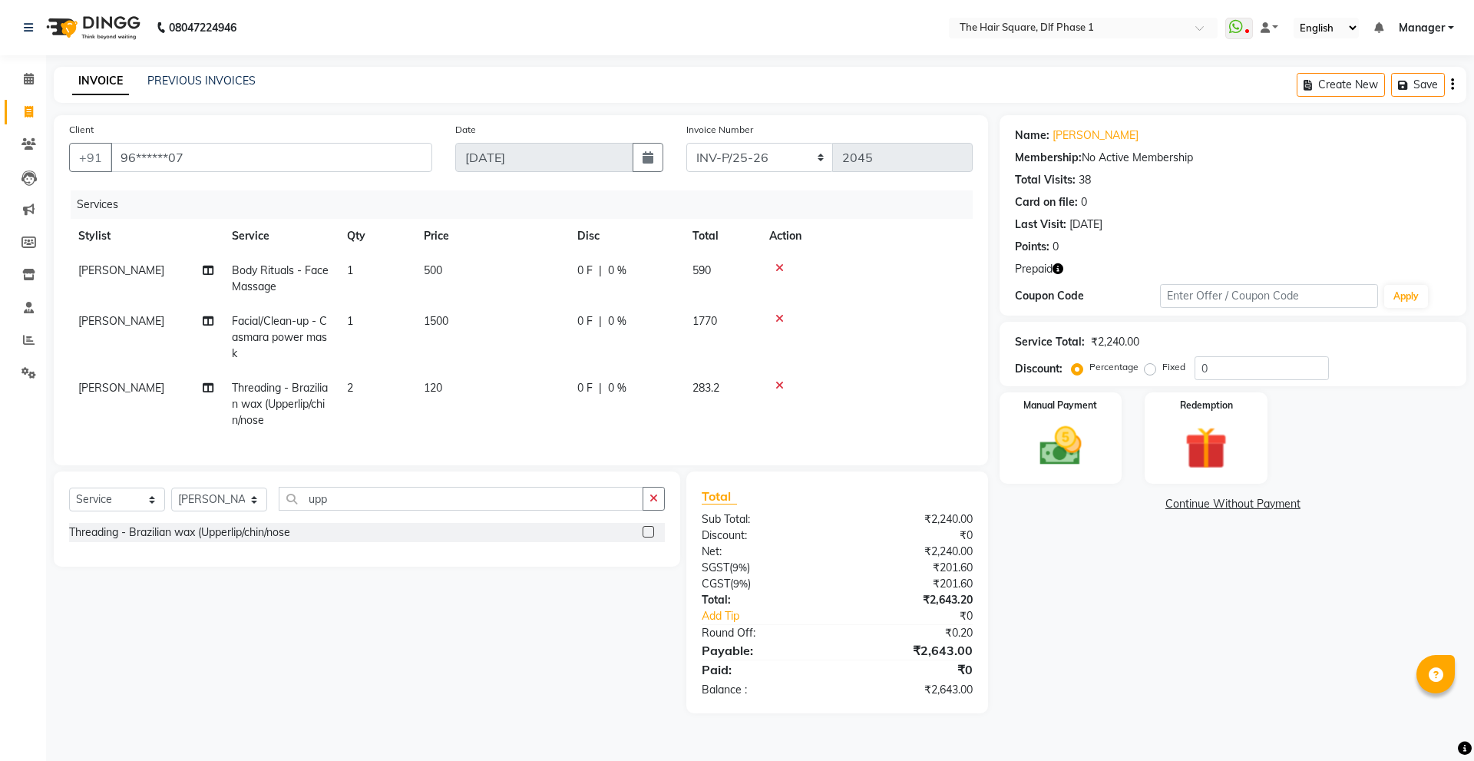
click at [343, 491] on div "Select Service Product Membership Package Voucher Prepaid Gift Card Select Styl…" at bounding box center [367, 518] width 626 height 95
click at [368, 510] on input "upp" at bounding box center [461, 499] width 365 height 24
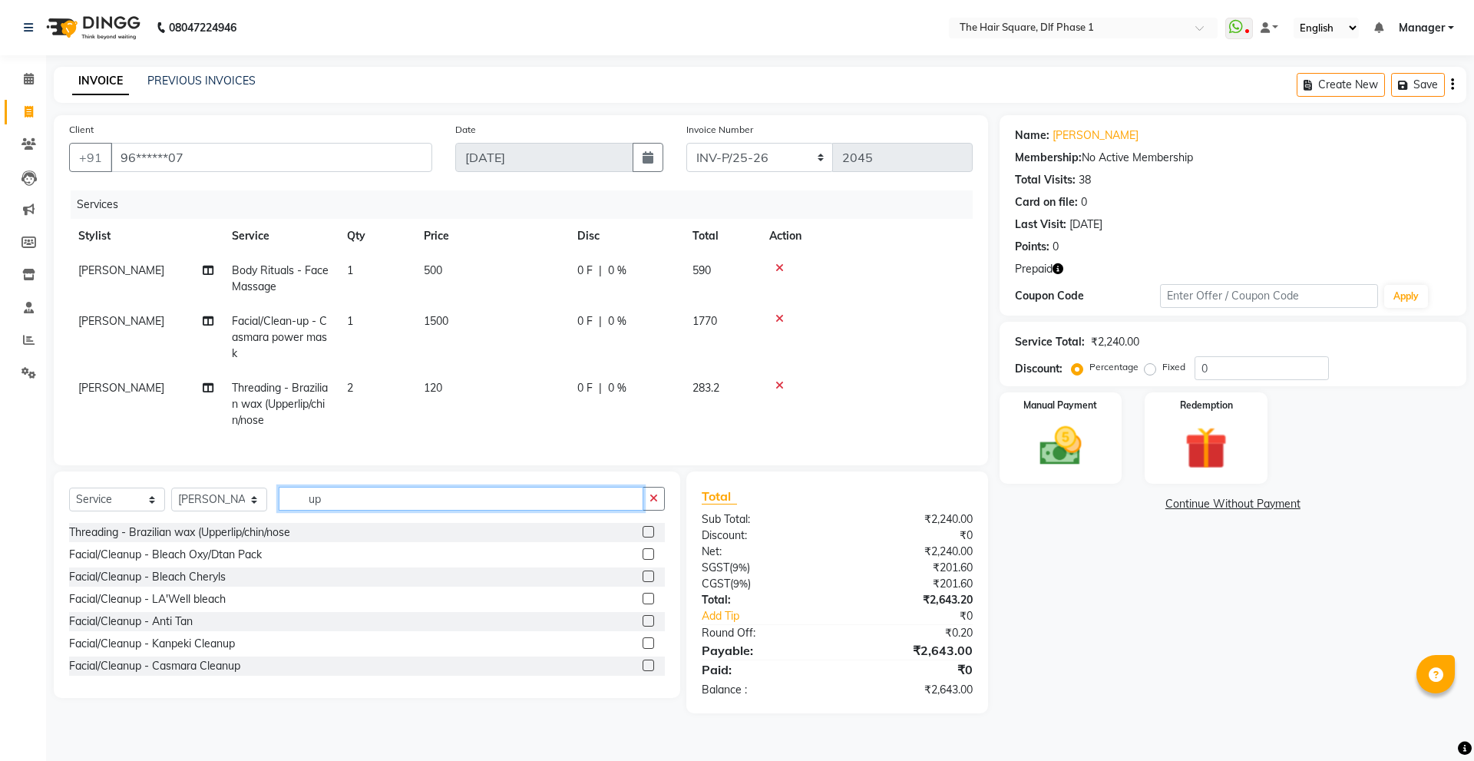
type input "u"
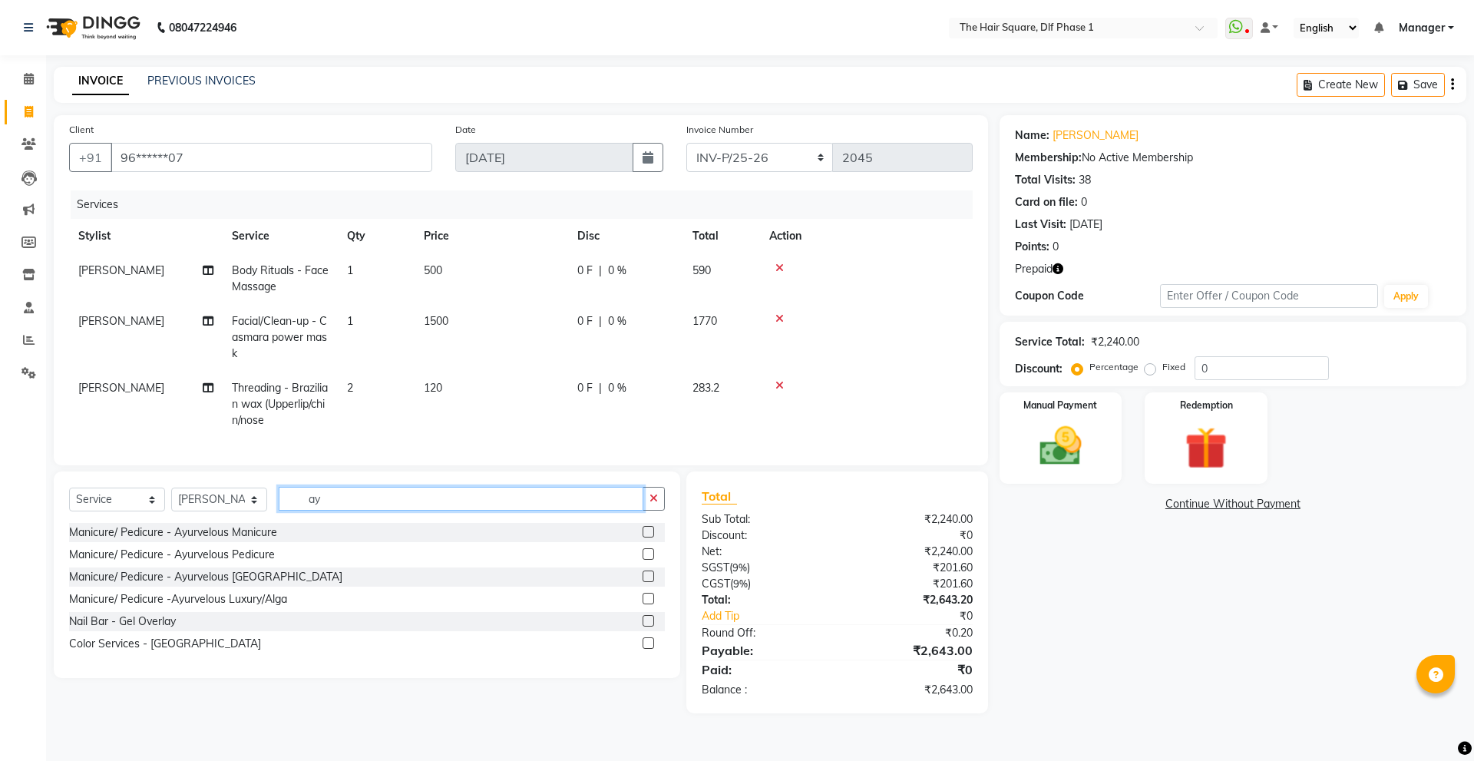
type input "ay"
click at [651, 560] on label at bounding box center [648, 554] width 12 height 12
click at [651, 560] on input "checkbox" at bounding box center [647, 555] width 10 height 10
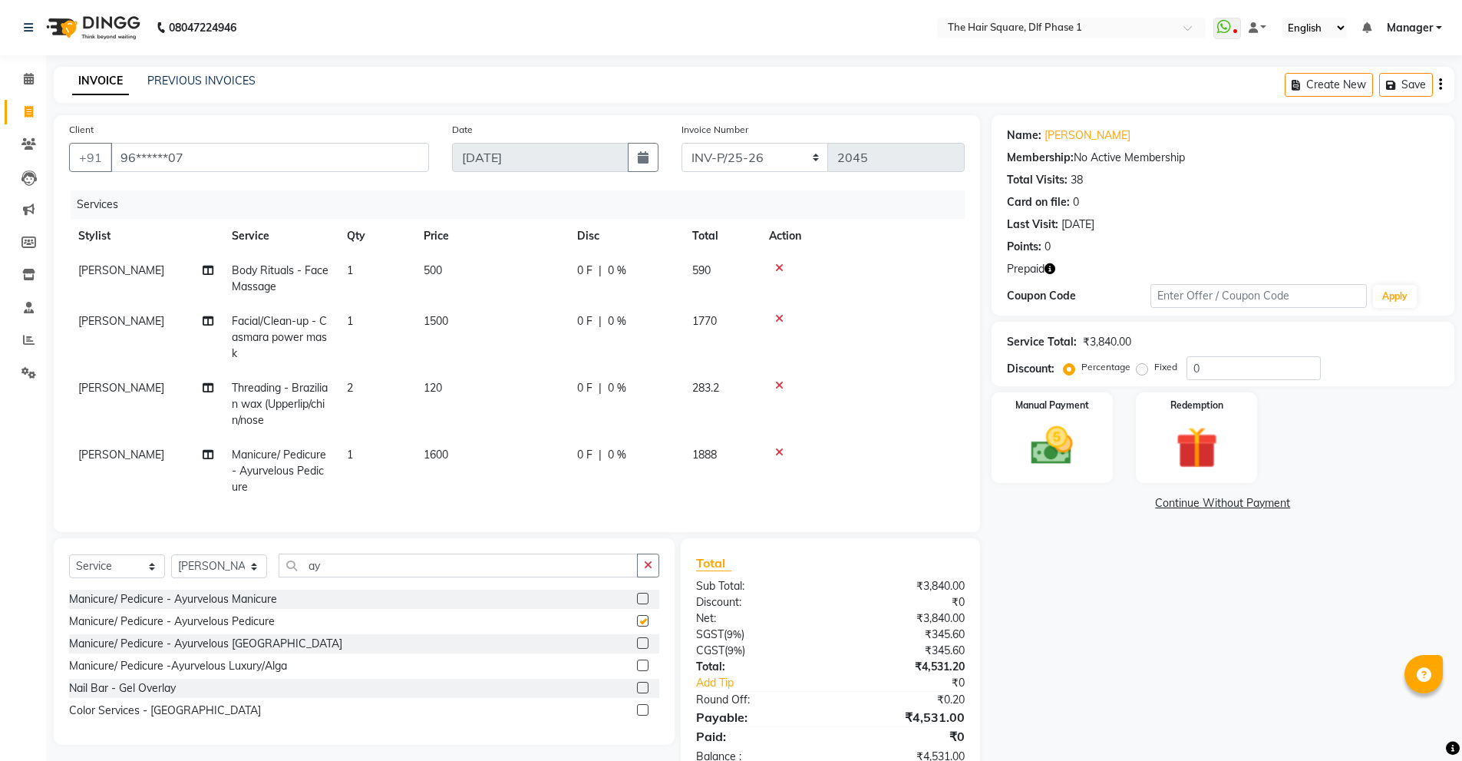
checkbox input "false"
click at [639, 671] on label at bounding box center [643, 665] width 12 height 12
click at [639, 671] on input "checkbox" at bounding box center [642, 666] width 10 height 10
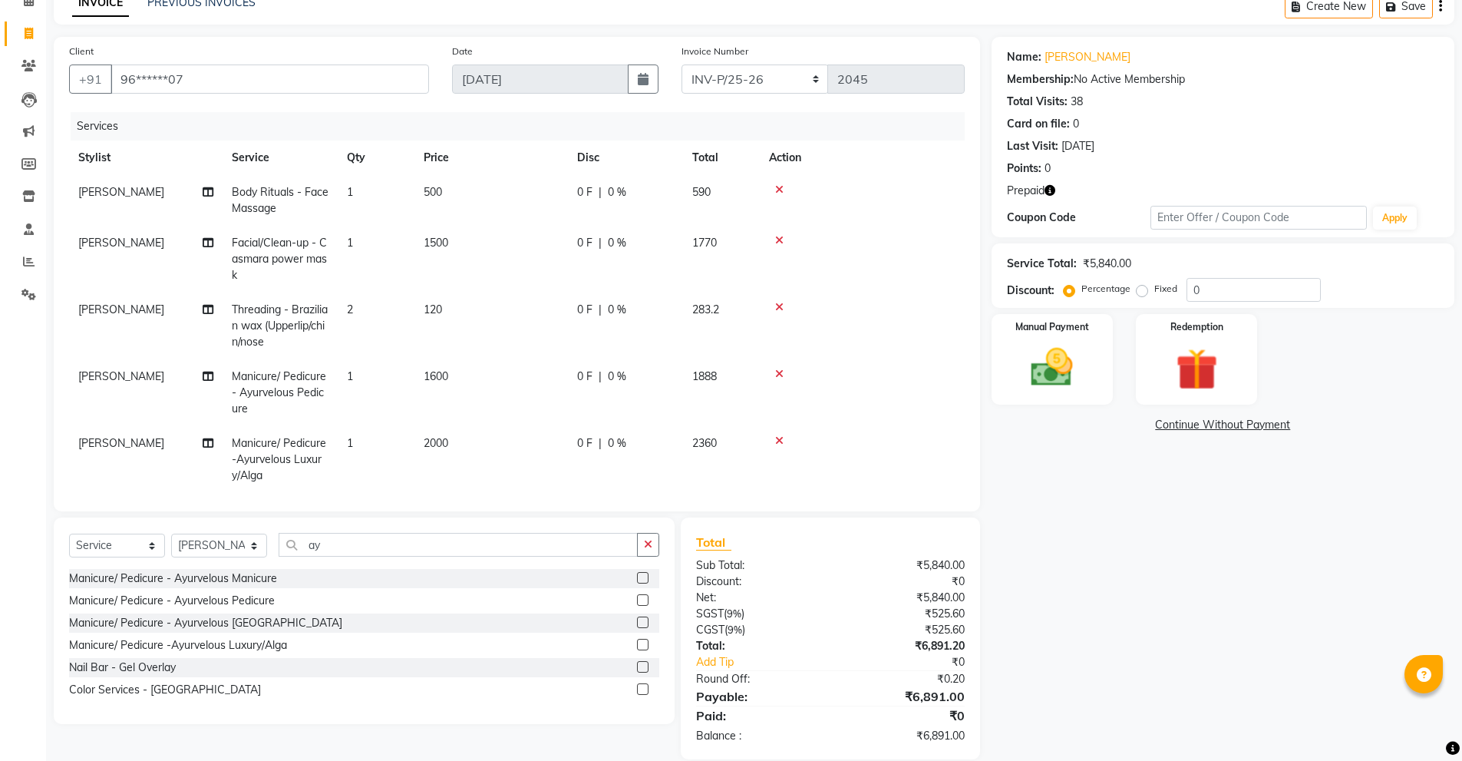
scroll to position [100, 0]
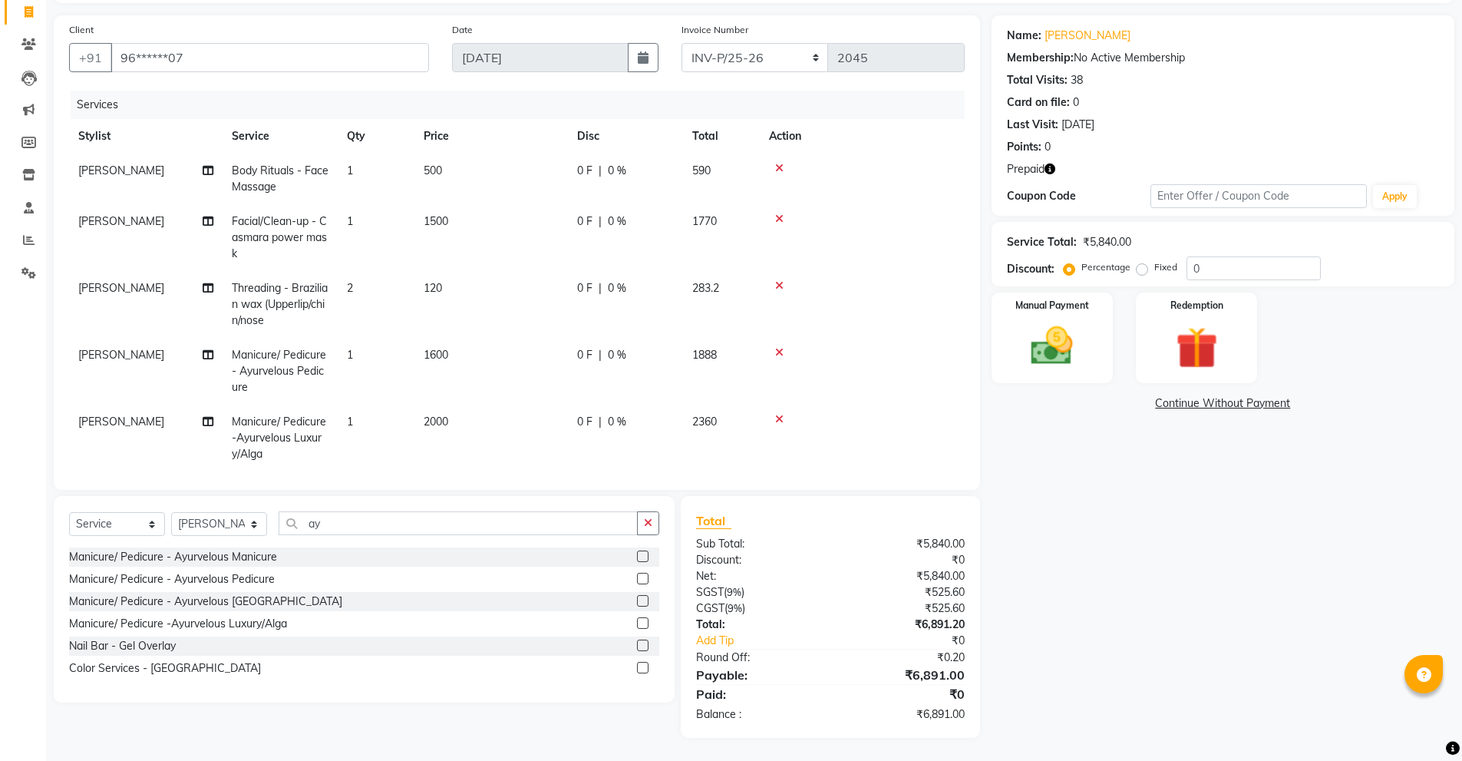
click at [642, 623] on label at bounding box center [643, 623] width 12 height 12
click at [642, 623] on input "checkbox" at bounding box center [642, 624] width 10 height 10
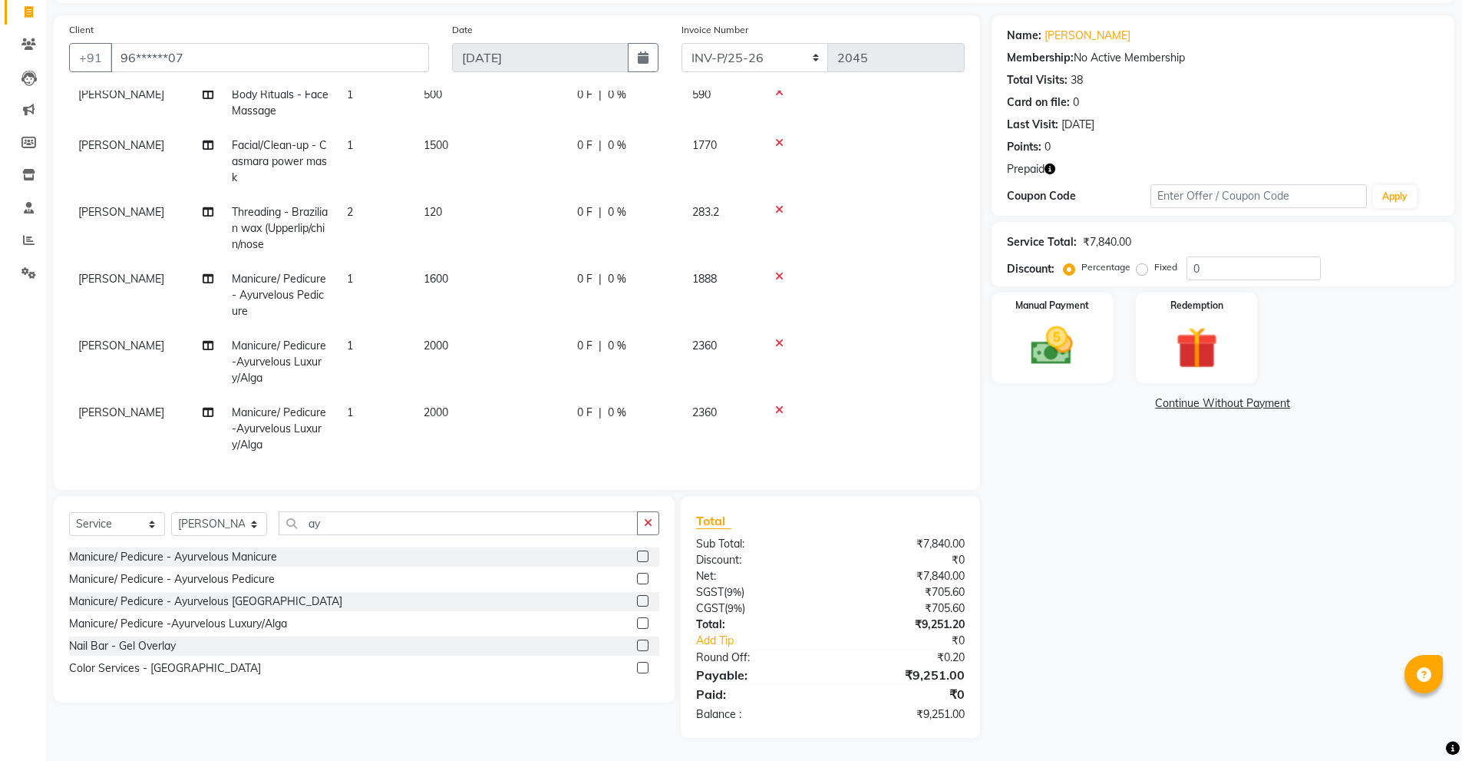
scroll to position [88, 0]
click at [644, 619] on label at bounding box center [643, 623] width 12 height 12
click at [644, 619] on input "checkbox" at bounding box center [642, 624] width 10 height 10
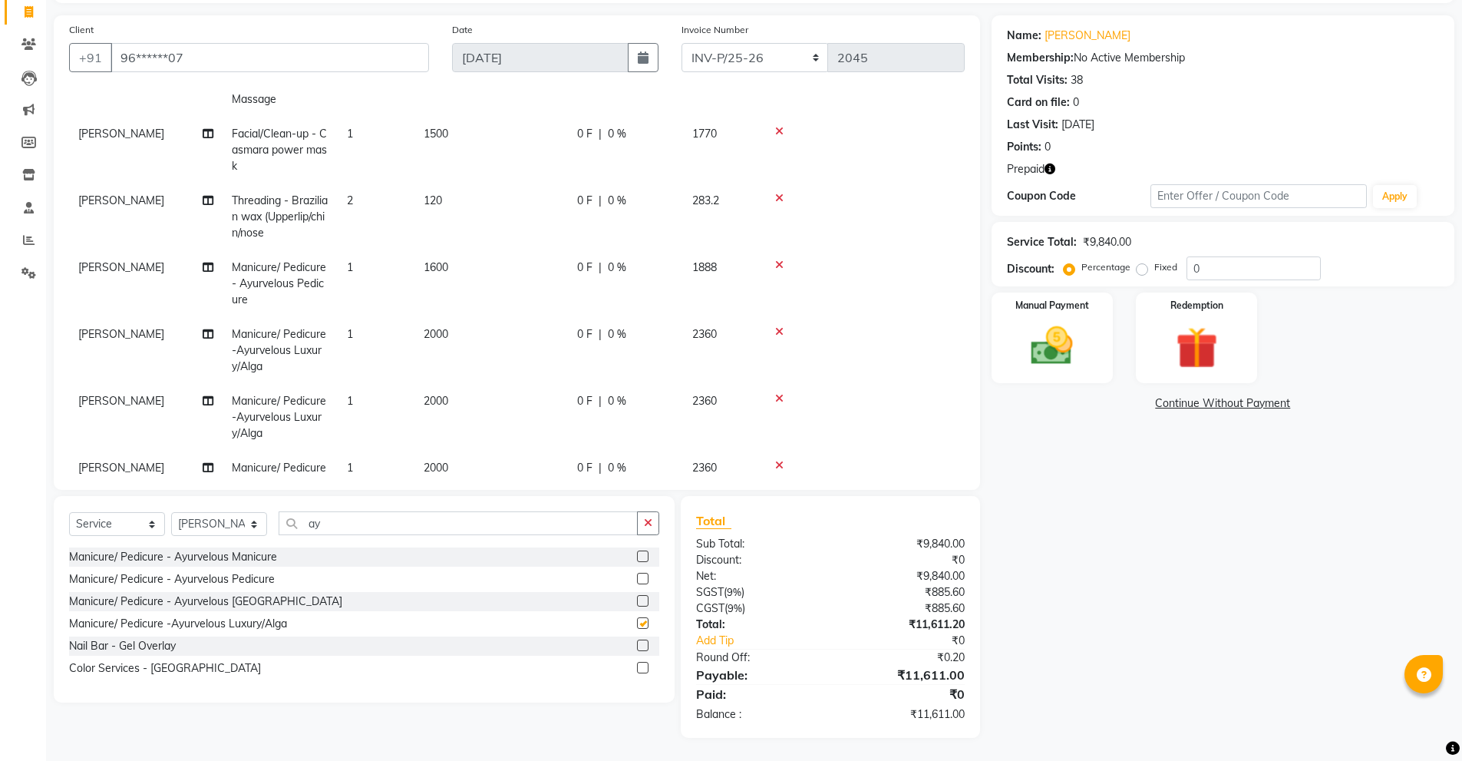
checkbox input "false"
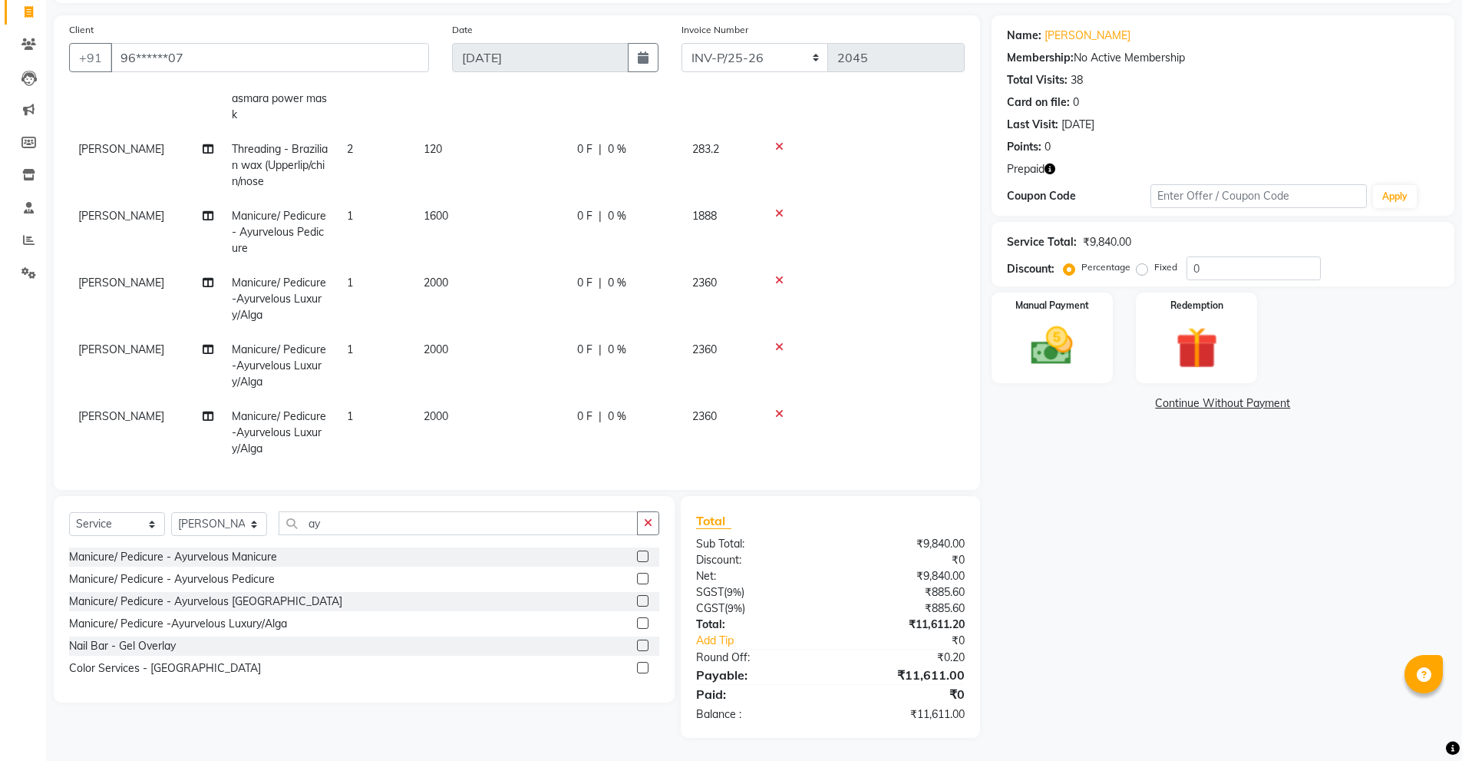
scroll to position [154, 0]
click at [642, 600] on label at bounding box center [643, 601] width 12 height 12
click at [642, 600] on input "checkbox" at bounding box center [642, 601] width 10 height 10
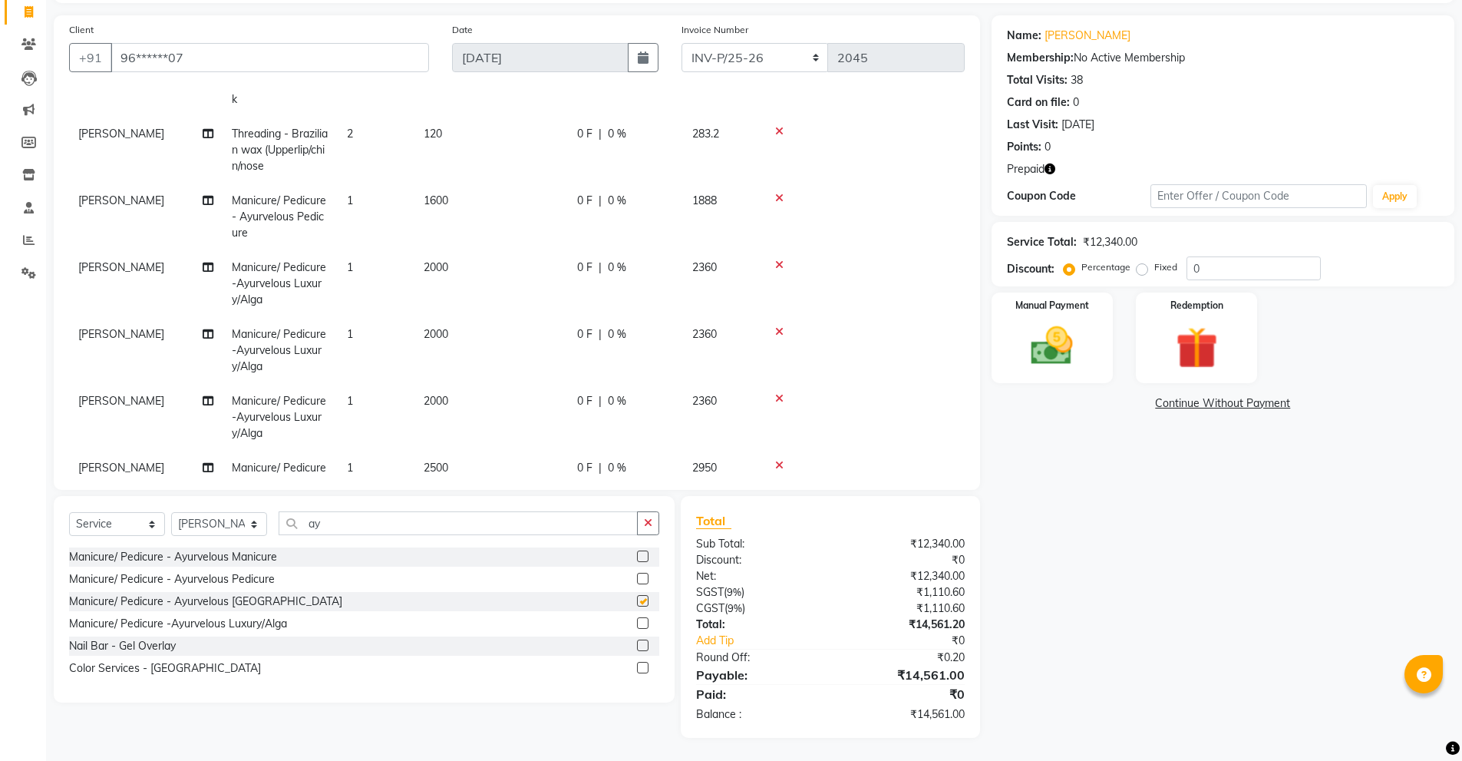
checkbox input "false"
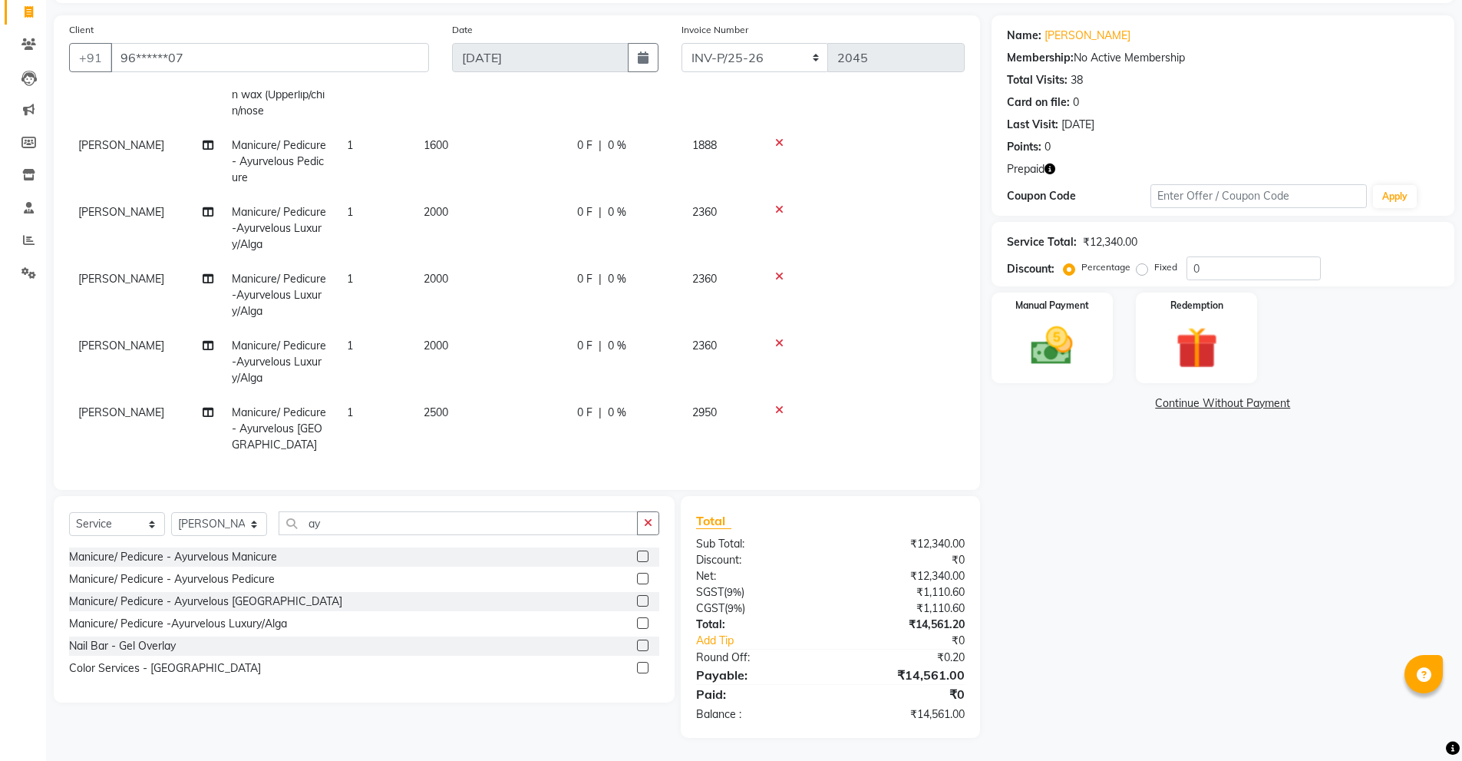
click at [777, 338] on icon at bounding box center [779, 343] width 8 height 11
click at [778, 338] on icon at bounding box center [779, 343] width 8 height 11
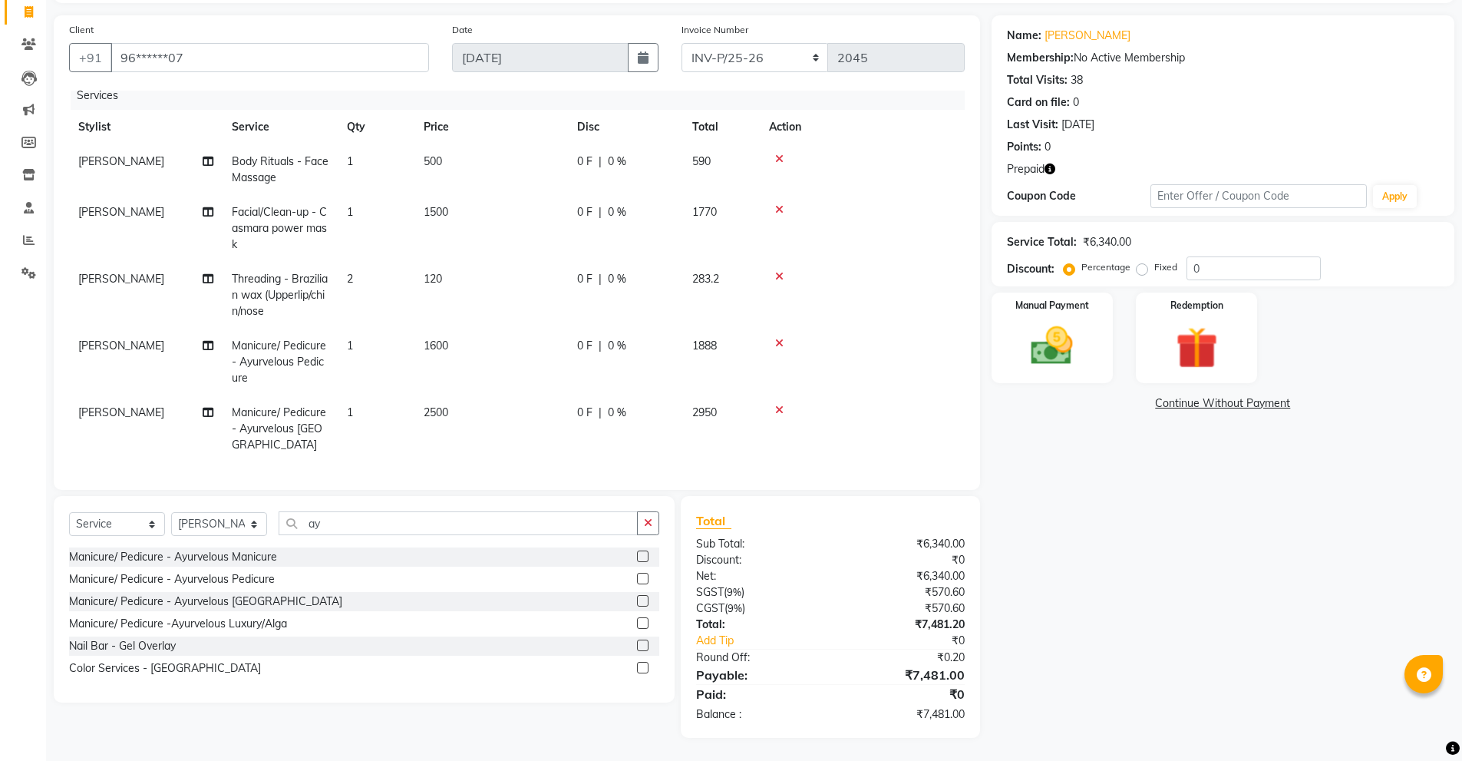
click at [778, 338] on icon at bounding box center [779, 343] width 8 height 11
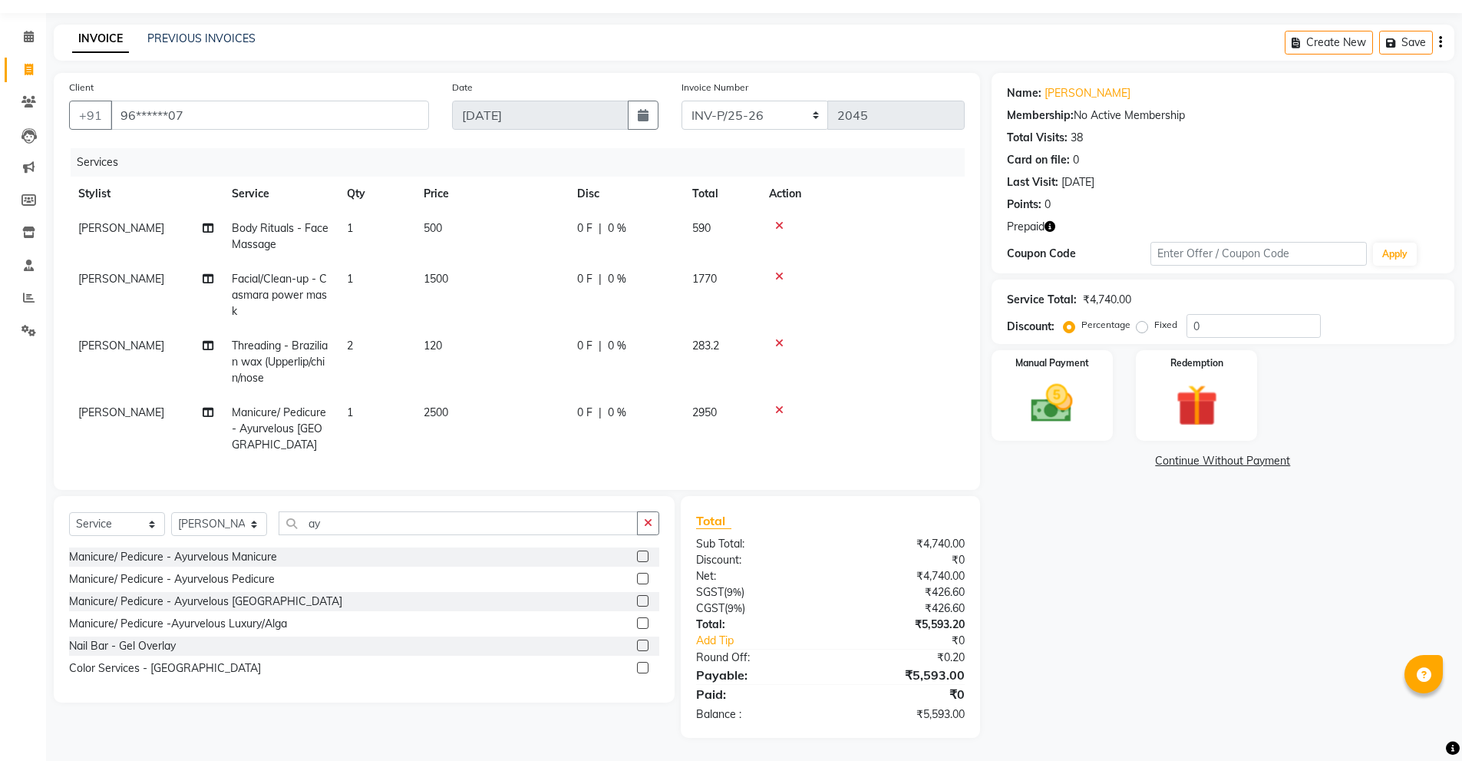
scroll to position [42, 0]
click at [382, 523] on input "ay" at bounding box center [458, 523] width 359 height 24
type input "a"
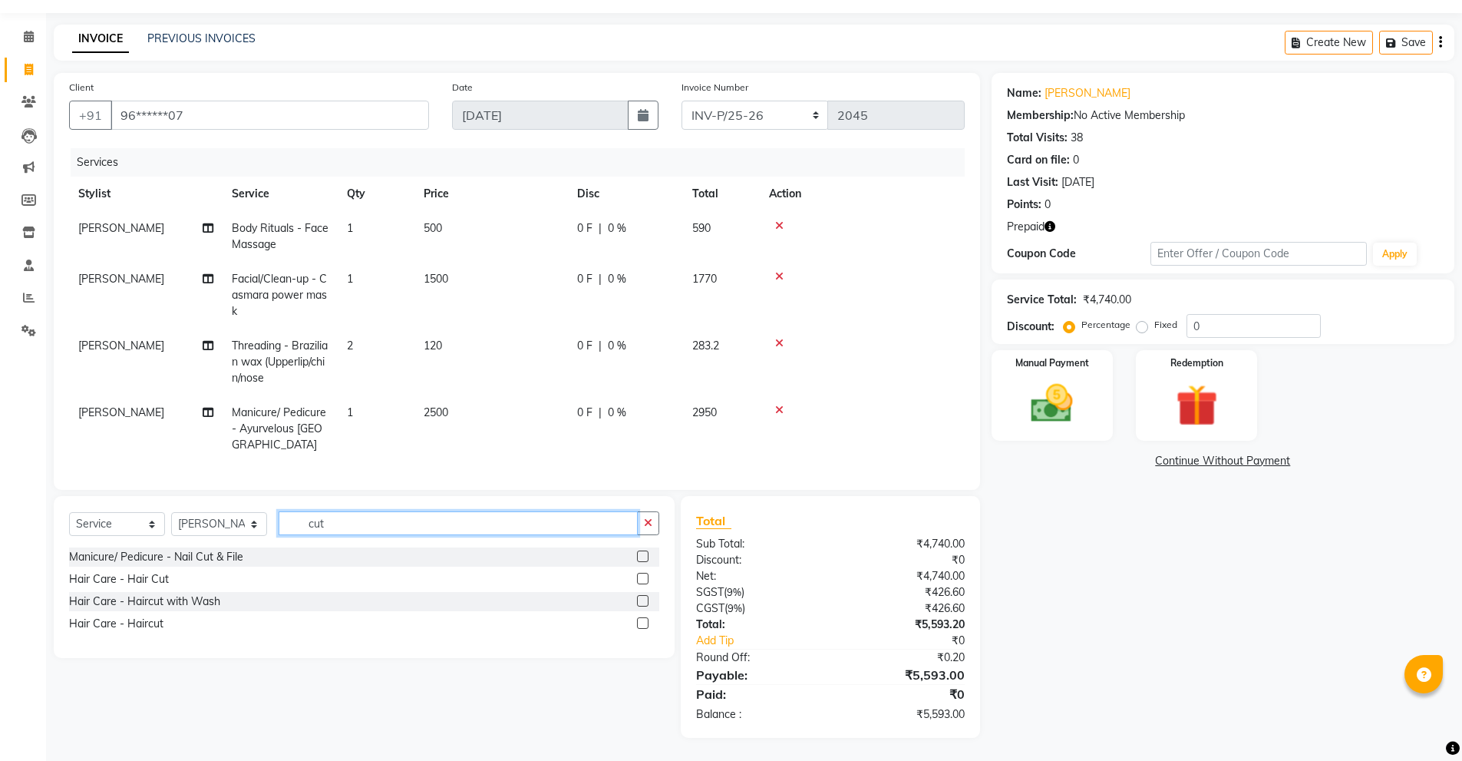
type input "cut"
click at [642, 558] on label at bounding box center [643, 556] width 12 height 12
click at [642, 558] on input "checkbox" at bounding box center [642, 557] width 10 height 10
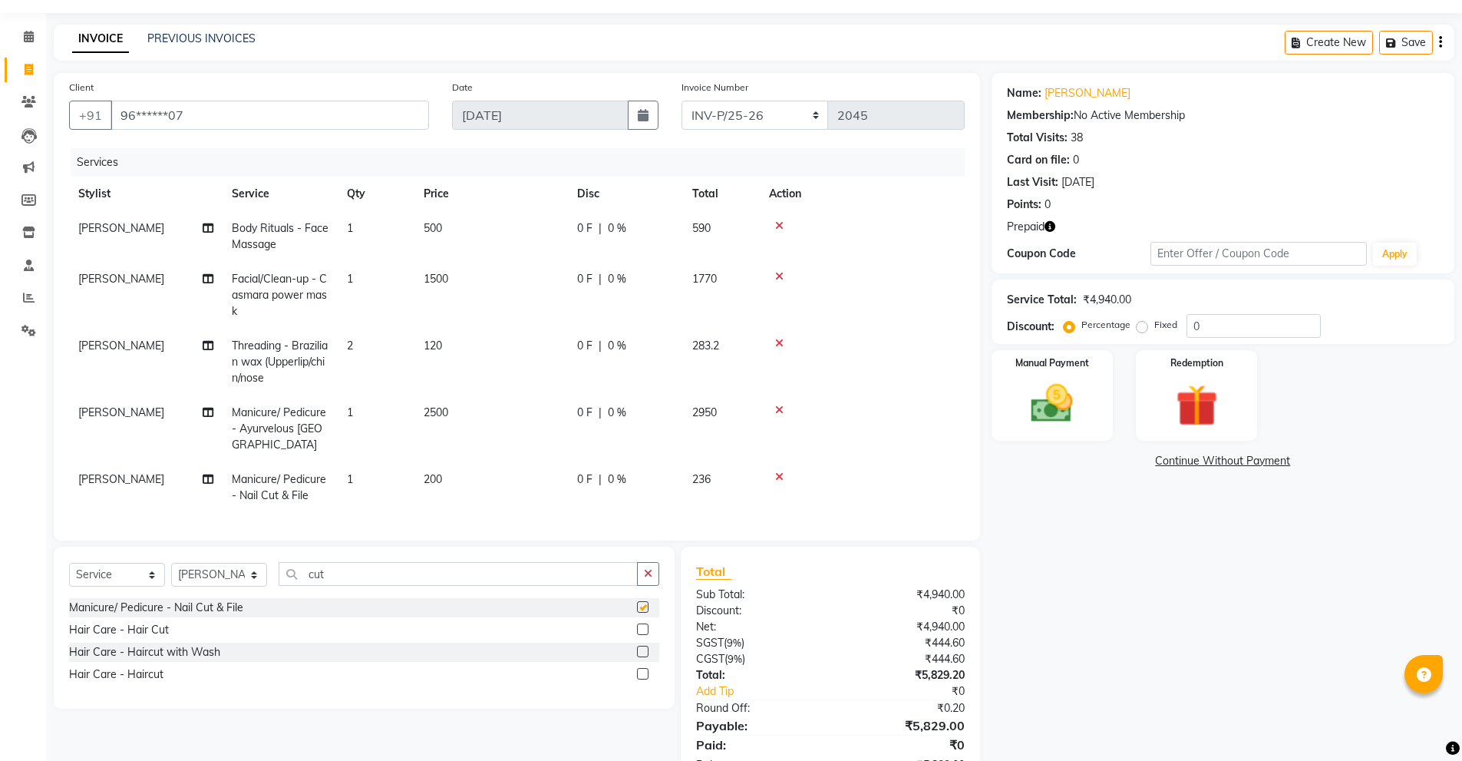
checkbox input "false"
click at [101, 480] on span "[PERSON_NAME]" at bounding box center [121, 479] width 86 height 14
select select "39747"
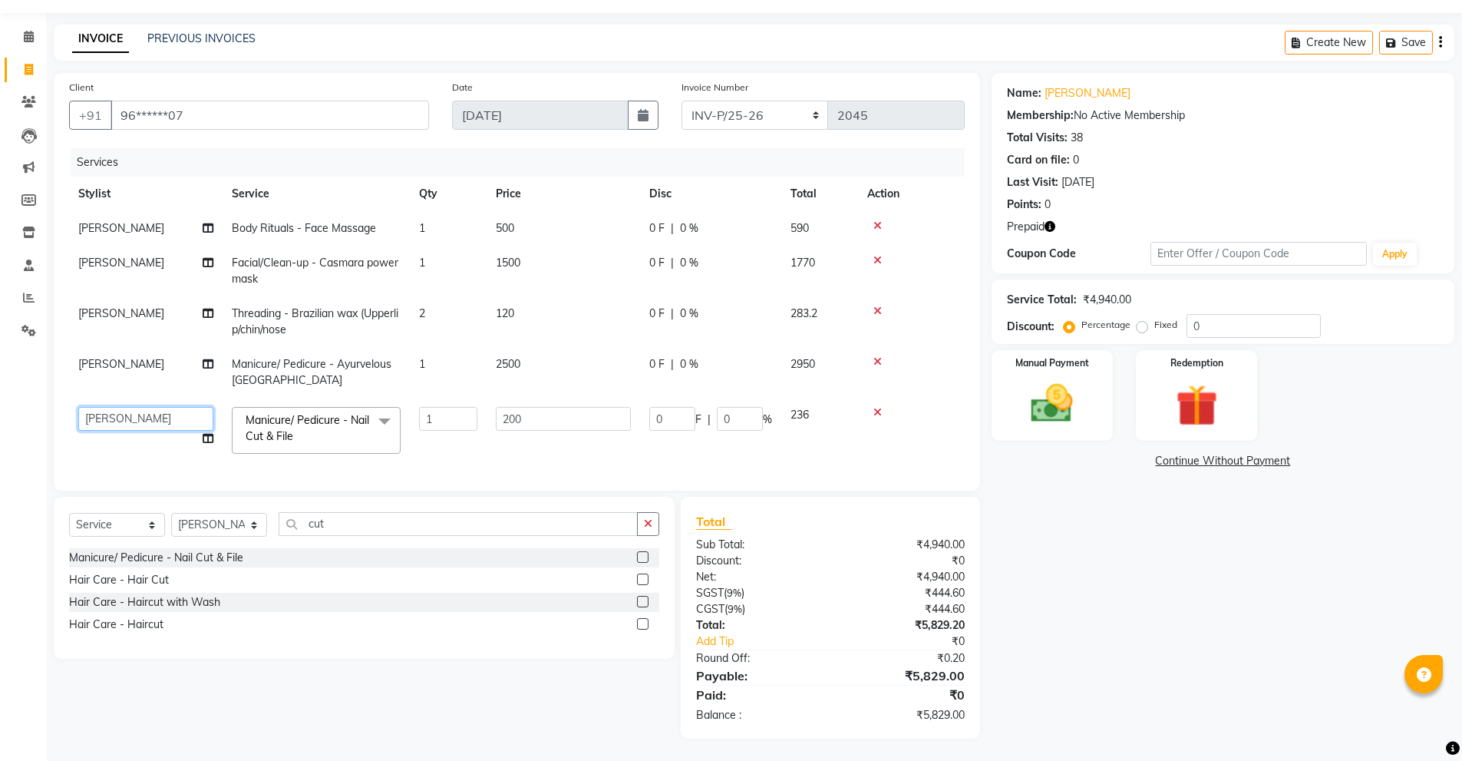
click at [117, 415] on select "[PERSON_NAME] [PERSON_NAME] [PERSON_NAME] [PERSON_NAME] Manager [PERSON_NAME] […" at bounding box center [145, 419] width 135 height 24
select select "39749"
click at [98, 361] on span "[PERSON_NAME]" at bounding box center [121, 364] width 86 height 14
select select "39747"
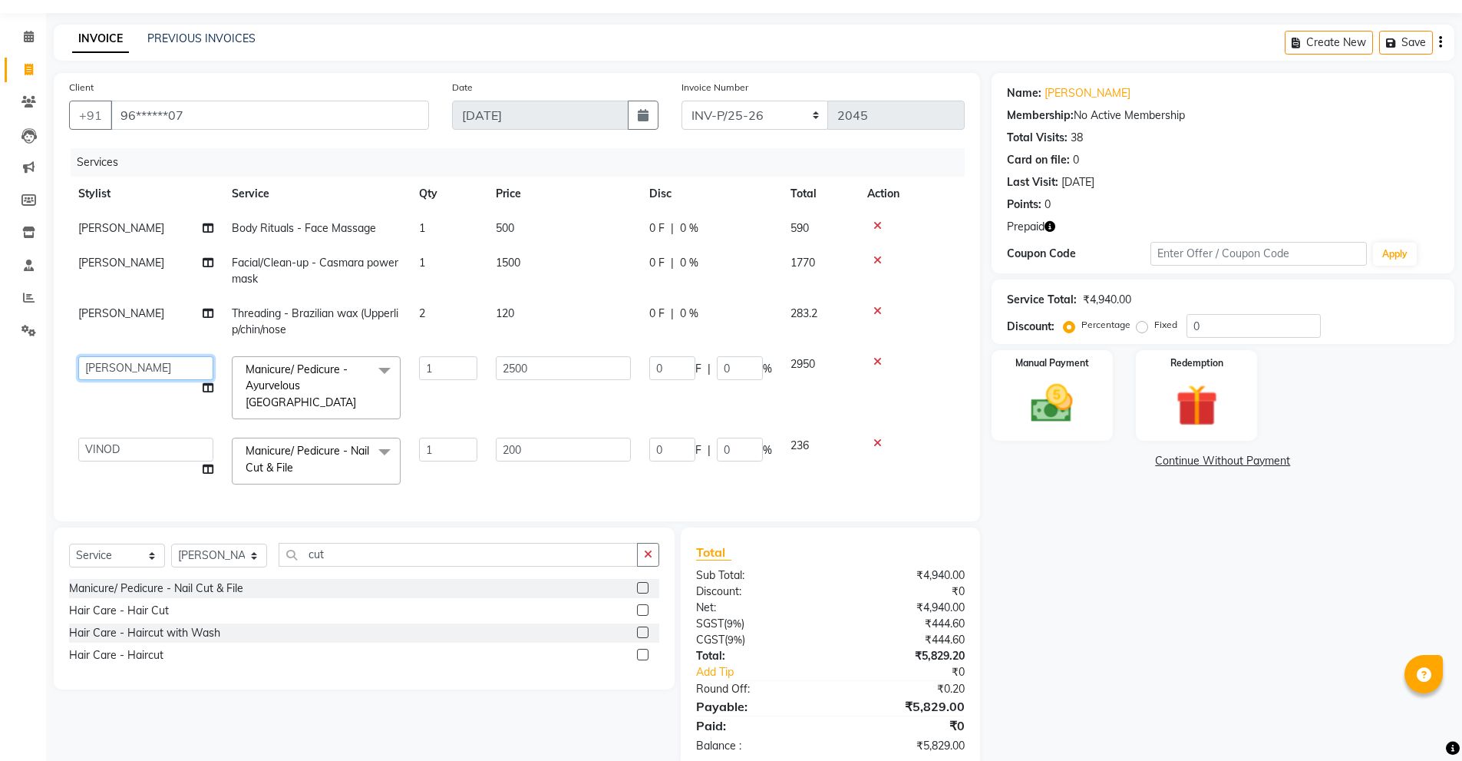
click at [98, 361] on select "[PERSON_NAME] [PERSON_NAME] [PERSON_NAME] [PERSON_NAME] Manager [PERSON_NAME] […" at bounding box center [145, 368] width 135 height 24
select select "39749"
click at [507, 230] on span "500" at bounding box center [505, 228] width 18 height 14
select select "39747"
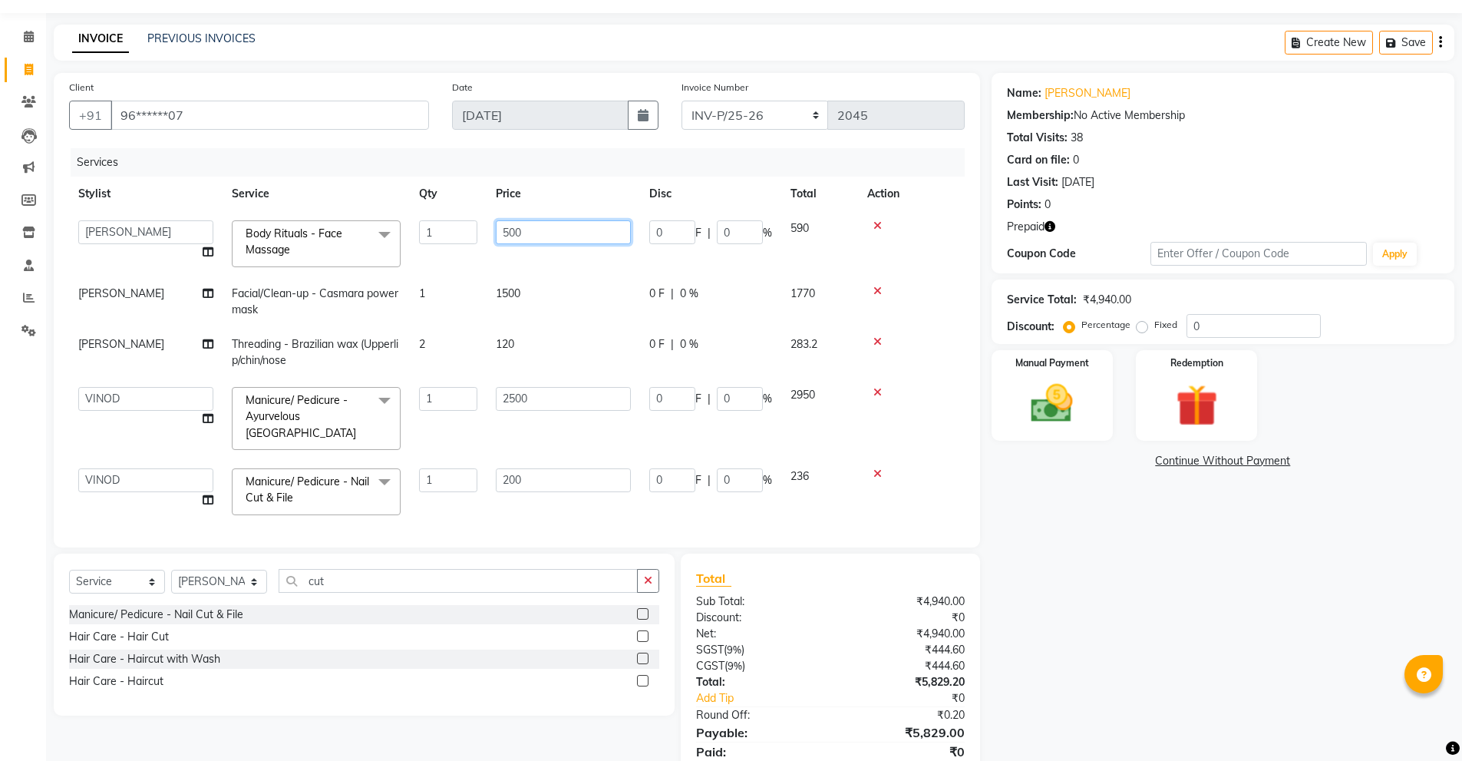
drag, startPoint x: 502, startPoint y: 232, endPoint x: 729, endPoint y: 227, distance: 227.3
click at [517, 231] on input "500" at bounding box center [563, 232] width 135 height 24
type input "1500"
click at [1082, 559] on div "Name: Baljeet Kaur Membership: No Active Membership Total Visits: 38 Card on fi…" at bounding box center [1229, 434] width 474 height 722
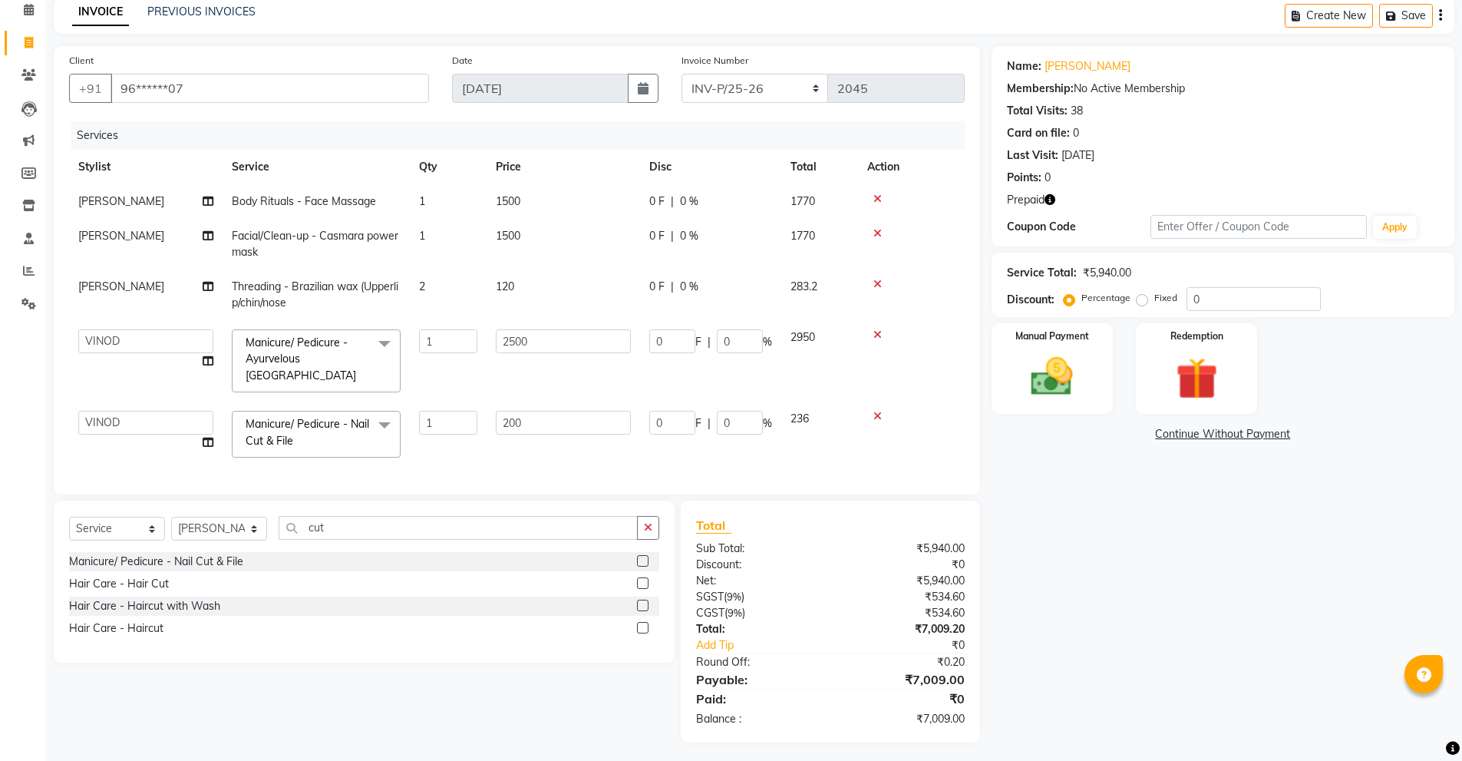
scroll to position [0, 0]
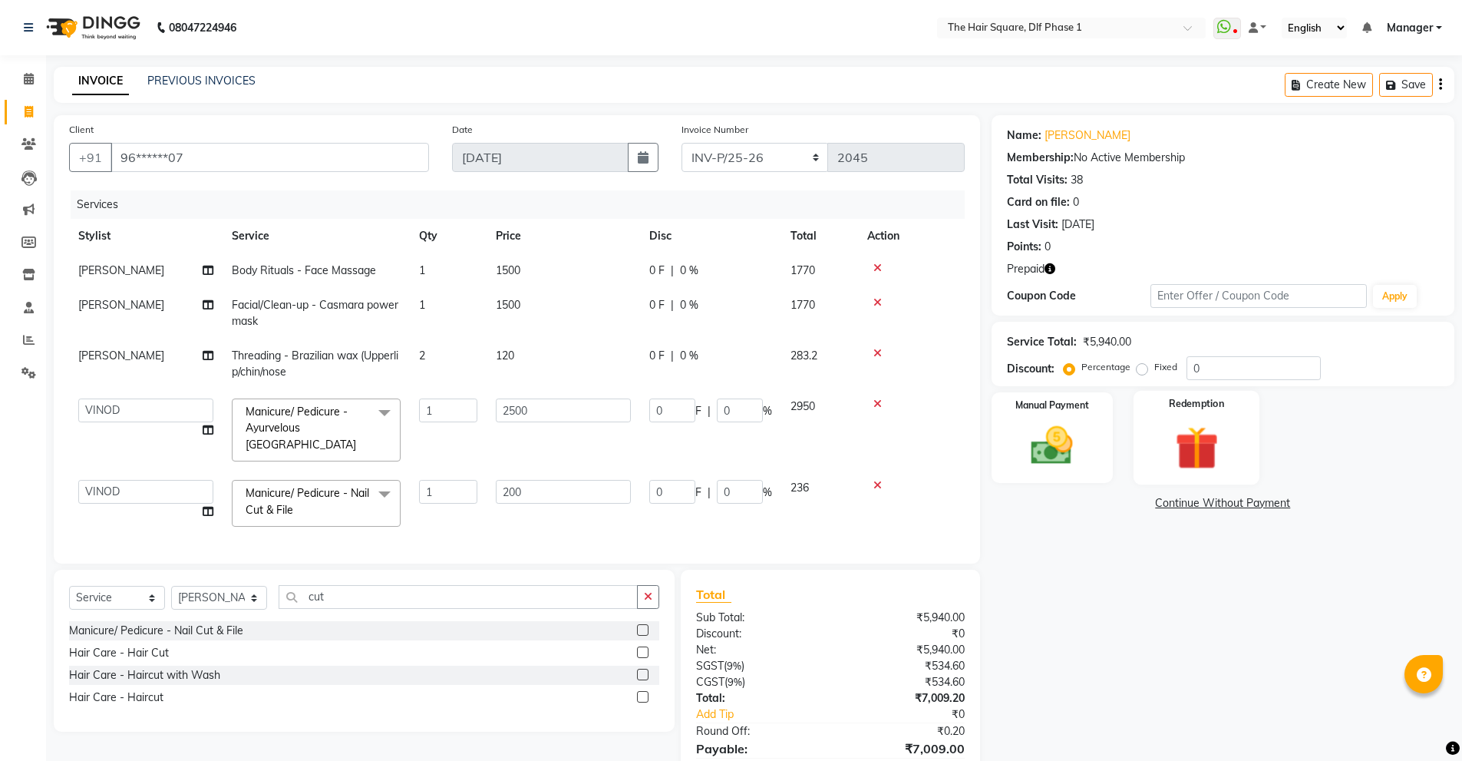
click at [1136, 446] on div "Redemption" at bounding box center [1197, 438] width 127 height 94
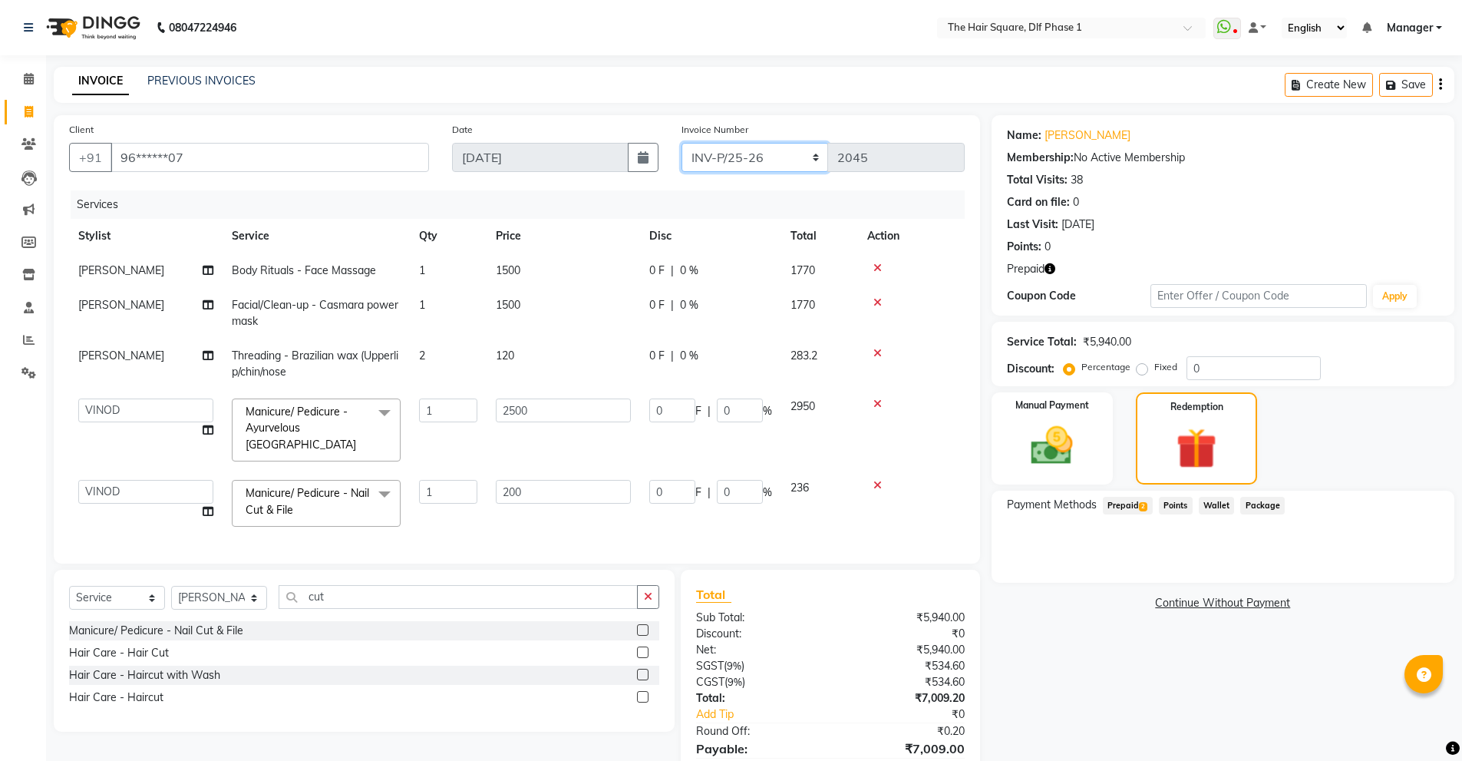
click at [789, 151] on select "INV-P-MEMB/25-26 INV-P/25-26" at bounding box center [755, 157] width 147 height 29
select select "5959"
click at [682, 143] on select "INV-P-MEMB/25-26 INV-P/25-26" at bounding box center [755, 157] width 147 height 29
type input "0149"
drag, startPoint x: 1135, startPoint y: 507, endPoint x: 1209, endPoint y: 500, distance: 74.7
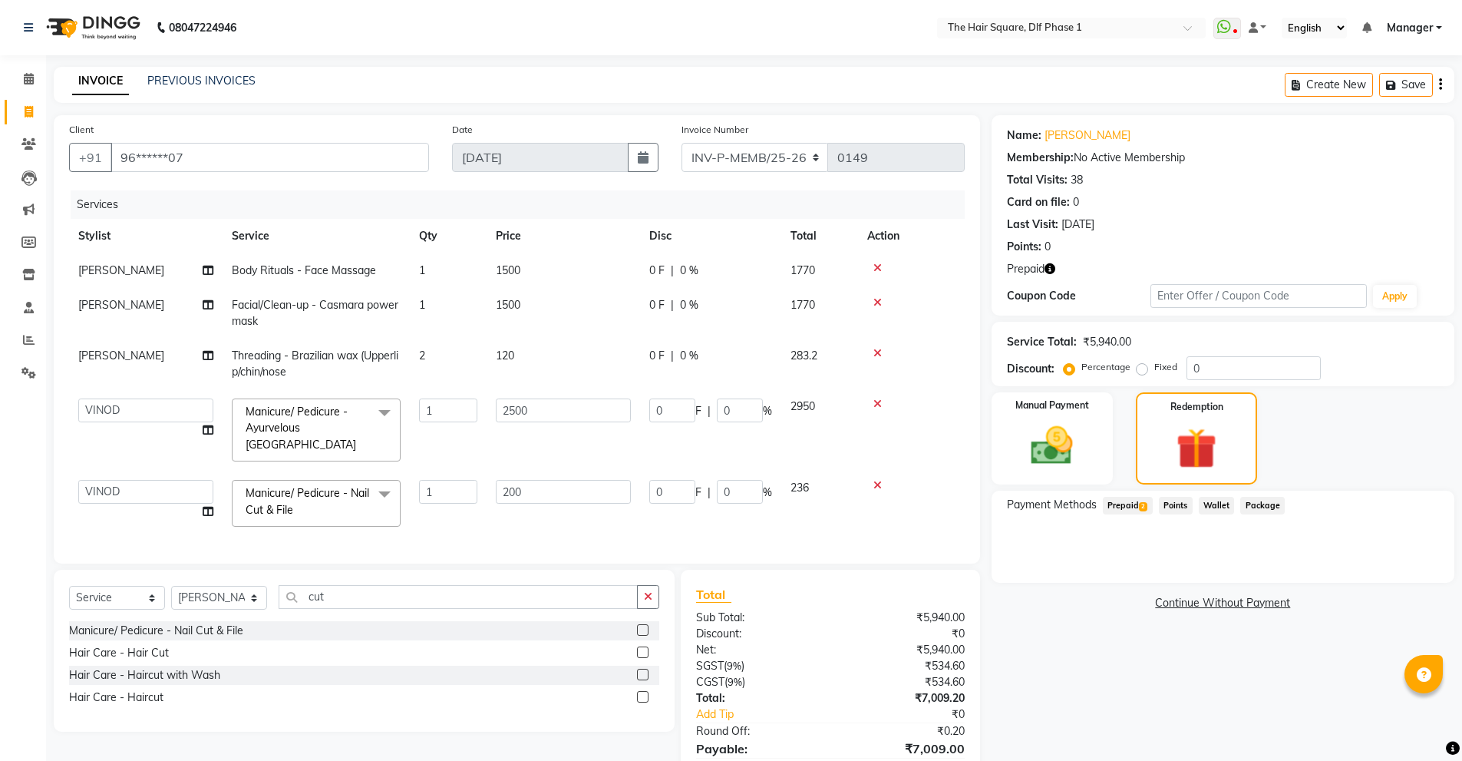
click at [1135, 507] on span "Prepaid 2" at bounding box center [1128, 506] width 50 height 18
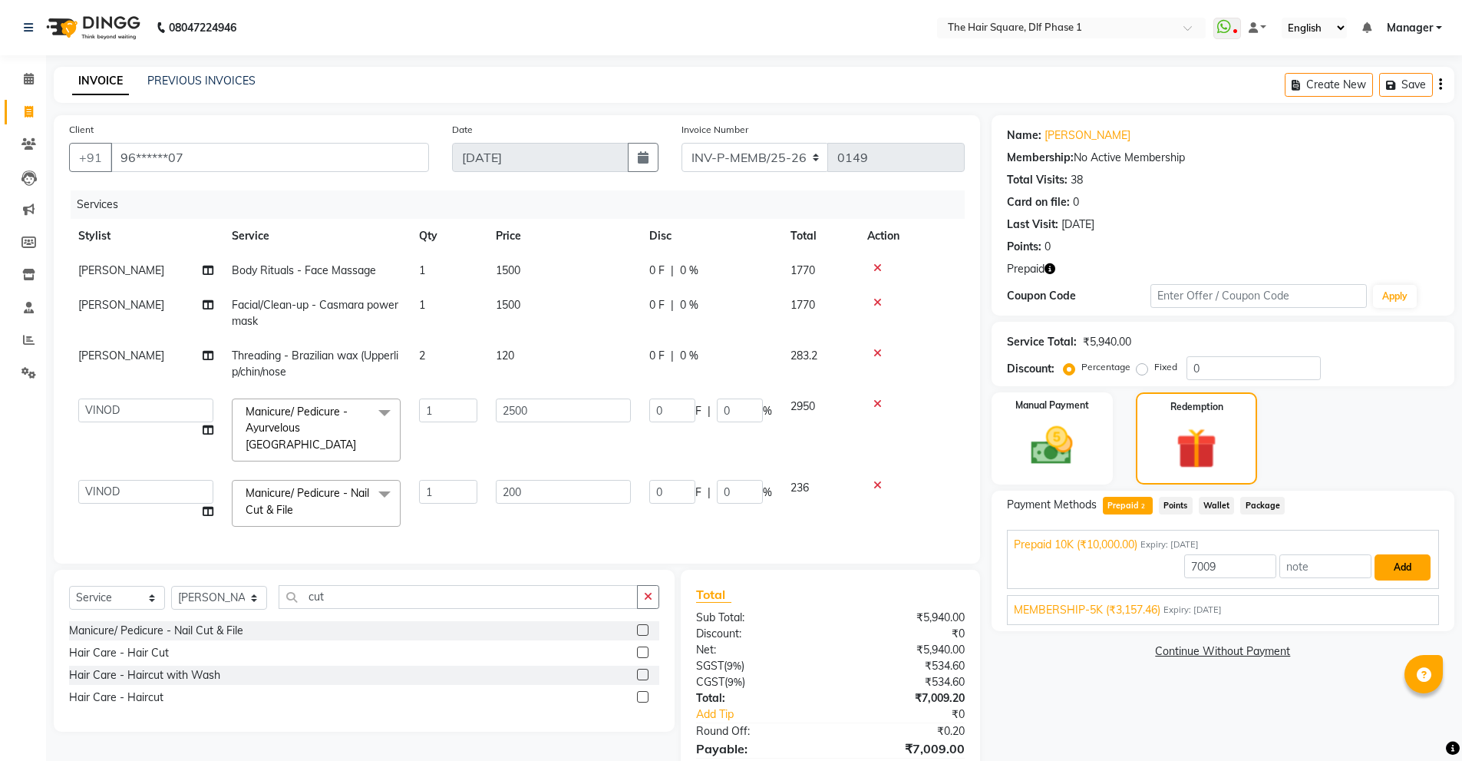
click at [1406, 569] on button "Add" at bounding box center [1403, 567] width 56 height 26
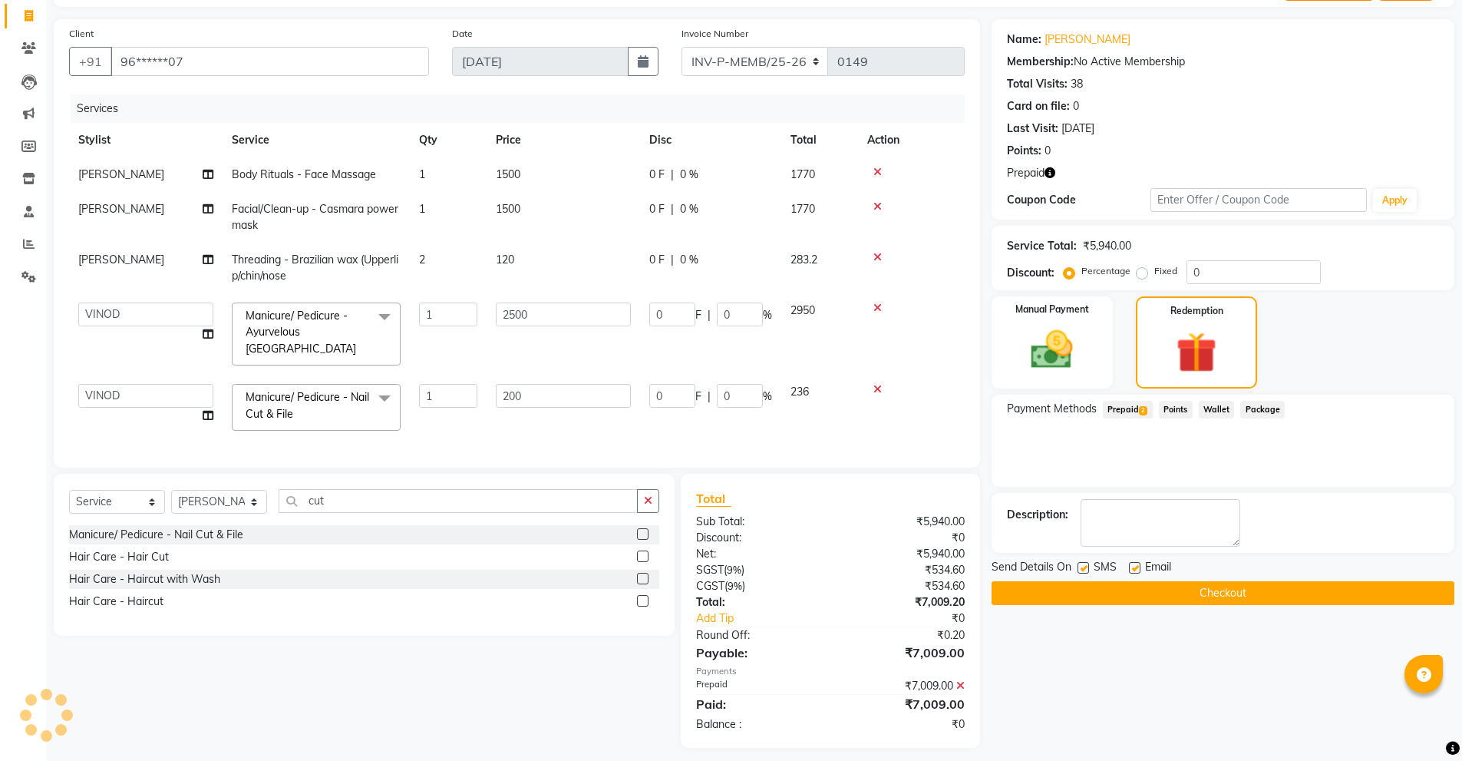
scroll to position [101, 0]
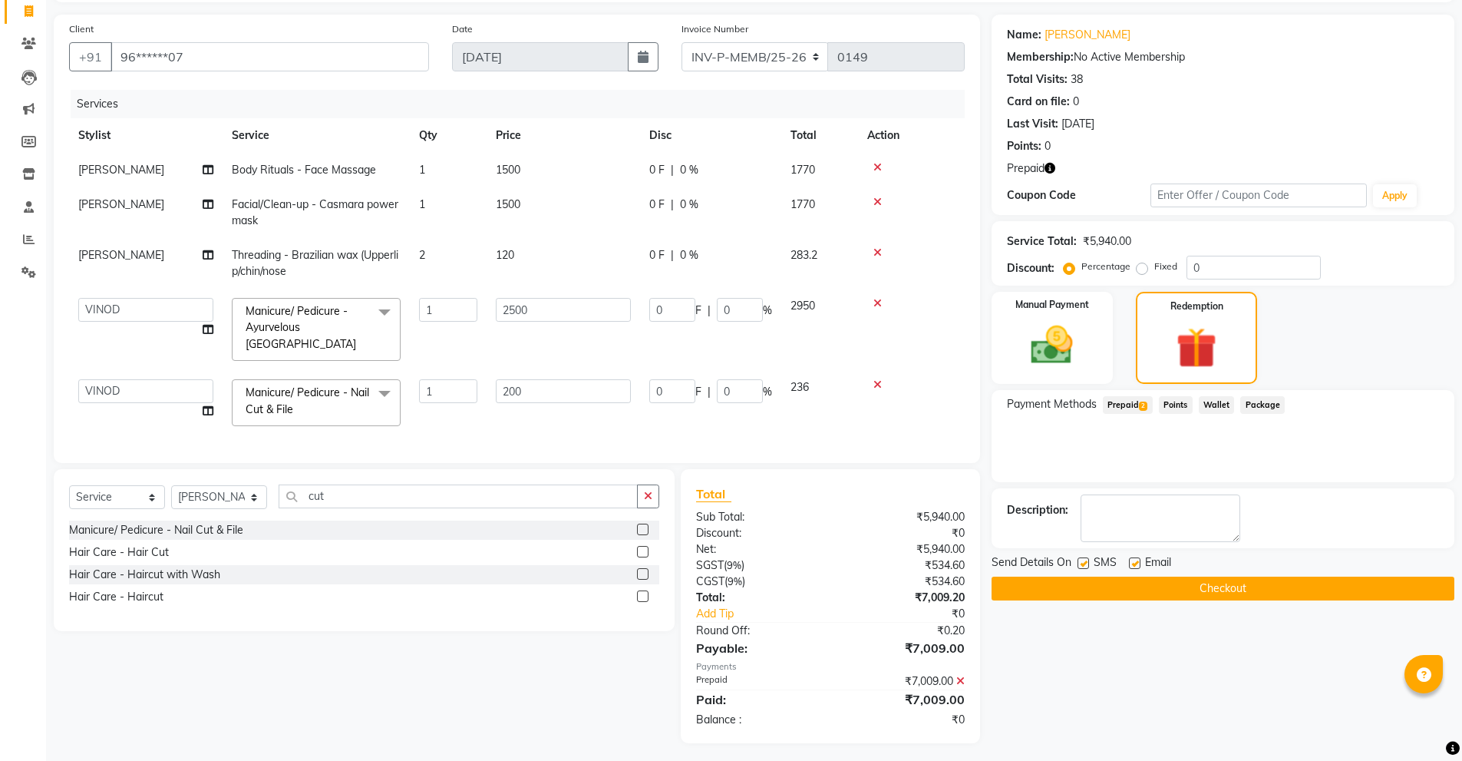
click at [1163, 584] on button "Checkout" at bounding box center [1223, 588] width 463 height 24
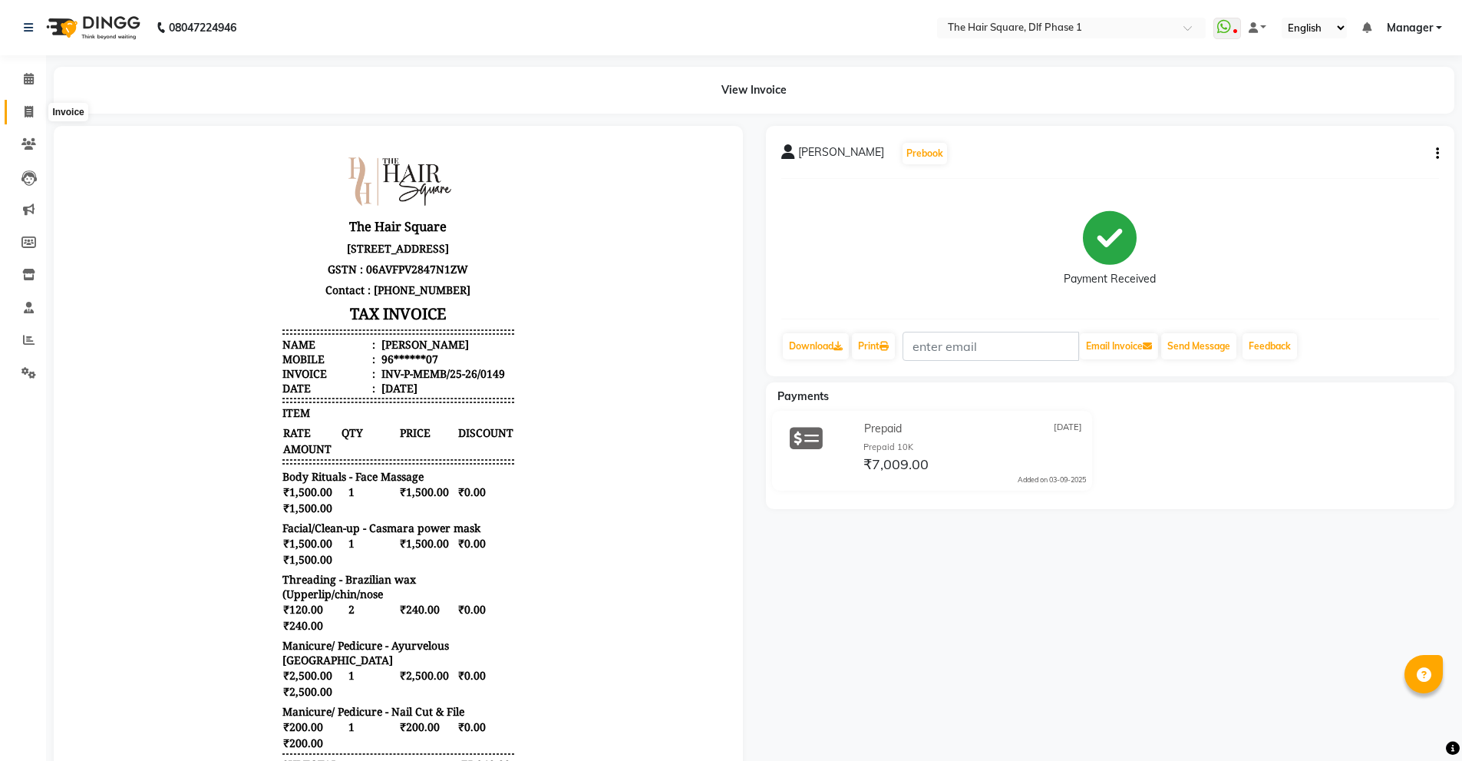
click at [34, 112] on span at bounding box center [28, 113] width 27 height 18
select select "service"
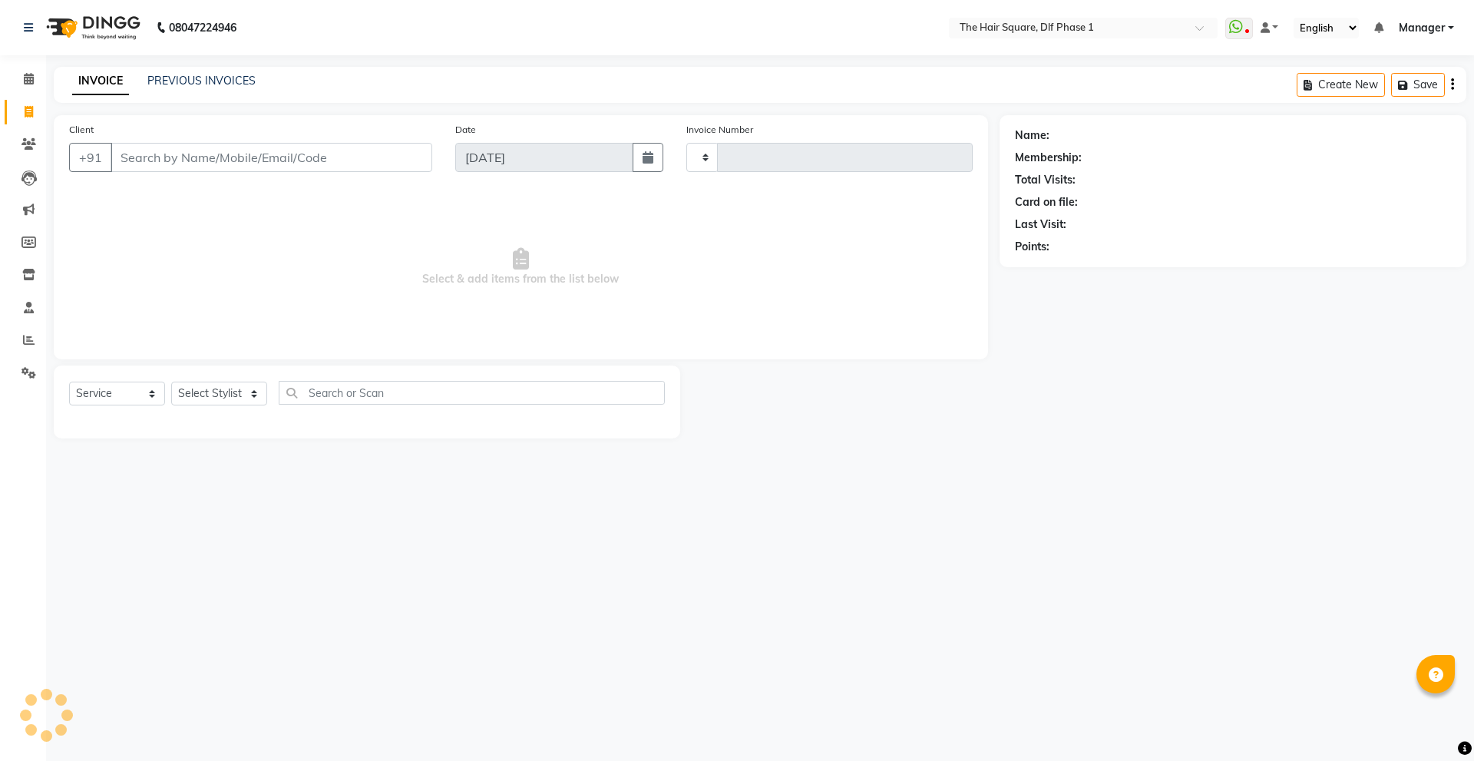
type input "2045"
select select "5766"
click at [133, 163] on input "Client" at bounding box center [272, 157] width 322 height 29
click at [213, 401] on select "Select Stylist [PERSON_NAME] AMIT [PERSON_NAME] [PERSON_NAME] [PERSON_NAME] Man…" at bounding box center [219, 394] width 96 height 24
select select "39747"
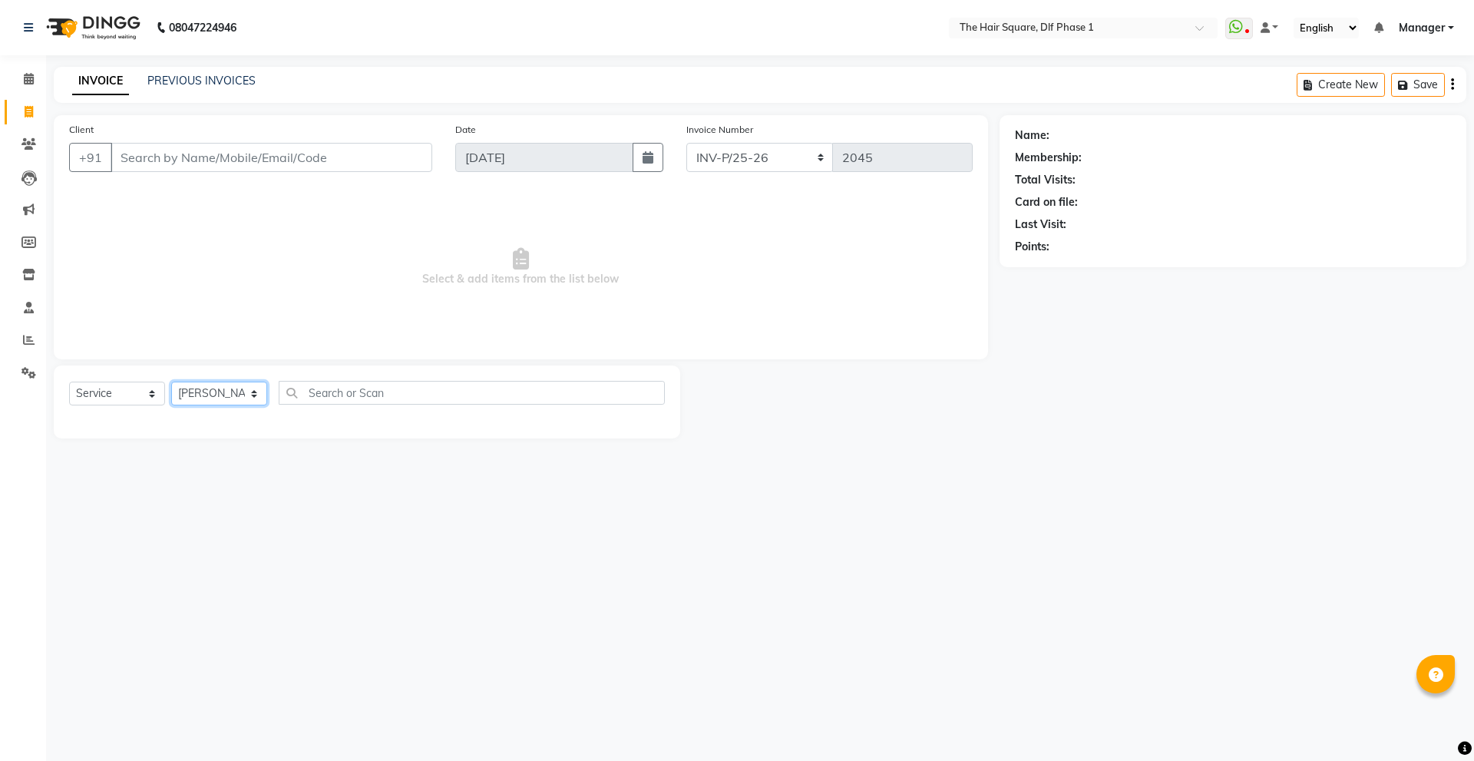
click at [171, 382] on select "Select Stylist [PERSON_NAME] AMIT [PERSON_NAME] [PERSON_NAME] [PERSON_NAME] Man…" at bounding box center [219, 394] width 96 height 24
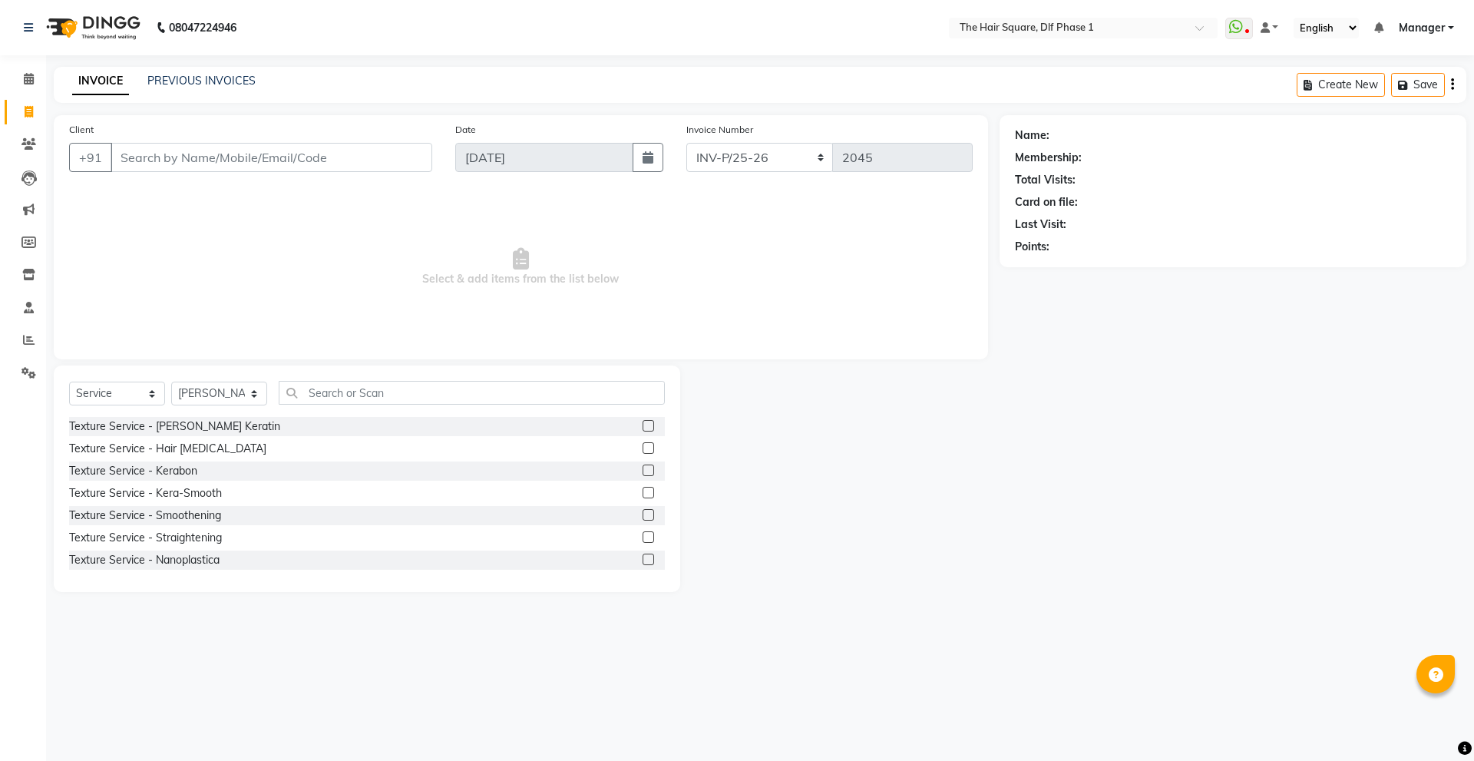
click at [329, 380] on div "Select Service Product Membership Package Voucher Prepaid Gift Card Select Styl…" at bounding box center [367, 478] width 626 height 226
click at [340, 401] on input "text" at bounding box center [472, 393] width 386 height 24
click at [233, 154] on input "Client" at bounding box center [272, 157] width 322 height 29
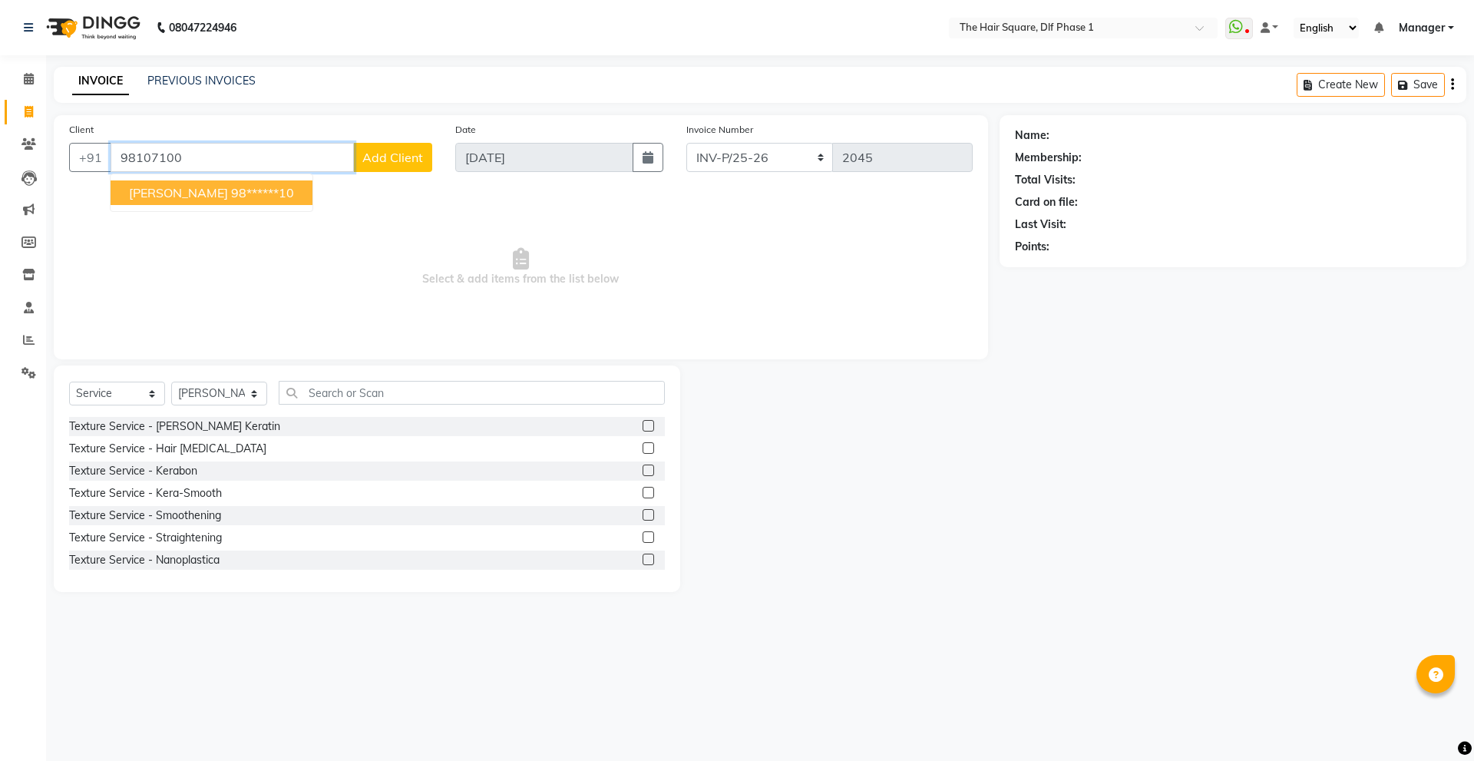
click at [231, 199] on ngb-highlight "98******10" at bounding box center [262, 192] width 63 height 15
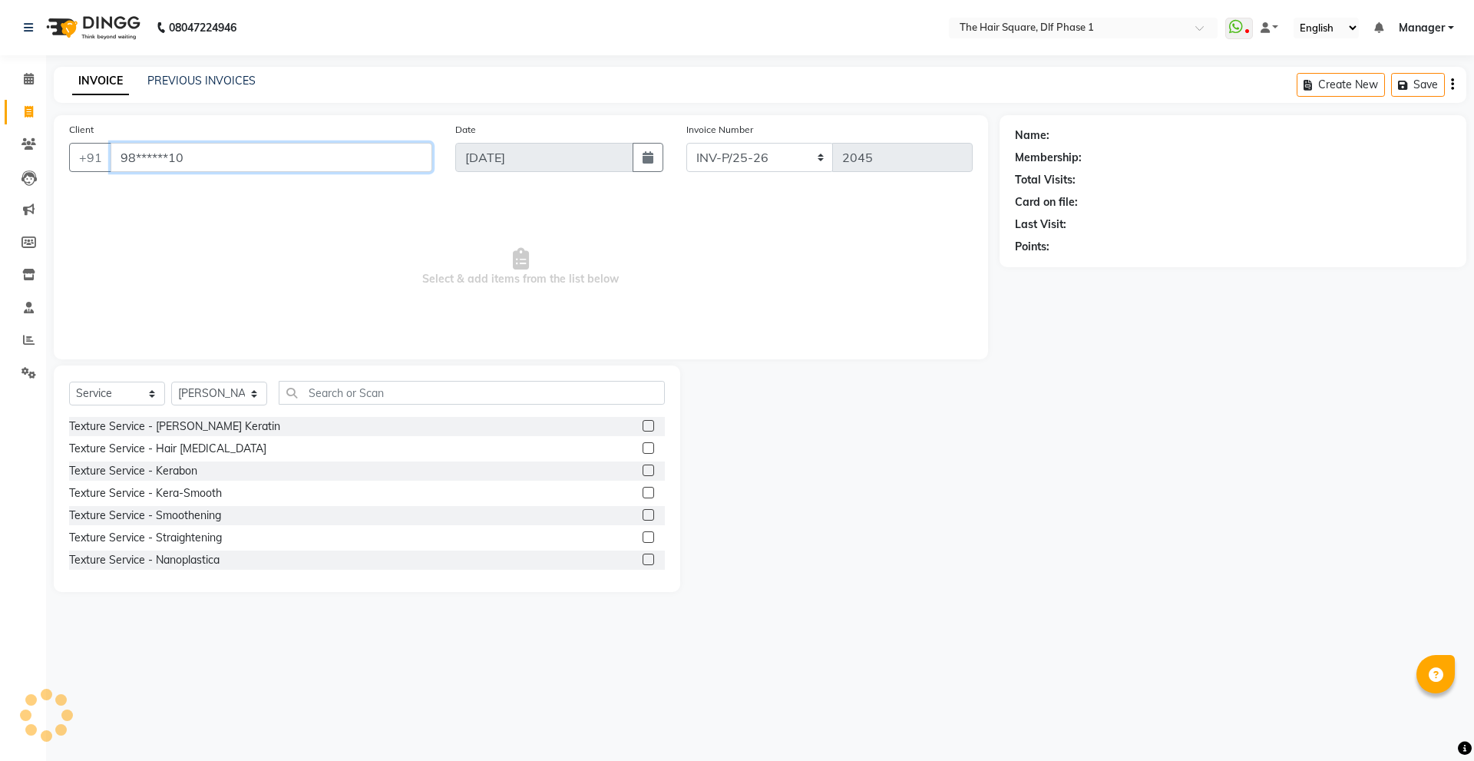
type input "98******10"
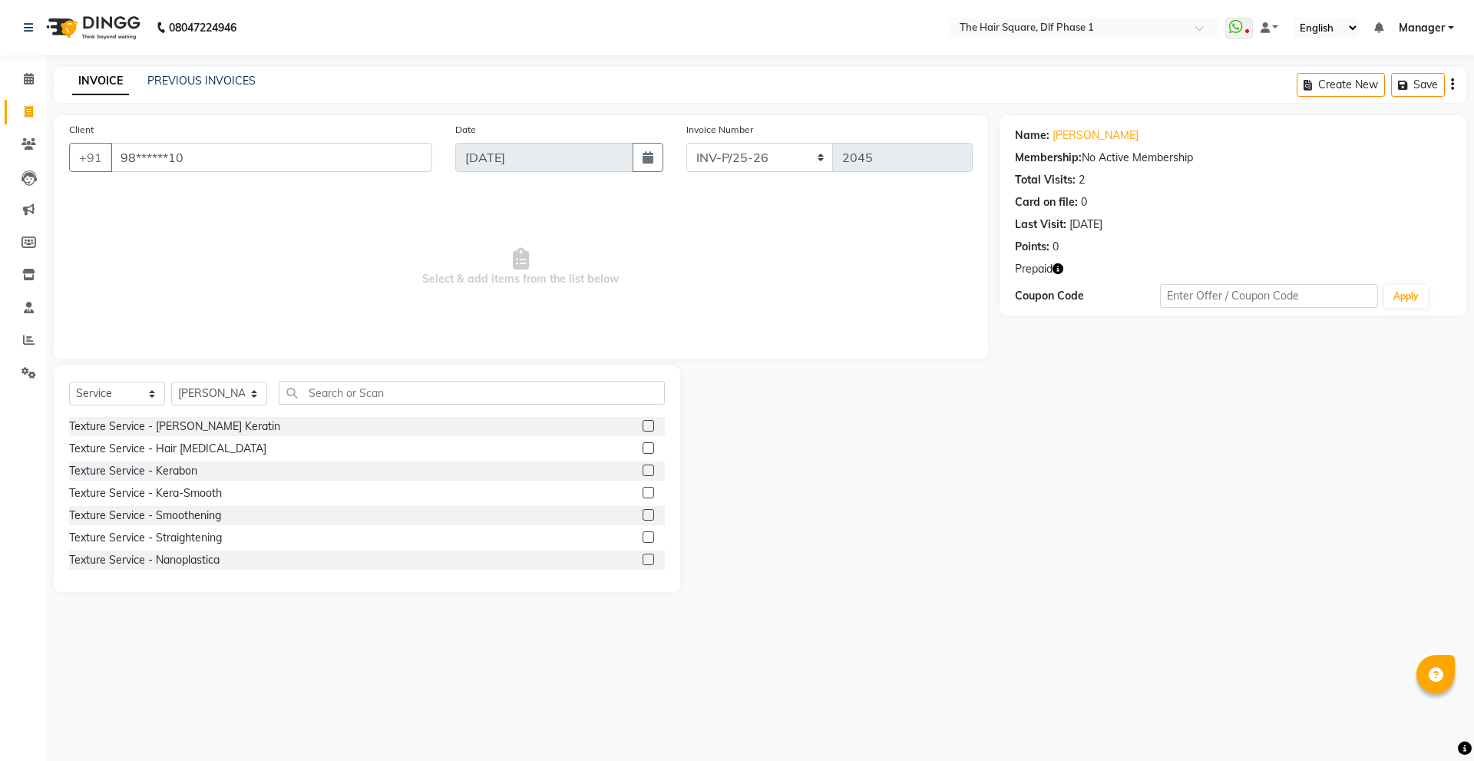
click at [1063, 269] on icon "button" at bounding box center [1057, 268] width 11 height 11
click at [1187, 268] on div "Prepaid" at bounding box center [1233, 269] width 436 height 16
click at [223, 388] on select "Select Stylist [PERSON_NAME] AMIT [PERSON_NAME] [PERSON_NAME] [PERSON_NAME] Man…" at bounding box center [219, 394] width 96 height 24
click at [171, 382] on select "Select Stylist [PERSON_NAME] AMIT [PERSON_NAME] [PERSON_NAME] [PERSON_NAME] Man…" at bounding box center [219, 394] width 96 height 24
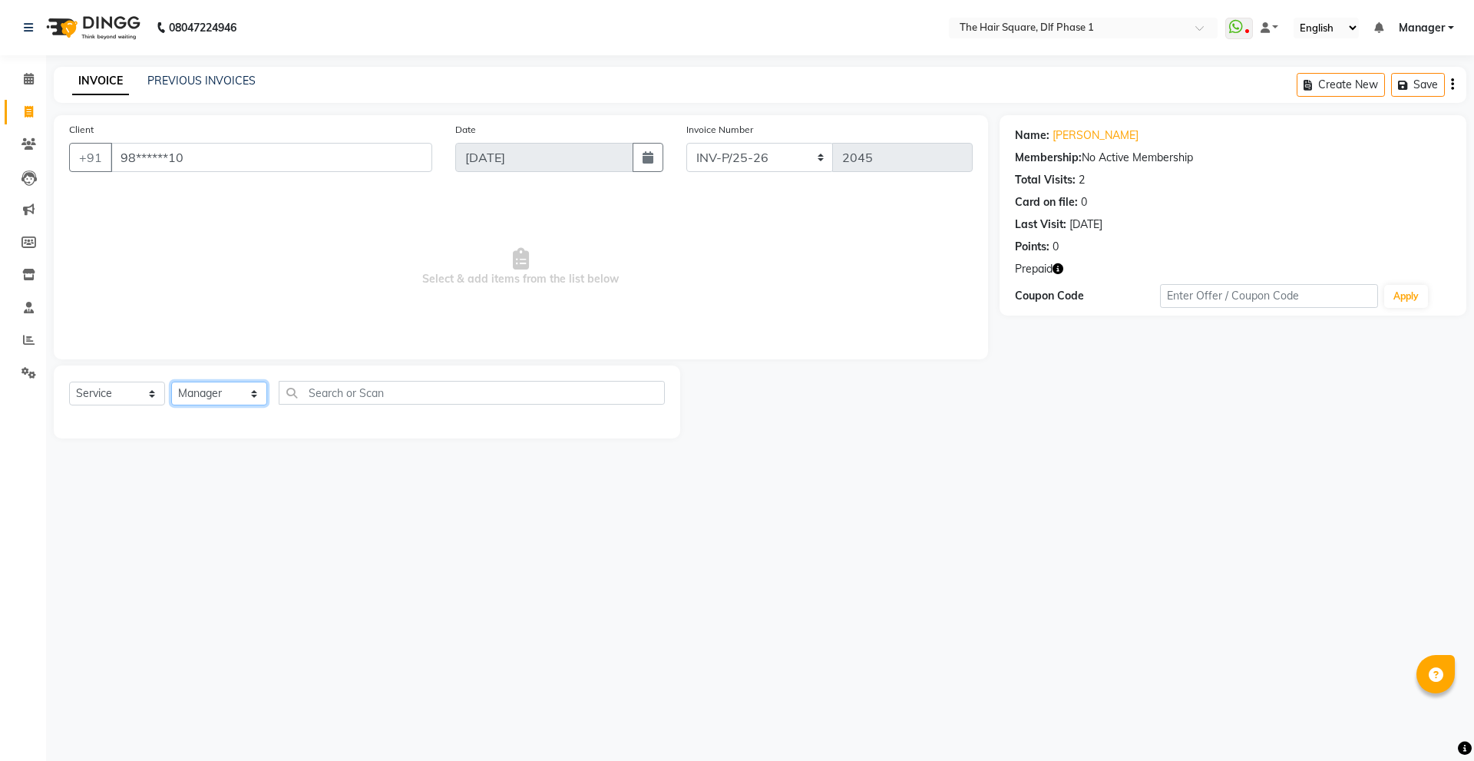
drag, startPoint x: 210, startPoint y: 396, endPoint x: 204, endPoint y: 404, distance: 9.4
click at [210, 396] on select "Select Stylist [PERSON_NAME] AMIT [PERSON_NAME] [PERSON_NAME] [PERSON_NAME] Man…" at bounding box center [219, 394] width 96 height 24
select select "43702"
click at [171, 382] on select "Select Stylist [PERSON_NAME] AMIT [PERSON_NAME] [PERSON_NAME] [PERSON_NAME] Man…" at bounding box center [219, 394] width 96 height 24
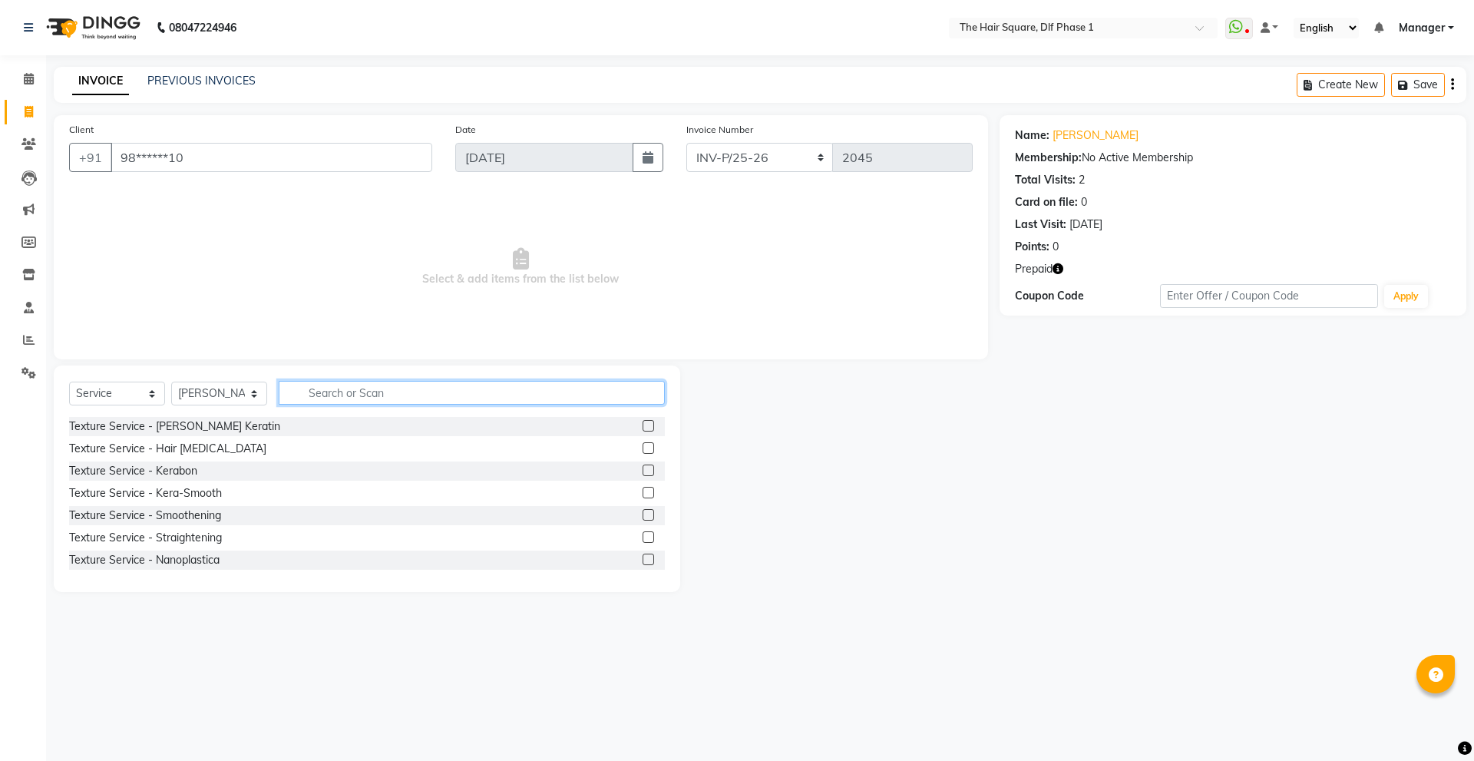
click at [335, 385] on input "text" at bounding box center [472, 393] width 386 height 24
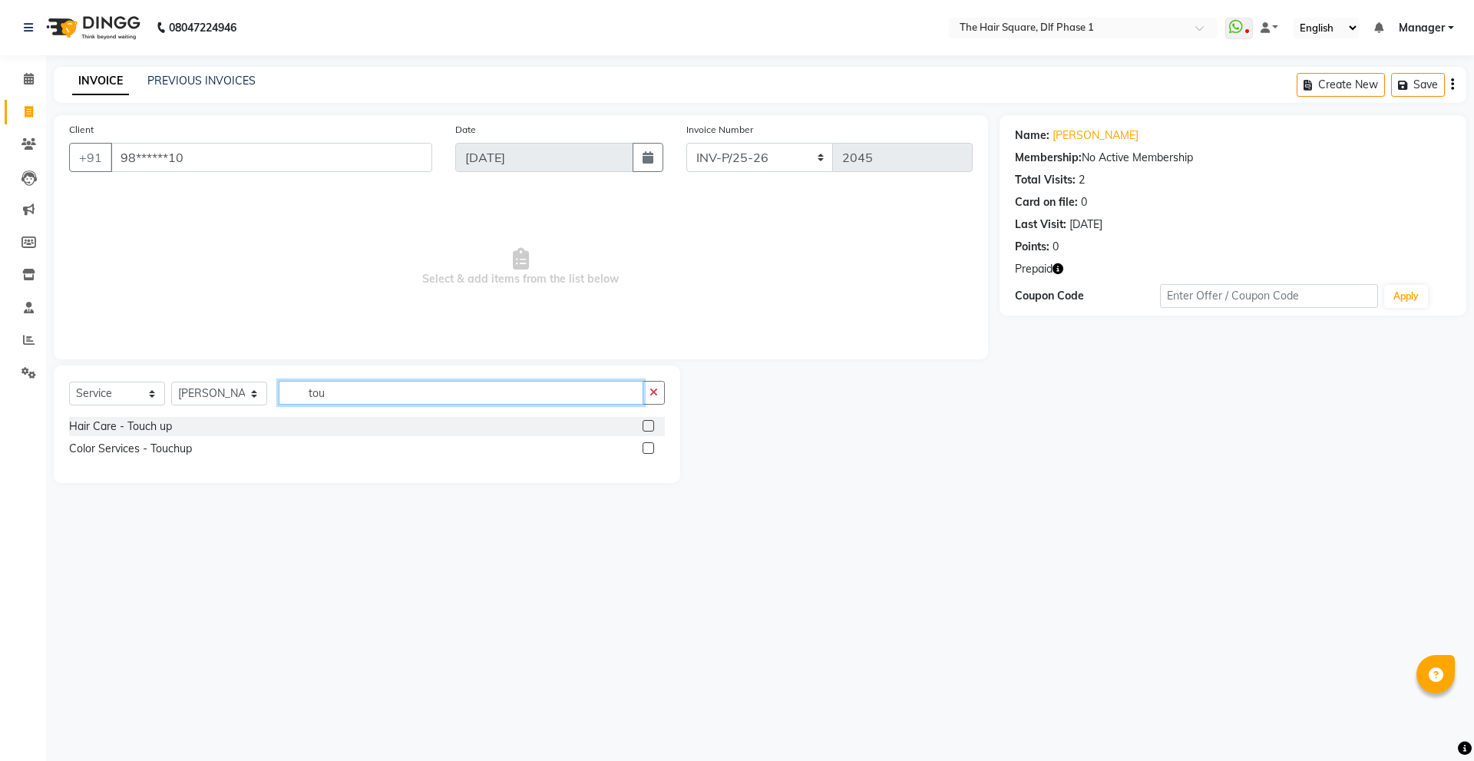
type input "tou"
click at [647, 446] on label at bounding box center [648, 448] width 12 height 12
click at [647, 446] on input "checkbox" at bounding box center [647, 449] width 10 height 10
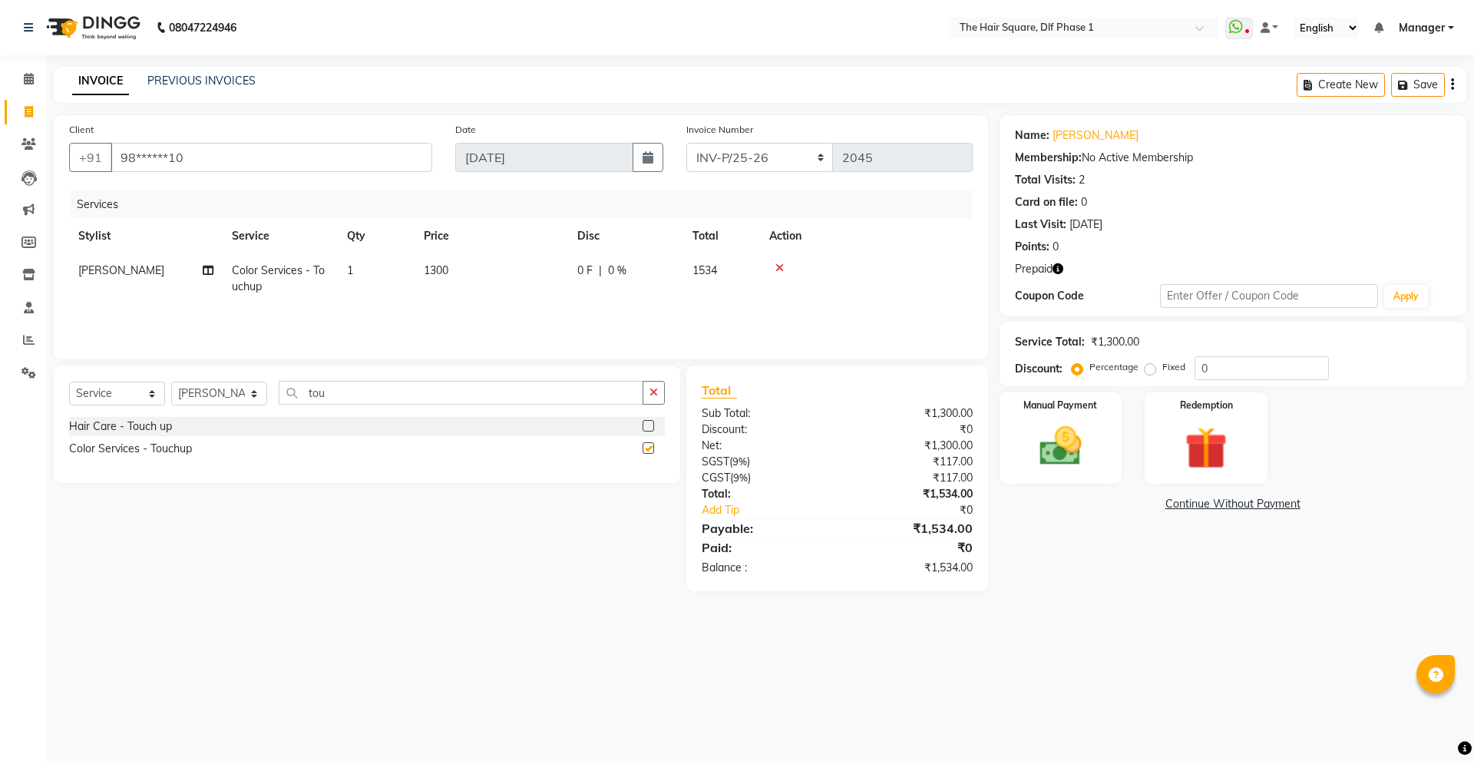
checkbox input "false"
click at [1056, 266] on icon "button" at bounding box center [1057, 268] width 11 height 11
click at [1164, 463] on div "Redemption" at bounding box center [1205, 438] width 127 height 94
drag, startPoint x: 1125, startPoint y: 503, endPoint x: 1158, endPoint y: 499, distance: 34.0
click at [1127, 504] on span "Prepaid 1" at bounding box center [1136, 506] width 50 height 18
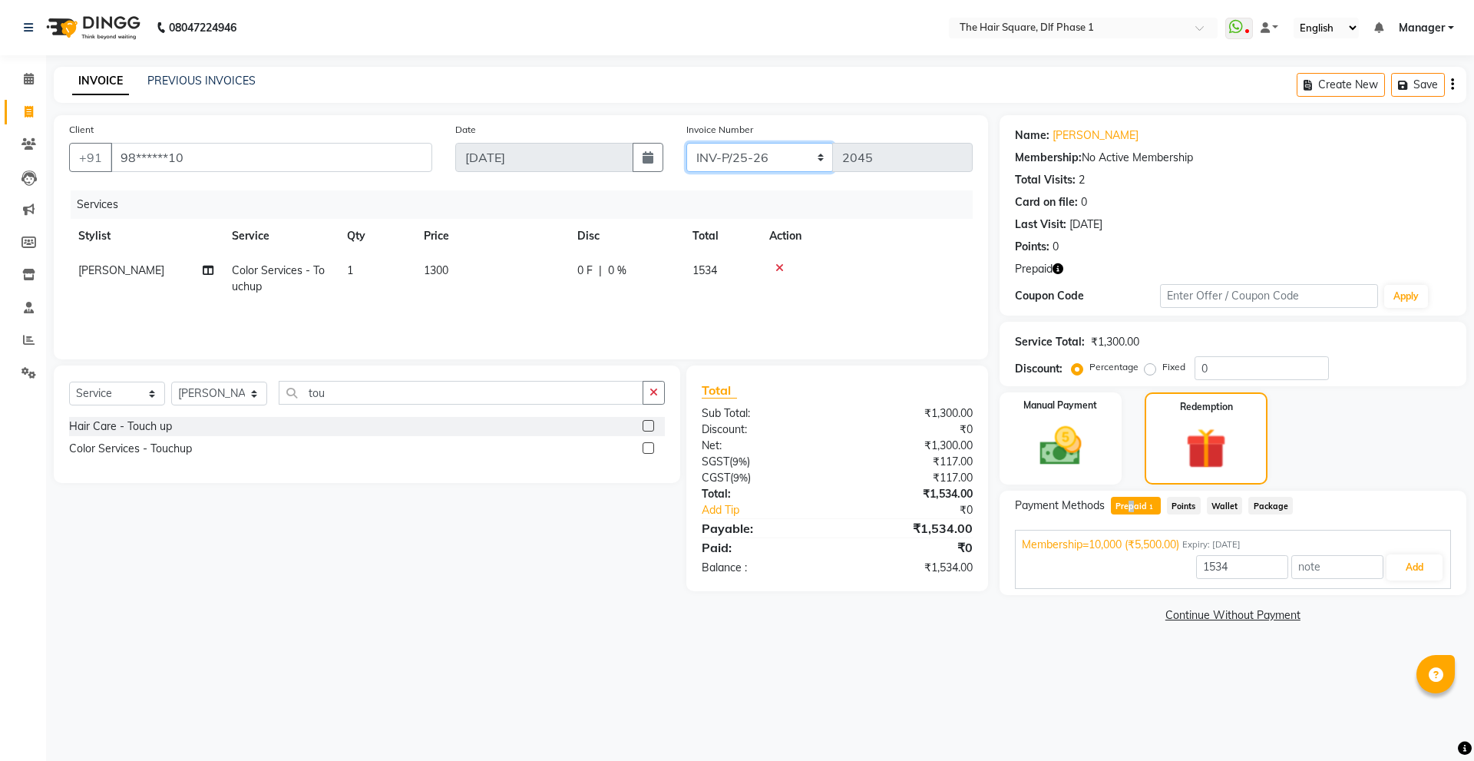
click at [763, 150] on select "INV-P-MEMB/25-26 INV-P/25-26" at bounding box center [759, 157] width 147 height 29
select select "5959"
click at [686, 143] on select "INV-P-MEMB/25-26 INV-P/25-26" at bounding box center [759, 157] width 147 height 29
type input "0150"
click at [1410, 562] on button "Add" at bounding box center [1414, 567] width 56 height 26
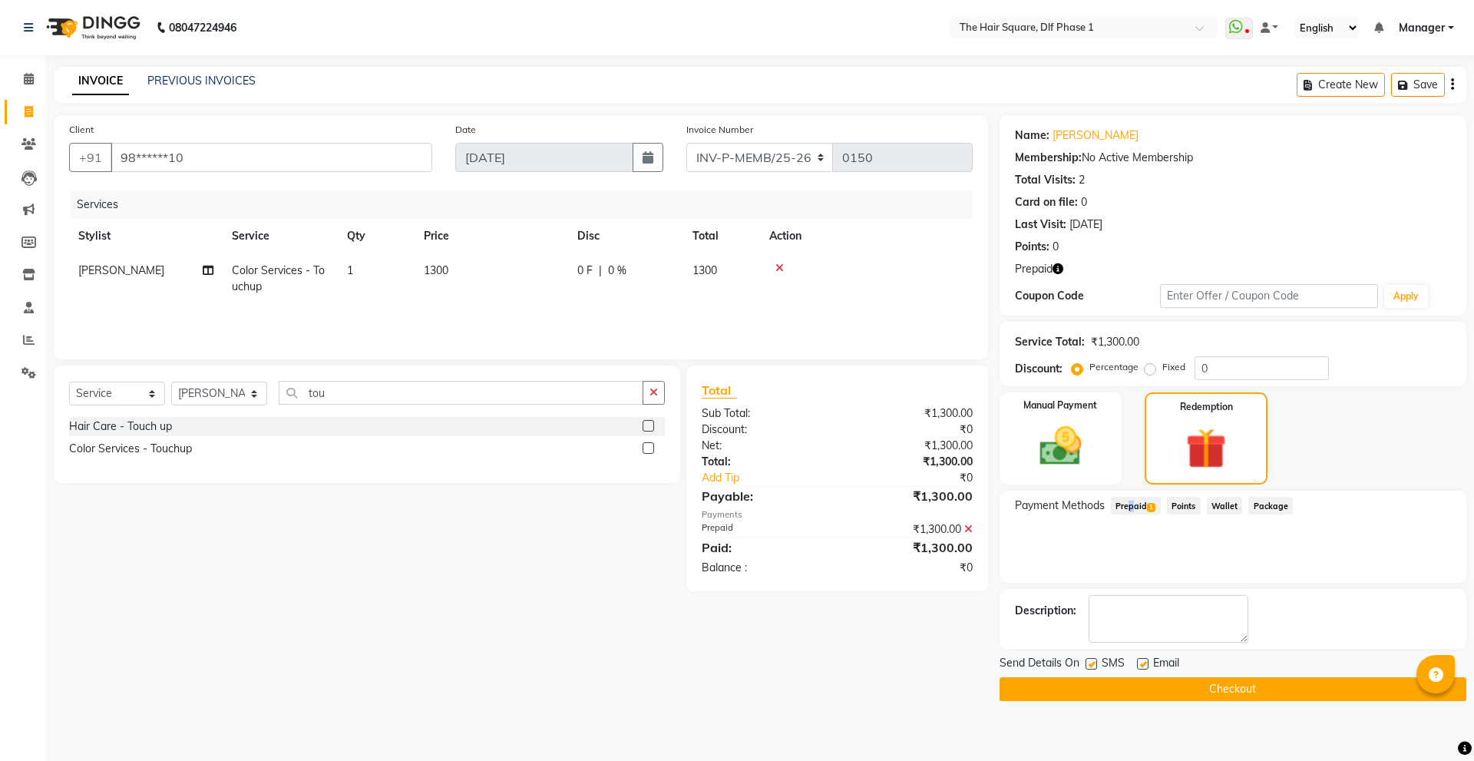
click at [1168, 687] on button "Checkout" at bounding box center [1232, 689] width 467 height 24
